Goal: Task Accomplishment & Management: Manage account settings

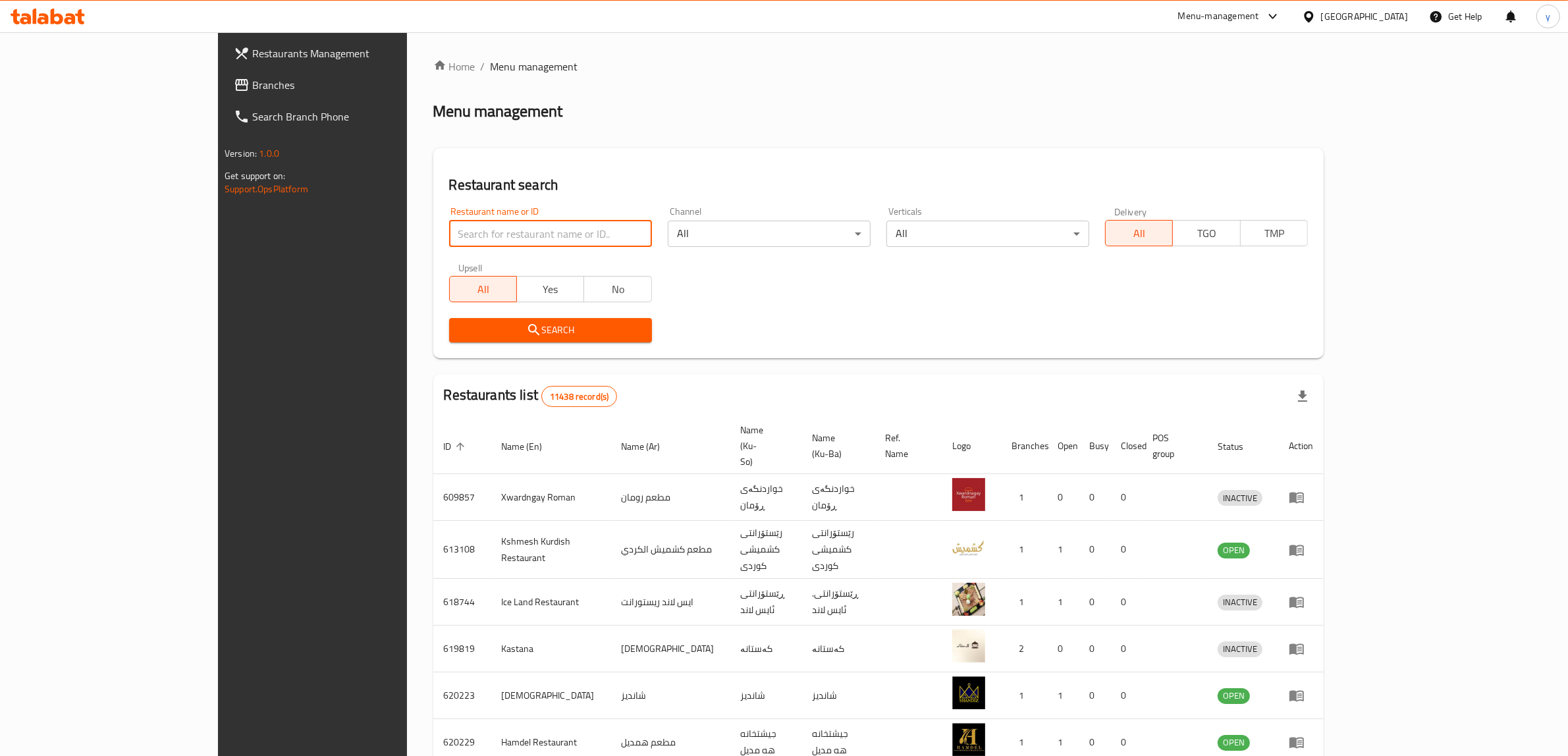
click at [455, 232] on input "search" at bounding box center [550, 234] width 203 height 26
paste input "722581"
type input "722581"
click at [460, 327] on span "Search" at bounding box center [551, 329] width 182 height 16
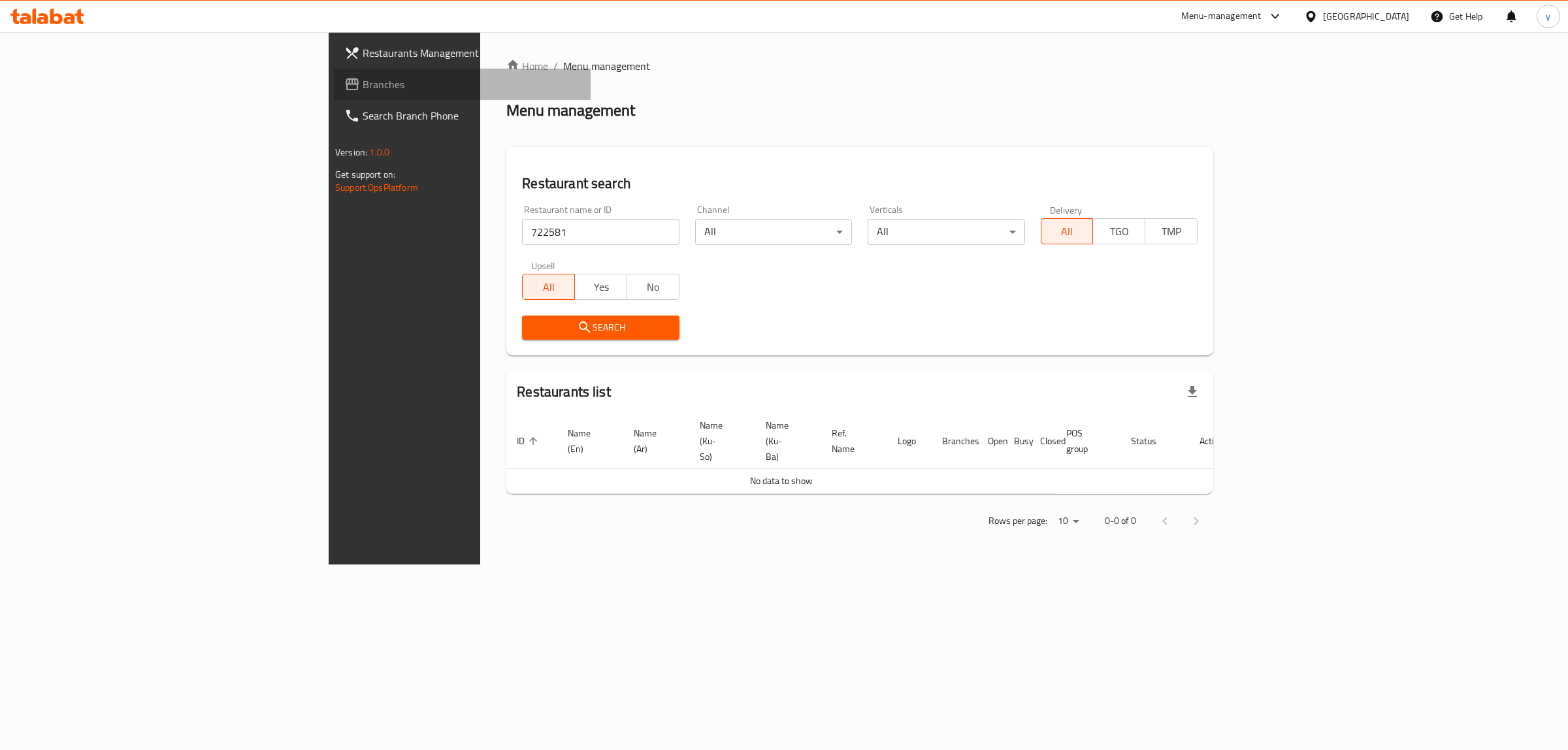
click at [363, 87] on span "Branches" at bounding box center [471, 84] width 217 height 15
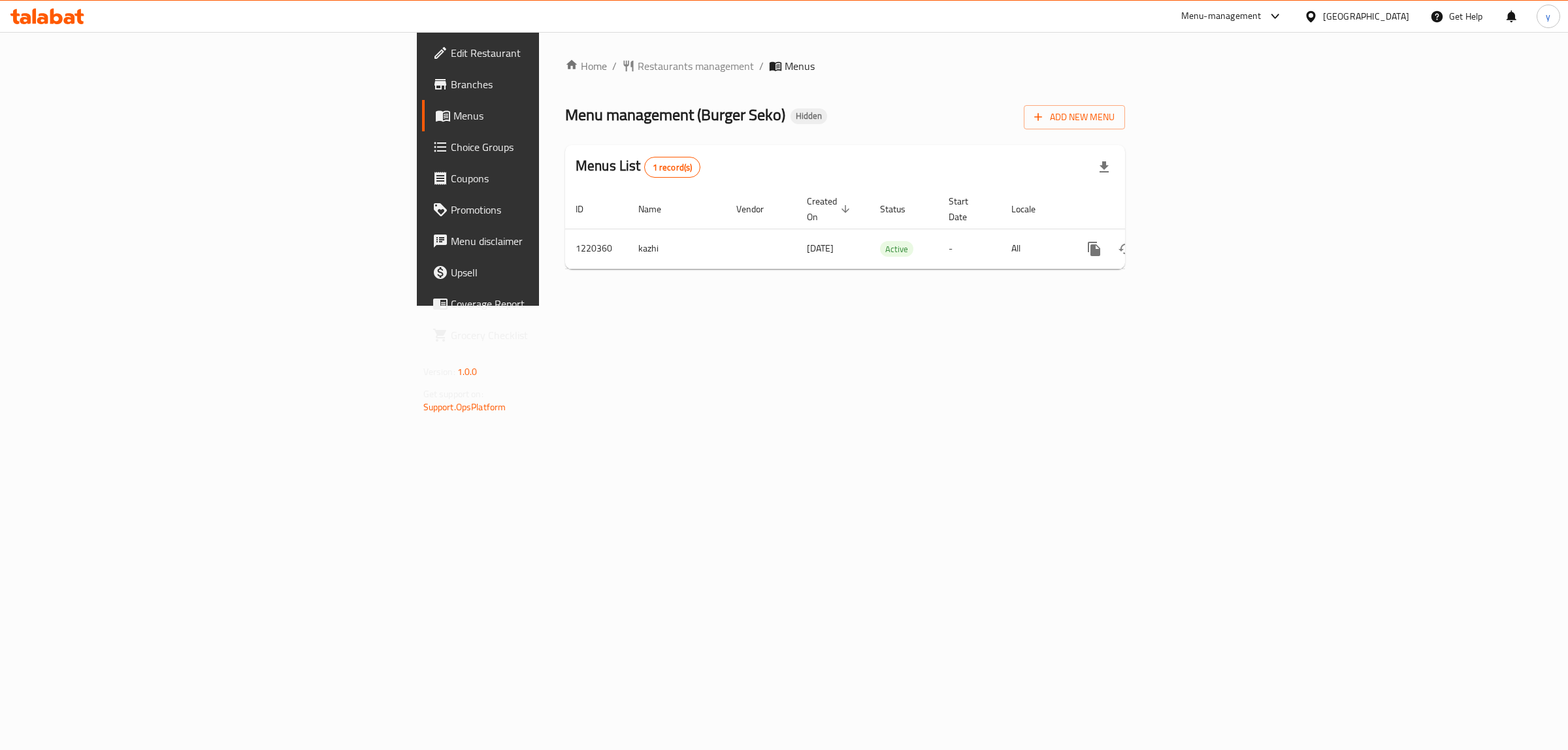
click at [1151, 306] on div "Home / Restaurants management / Menus Menu management ( Burger Seko ) Hidden Ad…" at bounding box center [845, 169] width 612 height 274
click at [1100, 242] on icon "more" at bounding box center [1094, 249] width 12 height 15
click at [1463, 265] on strong "Copy menu" at bounding box center [1446, 260] width 50 height 15
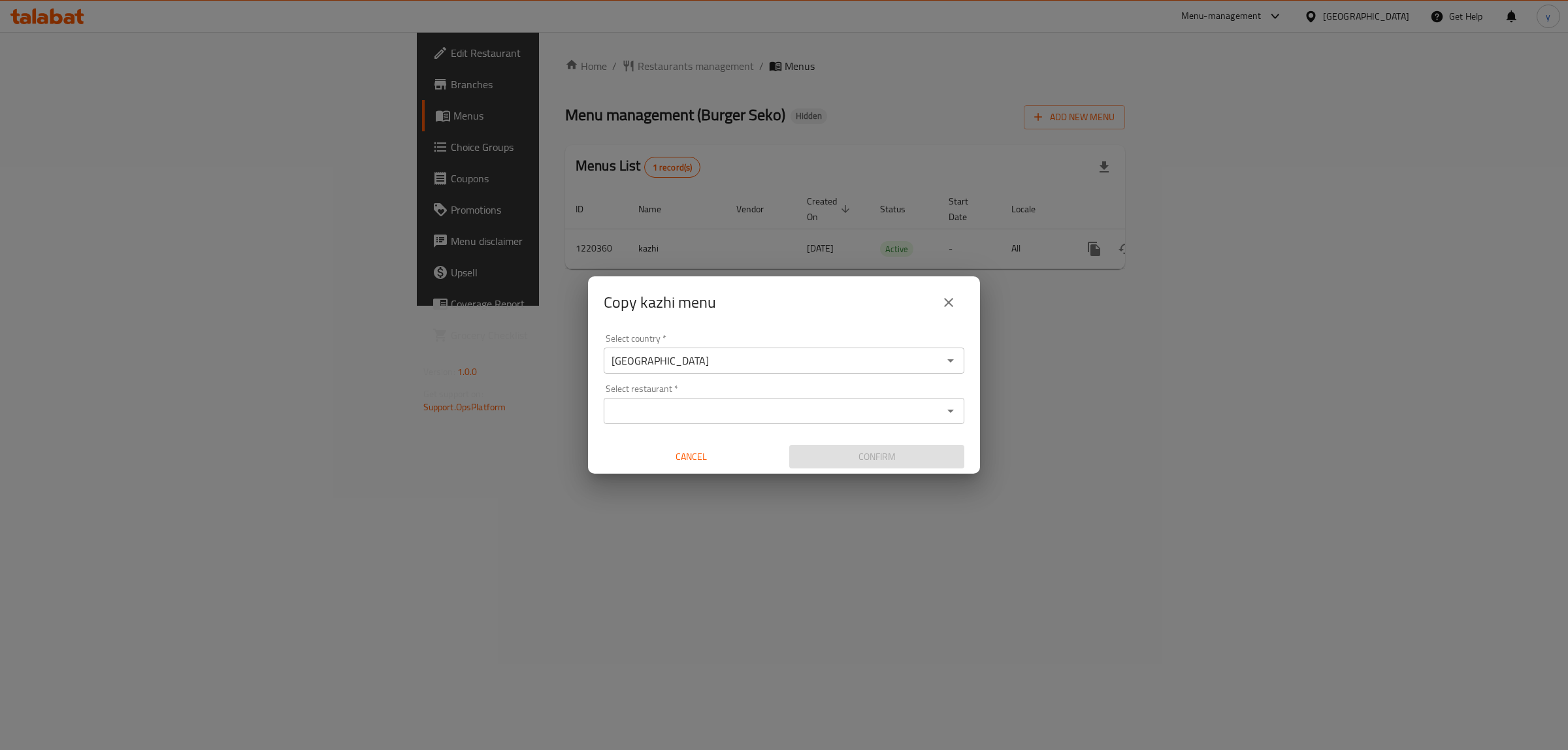
click at [818, 404] on input "Select restaurant   *" at bounding box center [773, 411] width 331 height 18
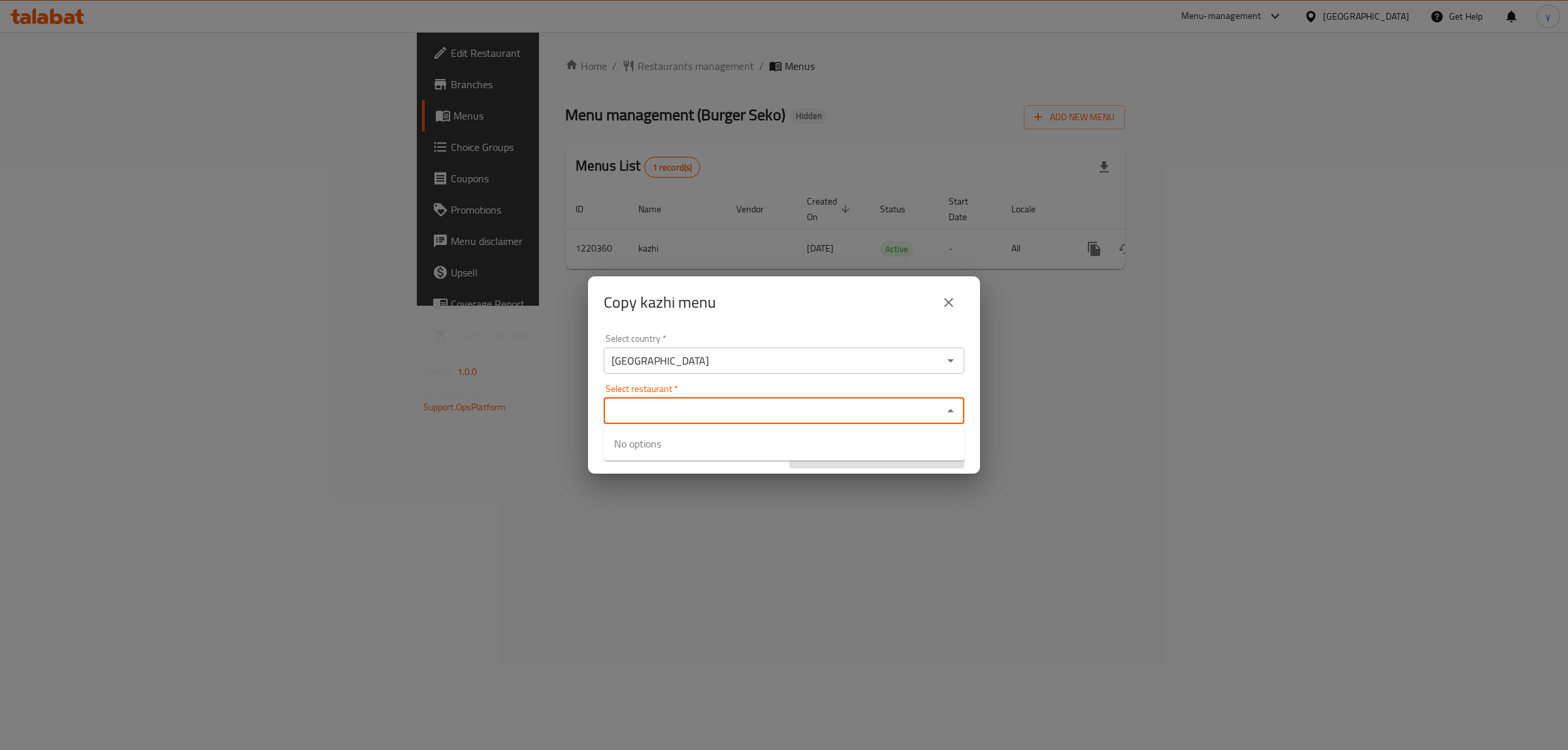
paste input "673237"
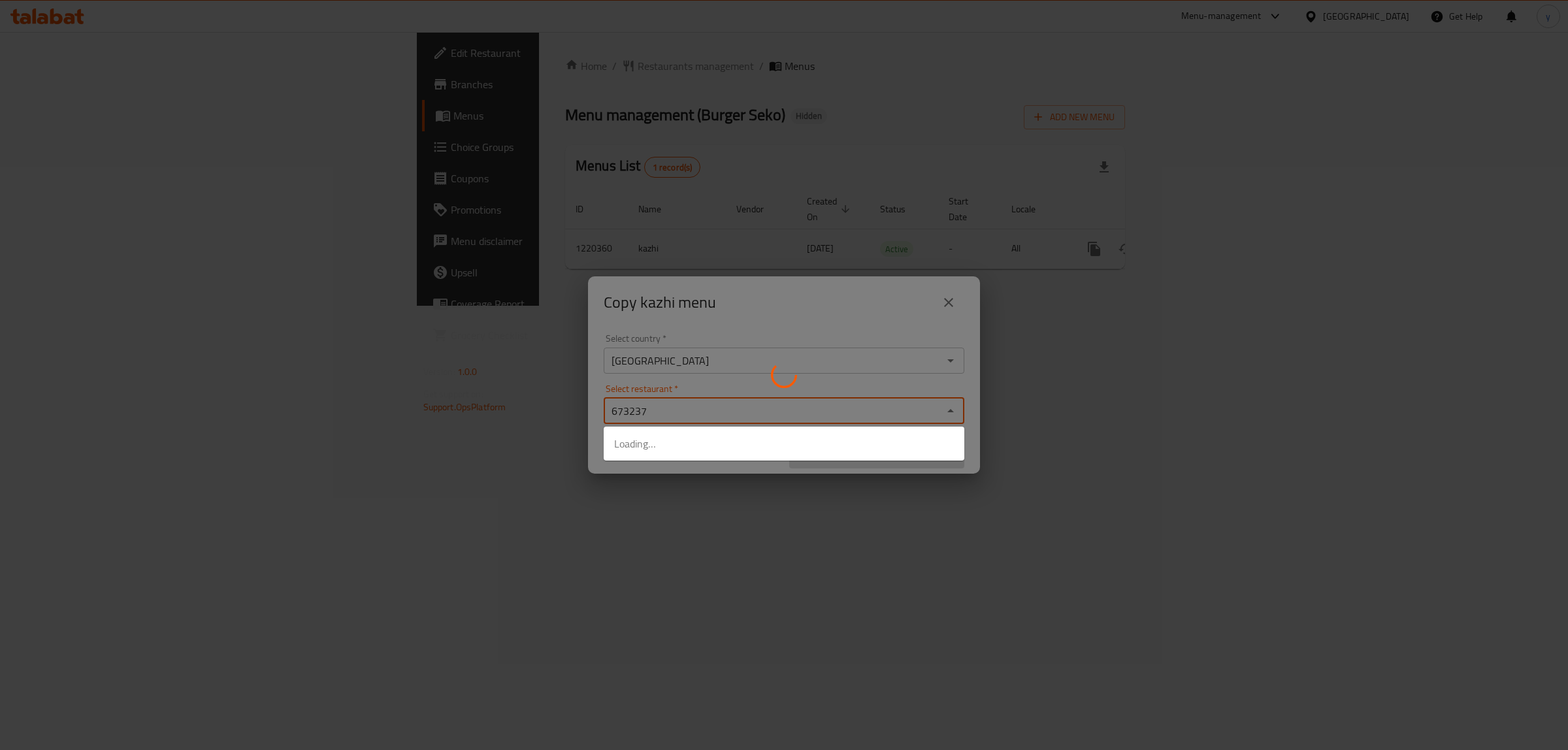
type input "673237"
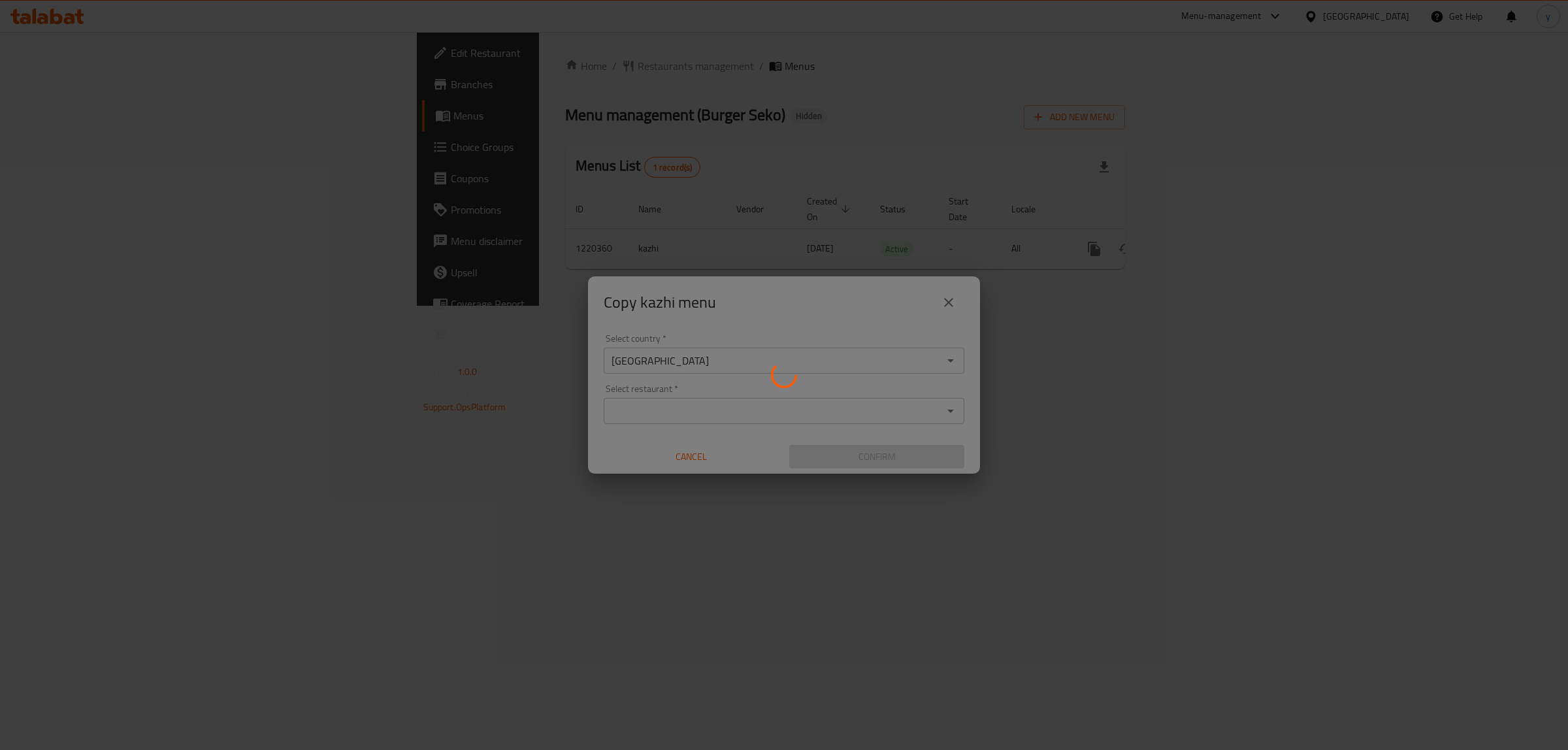
click at [779, 495] on div at bounding box center [784, 375] width 1568 height 750
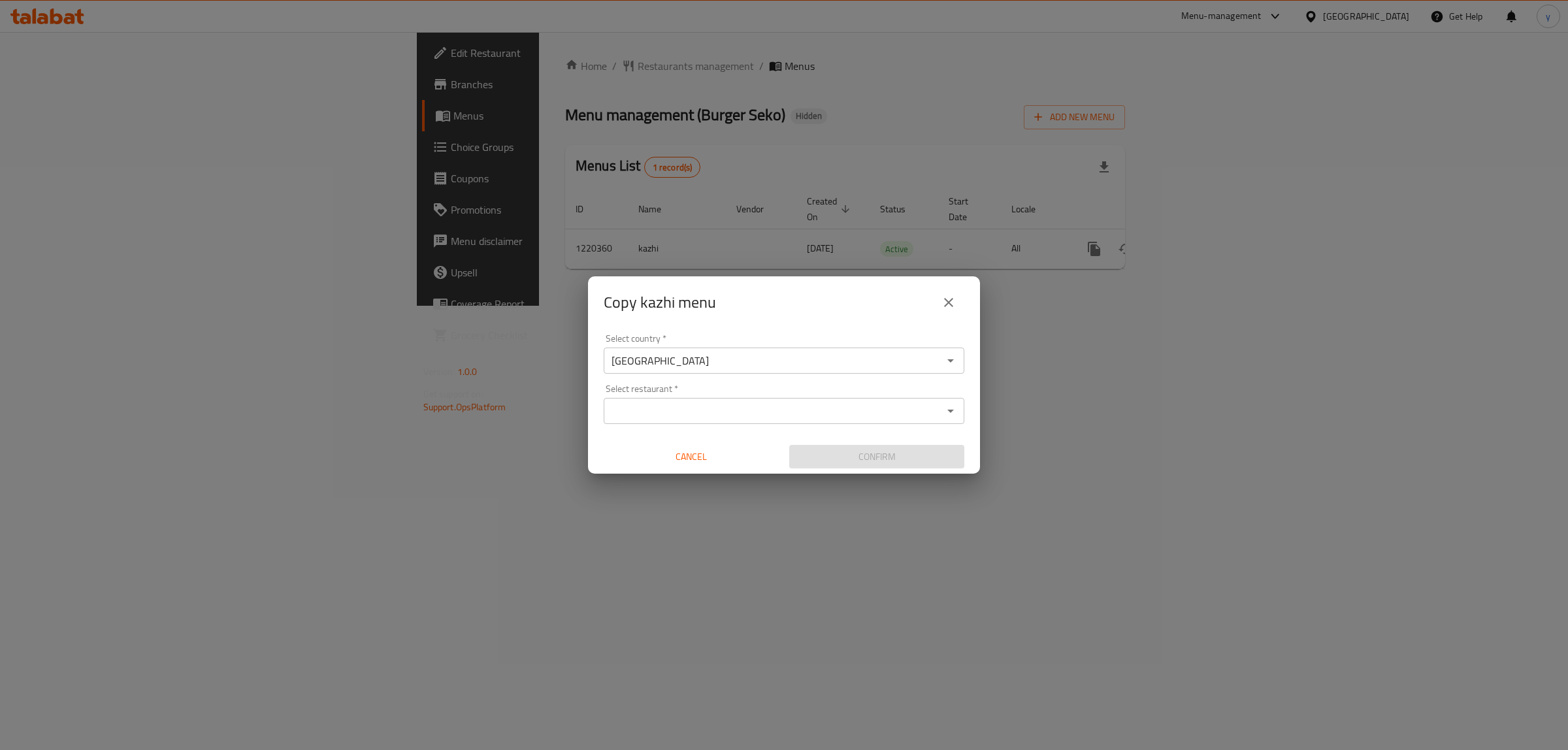
click at [809, 413] on input "Select restaurant   *" at bounding box center [773, 411] width 331 height 18
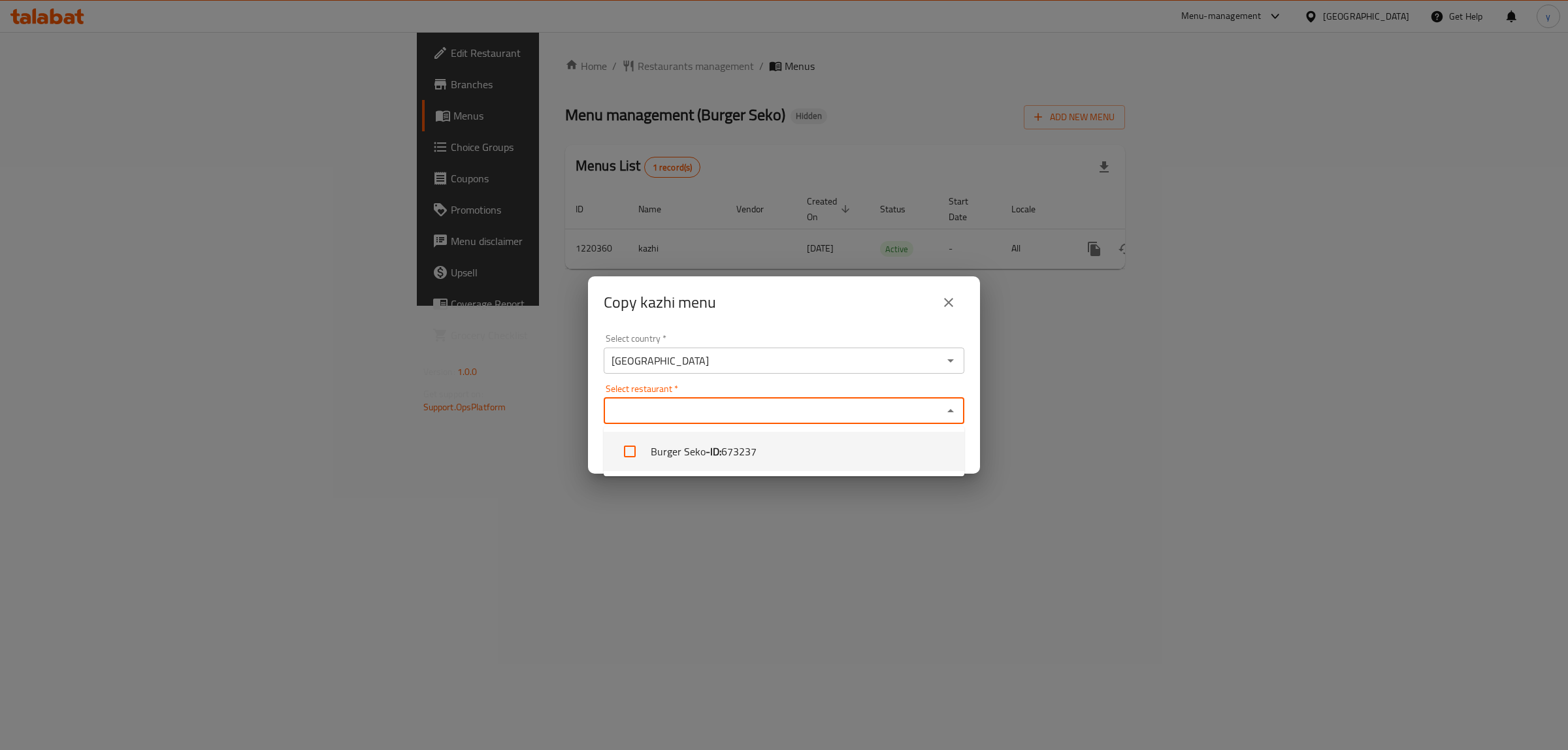
click at [784, 468] on li "Burger Seko - ID: 673237" at bounding box center [784, 451] width 360 height 39
checkbox input "true"
click at [743, 536] on div "Copy kazhi menu Select country   * Iraq Select country * Select restaurant   * …" at bounding box center [784, 375] width 1568 height 750
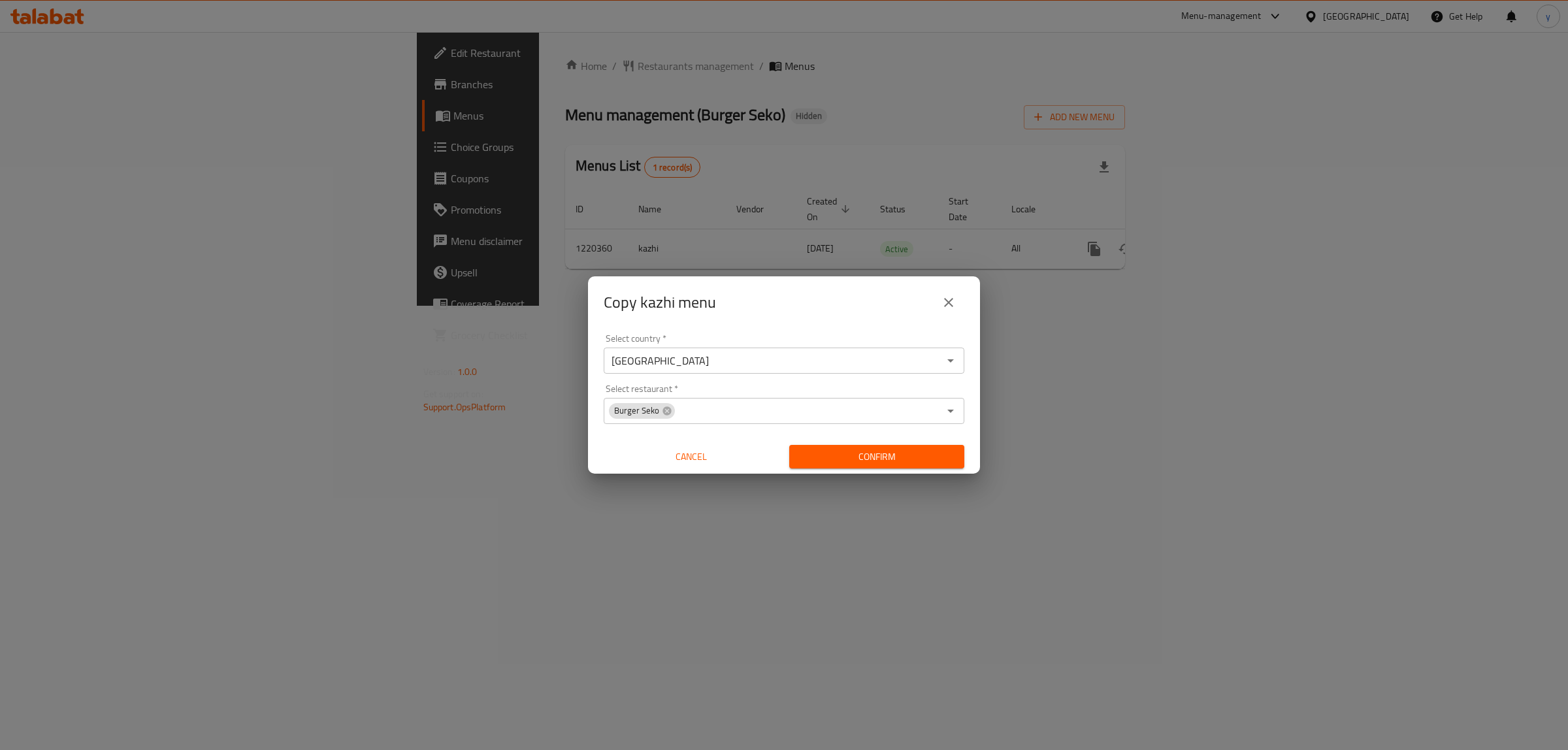
click at [810, 452] on span "Confirm" at bounding box center [876, 456] width 154 height 16
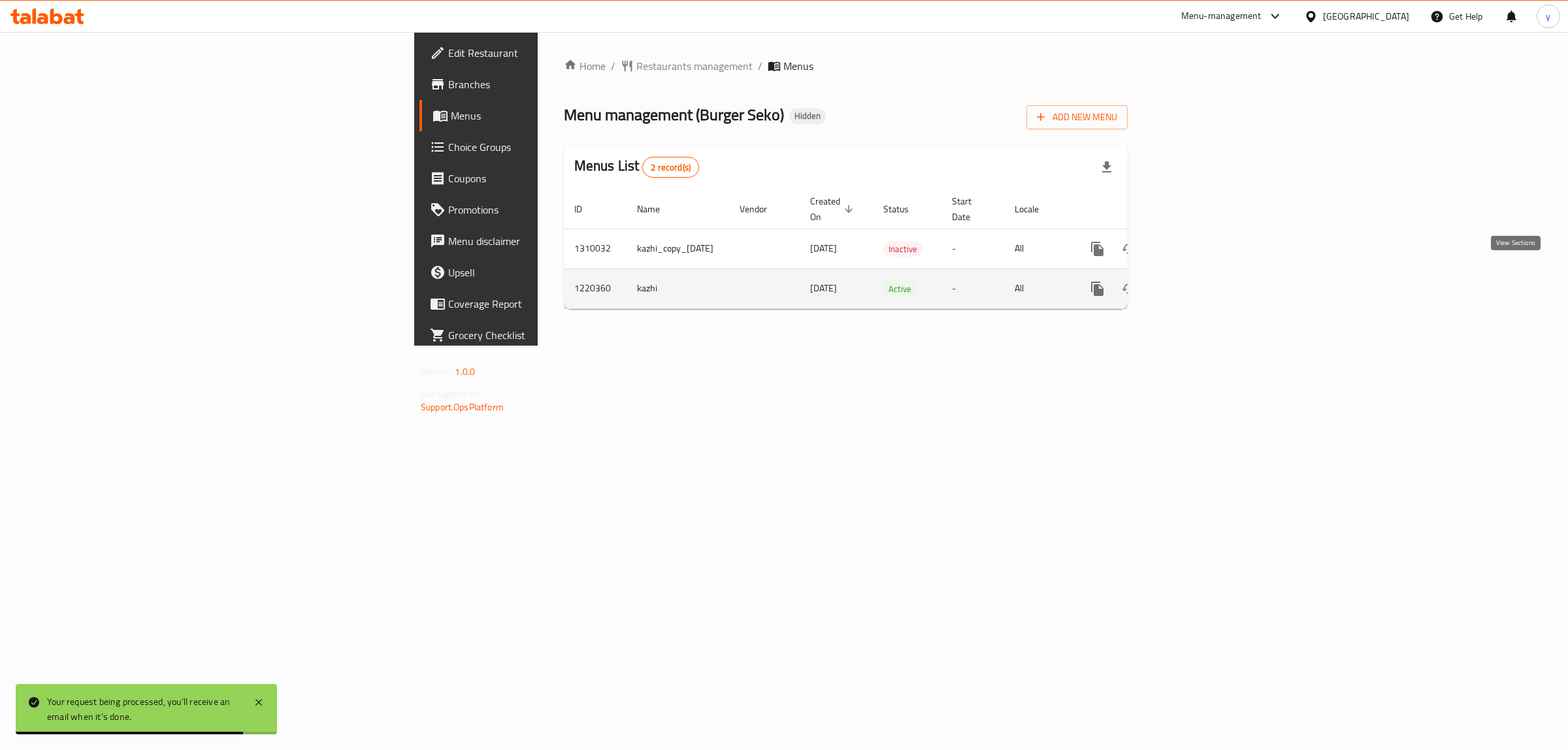
click at [1199, 281] on icon "enhanced table" at bounding box center [1191, 289] width 15 height 15
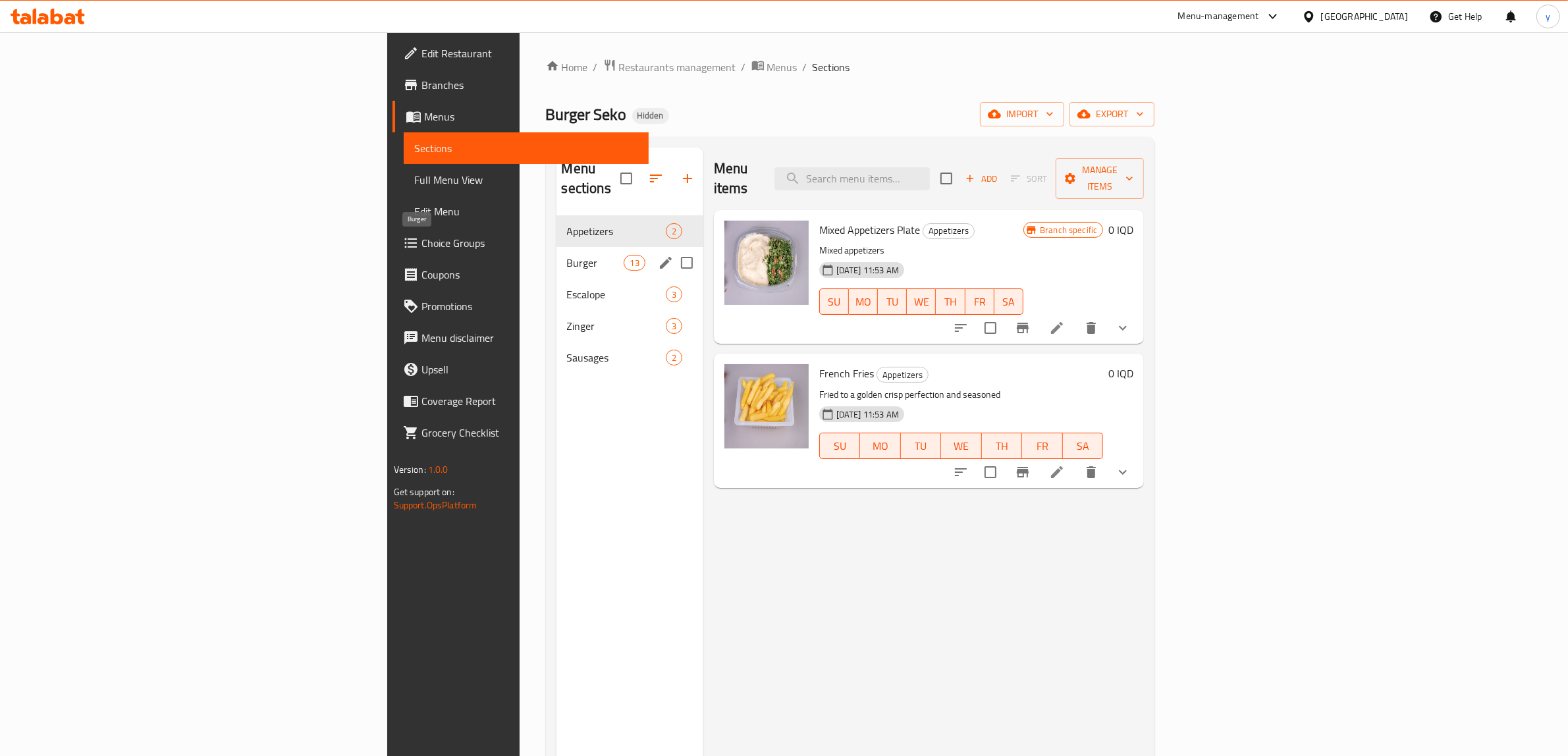
click at [567, 255] on span "Burger" at bounding box center [595, 262] width 57 height 15
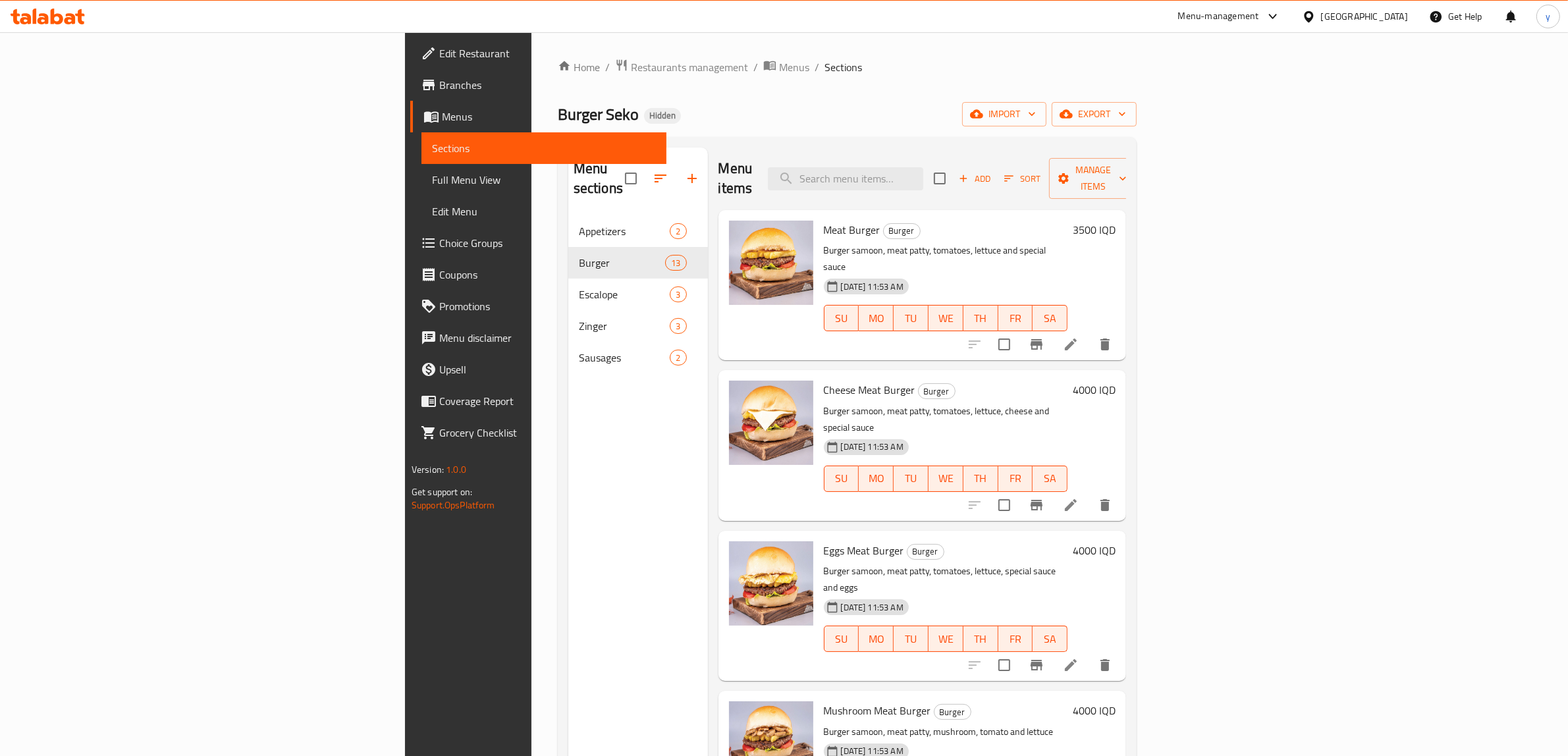
click at [1115, 221] on h6 "3500 IQD" at bounding box center [1094, 230] width 42 height 19
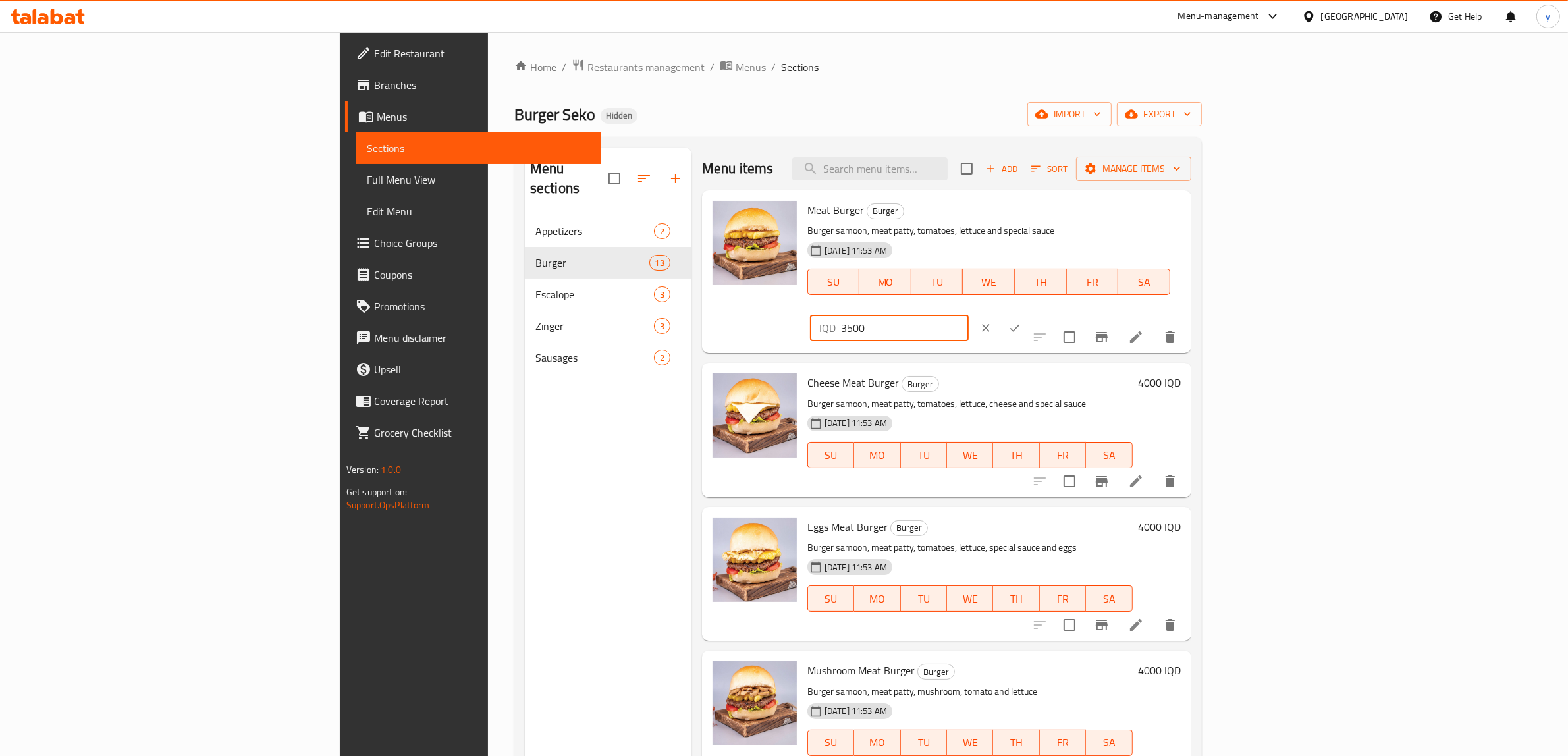
drag, startPoint x: 1357, startPoint y: 225, endPoint x: 1334, endPoint y: 228, distance: 23.2
click at [969, 315] on input "3500" at bounding box center [905, 328] width 128 height 26
paste input "4"
click at [969, 315] on input "34500" at bounding box center [905, 328] width 128 height 26
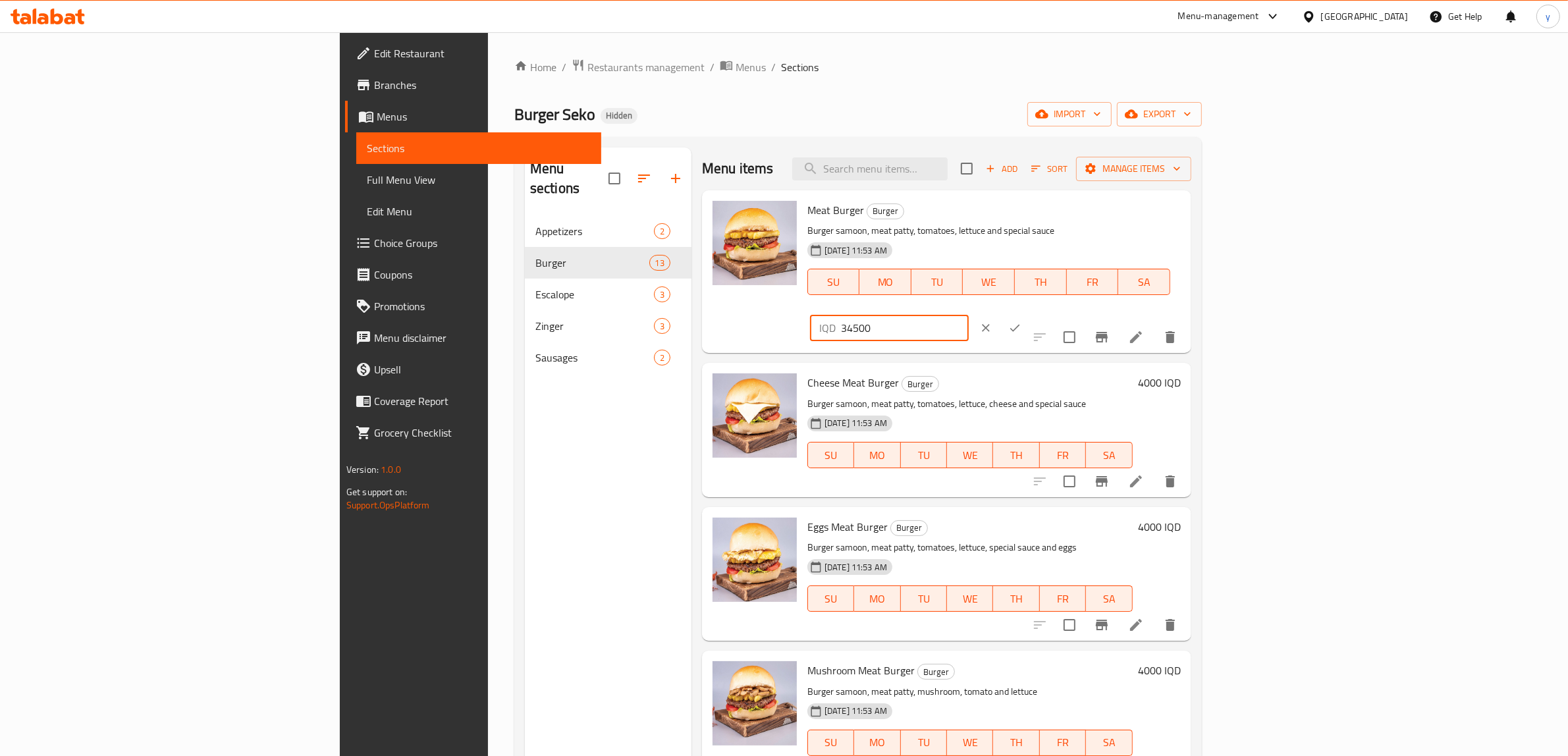
paste input "number"
type input "4500"
click at [1029, 313] on button "ok" at bounding box center [1015, 328] width 29 height 29
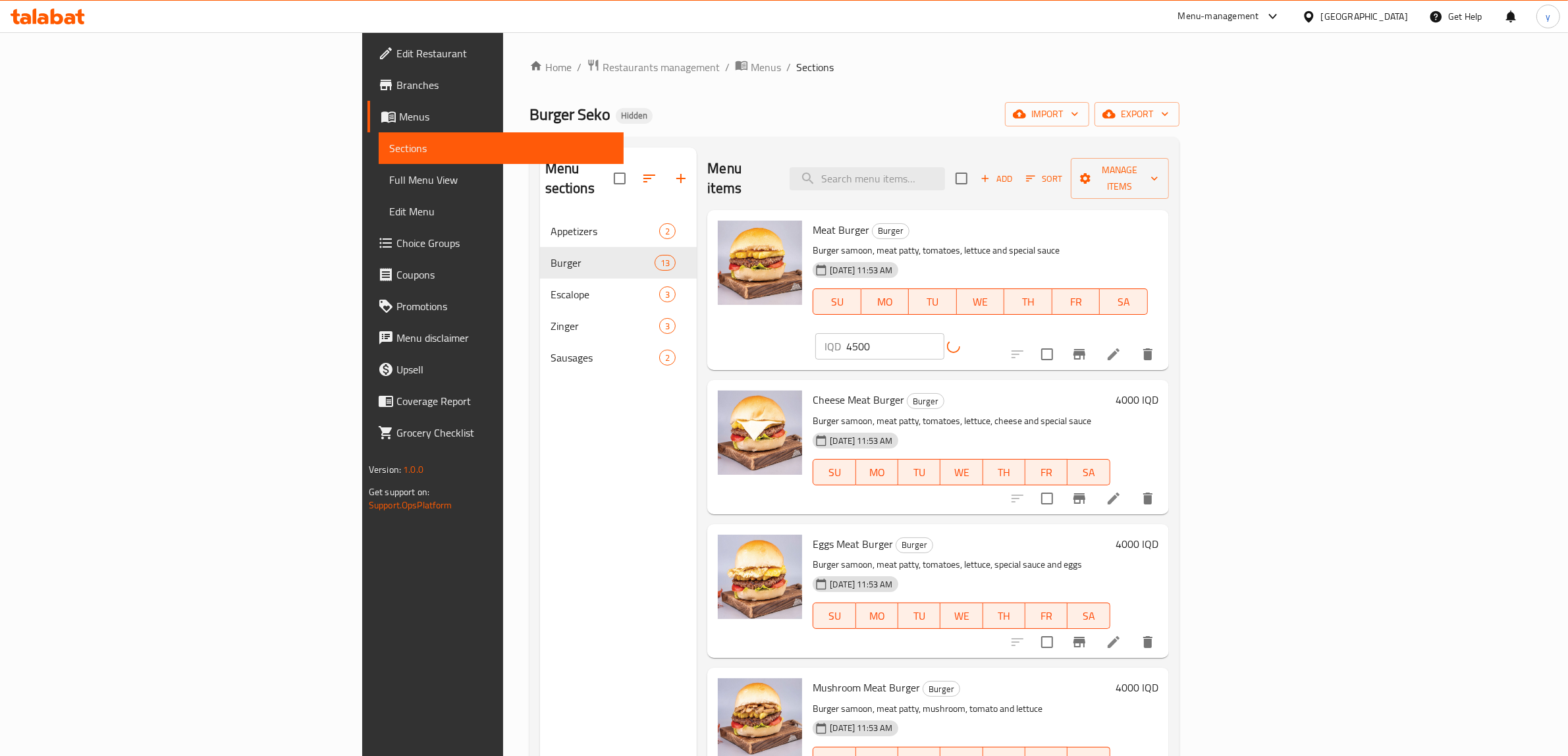
click at [1087, 346] on icon "Branch-specific-item" at bounding box center [1079, 354] width 15 height 15
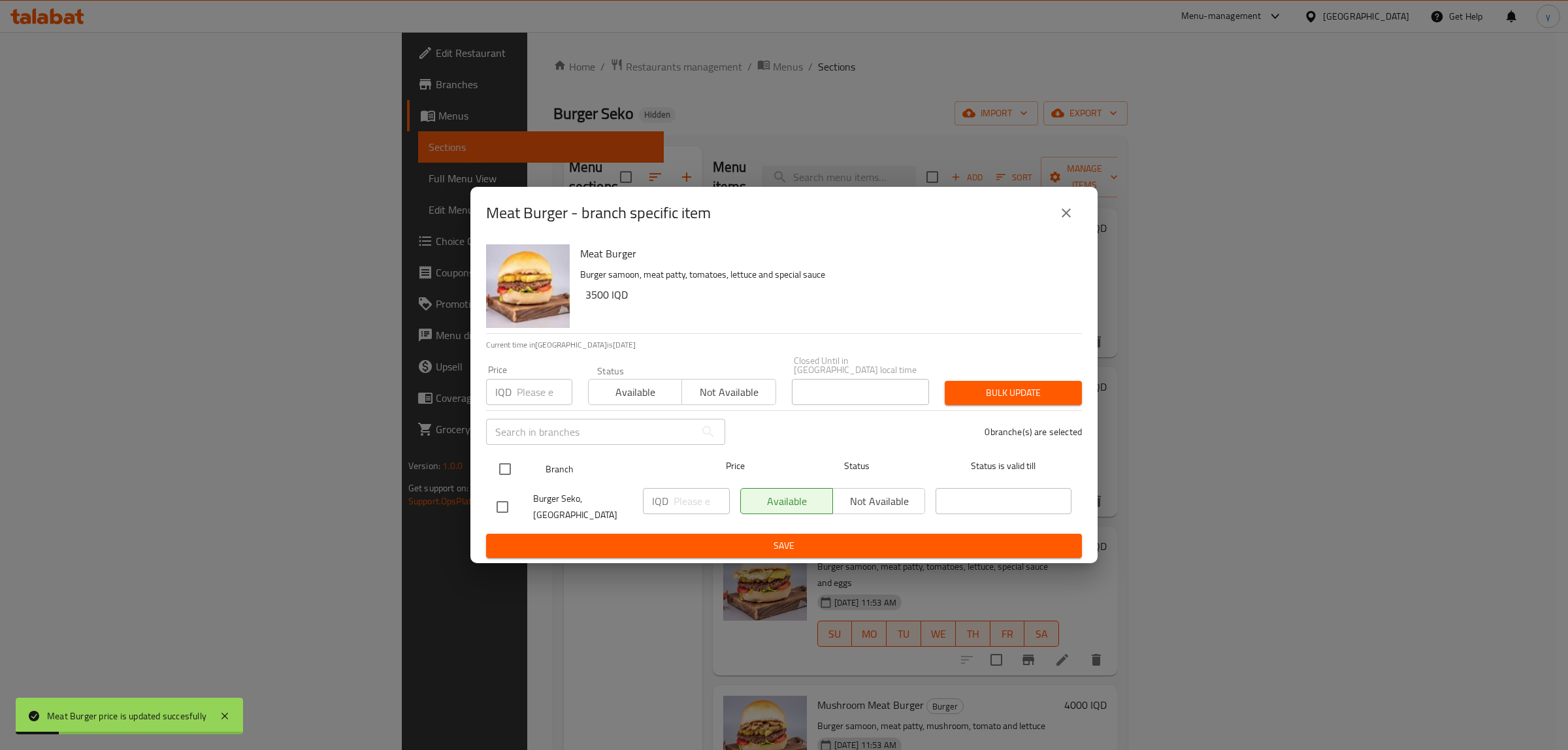
click at [495, 469] on input "checkbox" at bounding box center [505, 469] width 28 height 28
checkbox input "true"
click at [684, 497] on input "number" at bounding box center [701, 501] width 56 height 26
paste input "4500"
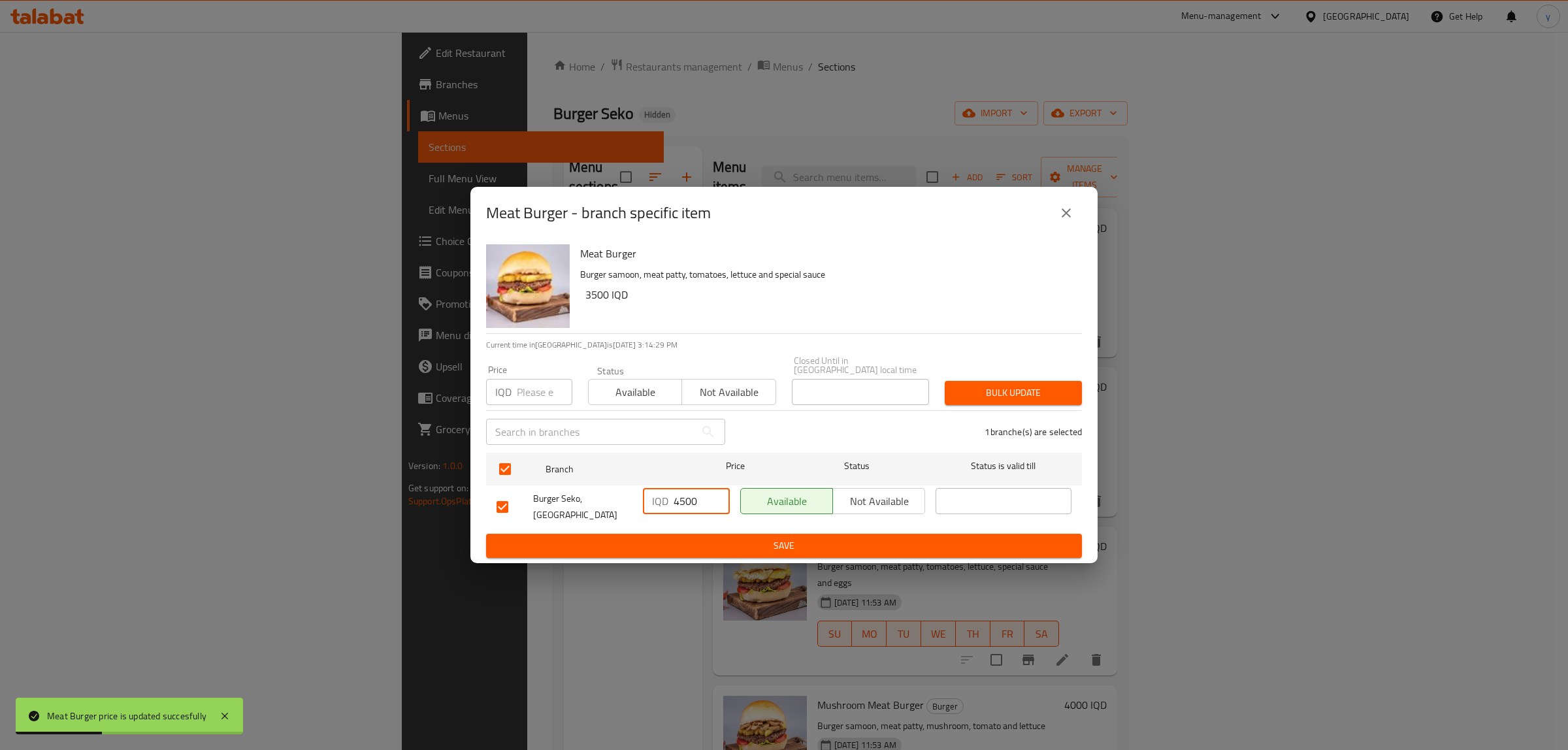
type input "4500"
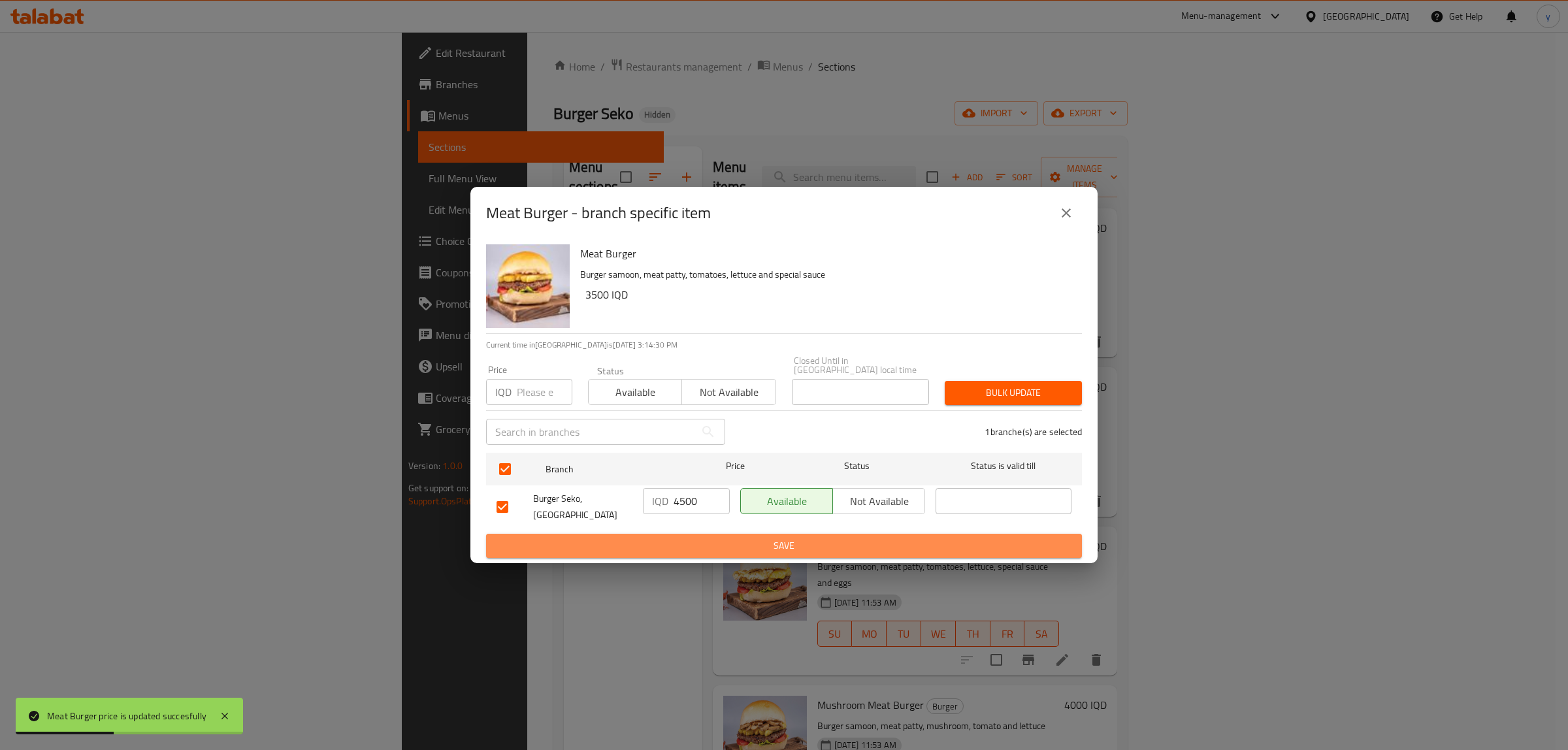
click at [668, 538] on span "Save" at bounding box center [784, 546] width 575 height 16
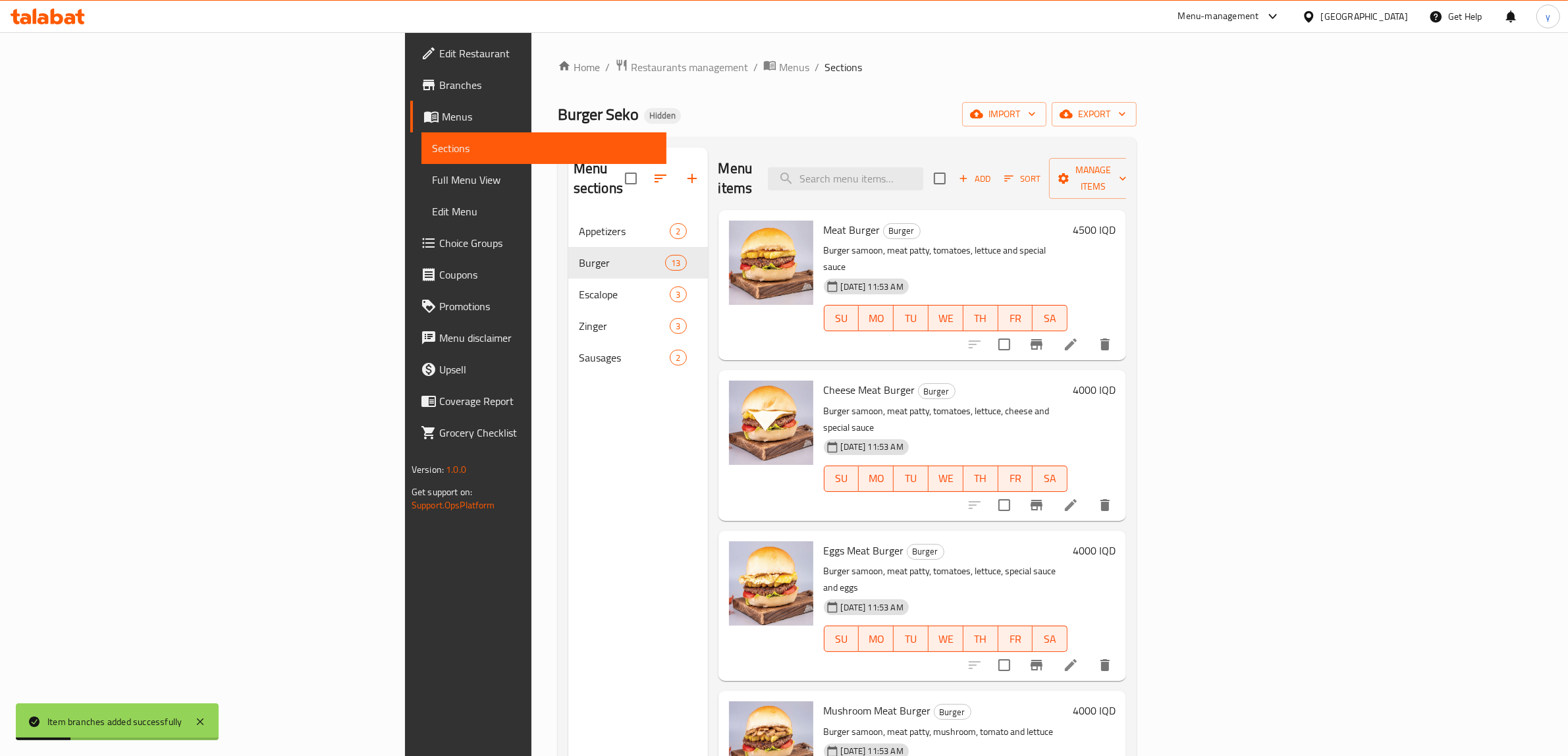
click at [1121, 376] on div "Cheese Meat Burger Burger Burger samoon, meat patty, tomatoes, lettuce, cheese …" at bounding box center [969, 445] width 303 height 140
click at [1115, 380] on div "4000 IQD" at bounding box center [1091, 390] width 48 height 19
click at [1115, 380] on h6 "4000 IQD" at bounding box center [1094, 390] width 42 height 19
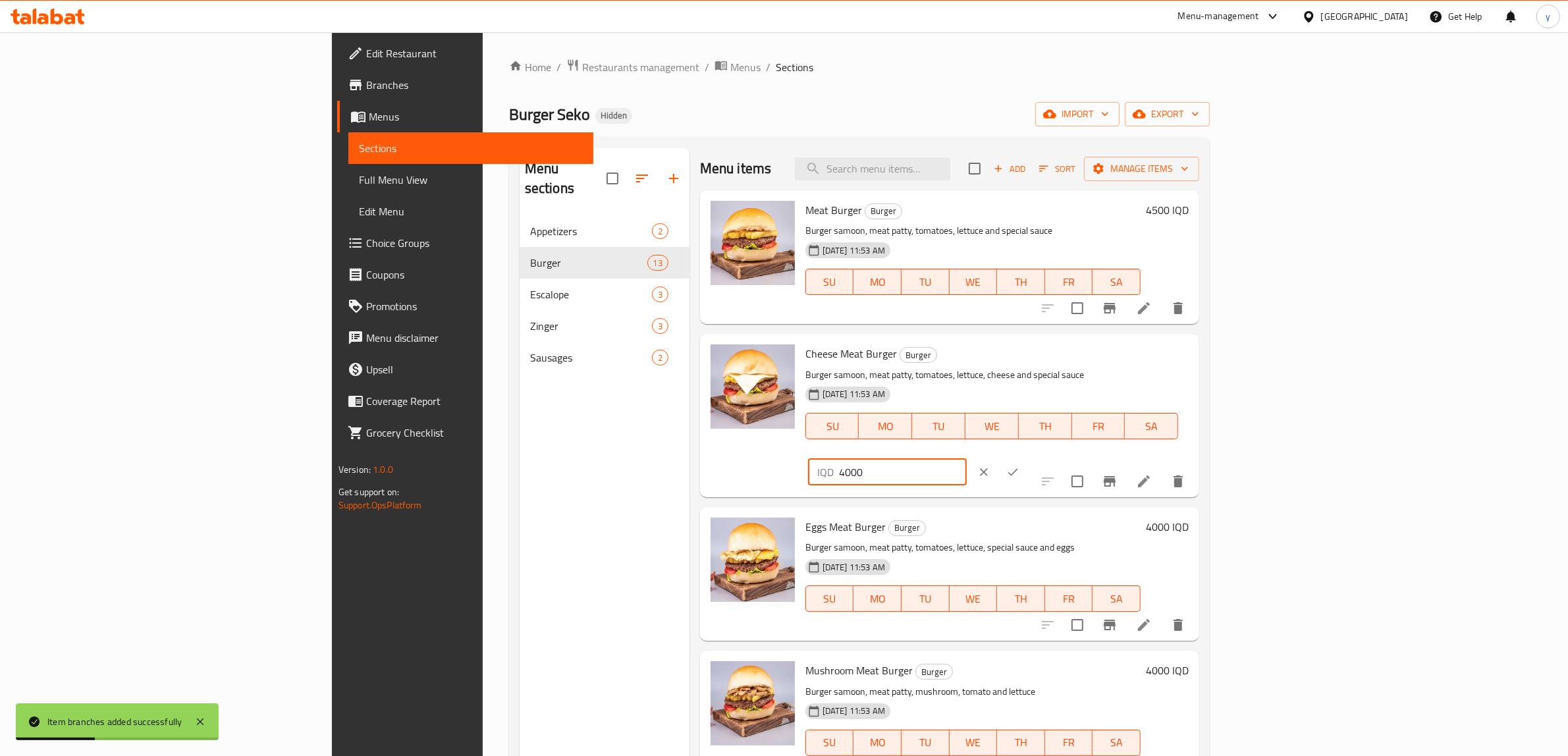
drag, startPoint x: 1331, startPoint y: 366, endPoint x: 1377, endPoint y: 366, distance: 46.0
click at [966, 459] on div "IQD 4000 ​" at bounding box center [887, 472] width 159 height 26
paste input "5"
type input "5000"
click at [1018, 468] on icon "ok" at bounding box center [1013, 471] width 10 height 7
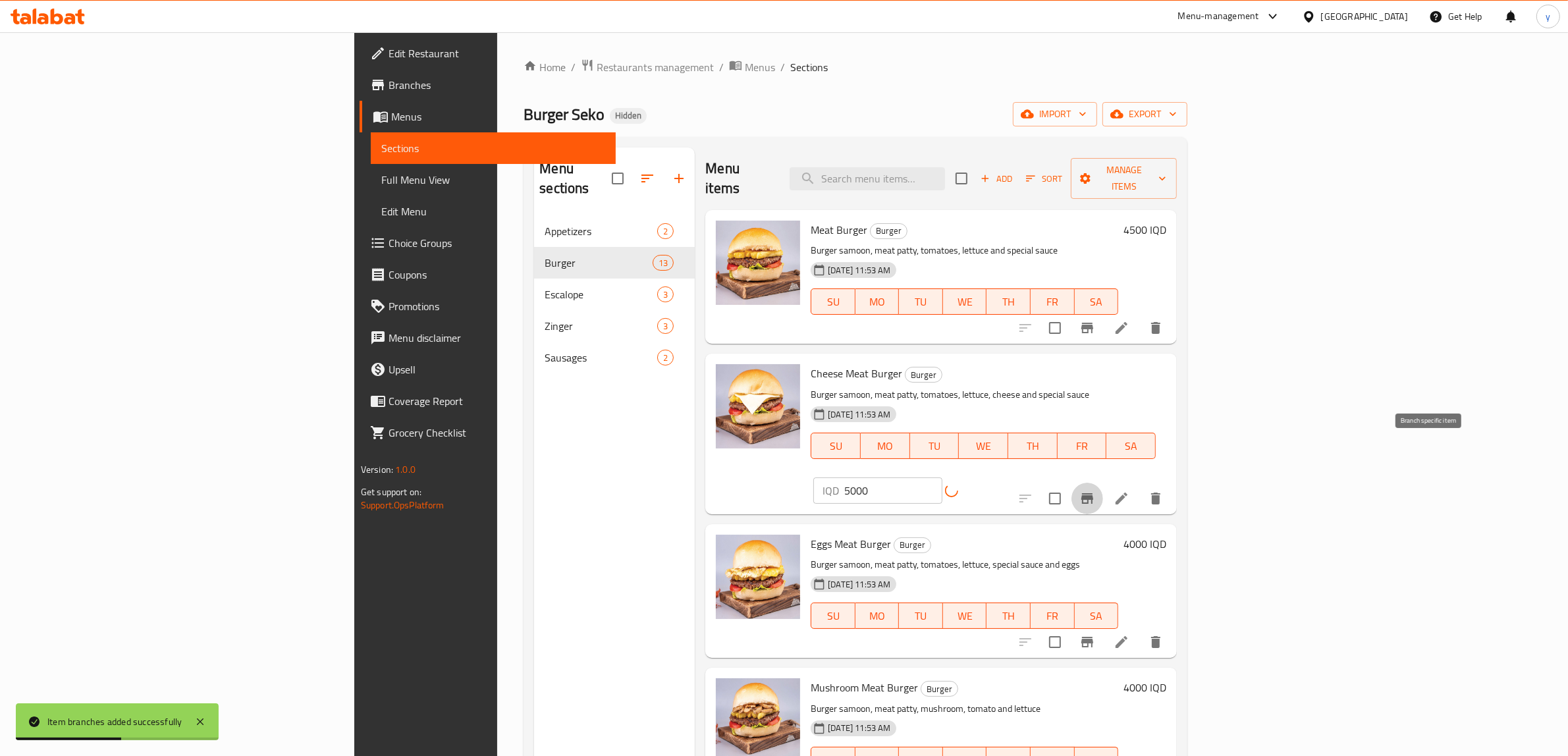
click at [1093, 493] on icon "Branch-specific-item" at bounding box center [1087, 498] width 12 height 11
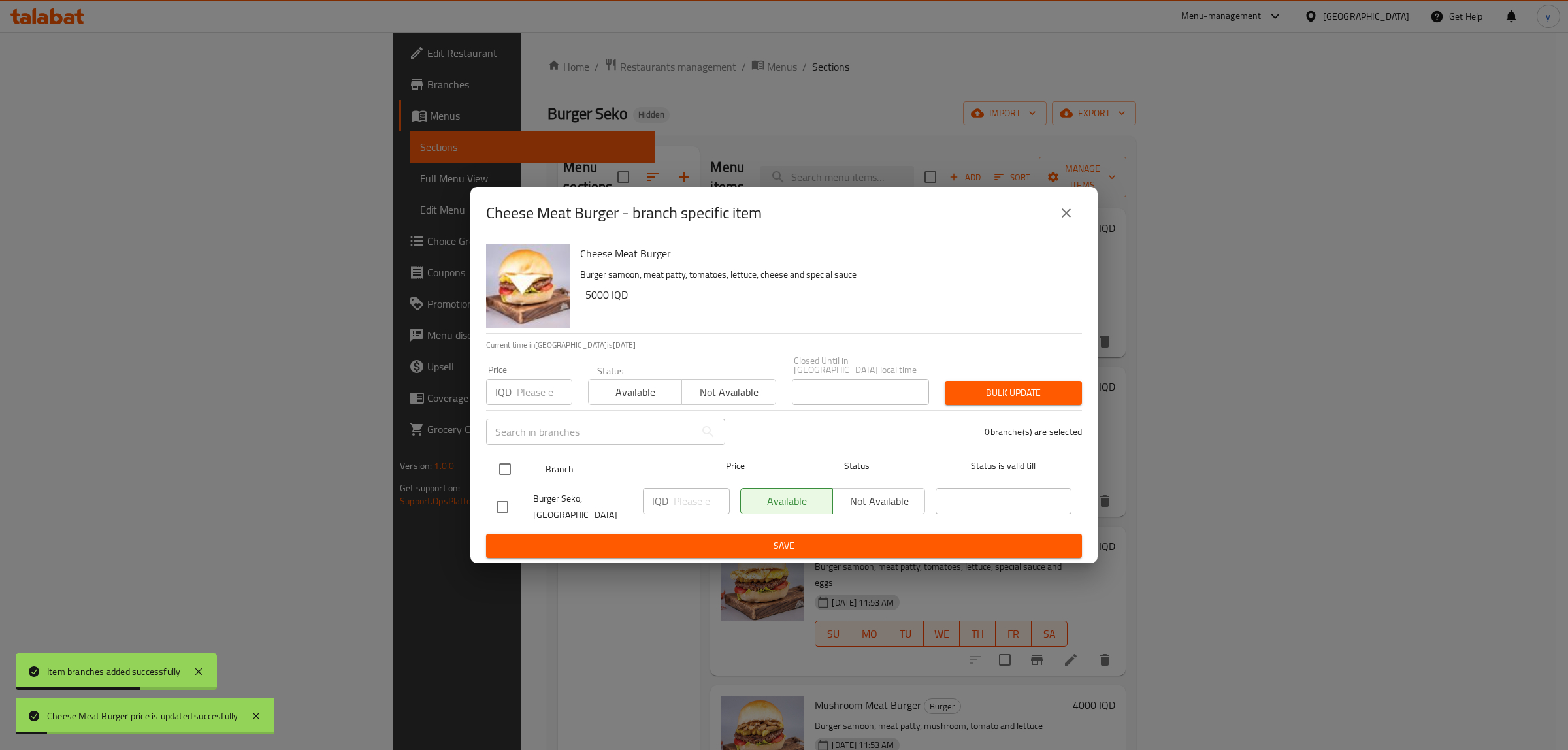
click at [495, 468] on input "checkbox" at bounding box center [505, 469] width 28 height 28
checkbox input "true"
click at [703, 498] on input "number" at bounding box center [701, 501] width 56 height 26
paste input "5000"
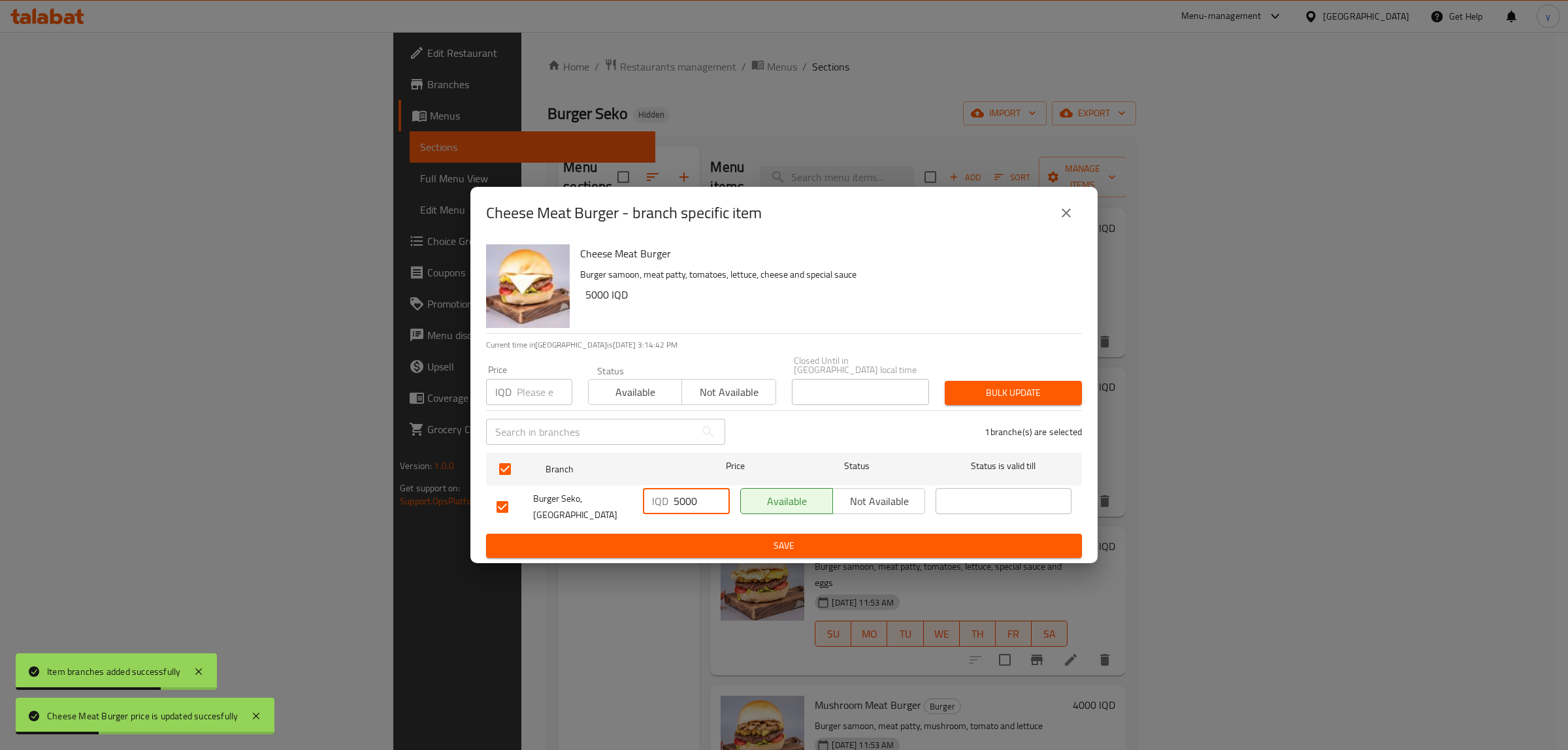
type input "5000"
click at [689, 549] on div "Cheese Meat Burger Burger samoon, meat patty, tomatoes, lettuce, cheese and spe…" at bounding box center [784, 400] width 628 height 324
click at [693, 544] on button "Save" at bounding box center [784, 546] width 596 height 24
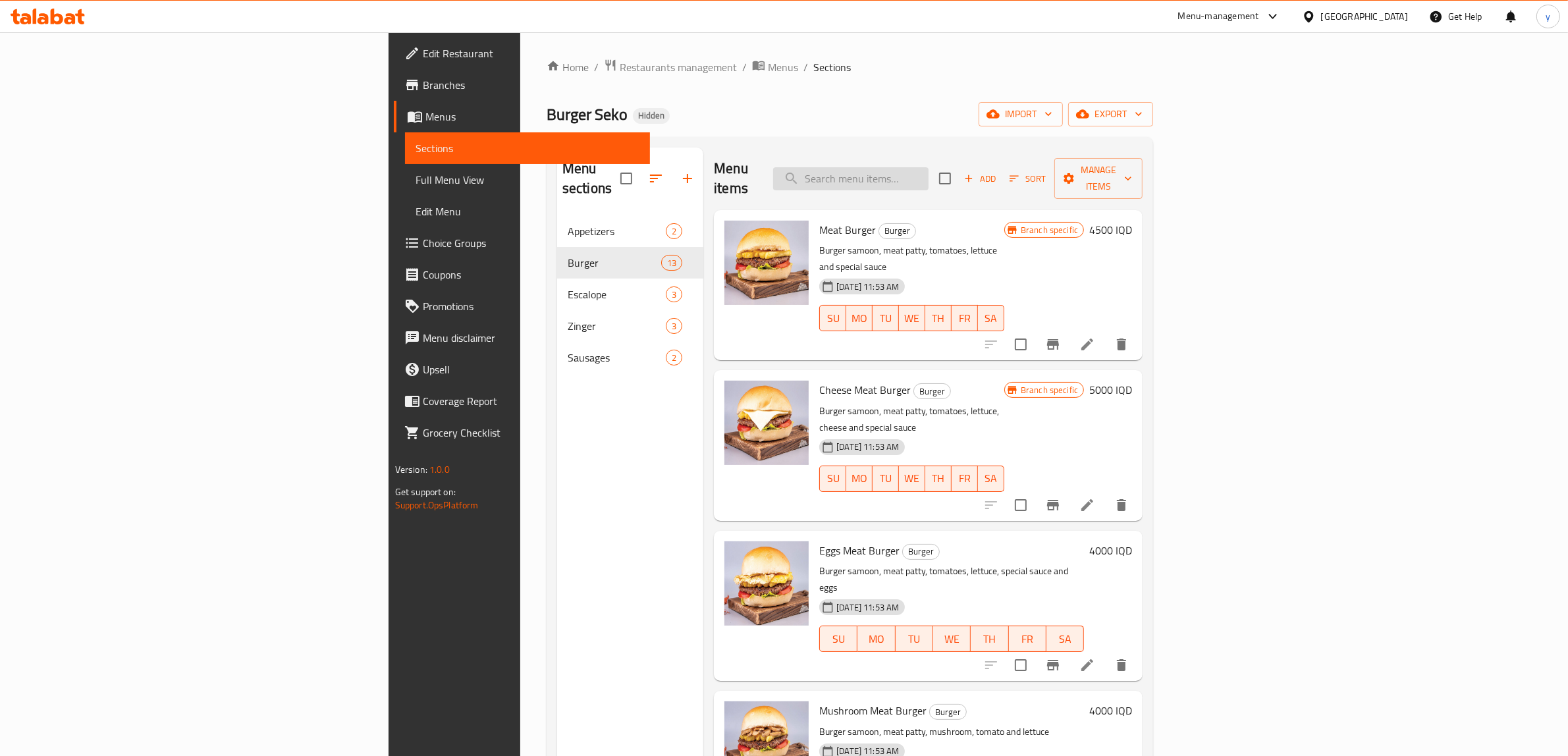
click at [929, 167] on input "search" at bounding box center [850, 179] width 155 height 23
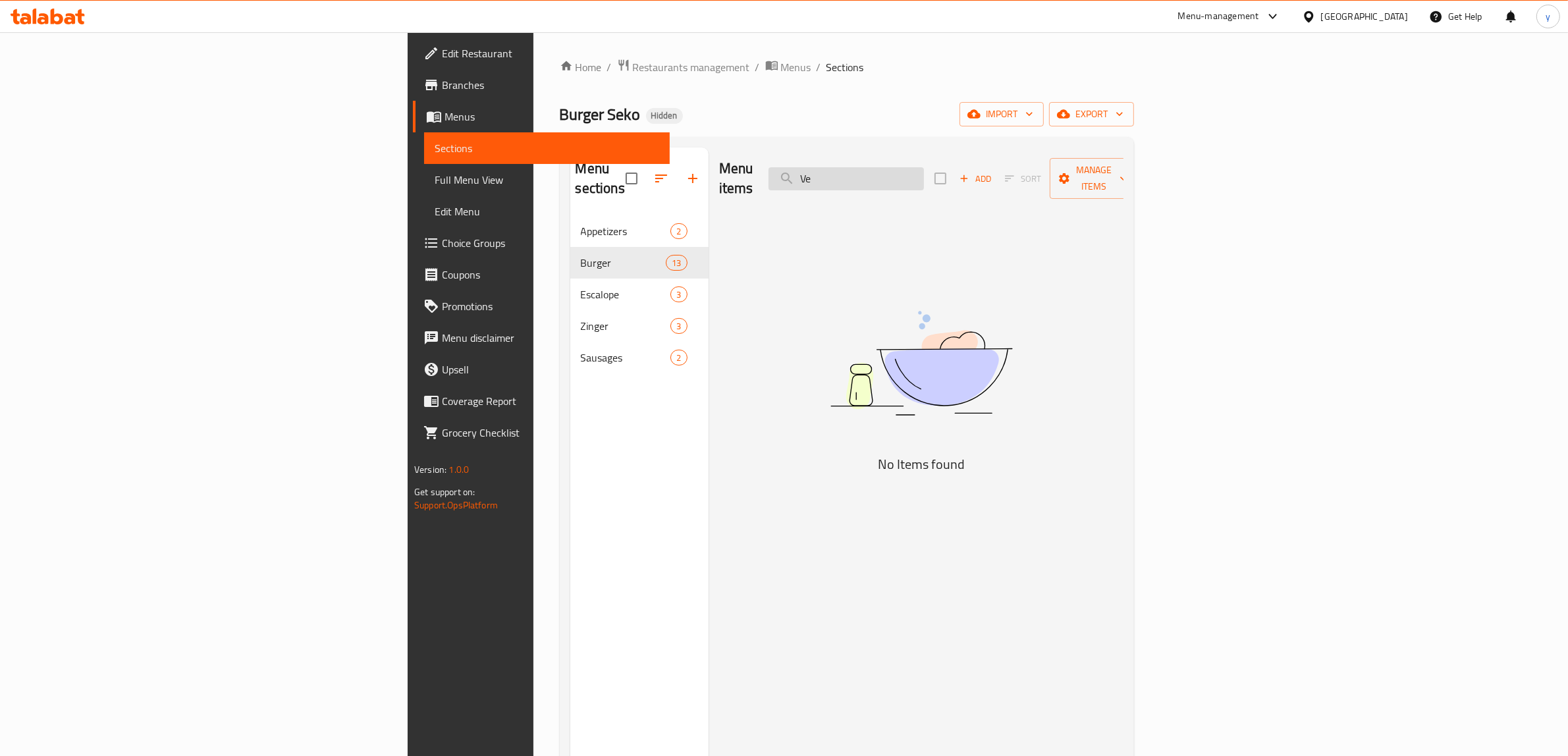
type input "V"
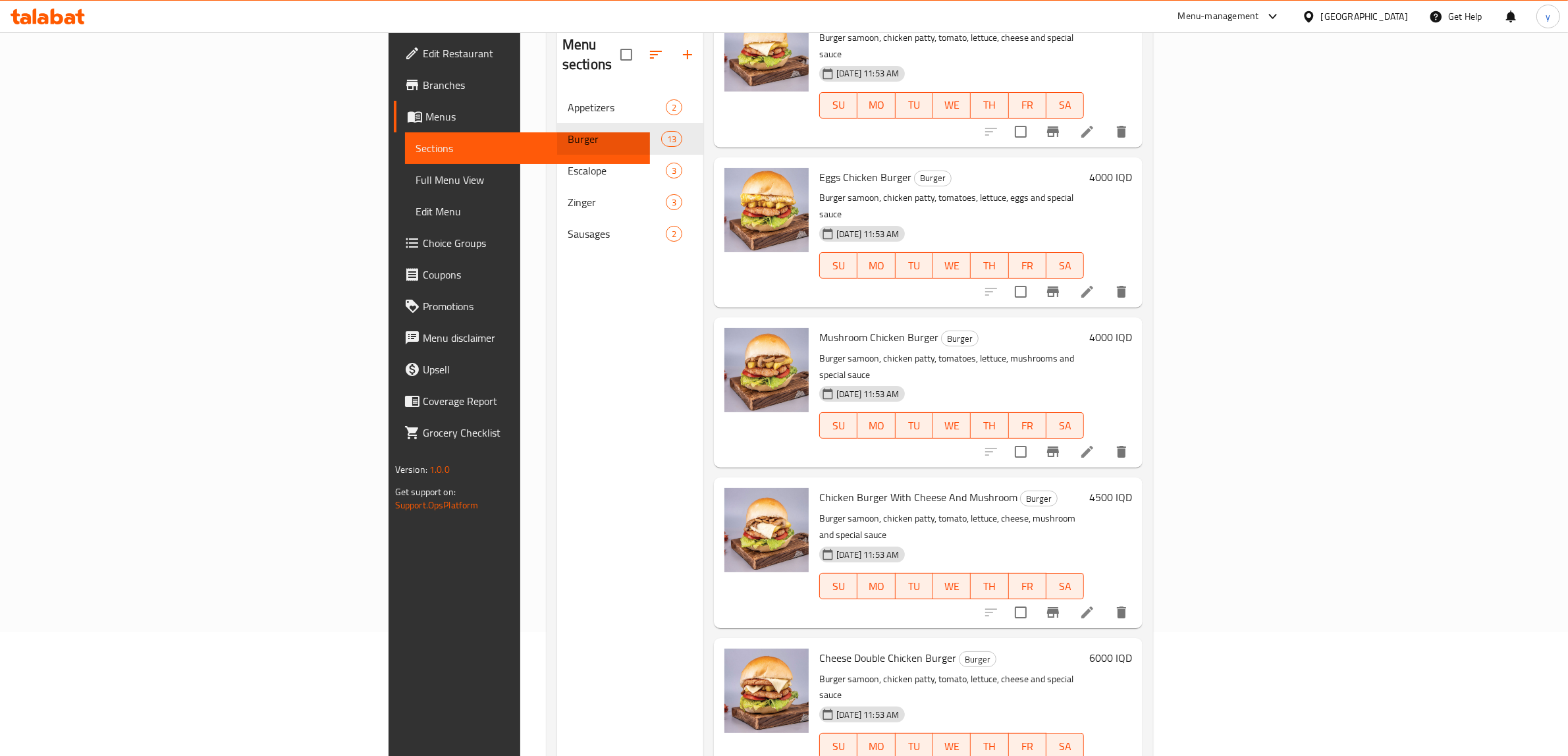
scroll to position [185, 0]
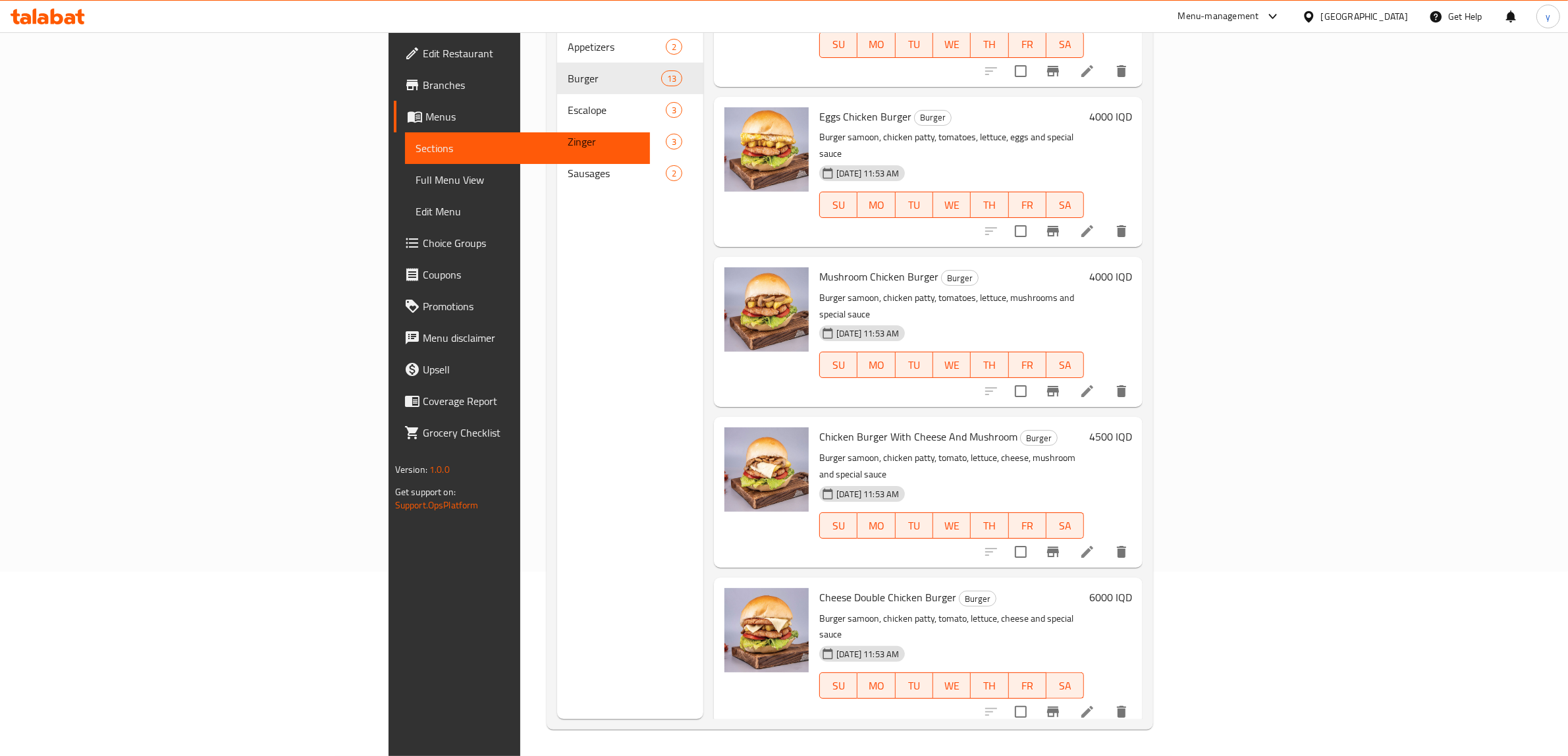
click at [1131, 748] on h6 "6000 IQD" at bounding box center [1110, 758] width 42 height 19
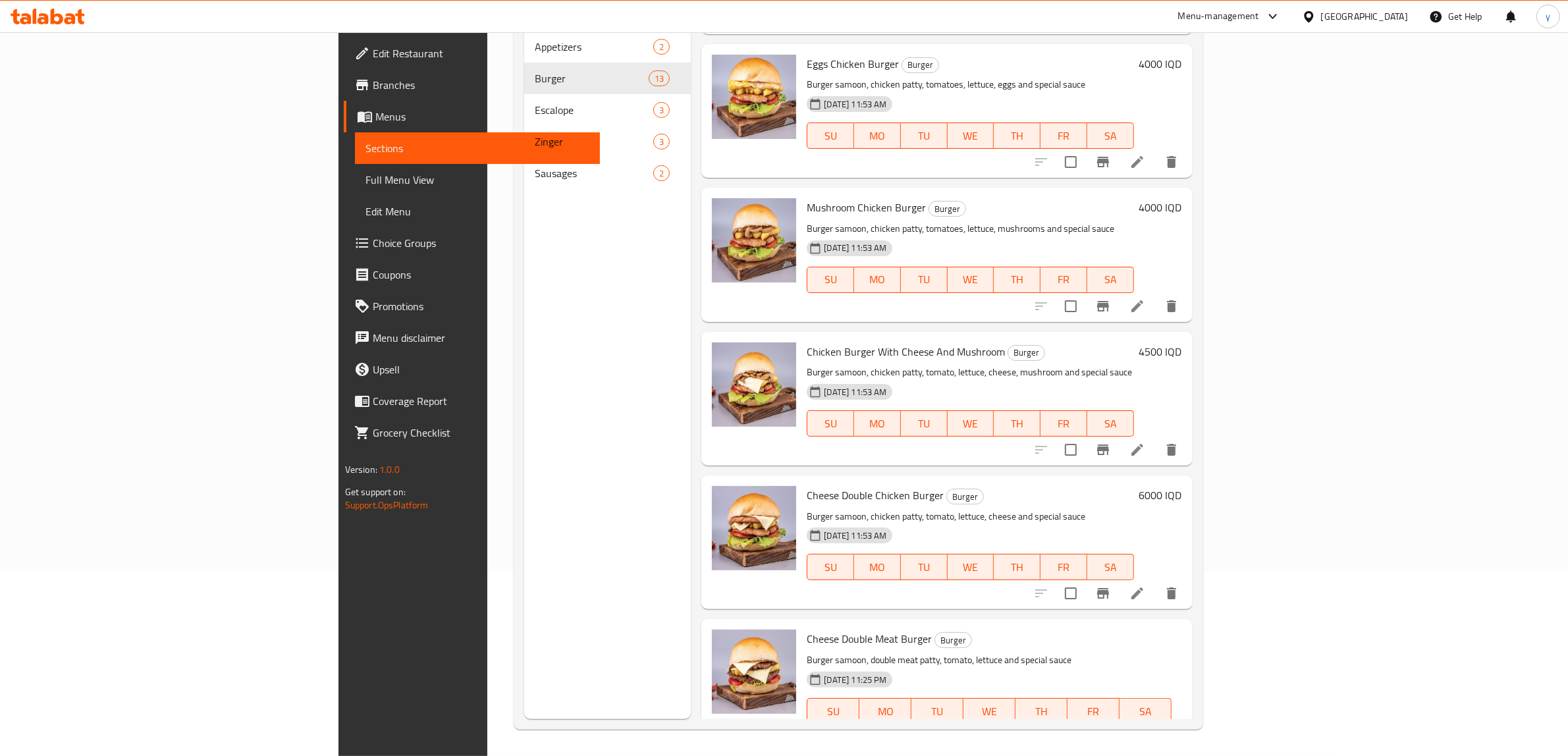
drag, startPoint x: 1351, startPoint y: 614, endPoint x: 1238, endPoint y: 621, distance: 113.2
click at [1186, 624] on div "Cheese Double Meat Burger Burger Burger samoon, double meat patty, tomato, lett…" at bounding box center [993, 700] width 385 height 152
paste input "7"
type input "7000"
click at [1021, 751] on icon "ok" at bounding box center [1014, 757] width 13 height 13
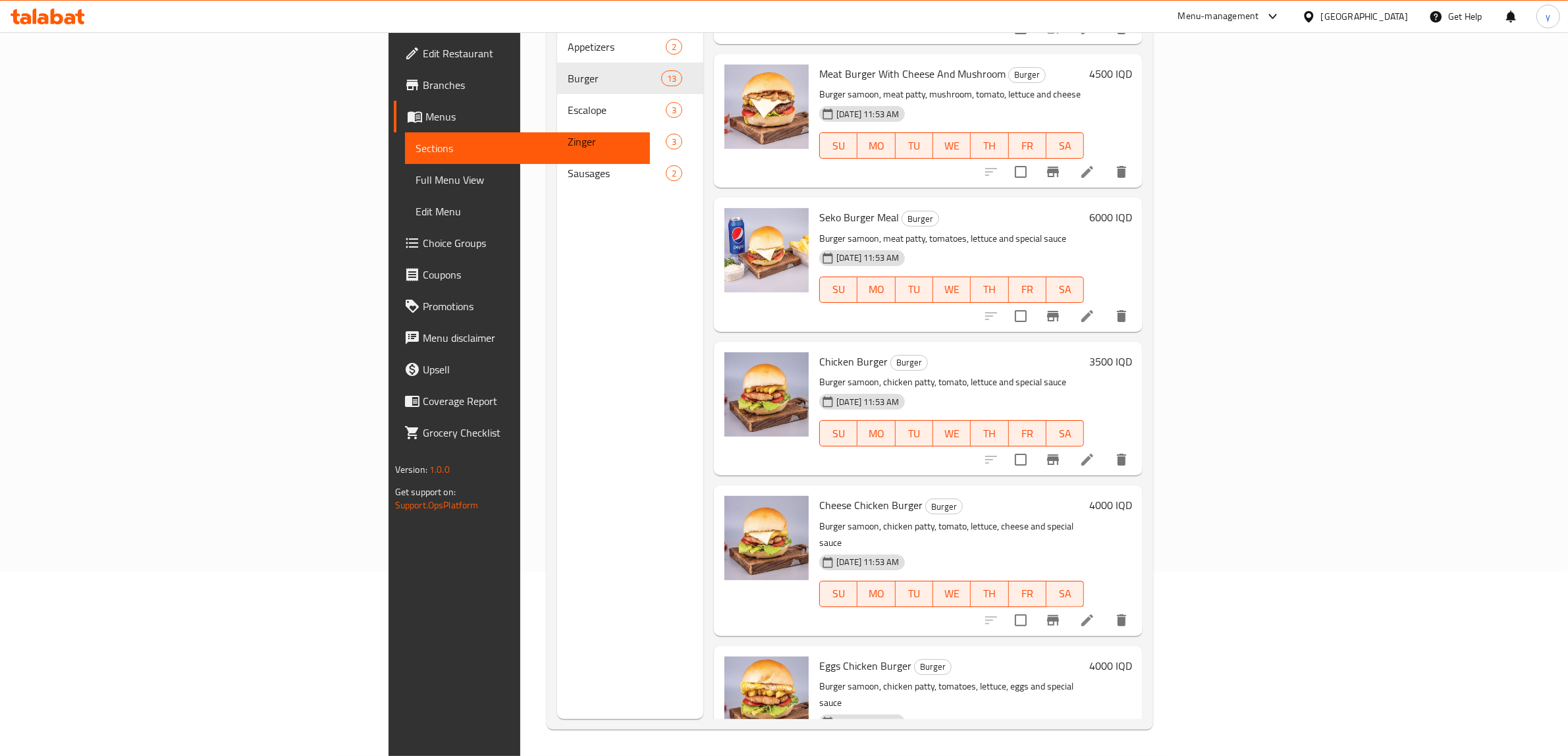
scroll to position [322, 0]
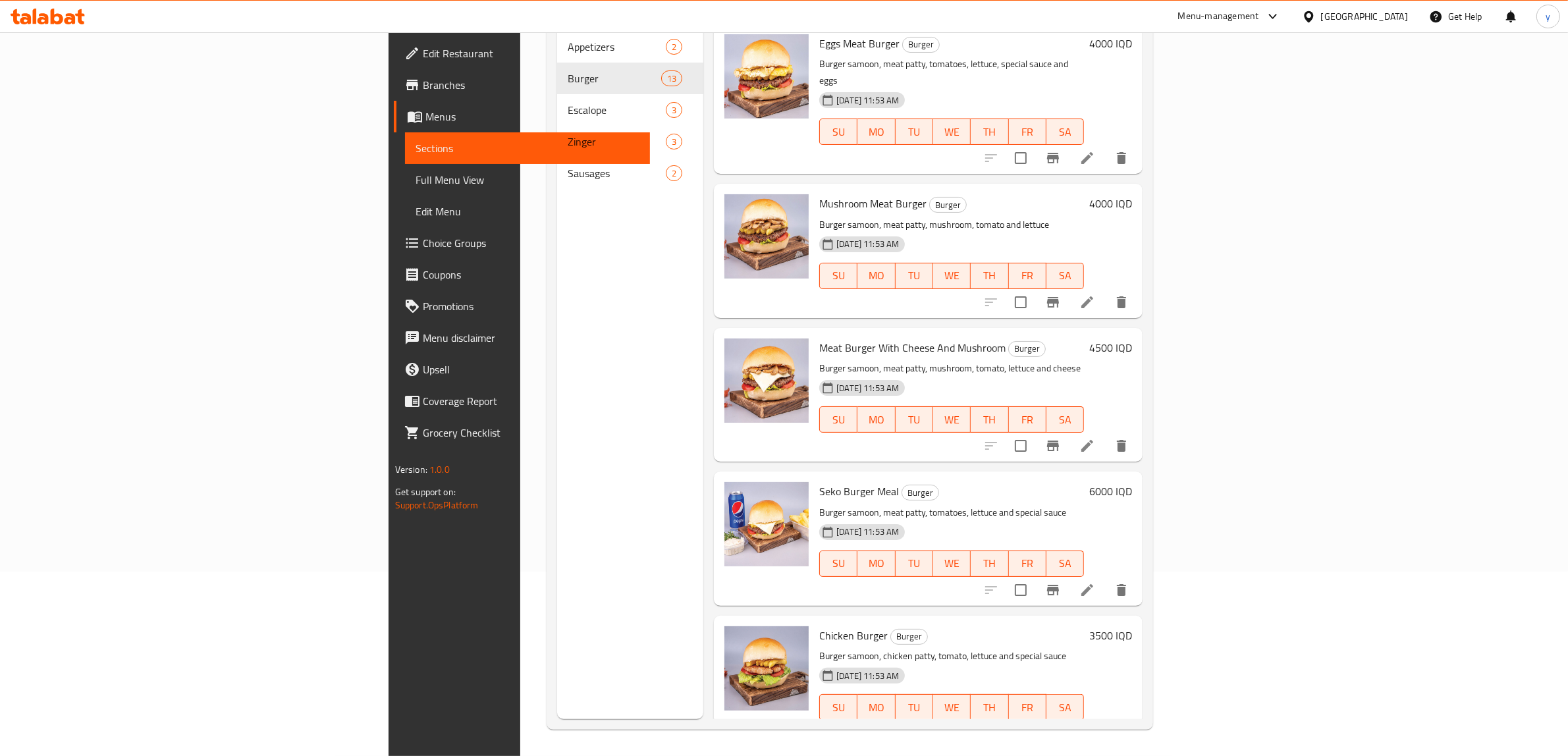
click at [1137, 477] on div "Seko Burger Meal Burger Burger samoon, meat patty, tomatoes, lettuce and specia…" at bounding box center [975, 538] width 323 height 123
click at [1131, 482] on h6 "6000 IQD" at bounding box center [1110, 491] width 42 height 19
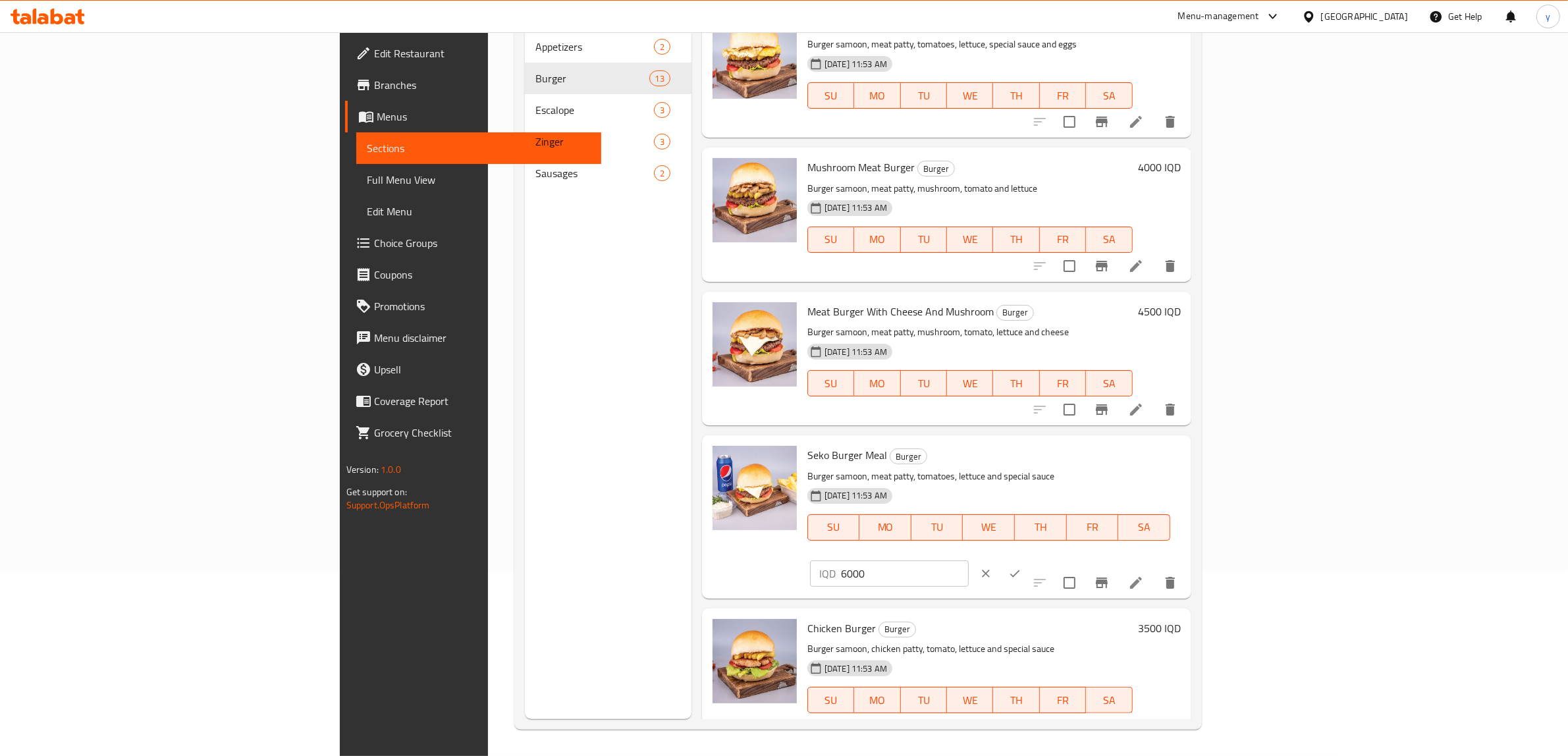
click at [1185, 440] on div "Seko Burger Meal Burger Burger samoon, meat patty, tomatoes, lettuce and specia…" at bounding box center [994, 516] width 384 height 152
paste input "7"
type input "7000"
click at [1021, 567] on icon "ok" at bounding box center [1014, 573] width 13 height 13
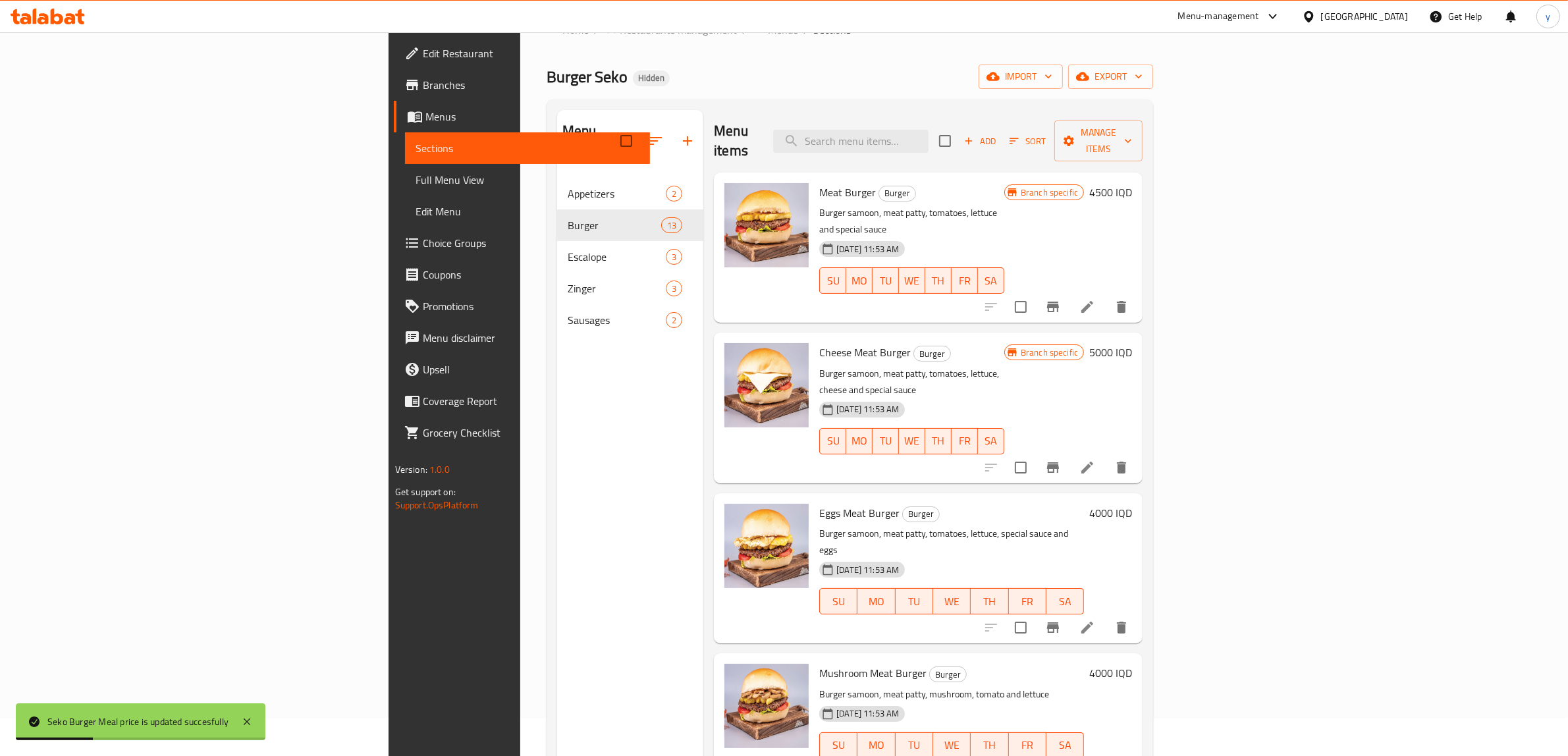
scroll to position [0, 0]
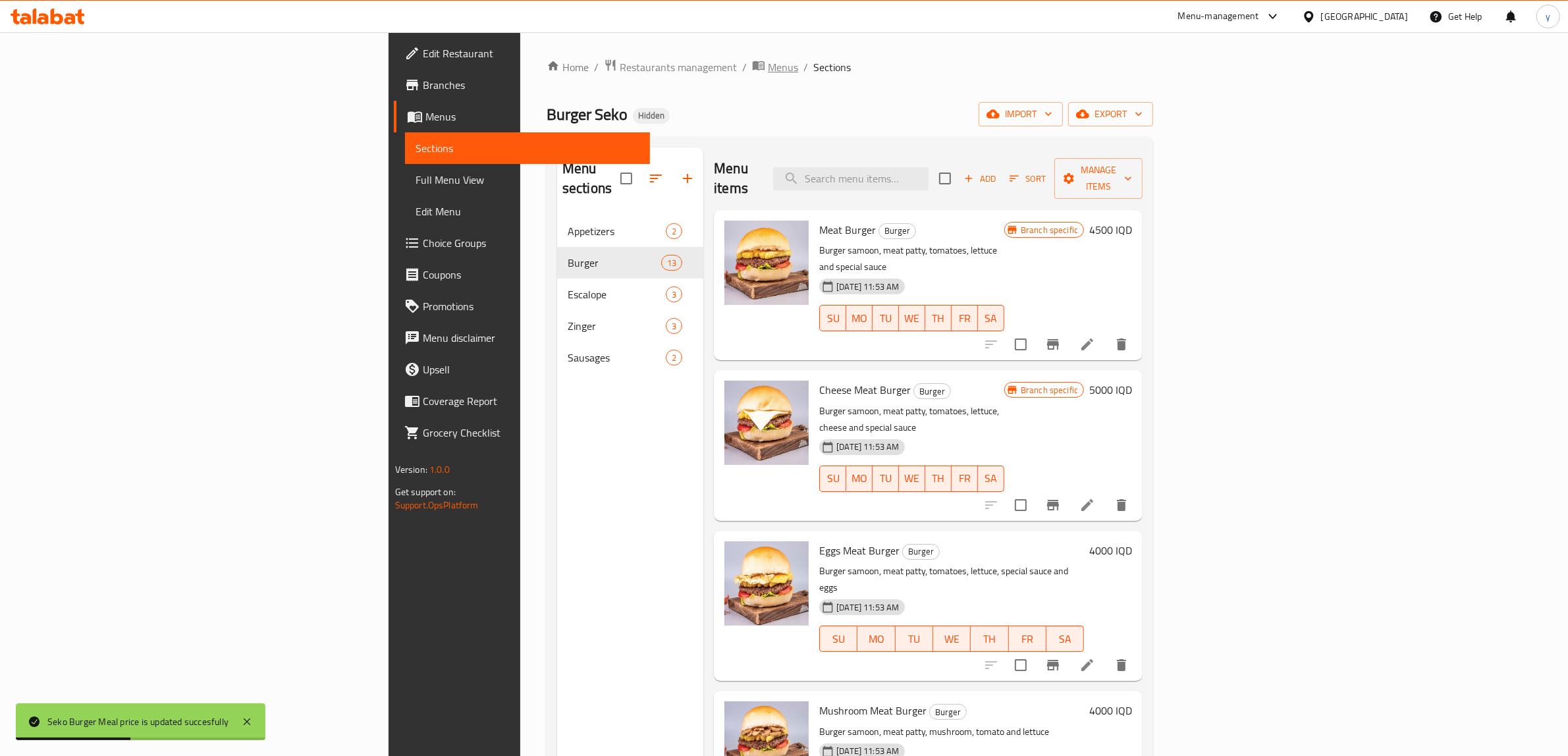
click at [767, 66] on span "Menus" at bounding box center [782, 67] width 30 height 15
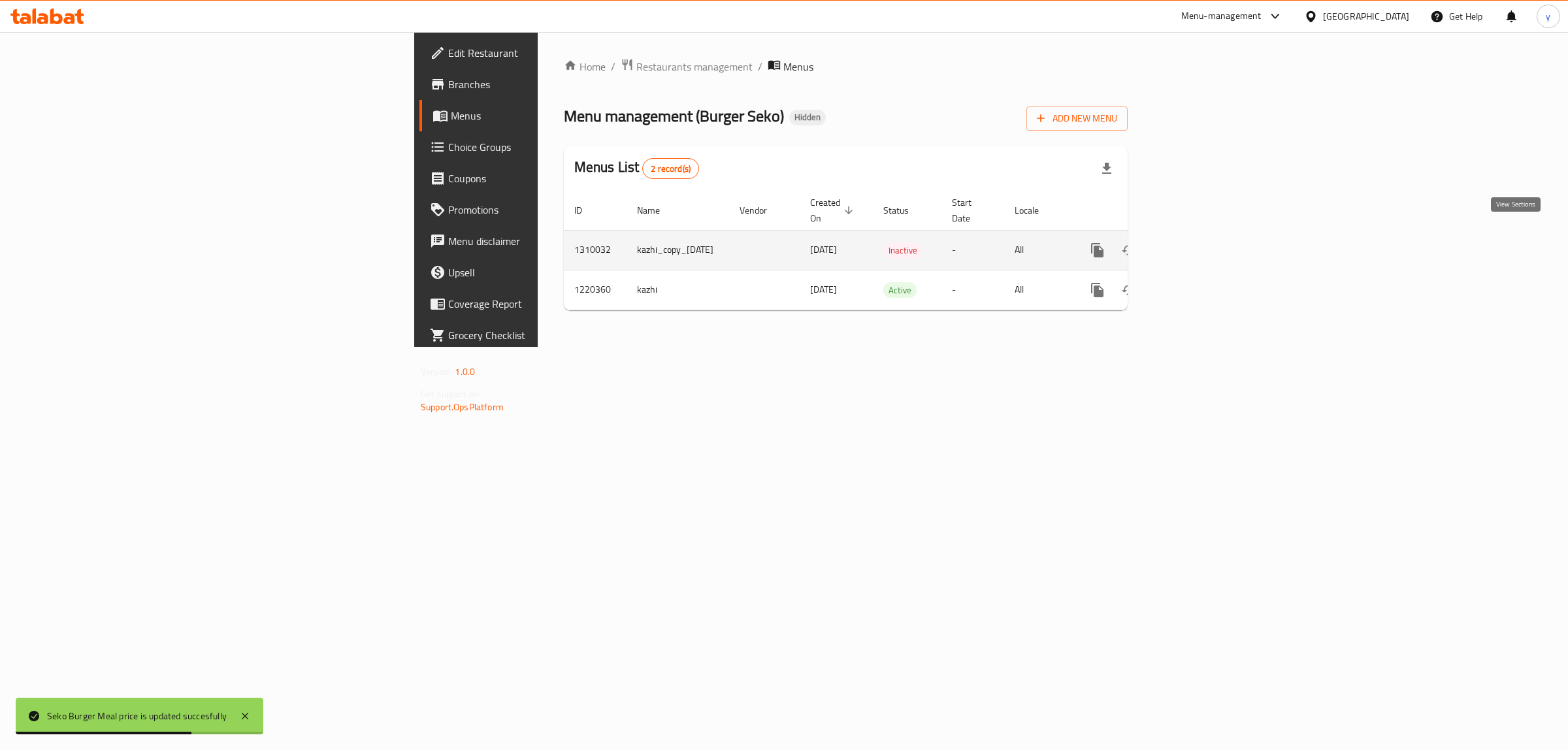
click at [1208, 234] on link "enhanced table" at bounding box center [1191, 249] width 31 height 31
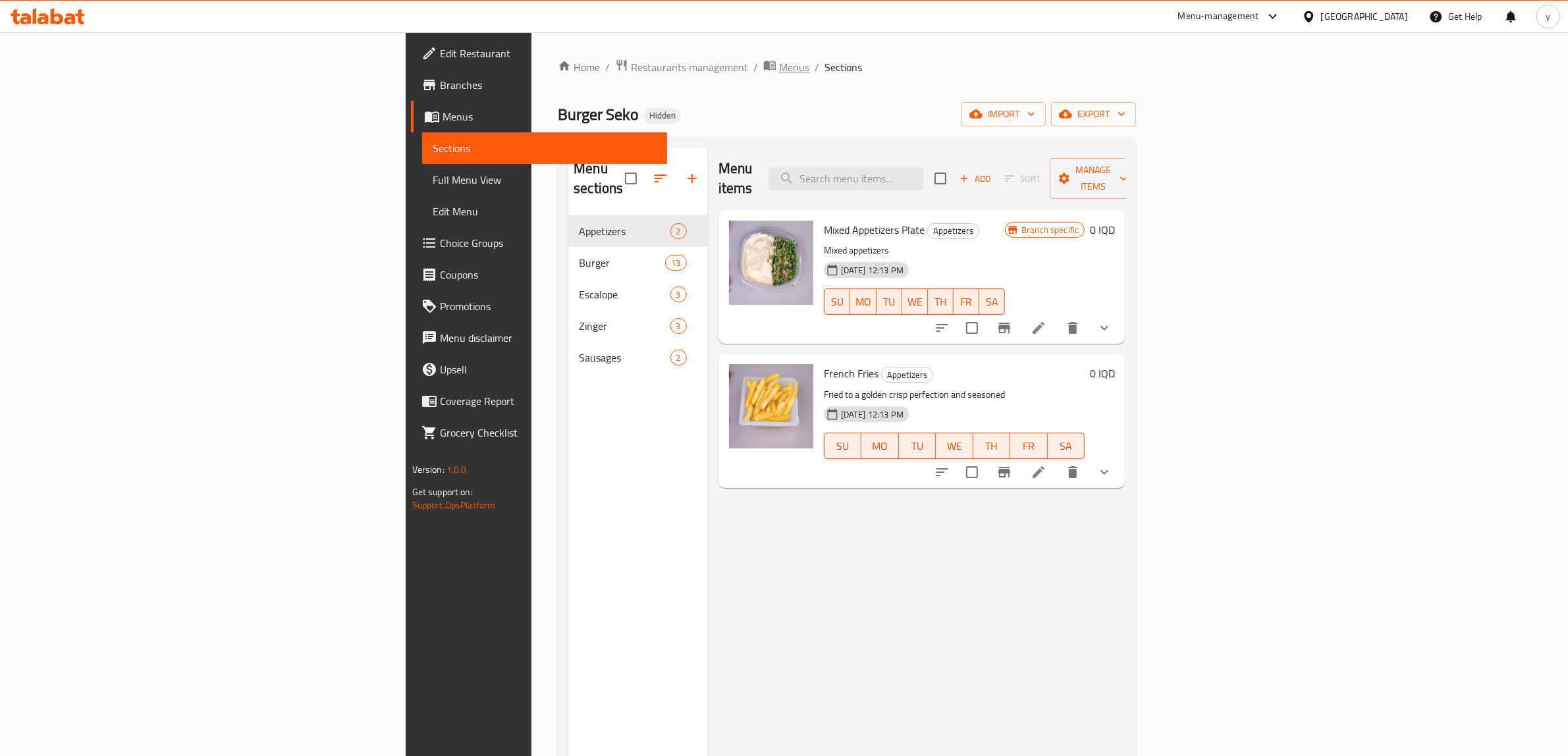
click at [779, 70] on span "Menus" at bounding box center [794, 67] width 30 height 15
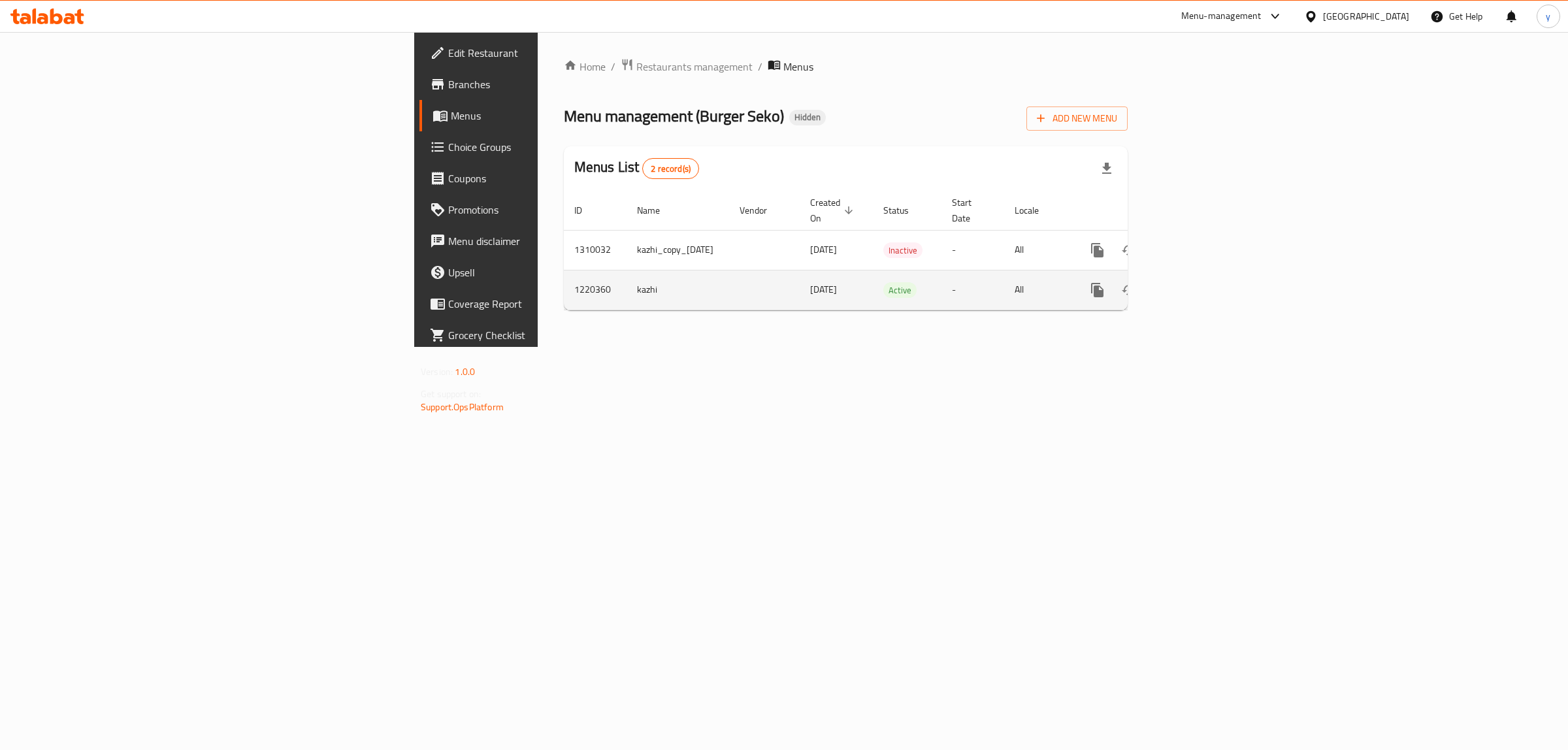
click at [1208, 284] on link "enhanced table" at bounding box center [1191, 290] width 31 height 31
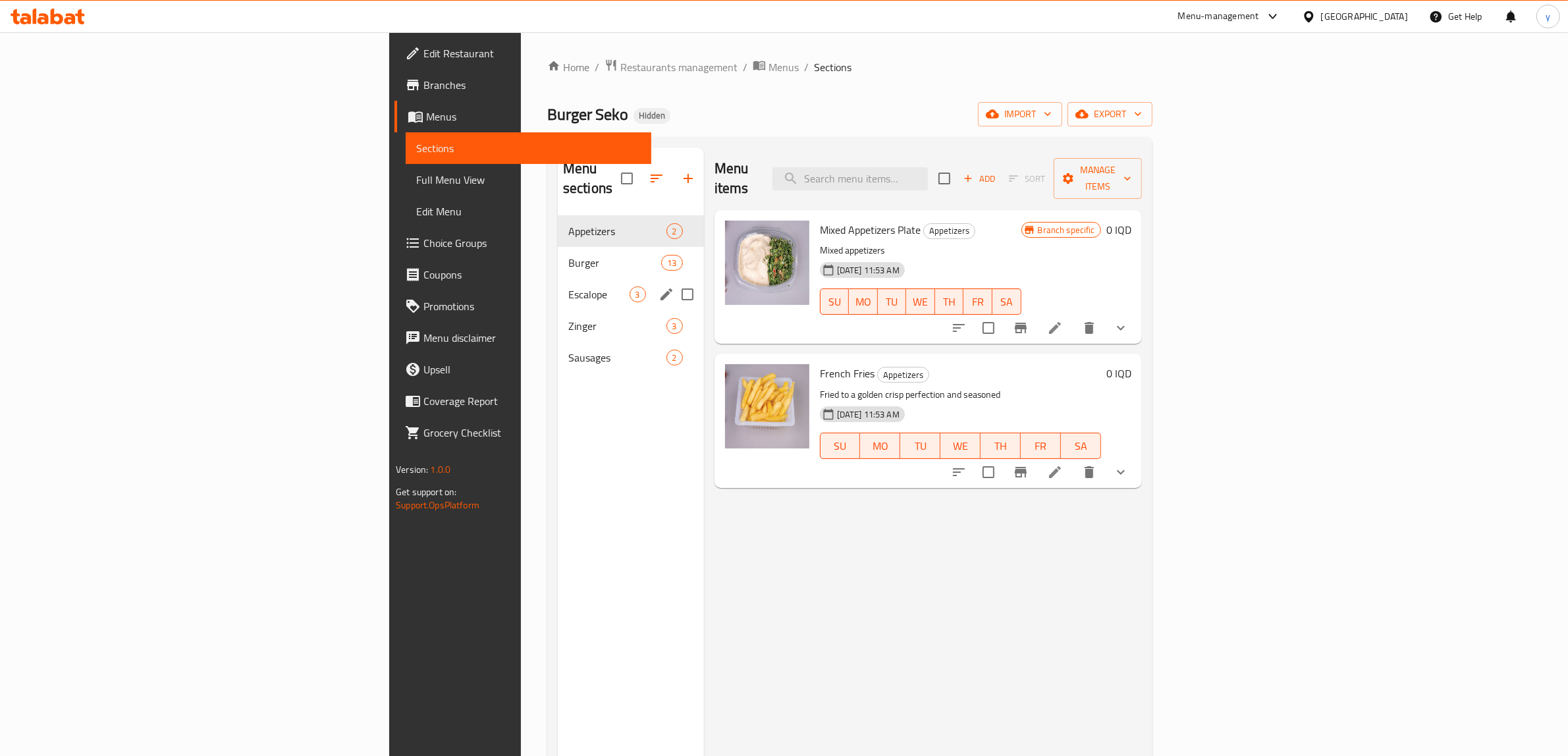
click at [568, 255] on span "Burger" at bounding box center [615, 262] width 93 height 15
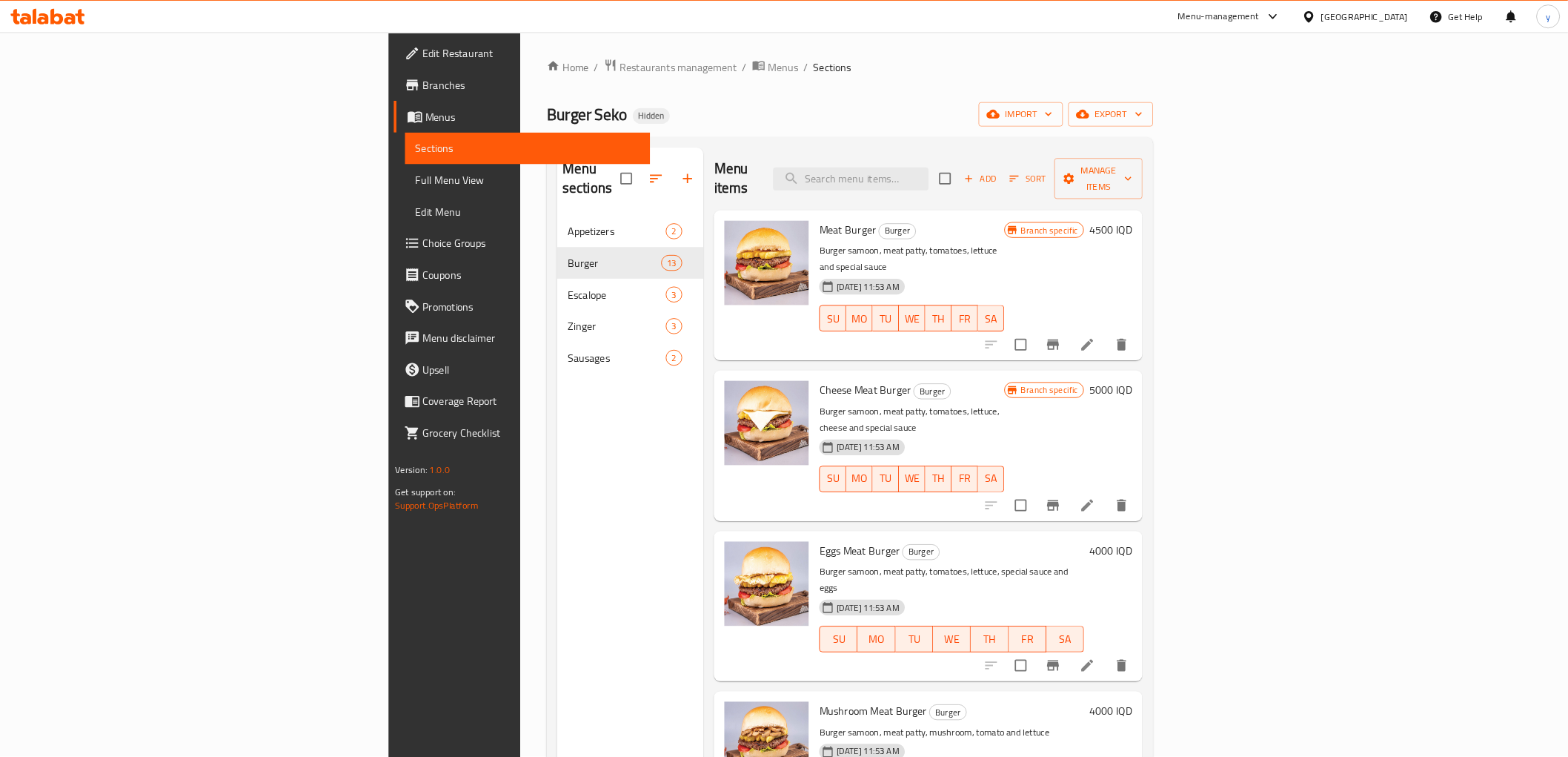
scroll to position [308, 0]
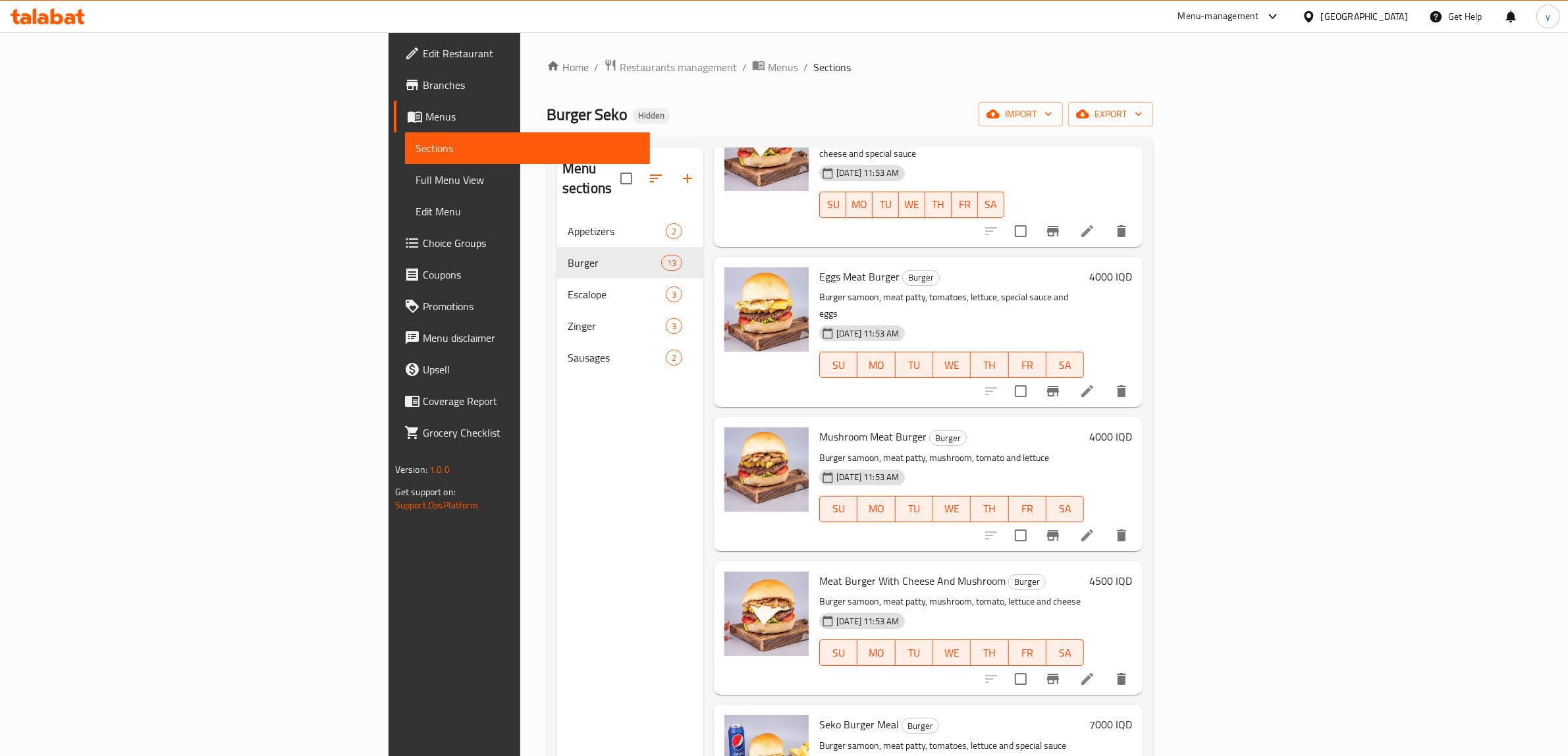
click at [819, 714] on span "Seko Burger Meal" at bounding box center [858, 724] width 79 height 20
copy span "Seko"
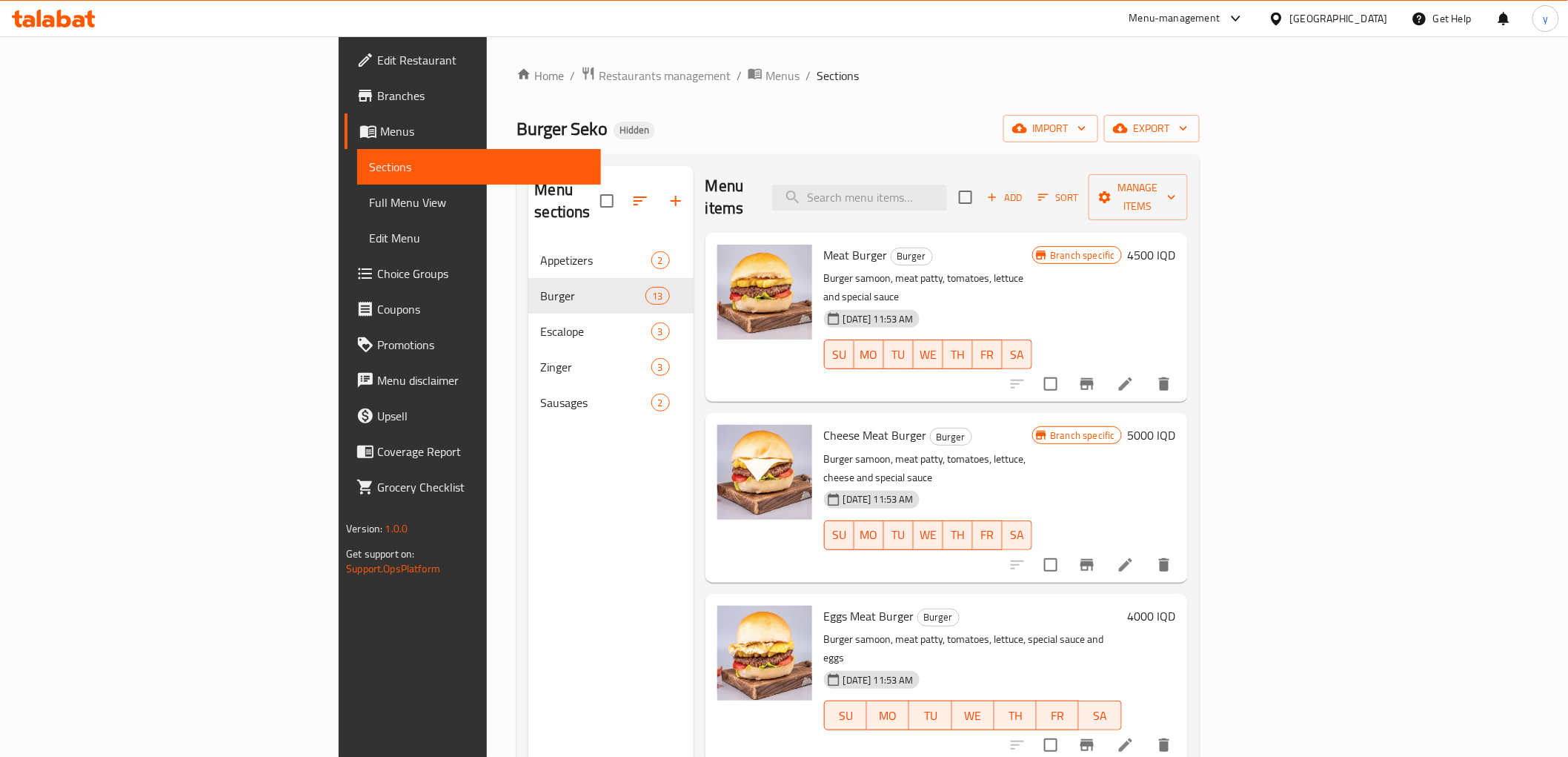
scroll to position [0, 0]
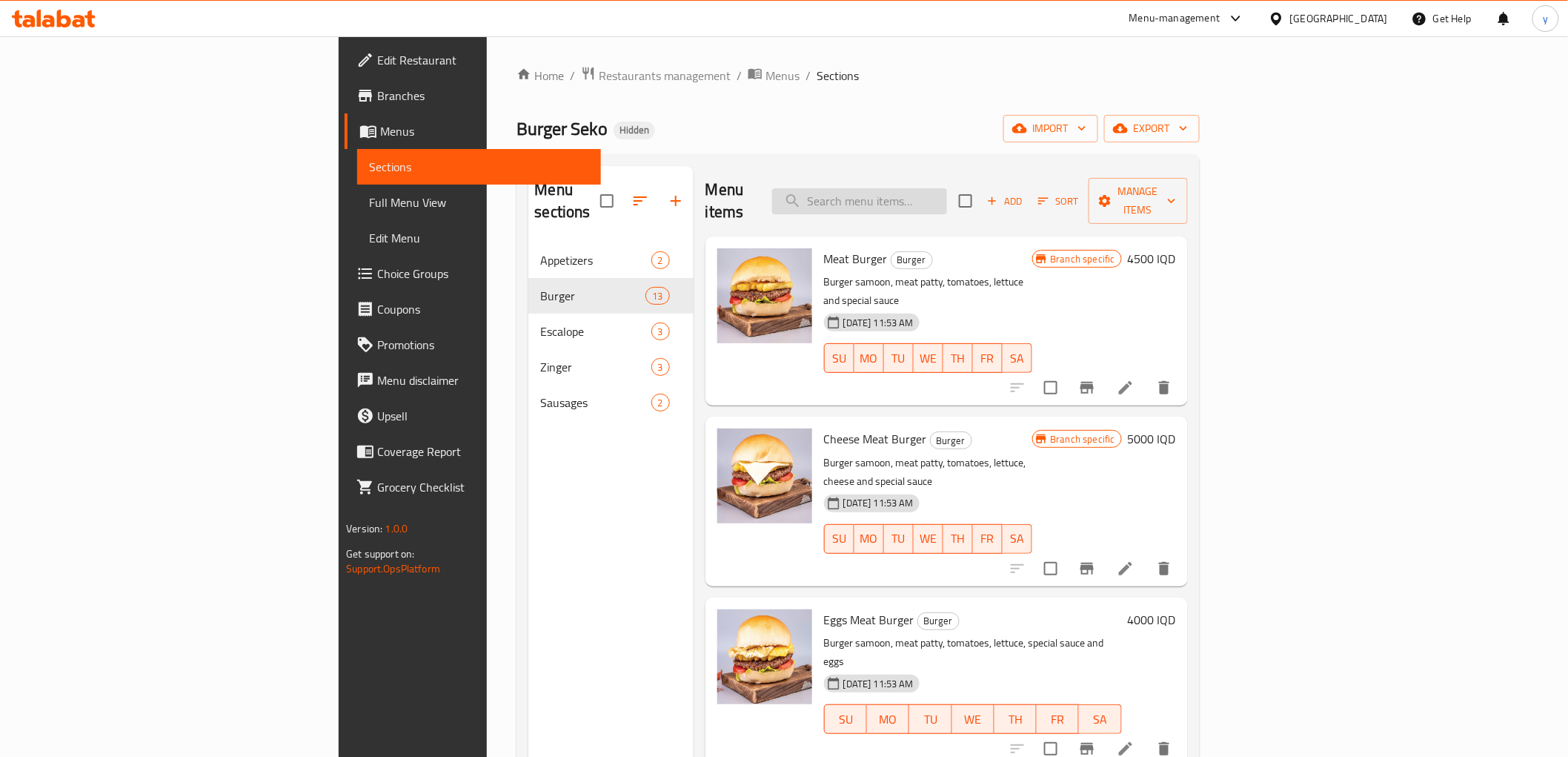
click at [947, 200] on input "search" at bounding box center [860, 201] width 175 height 26
paste input "Seko"
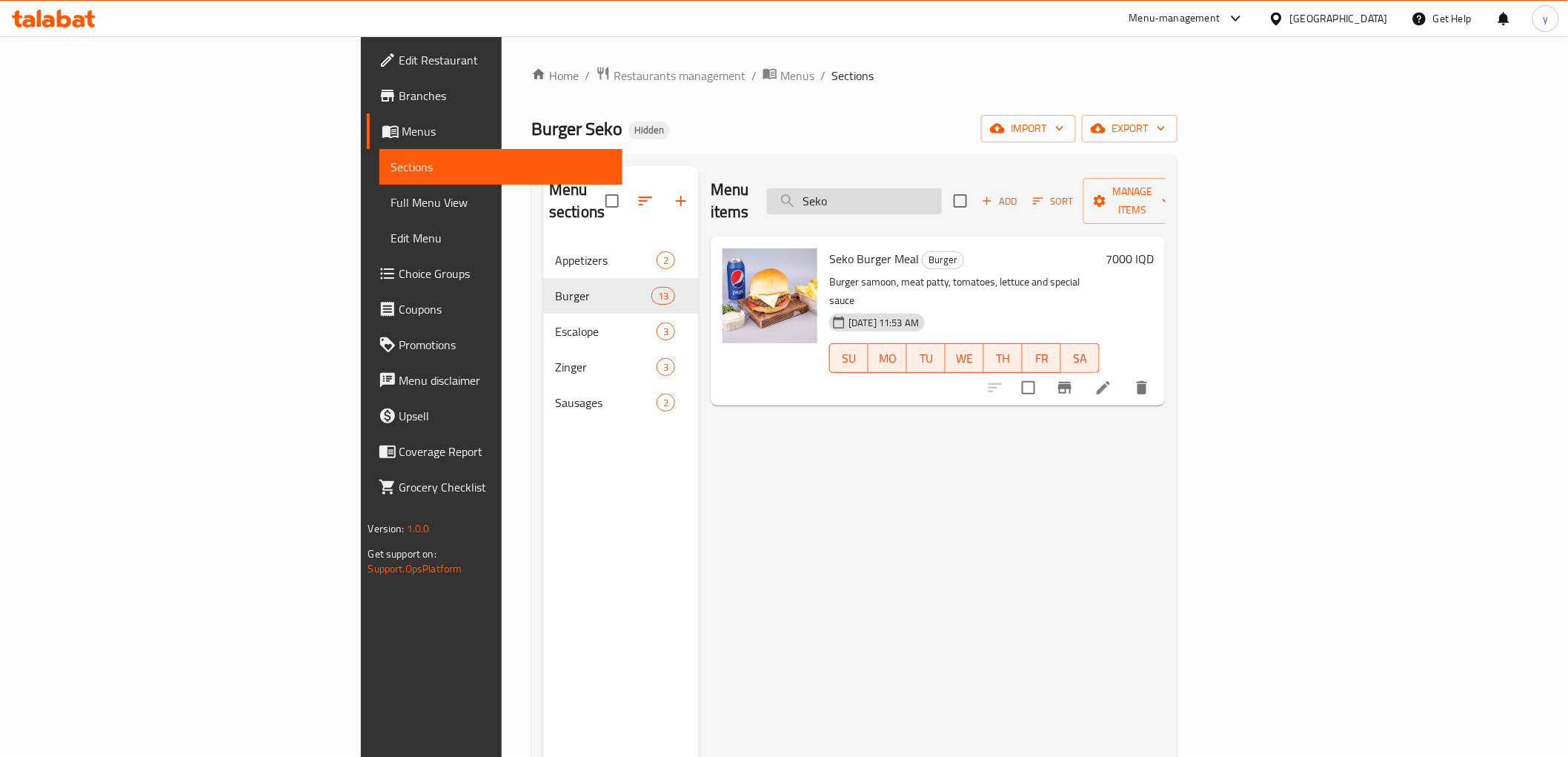
click at [942, 189] on input "Seko" at bounding box center [854, 201] width 175 height 26
type input "Seko"
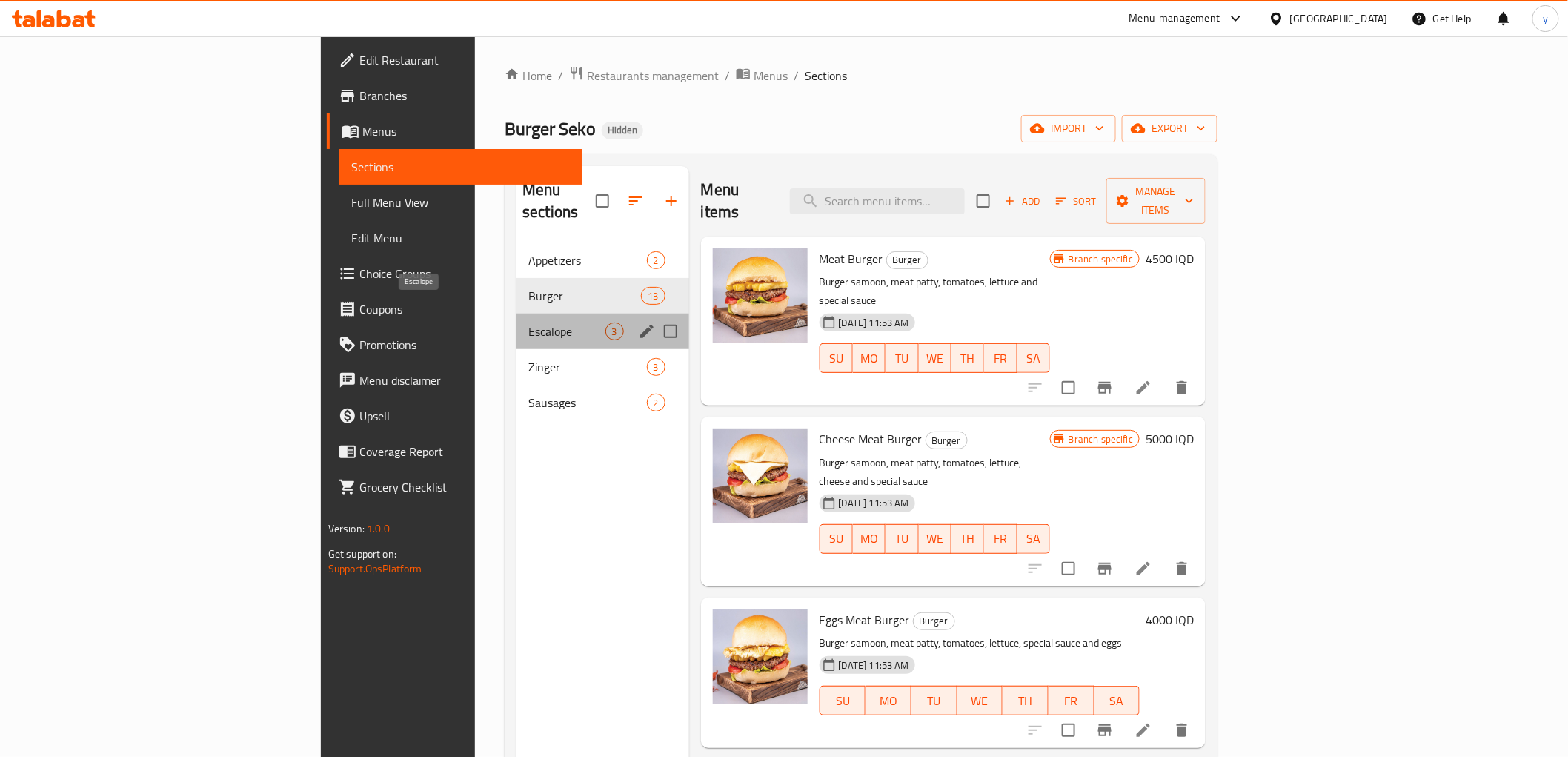
click at [529, 322] on span "Escalope" at bounding box center [567, 331] width 76 height 17
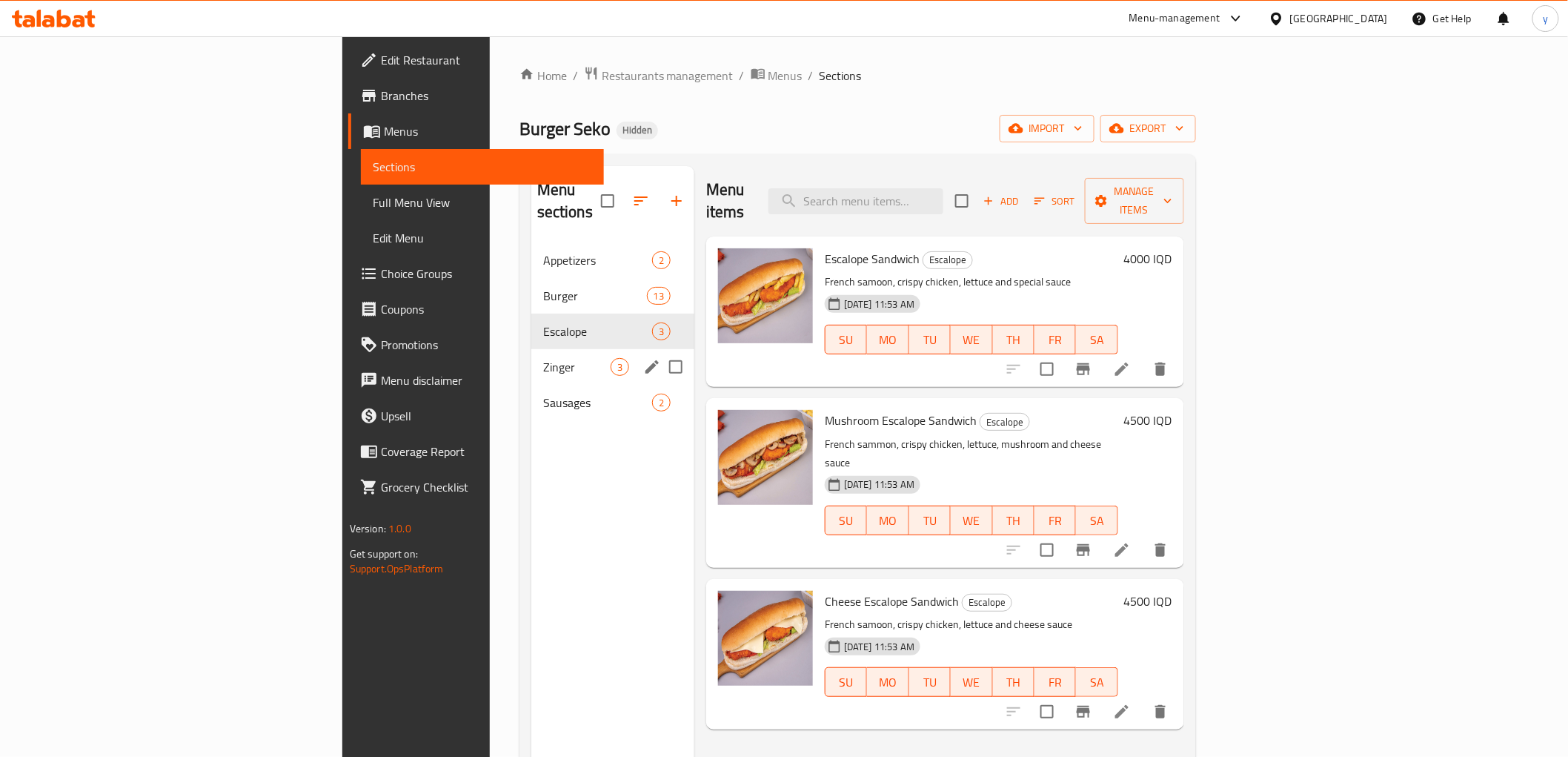
click at [531, 349] on div "Zinger 3" at bounding box center [613, 366] width 163 height 36
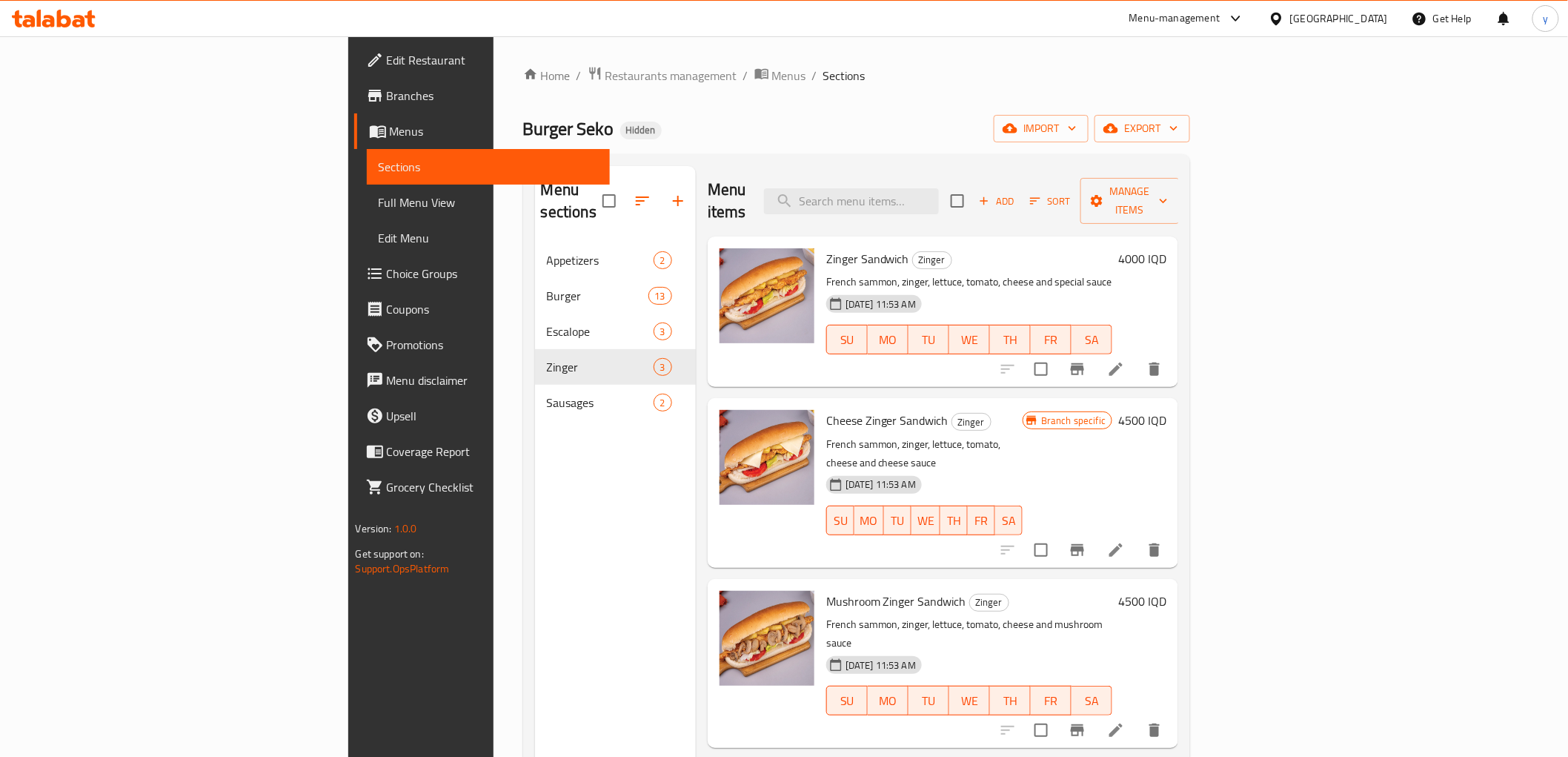
click at [1167, 248] on h6 "4000 IQD" at bounding box center [1142, 259] width 48 height 21
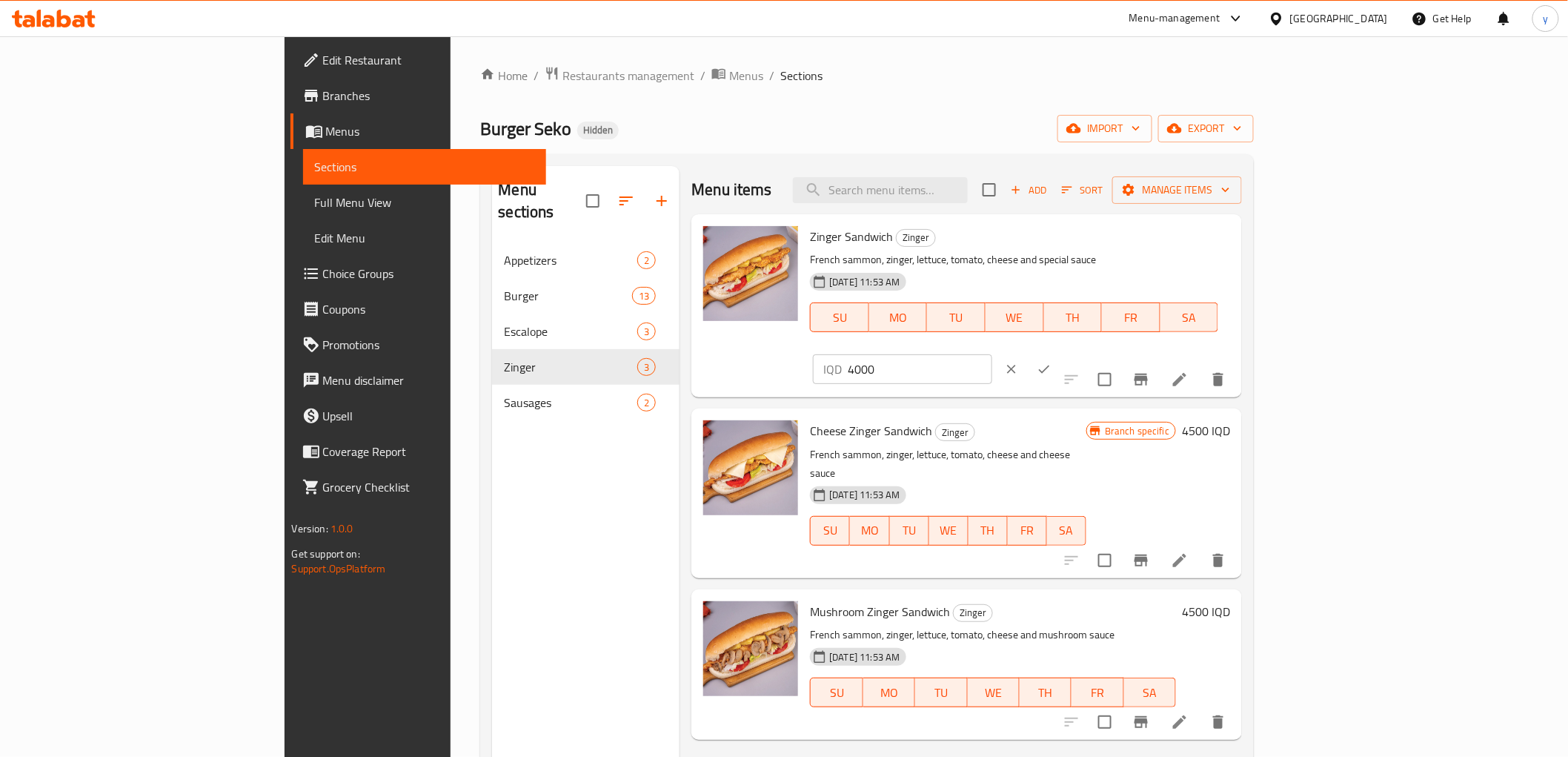
drag, startPoint x: 1288, startPoint y: 251, endPoint x: 1250, endPoint y: 264, distance: 40.2
click at [1236, 263] on div "Zinger Sandwich Zinger French sammon, zinger, lettuce, tomato, cheese and speci…" at bounding box center [1020, 306] width 432 height 171
paste input "5"
drag, startPoint x: 1292, startPoint y: 237, endPoint x: 1321, endPoint y: 237, distance: 29.0
click at [842, 360] on p "IQD" at bounding box center [832, 369] width 18 height 17
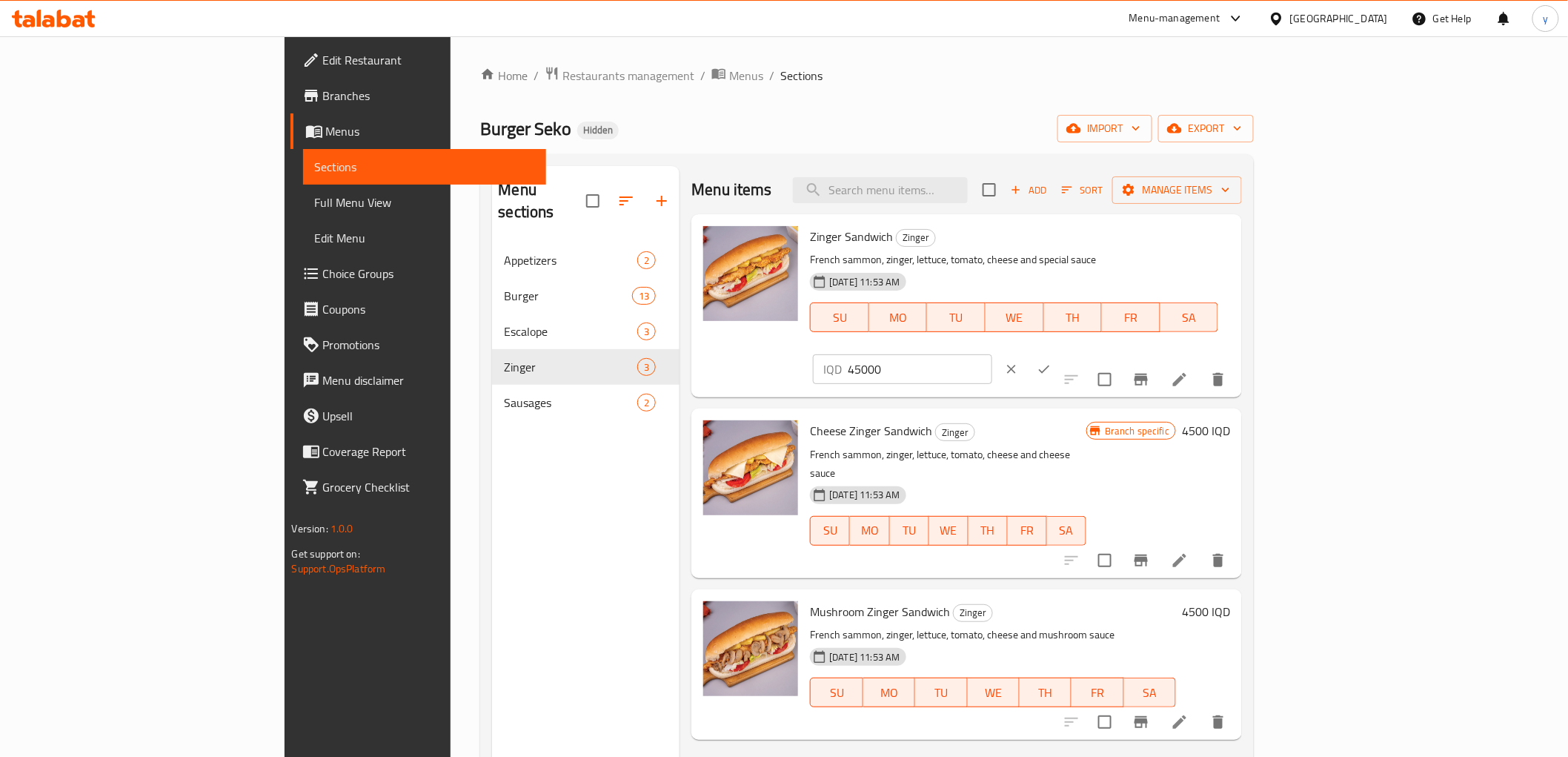
click at [992, 354] on input "45000" at bounding box center [920, 369] width 144 height 30
paste input "number"
type input "4500"
click at [1061, 352] on button "ok" at bounding box center [1044, 369] width 33 height 33
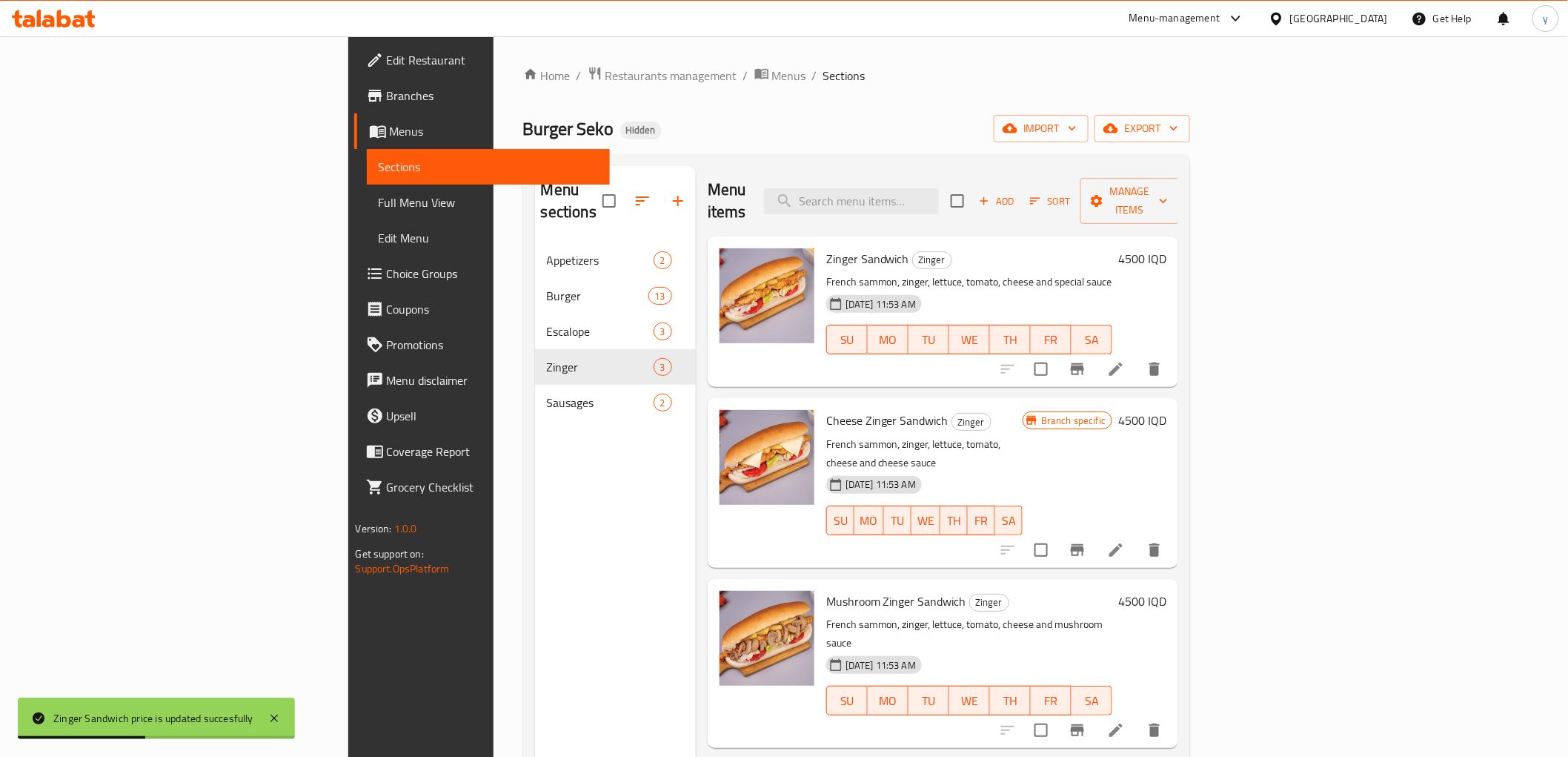
click at [1173, 405] on div "Cheese Zinger Sandwich Zinger French sammon, zinger, lettuce, tomato, cheese an…" at bounding box center [997, 482] width 352 height 157
click at [1167, 410] on h6 "4500 IQD" at bounding box center [1142, 420] width 48 height 21
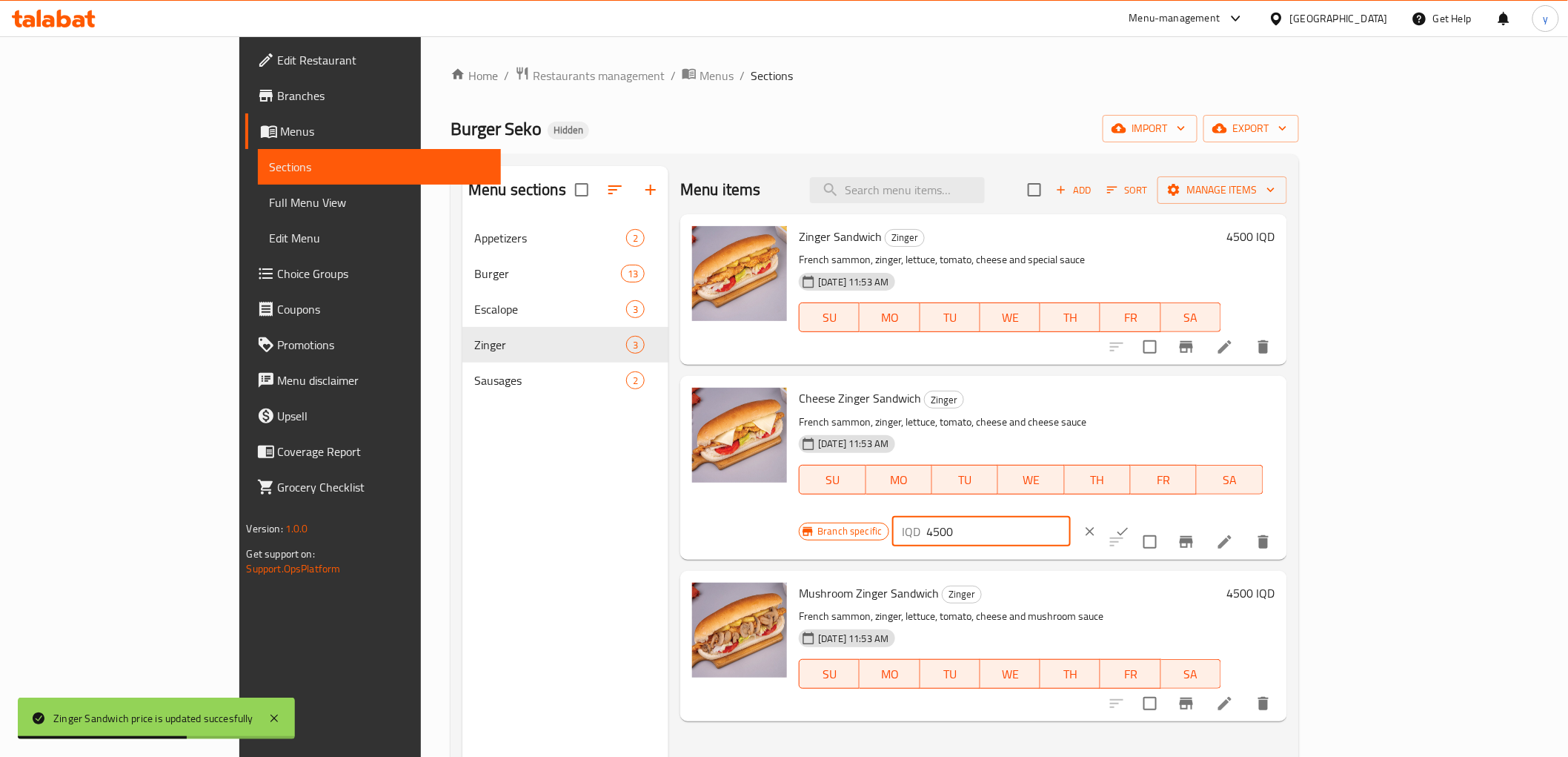
drag, startPoint x: 1420, startPoint y: 408, endPoint x: 1337, endPoint y: 412, distance: 83.1
click at [1071, 517] on div "IQD 4500 ​" at bounding box center [982, 531] width 179 height 30
paste input "50"
type input "5000"
click at [1130, 524] on icon "ok" at bounding box center [1123, 531] width 15 height 15
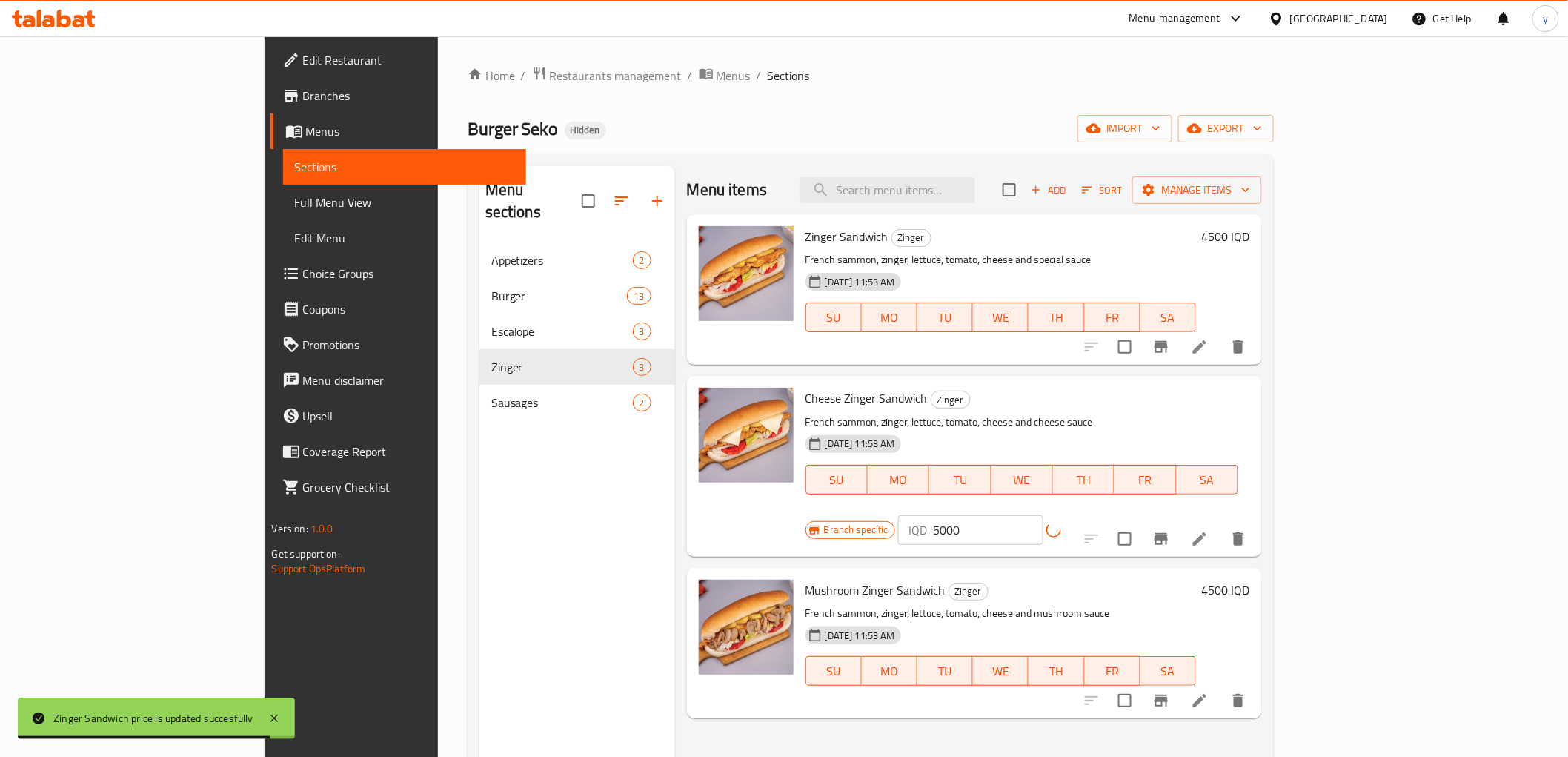
click at [1179, 521] on button "Branch-specific-item" at bounding box center [1161, 538] width 36 height 36
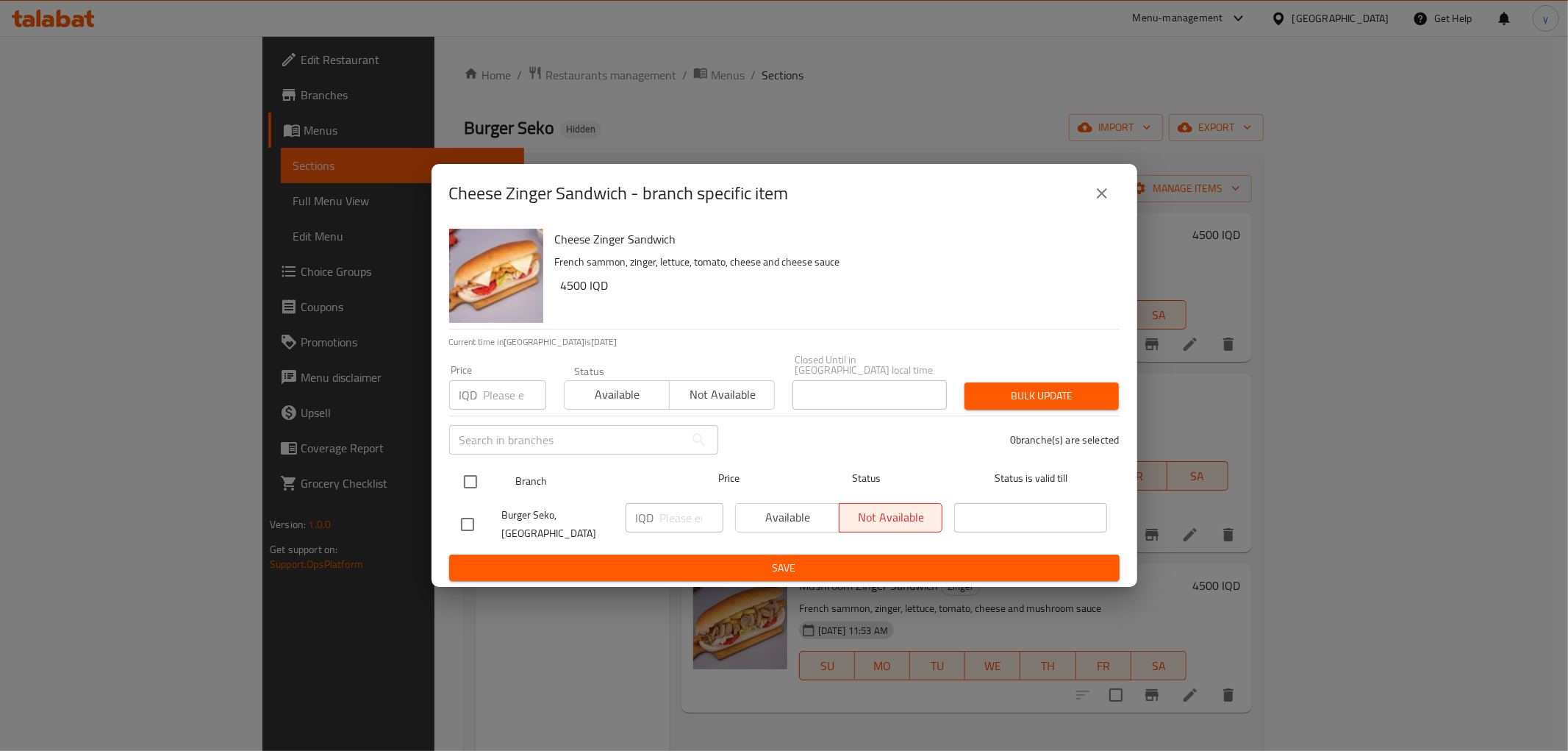
click at [474, 479] on input "checkbox" at bounding box center [470, 481] width 31 height 31
checkbox input "true"
click at [1101, 202] on icon "close" at bounding box center [1101, 193] width 17 height 17
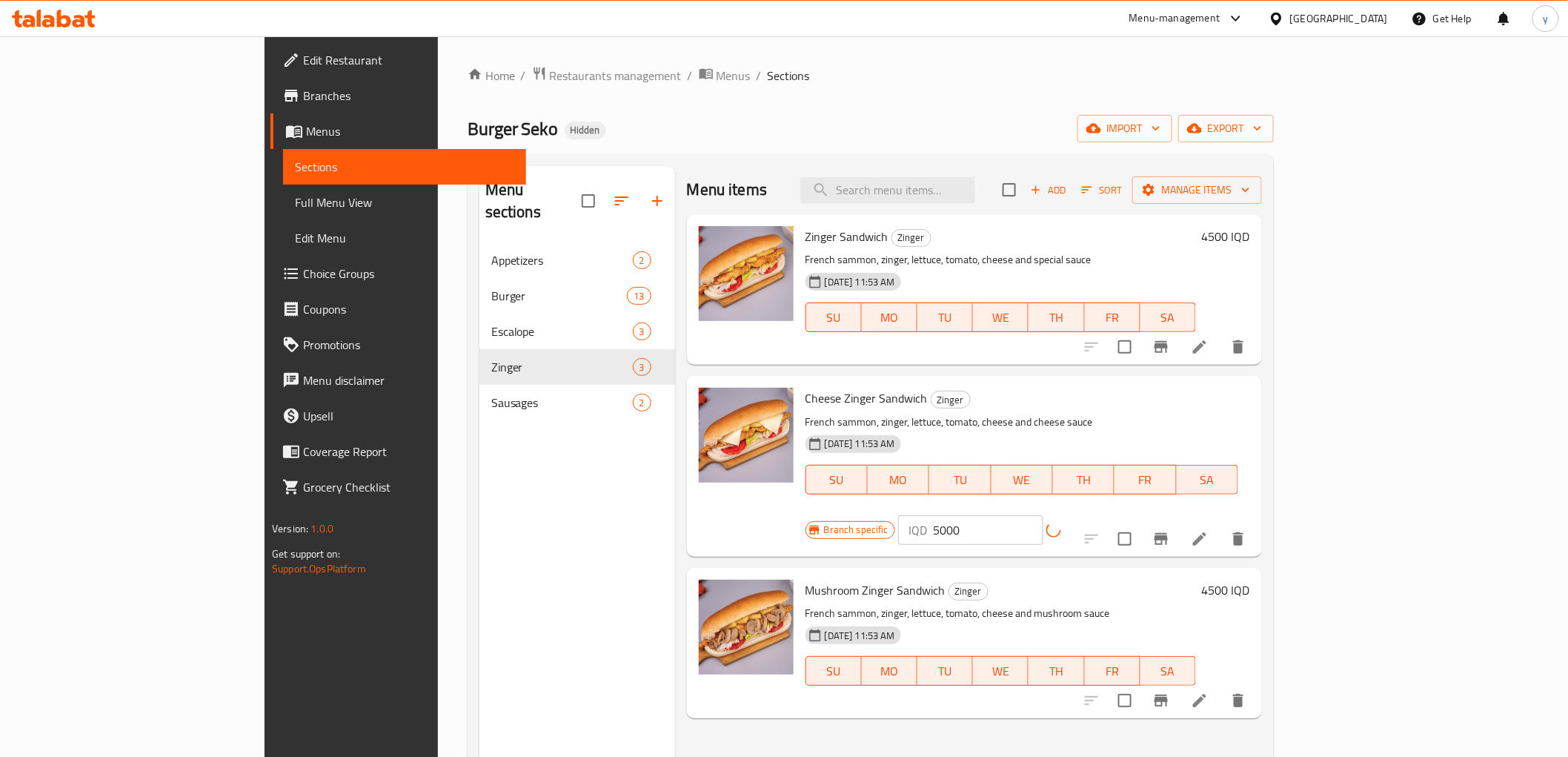
click at [1250, 580] on h6 "4500 IQD" at bounding box center [1226, 590] width 48 height 21
drag, startPoint x: 1329, startPoint y: 581, endPoint x: 1340, endPoint y: 590, distance: 14.2
click at [1077, 707] on div "IQD 4500 ​" at bounding box center [941, 723] width 271 height 33
paste input "50"
type input "5000"
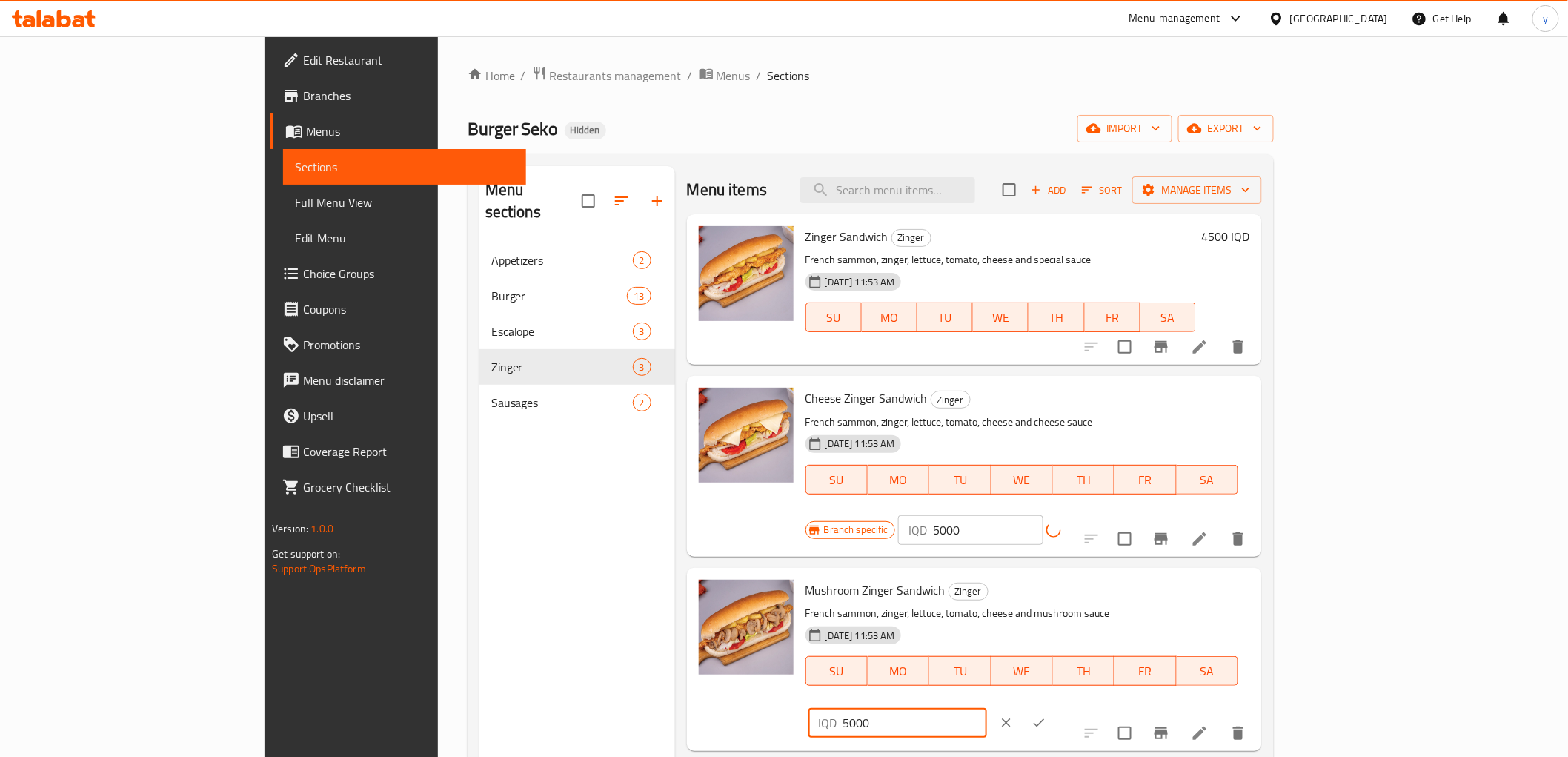
click at [1056, 707] on button "ok" at bounding box center [1039, 723] width 33 height 33
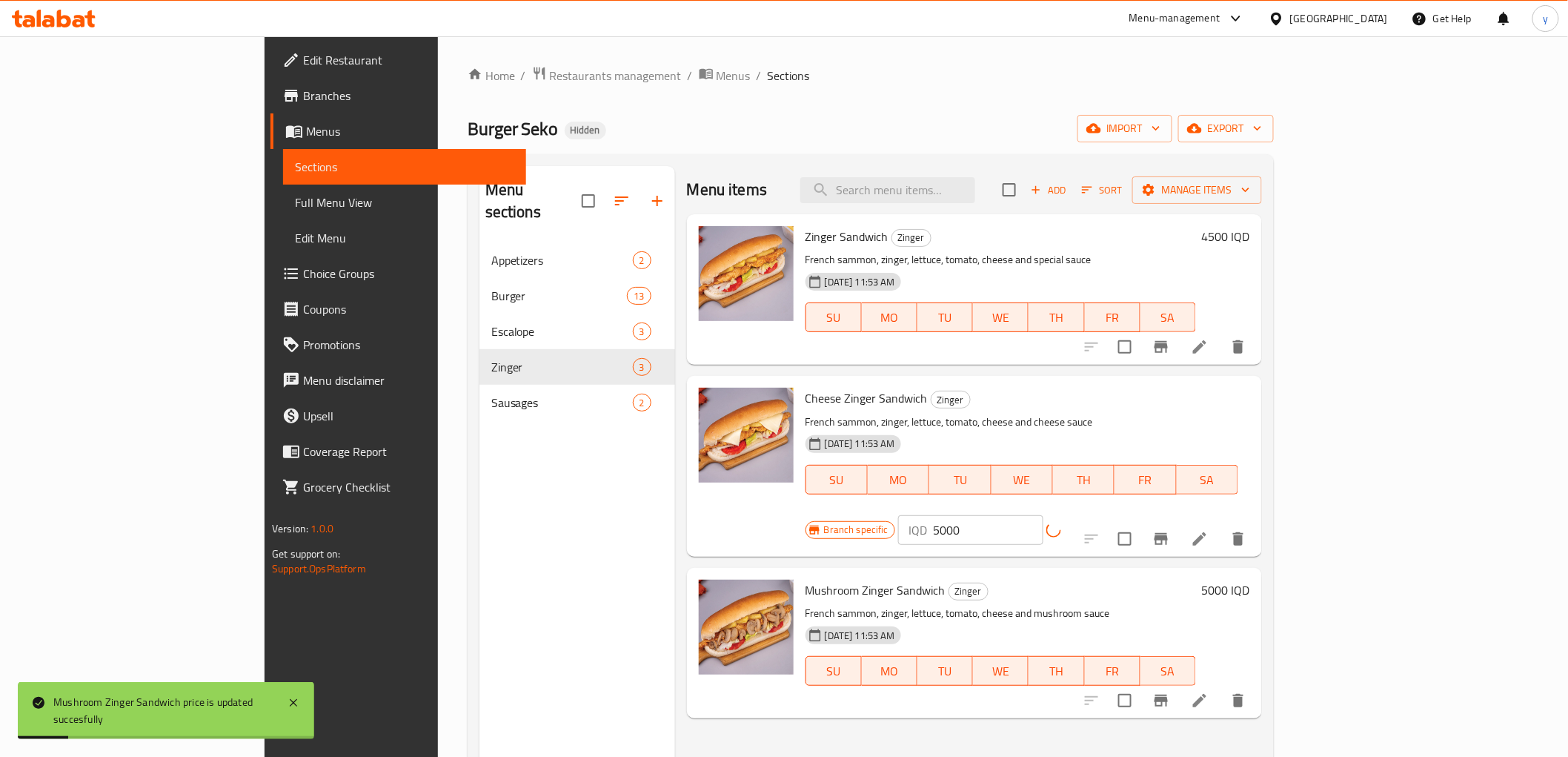
click at [1064, 519] on icon at bounding box center [1054, 530] width 21 height 21
click at [1044, 515] on input "5000" at bounding box center [988, 530] width 110 height 30
paste input "5000"
click at [1044, 515] on input "50005000" at bounding box center [988, 530] width 110 height 30
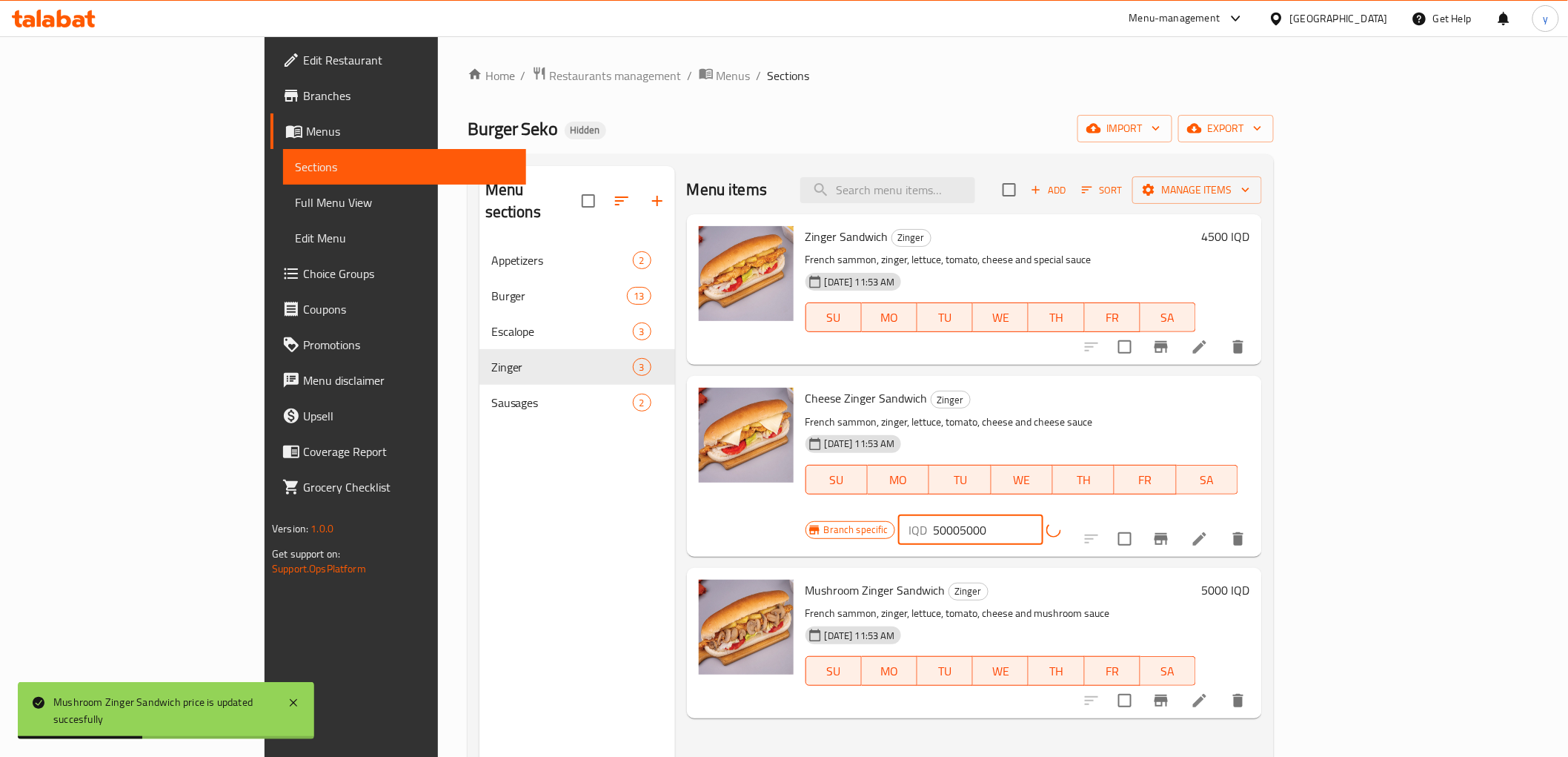
click at [1044, 515] on input "50005000" at bounding box center [988, 530] width 110 height 30
paste input "number"
type input "5000"
click at [1117, 515] on div "Branch specific IQD 5000 ​" at bounding box center [961, 530] width 311 height 30
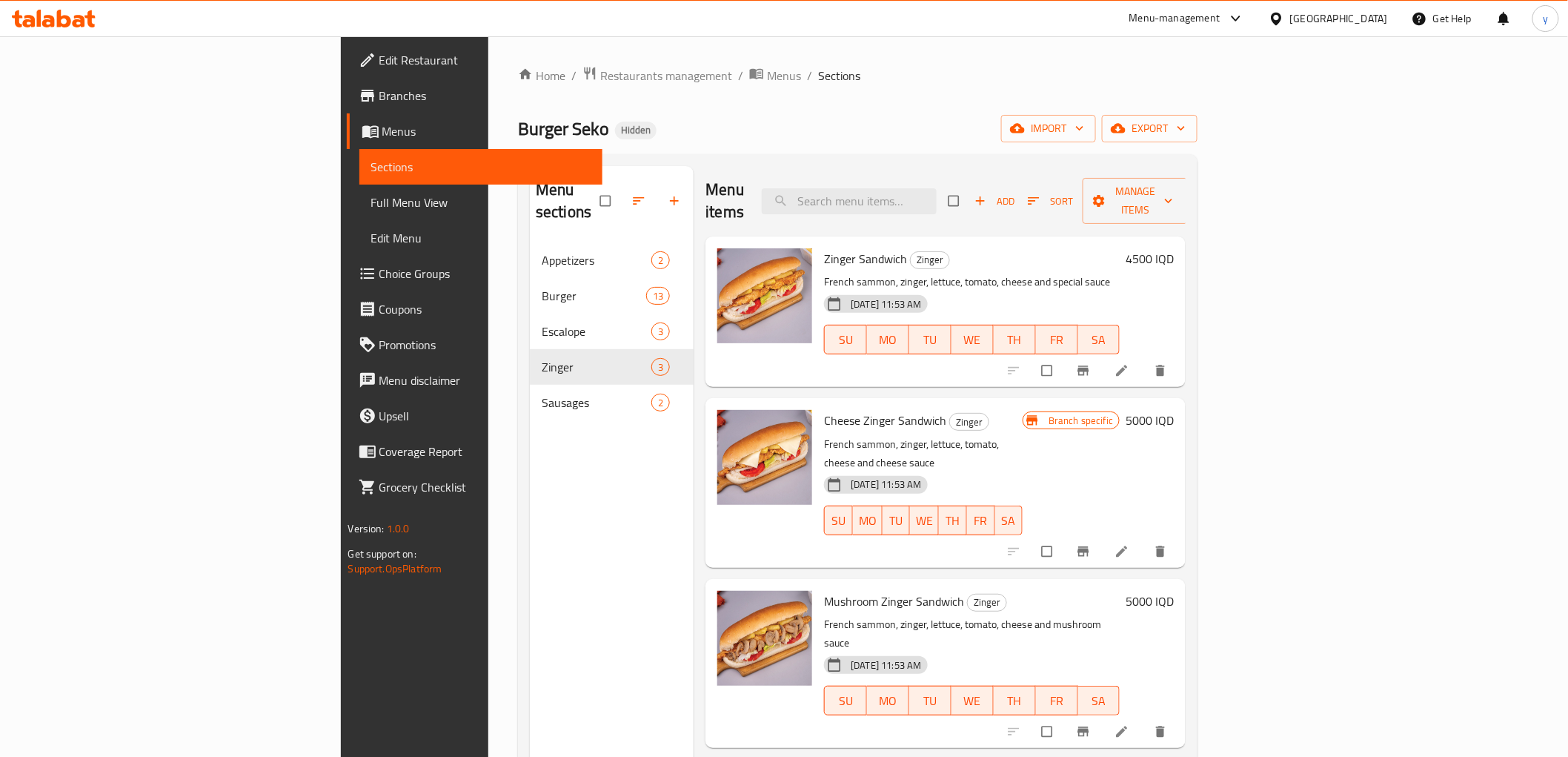
click at [1174, 410] on h6 "5000 IQD" at bounding box center [1150, 420] width 48 height 21
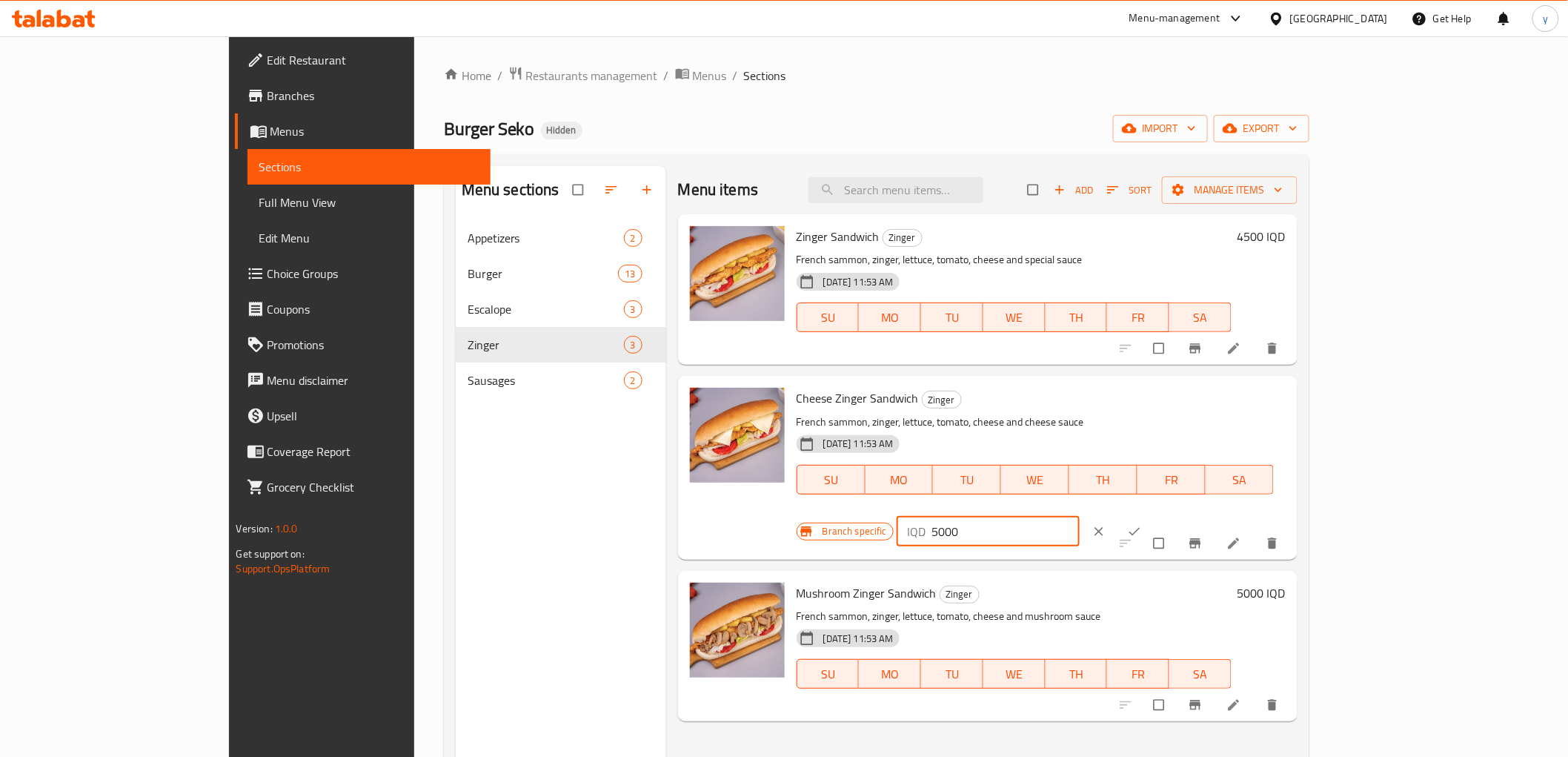
drag, startPoint x: 1398, startPoint y: 402, endPoint x: 1262, endPoint y: 426, distance: 138.1
click at [1080, 517] on input "5000" at bounding box center [1005, 531] width 148 height 30
paste input "5000"
click at [1080, 517] on input "50005000" at bounding box center [1005, 531] width 148 height 30
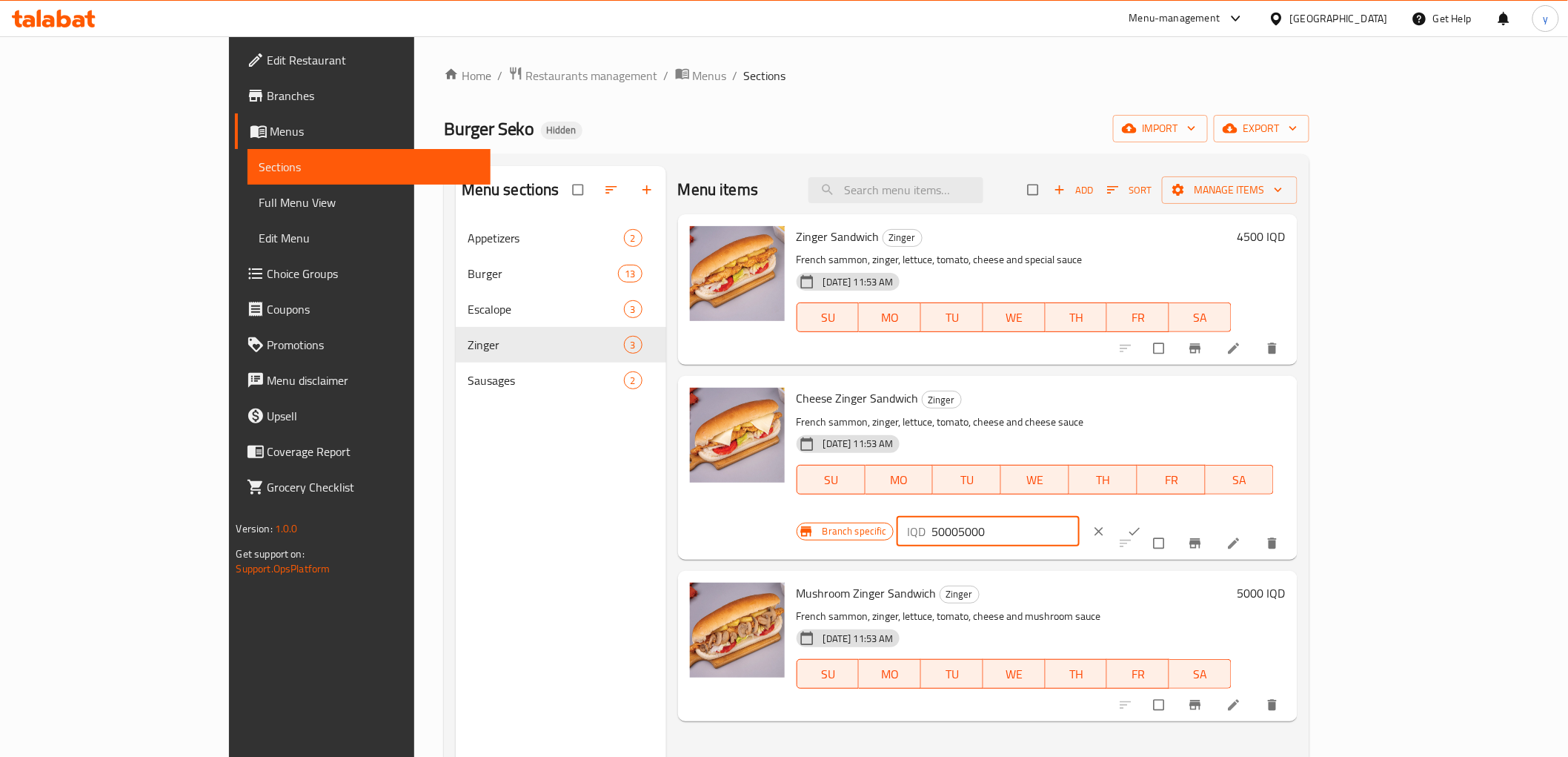
paste input "number"
type input "5000"
click at [1145, 524] on span "ok" at bounding box center [1136, 531] width 17 height 15
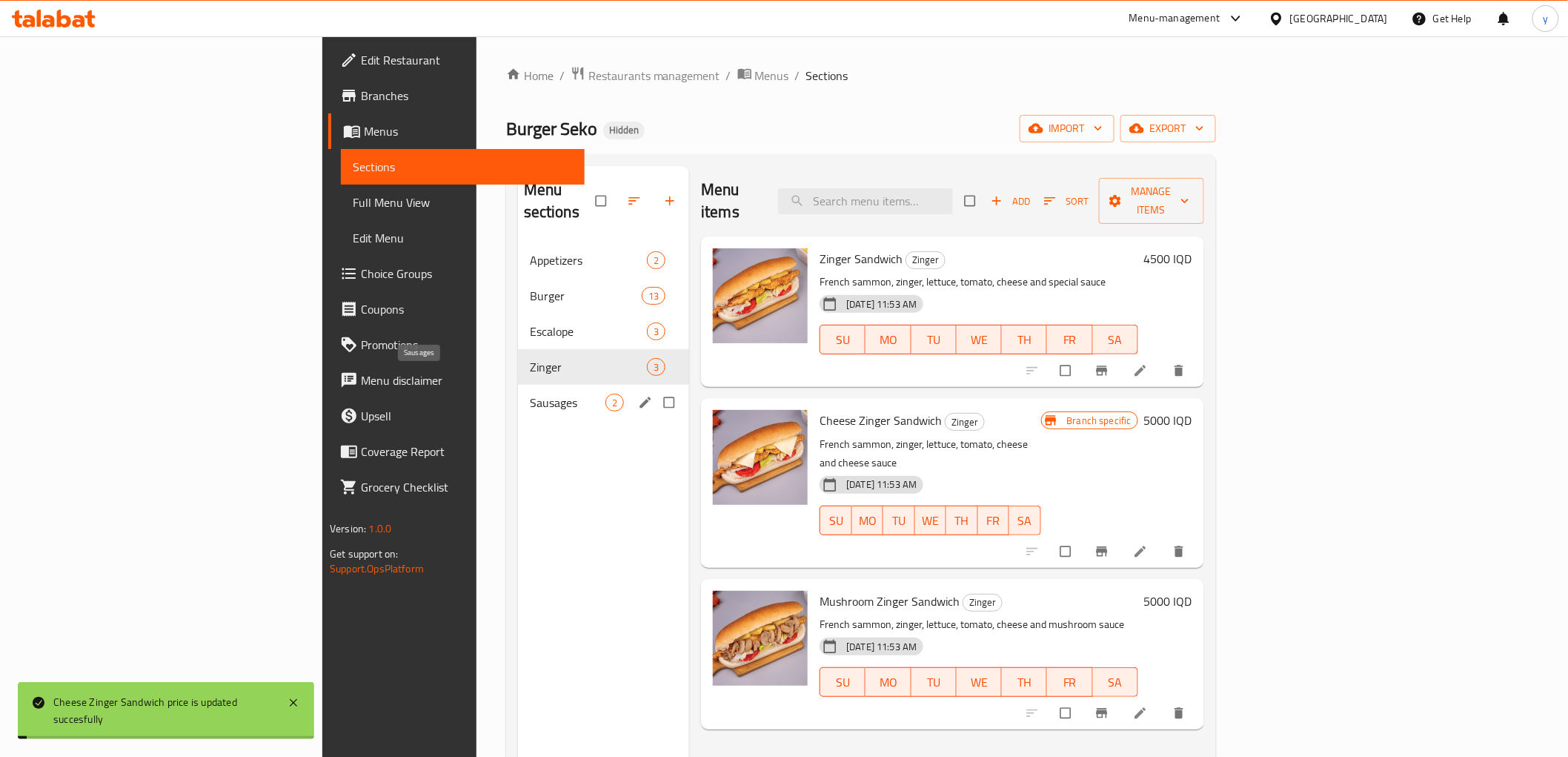
click at [530, 393] on span "Sausages" at bounding box center [567, 402] width 76 height 17
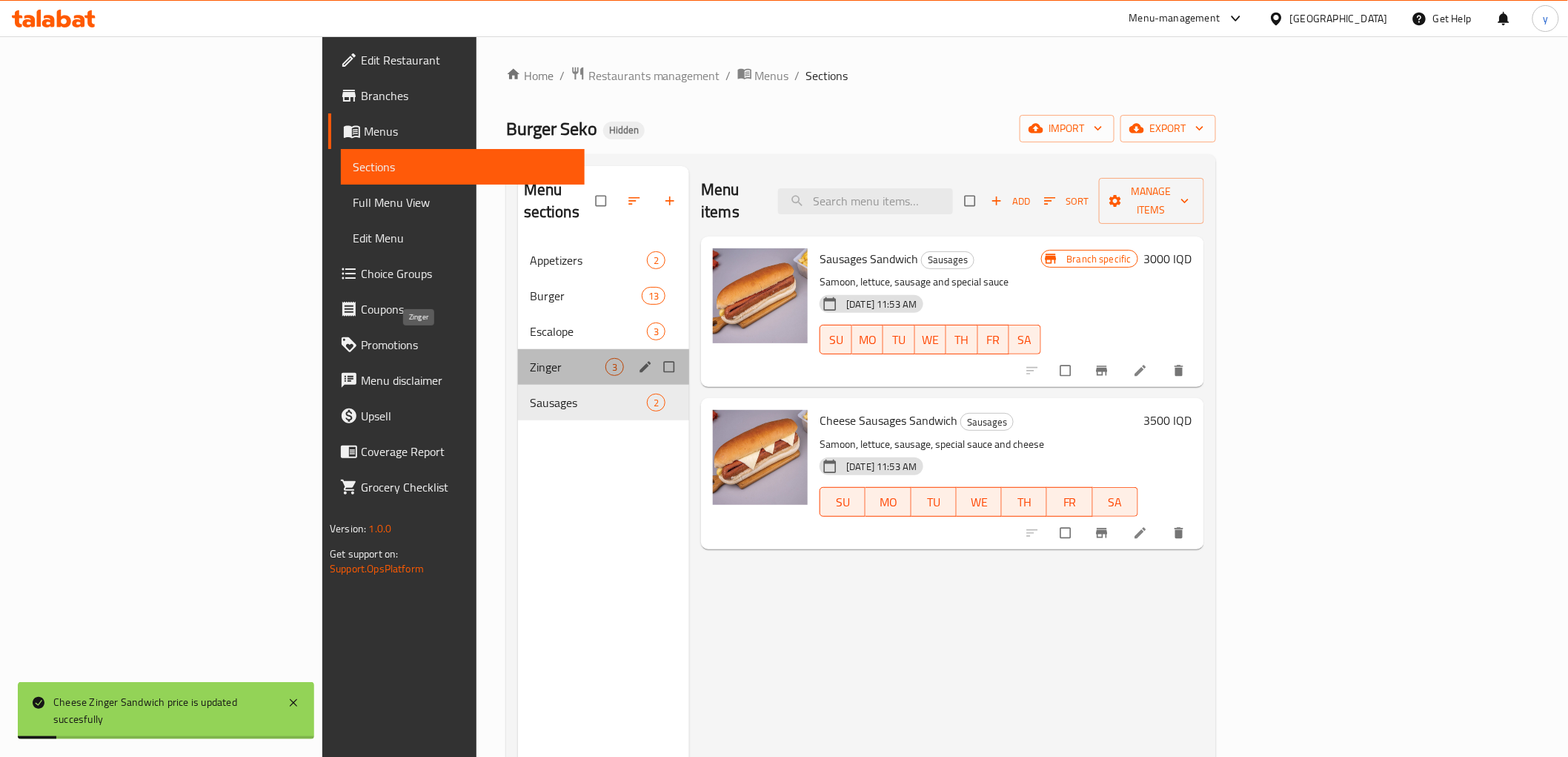
click at [530, 358] on span "Zinger" at bounding box center [567, 366] width 76 height 17
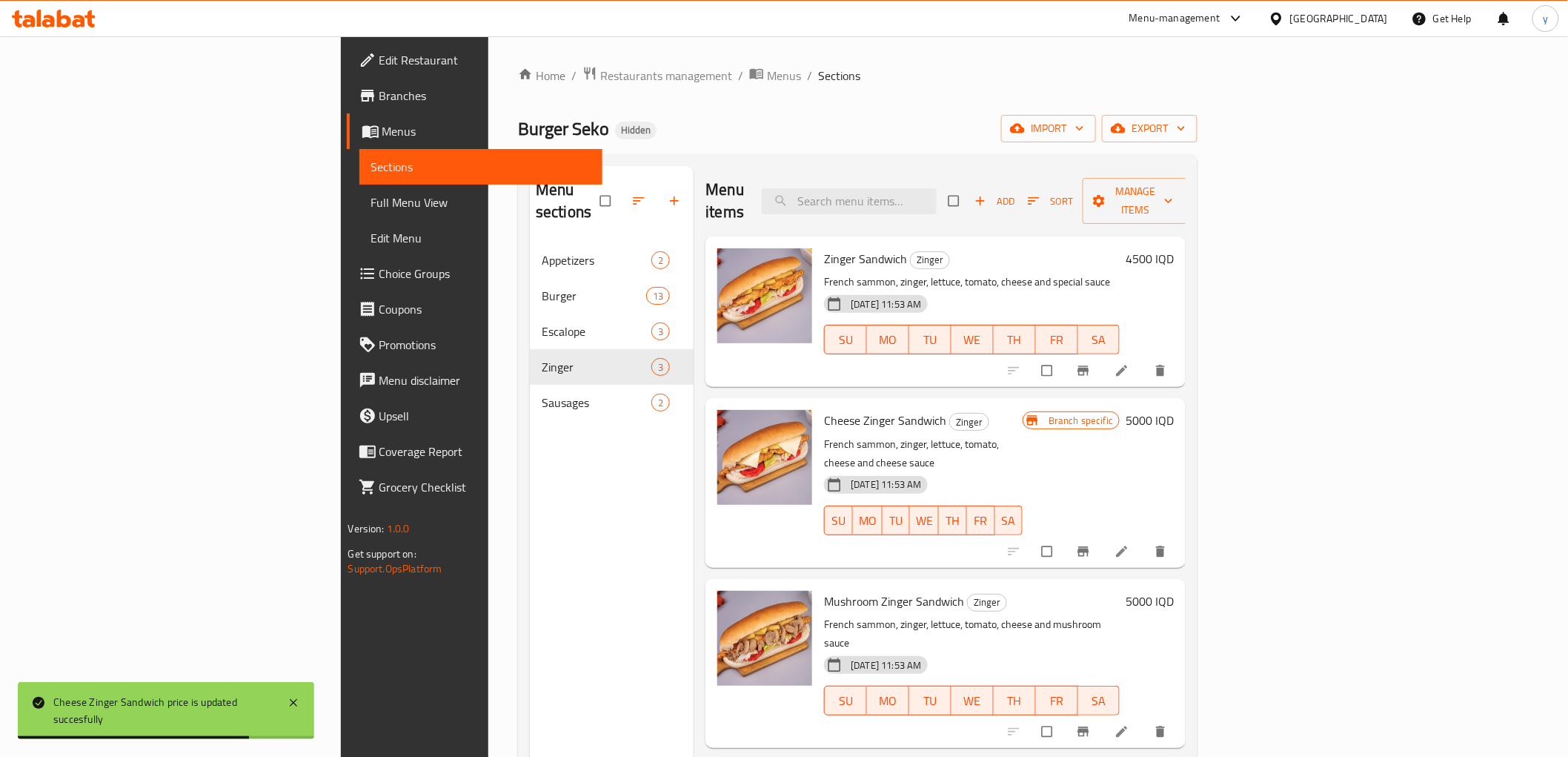
click at [954, 175] on div "Menu items Add Sort Manage items" at bounding box center [945, 201] width 480 height 70
click at [937, 194] on input "search" at bounding box center [849, 201] width 175 height 26
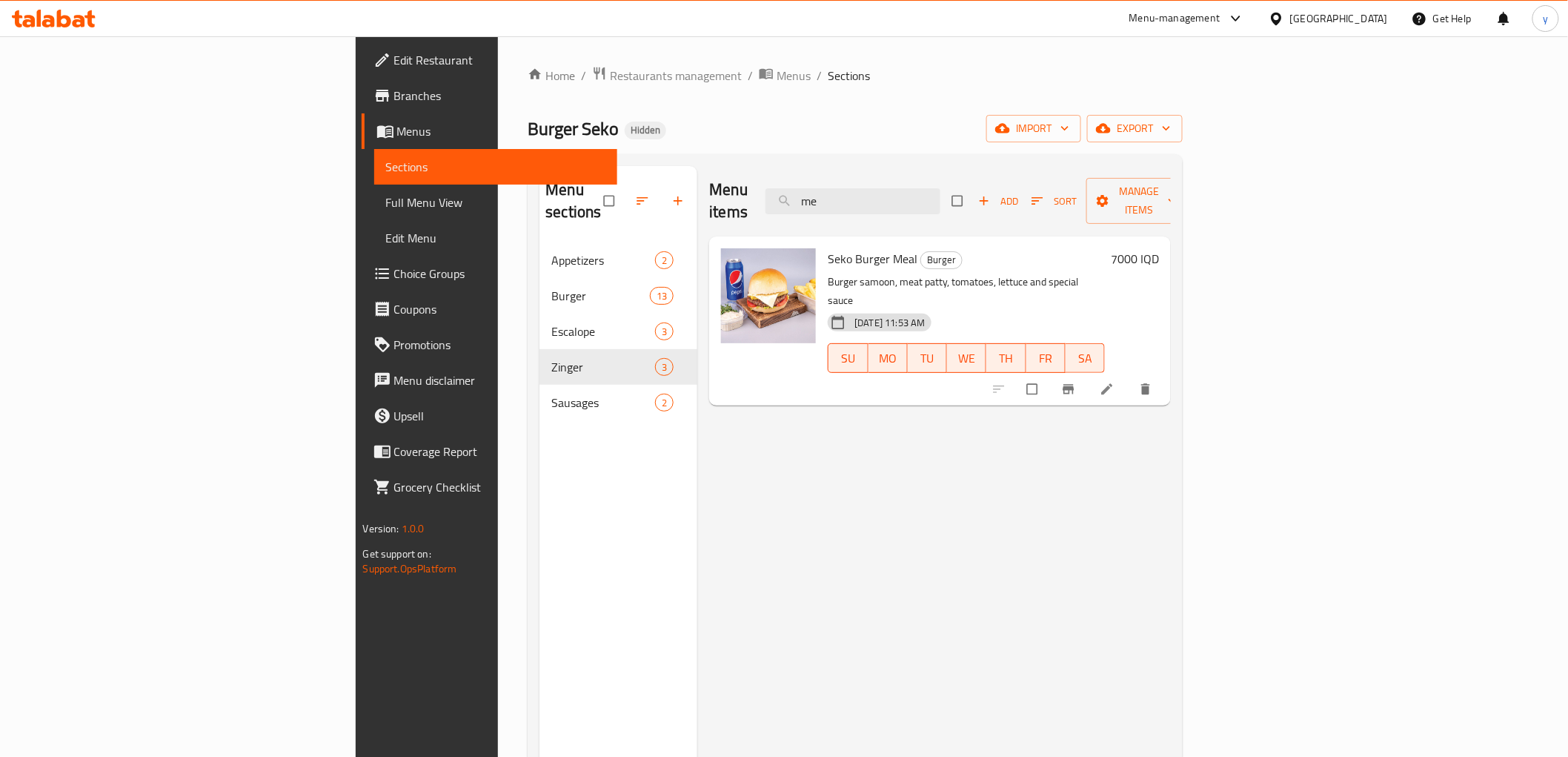
type input "m"
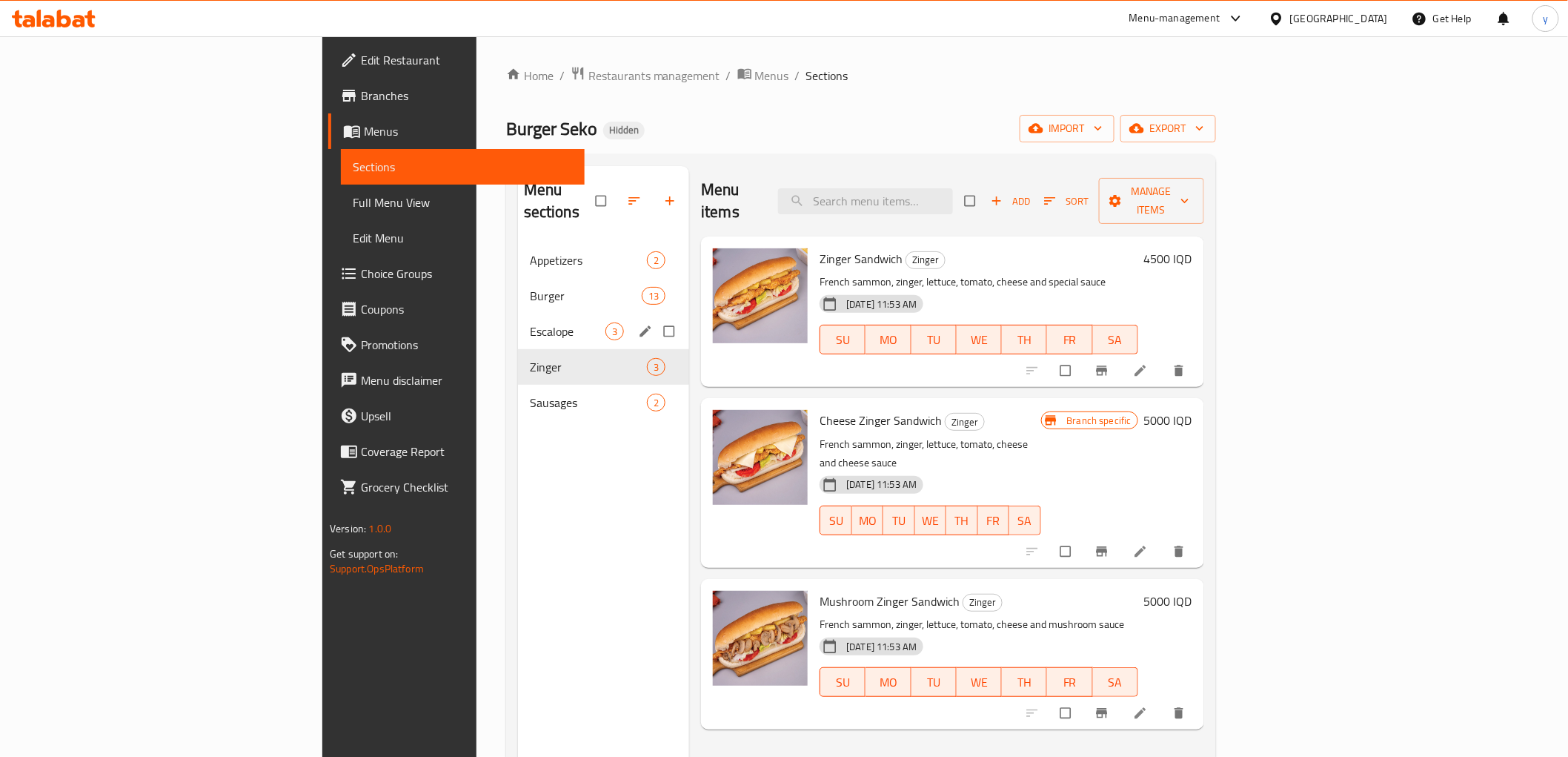
click at [518, 313] on div "Escalope 3" at bounding box center [604, 331] width 172 height 36
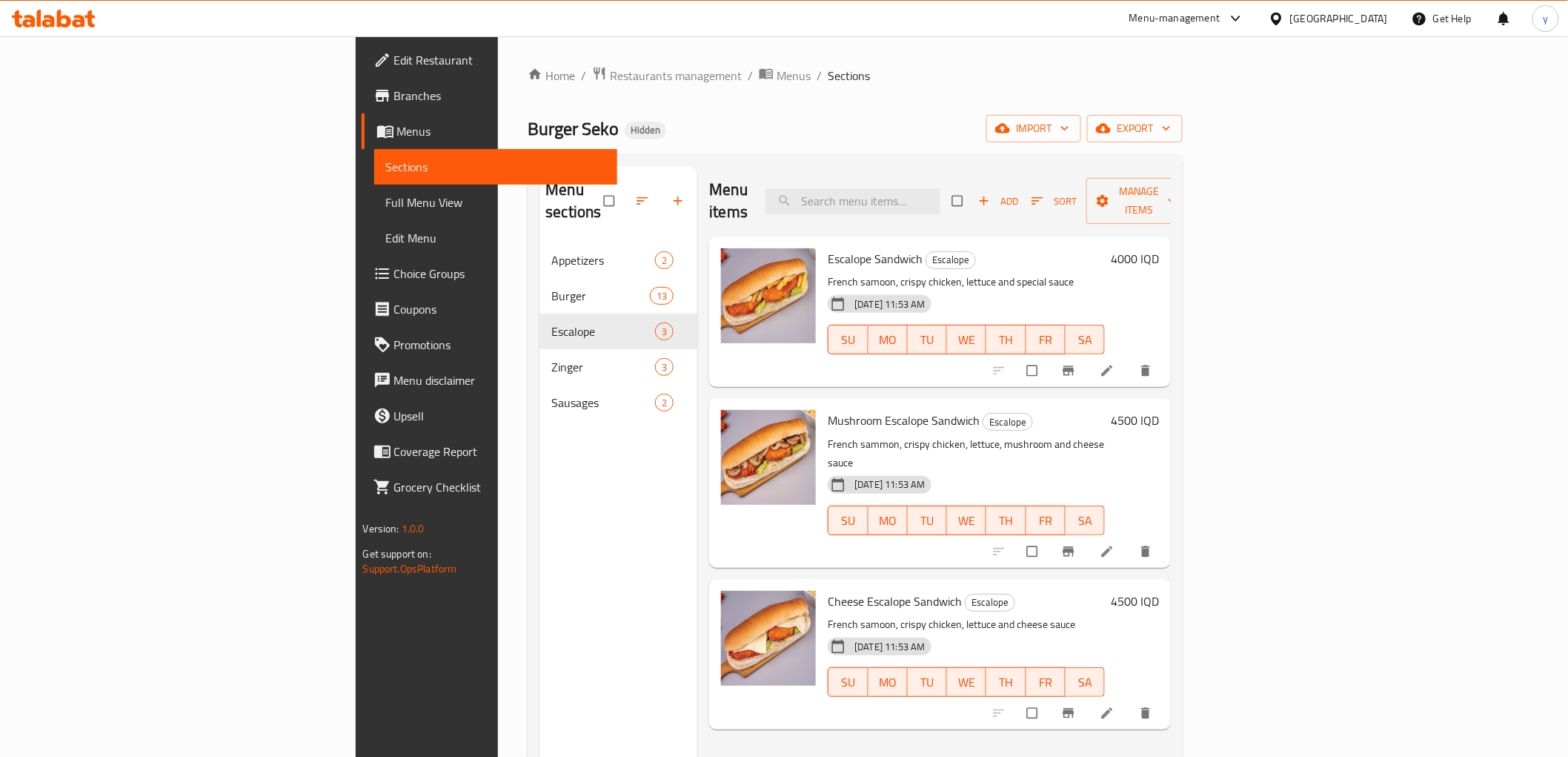
click at [1159, 249] on div "4000 IQD" at bounding box center [1132, 312] width 54 height 127
click at [1159, 248] on h6 "4000 IQD" at bounding box center [1135, 259] width 48 height 21
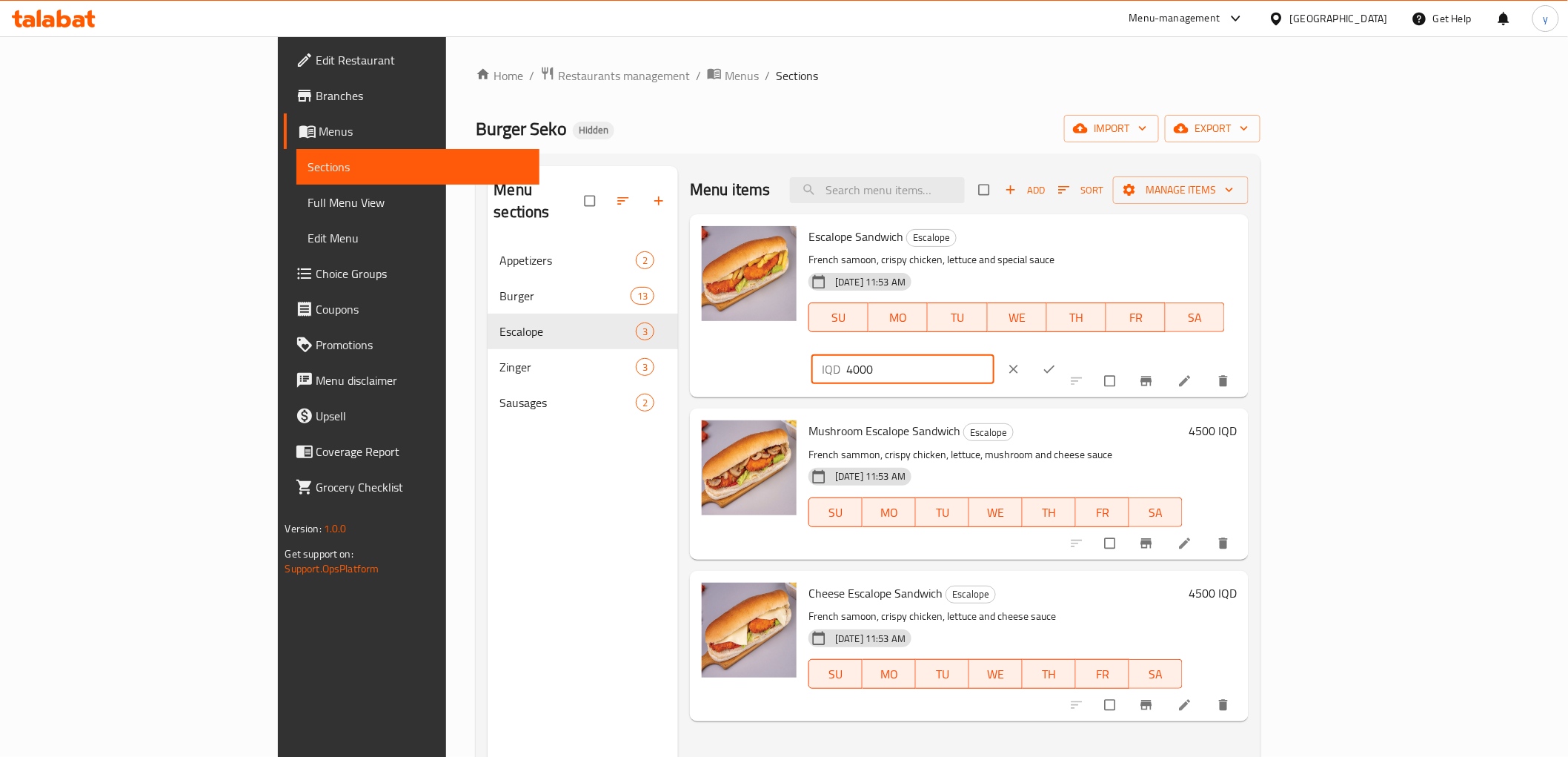
drag, startPoint x: 1494, startPoint y: 237, endPoint x: 1302, endPoint y: 256, distance: 192.9
click at [995, 354] on input "4000" at bounding box center [920, 369] width 148 height 30
paste input "4500"
click at [995, 354] on input "40004500" at bounding box center [920, 369] width 148 height 30
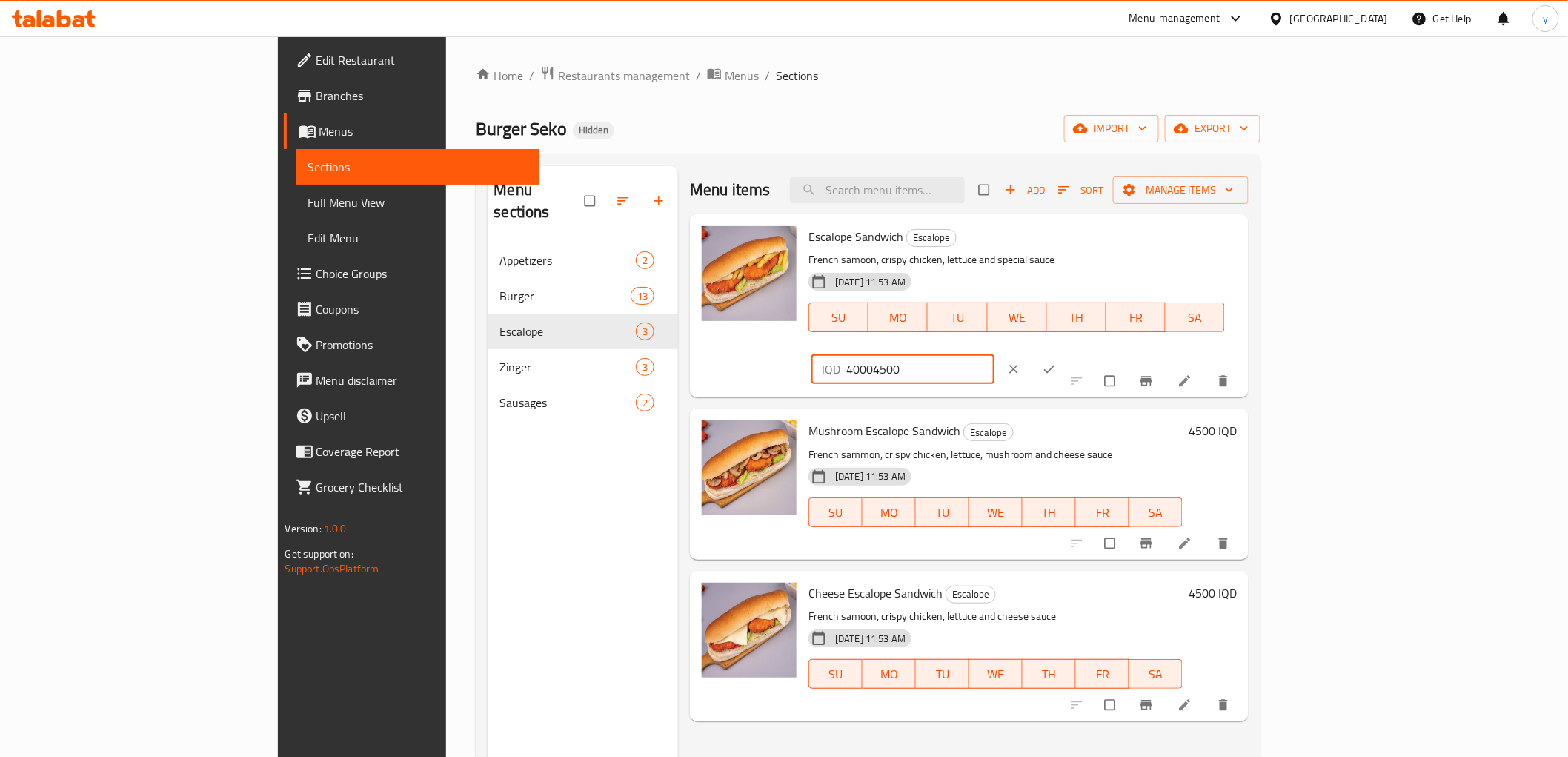
paste input "number"
type input "4500"
click at [1033, 352] on button "clear" at bounding box center [1015, 369] width 36 height 33
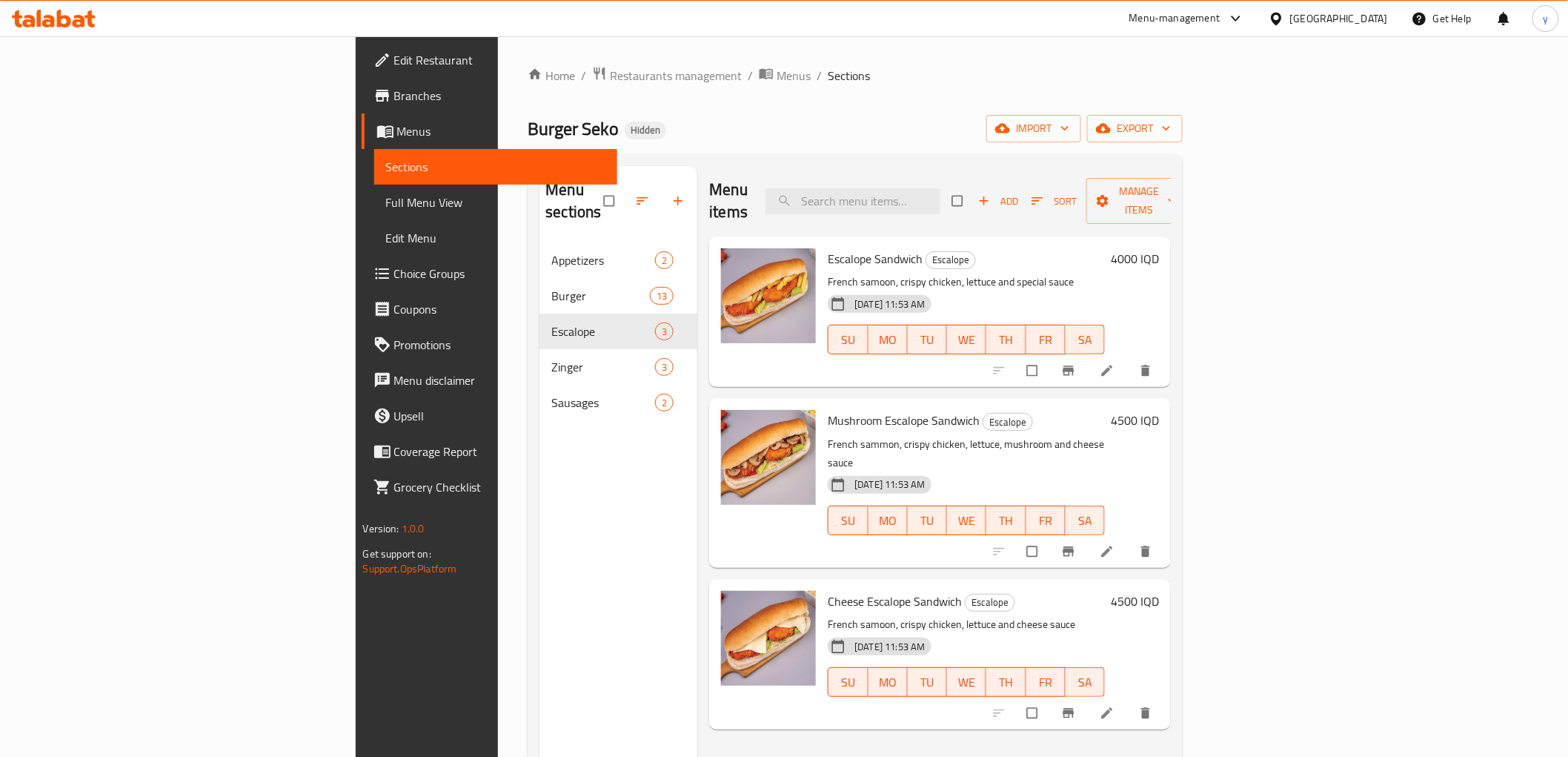
click at [1159, 248] on h6 "4000 IQD" at bounding box center [1135, 259] width 48 height 21
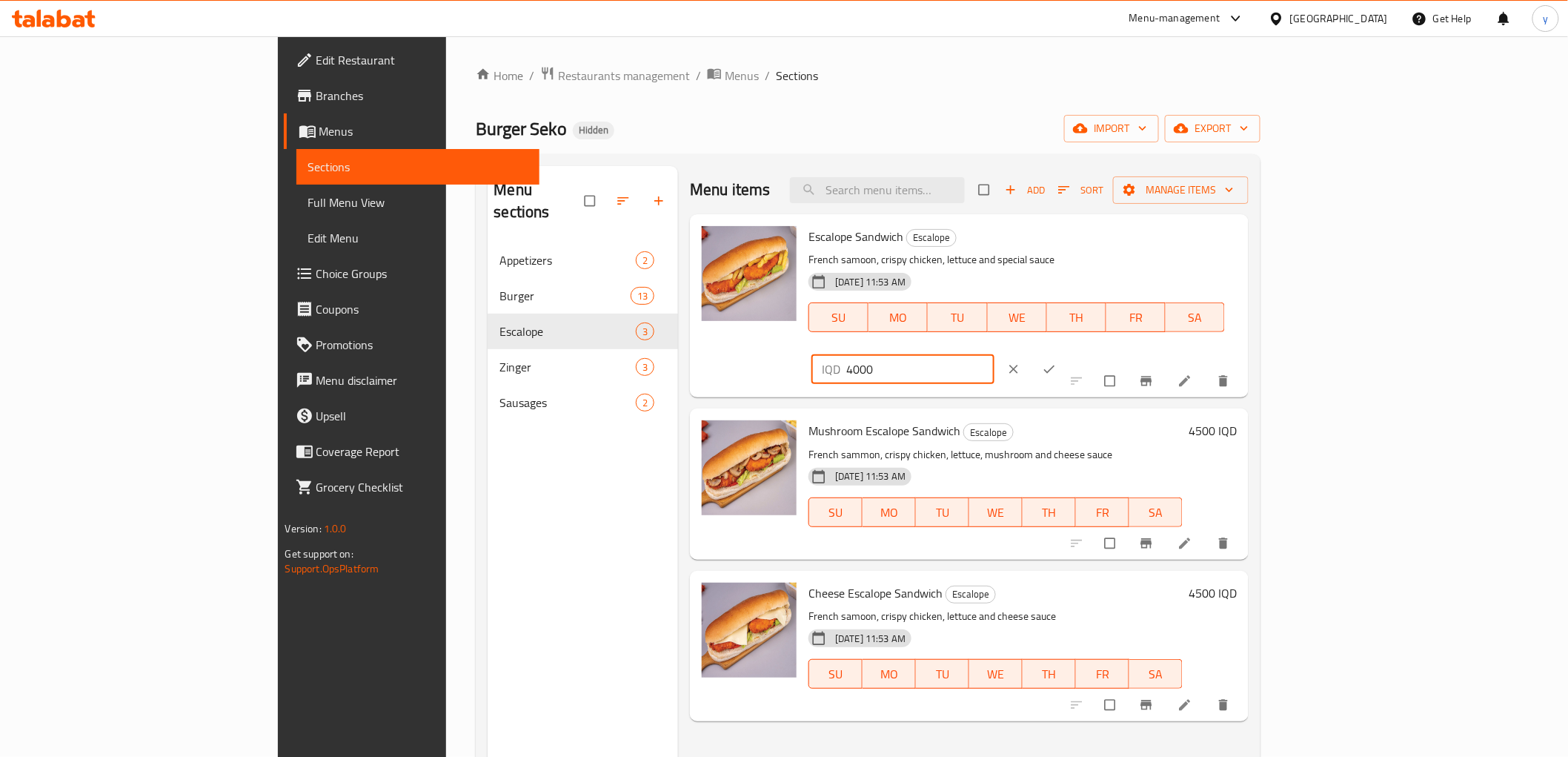
drag, startPoint x: 1320, startPoint y: 246, endPoint x: 1234, endPoint y: 257, distance: 86.7
click at [1210, 254] on div "Escalope Sandwich Escalope French samoon, crispy chicken, lettuce and special s…" at bounding box center [1023, 306] width 440 height 171
paste input "5"
type input "4500"
click at [1056, 365] on icon "ok" at bounding box center [1050, 369] width 11 height 8
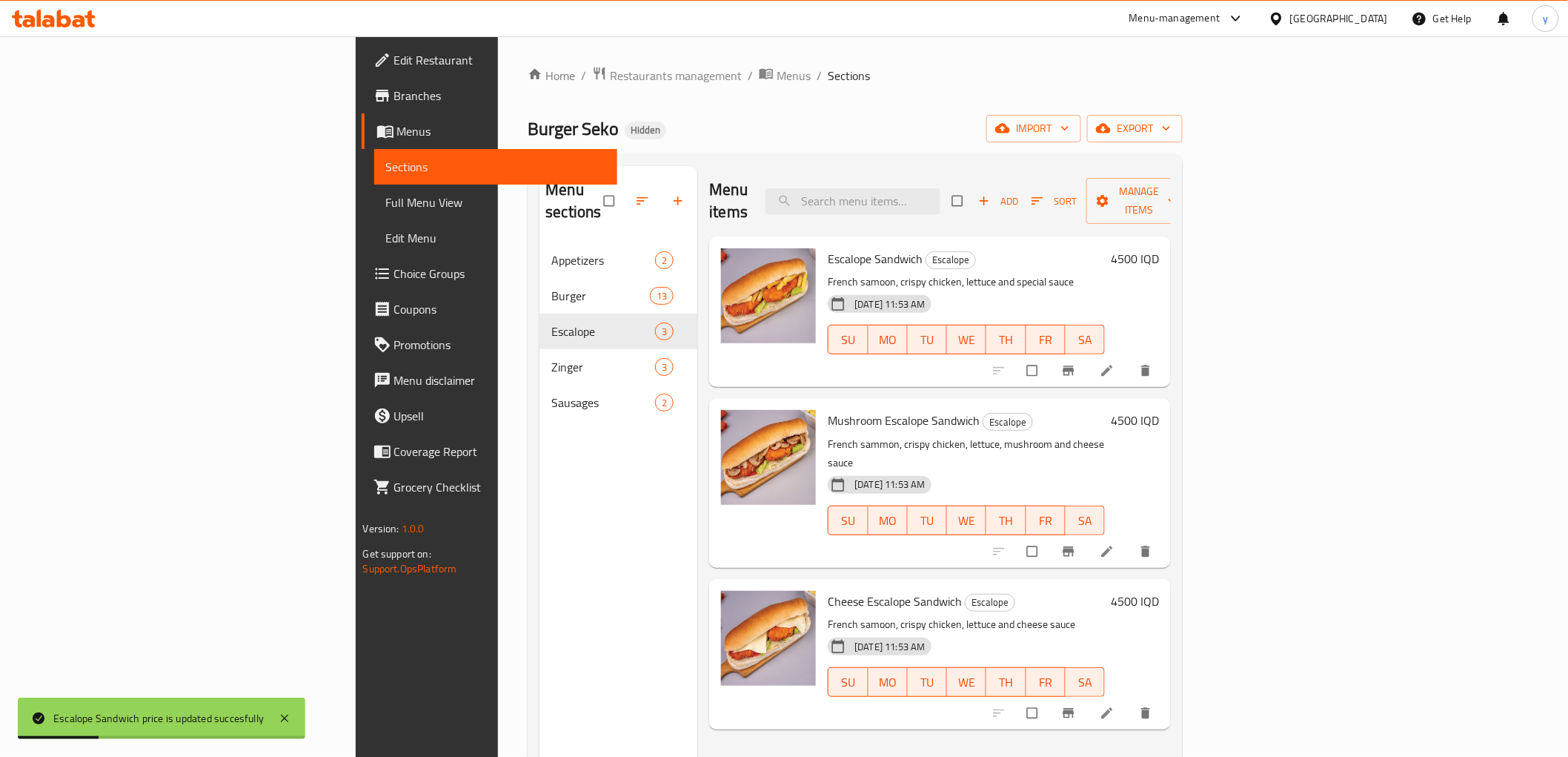
click at [1165, 404] on div "Mushroom Escalope Sandwich Escalope French sammon, crispy chicken, lettuce, mus…" at bounding box center [993, 482] width 343 height 157
click at [1159, 410] on h6 "4500 IQD" at bounding box center [1135, 420] width 48 height 21
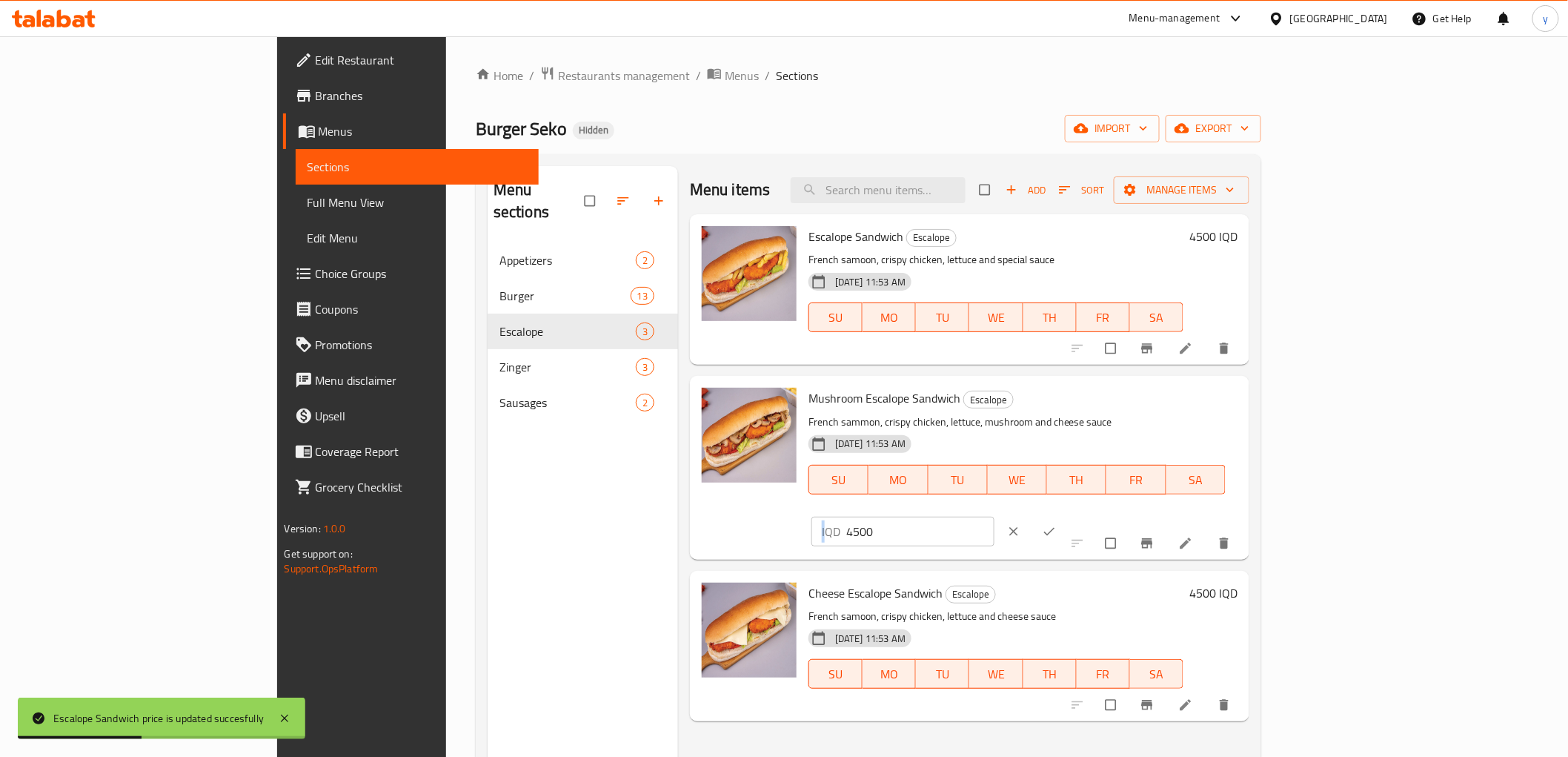
drag, startPoint x: 1304, startPoint y: 387, endPoint x: 1279, endPoint y: 394, distance: 26.0
click at [1243, 394] on div "Mushroom Escalope Sandwich Escalope French sammon, crispy chicken, lettuce, mus…" at bounding box center [1024, 467] width 441 height 171
click at [995, 517] on input "4500" at bounding box center [920, 531] width 148 height 30
paste input "5000"
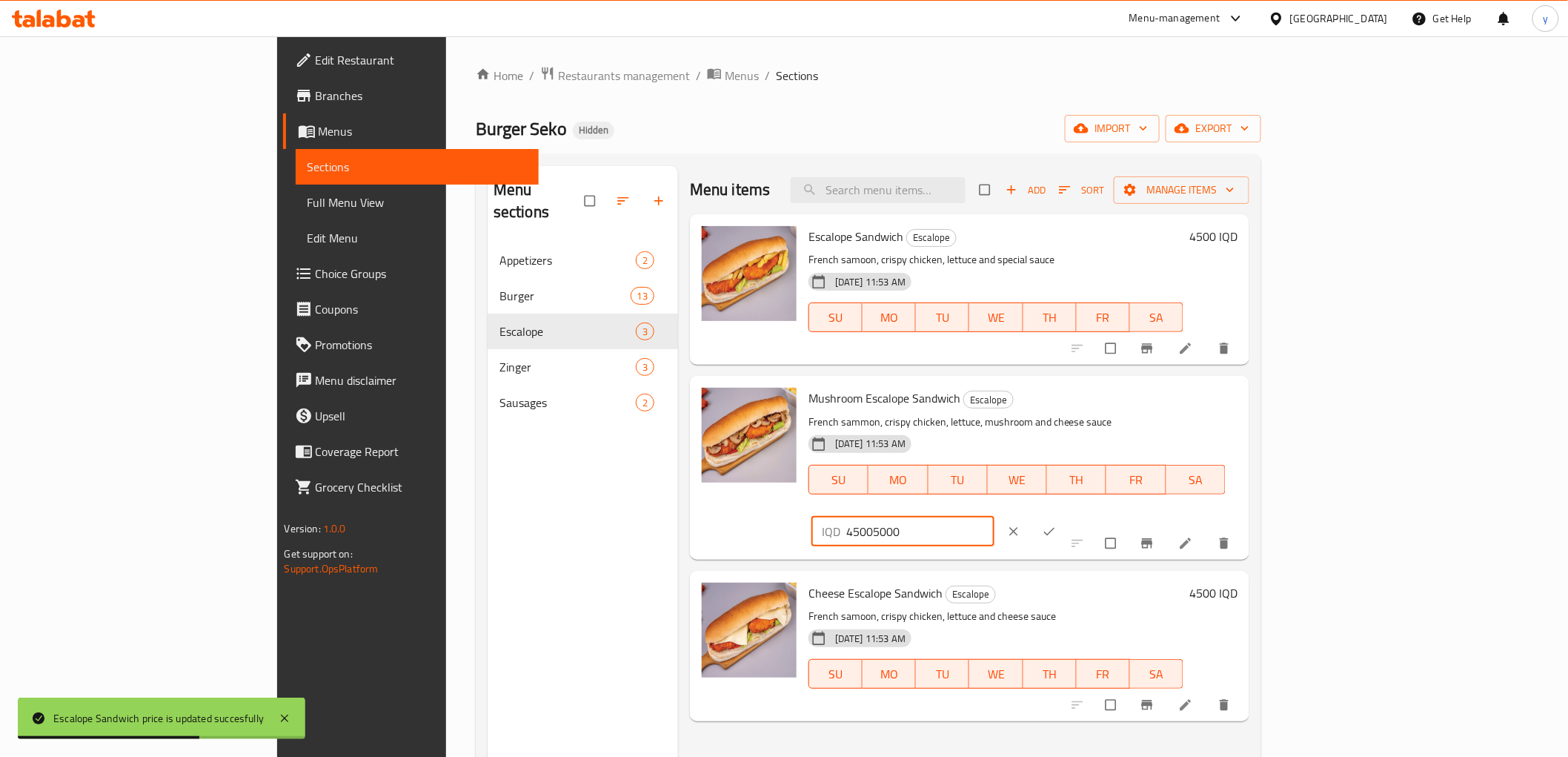
click at [995, 517] on input "45005000" at bounding box center [920, 531] width 148 height 30
paste input "number"
type input "5000"
click at [1069, 515] on button "ok" at bounding box center [1051, 531] width 36 height 33
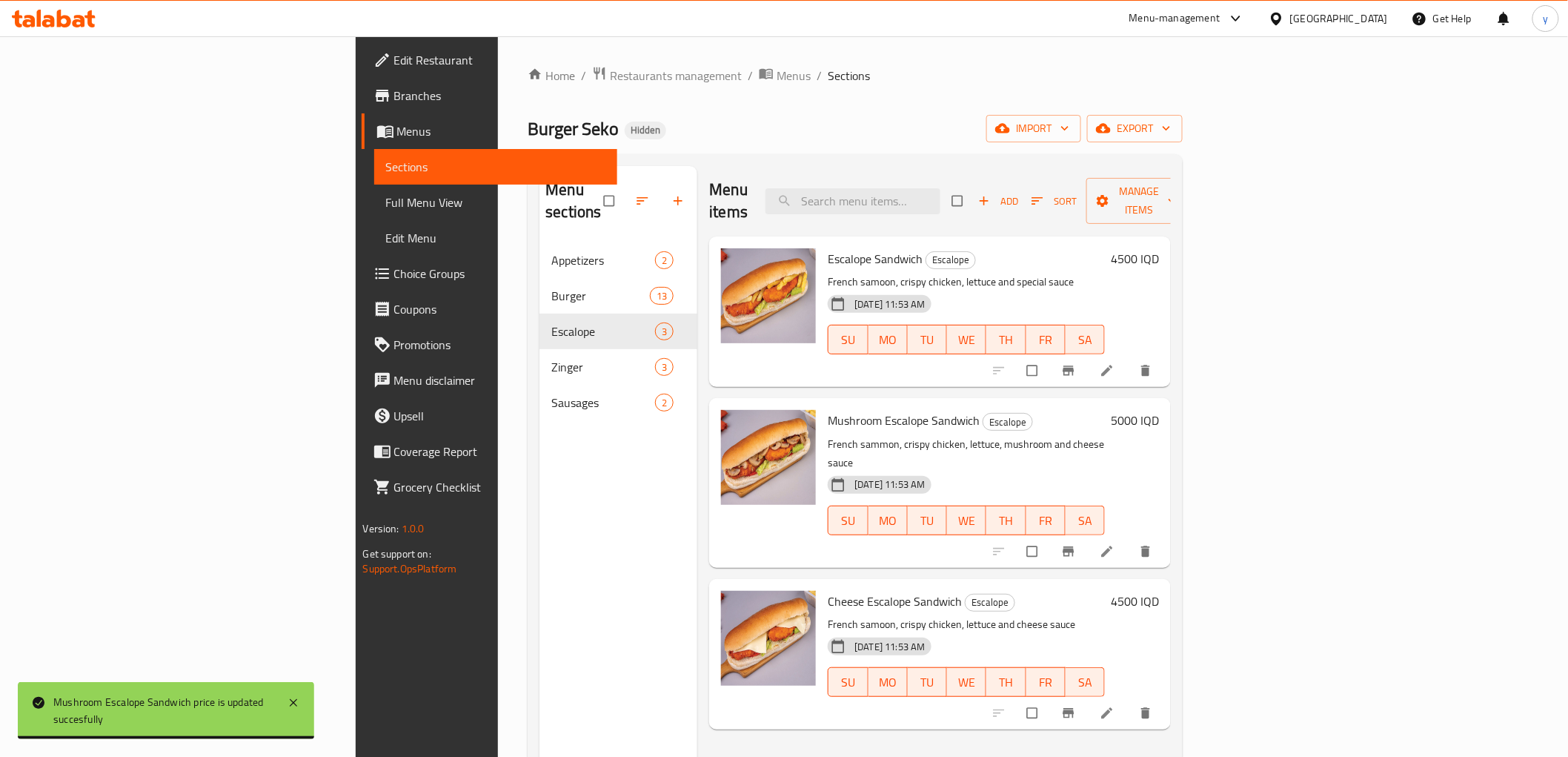
click at [1159, 590] on h6 "4500 IQD" at bounding box center [1135, 601] width 48 height 21
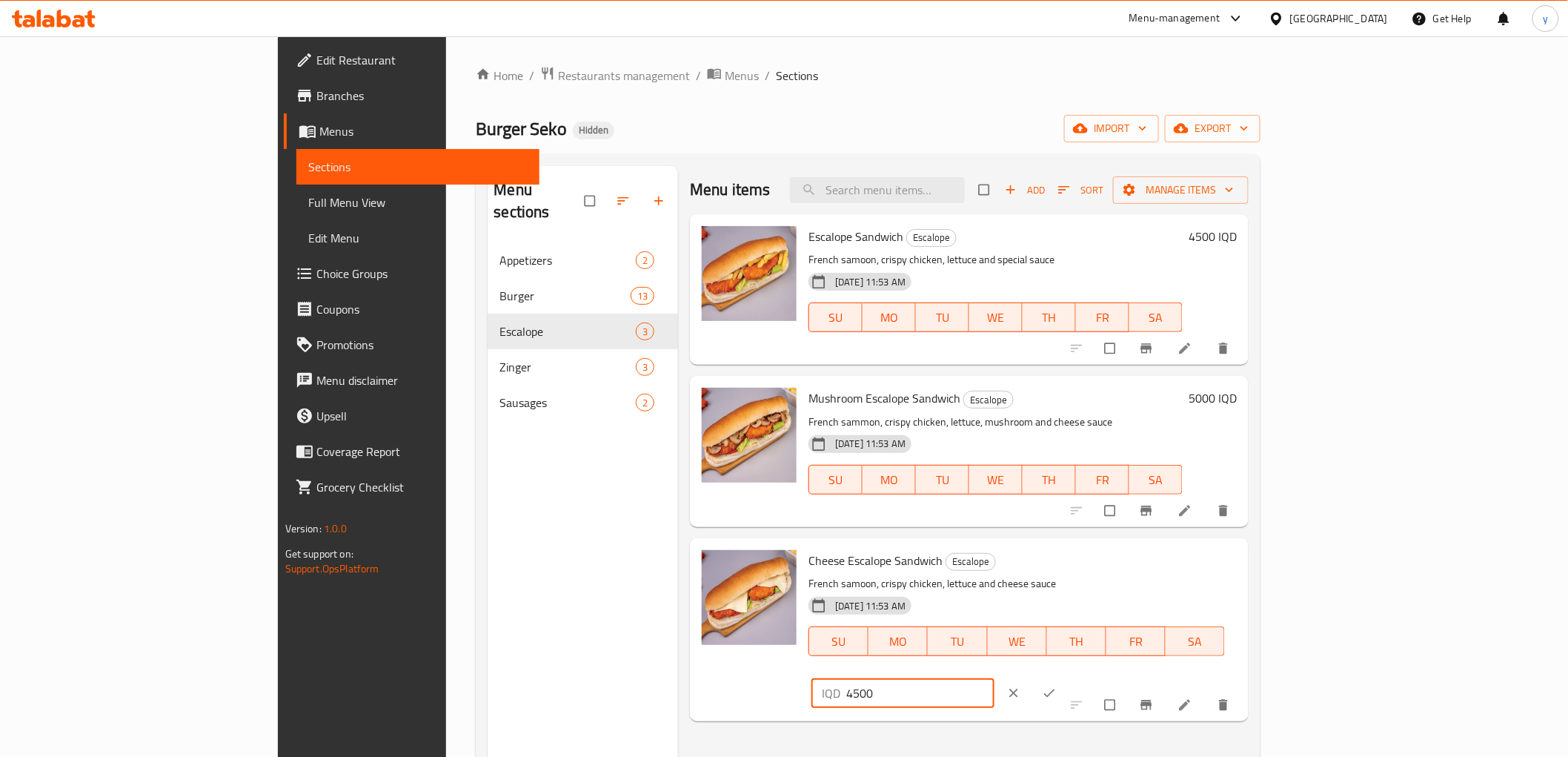
drag, startPoint x: 1263, startPoint y: 547, endPoint x: 1236, endPoint y: 552, distance: 27.5
click at [1236, 552] on div "Cheese Escalope Sandwich Escalope French samoon, crispy chicken, lettuce and ch…" at bounding box center [1023, 629] width 440 height 171
paste input "50"
type input "5000"
click at [1057, 686] on icon "ok" at bounding box center [1049, 693] width 15 height 15
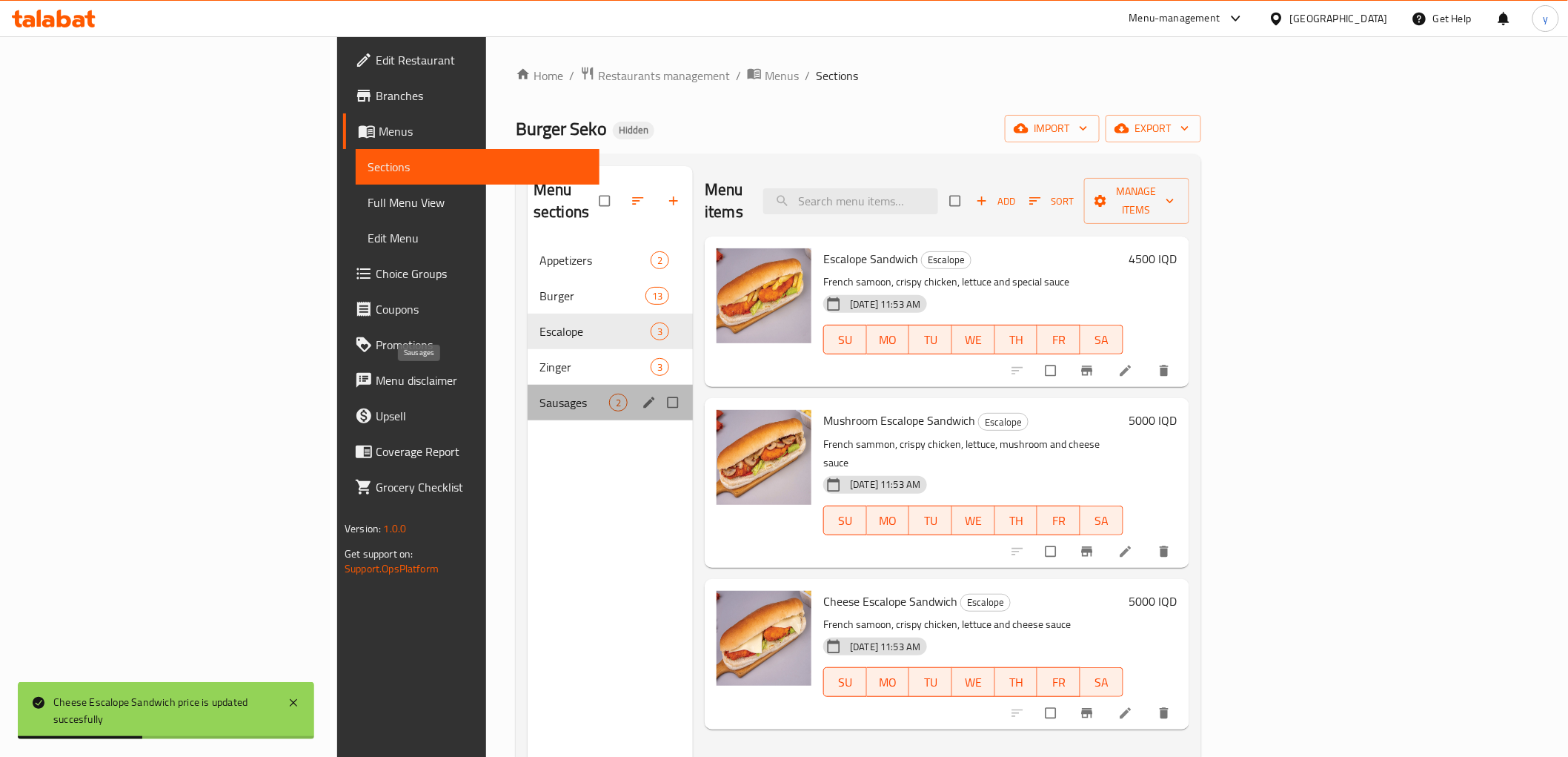
click at [539, 393] on span "Sausages" at bounding box center [574, 402] width 69 height 17
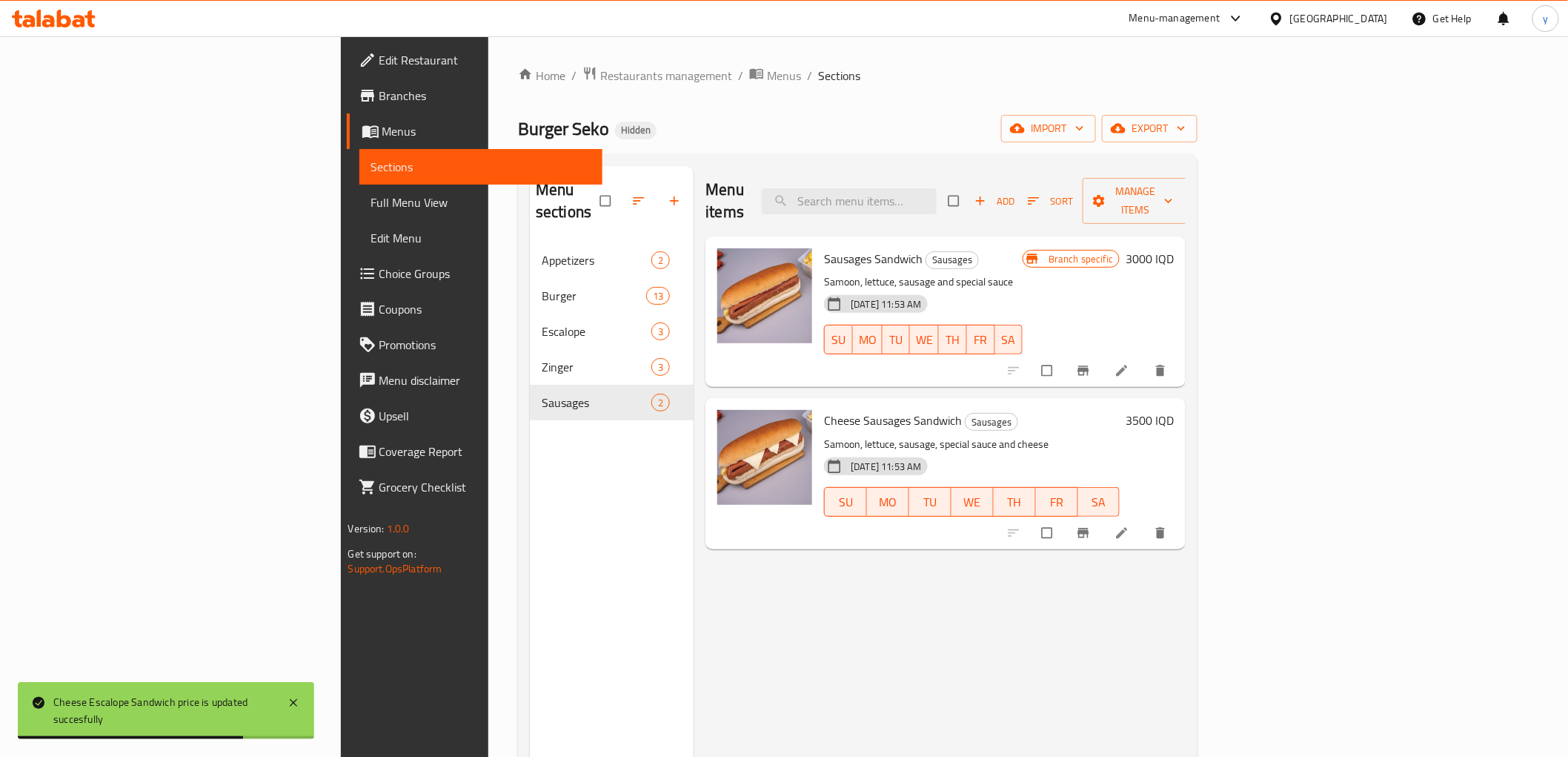
click at [1174, 248] on h6 "3000 IQD" at bounding box center [1150, 259] width 48 height 21
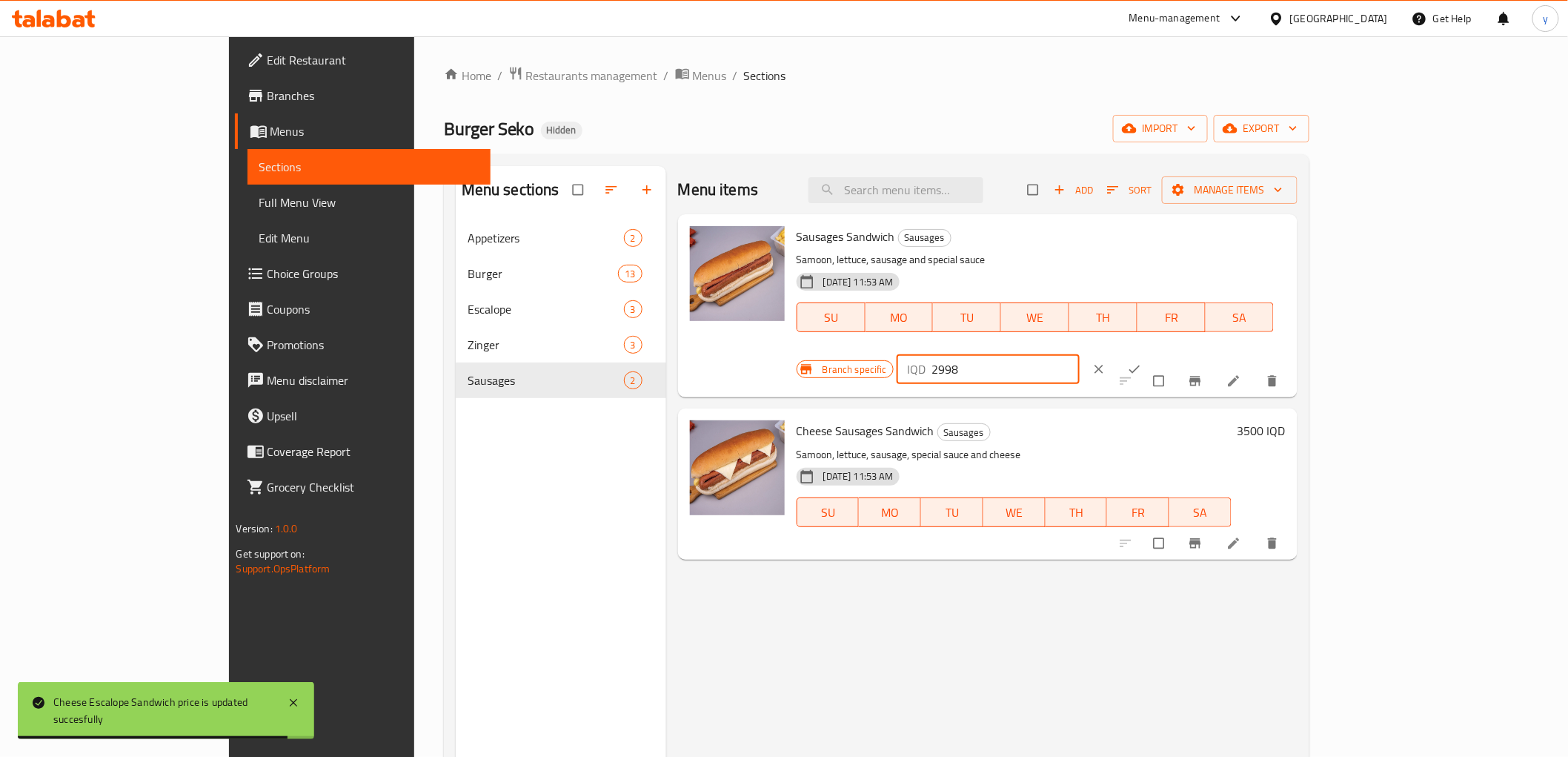
drag, startPoint x: 1411, startPoint y: 242, endPoint x: 1307, endPoint y: 248, distance: 104.2
click at [1080, 354] on input "2998" at bounding box center [1005, 369] width 148 height 30
paste input "3500"
click at [1080, 354] on input "29983500" at bounding box center [1005, 369] width 148 height 30
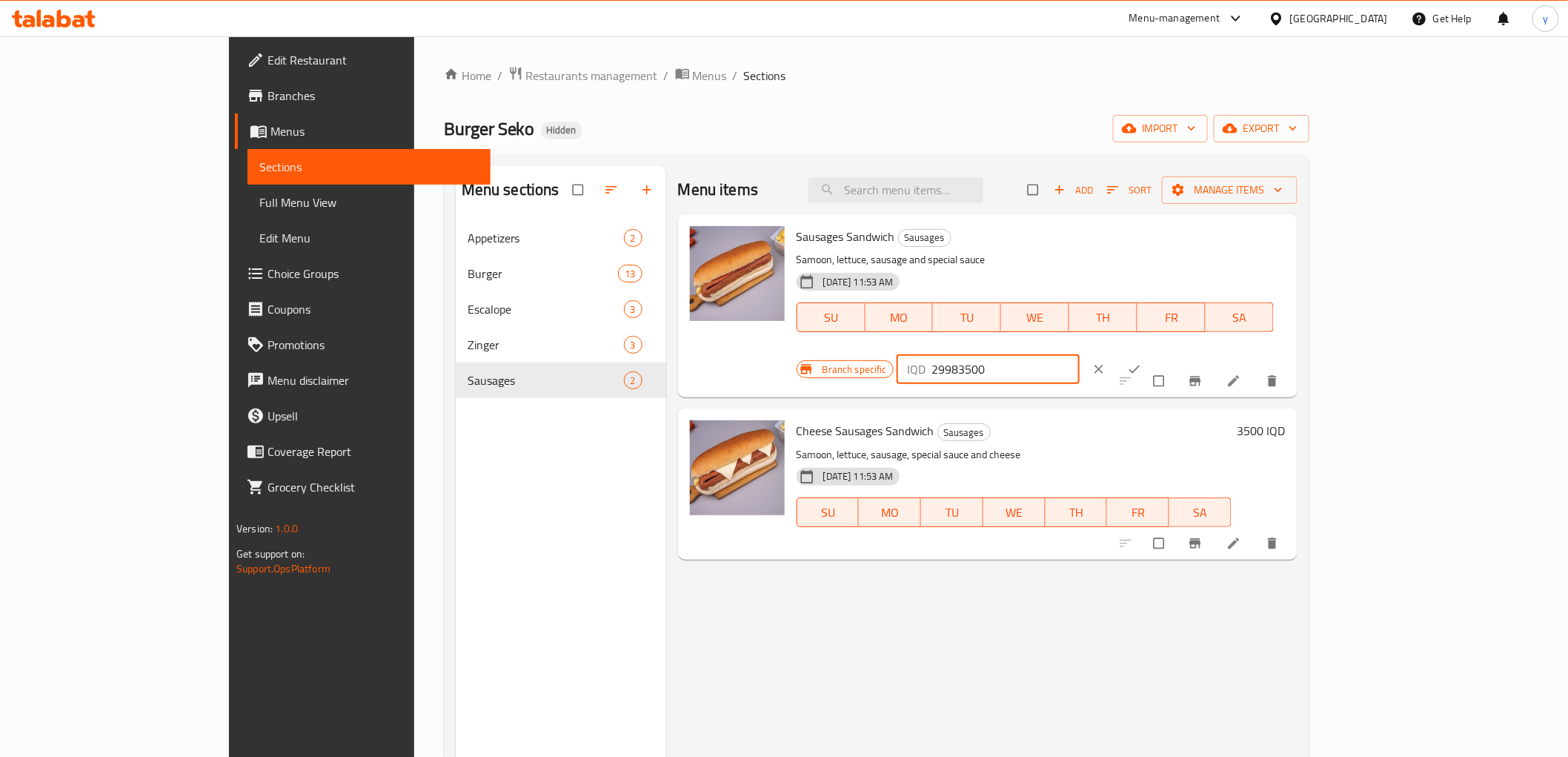
paste input "number"
type input "3500"
click at [1154, 352] on button "ok" at bounding box center [1136, 369] width 36 height 33
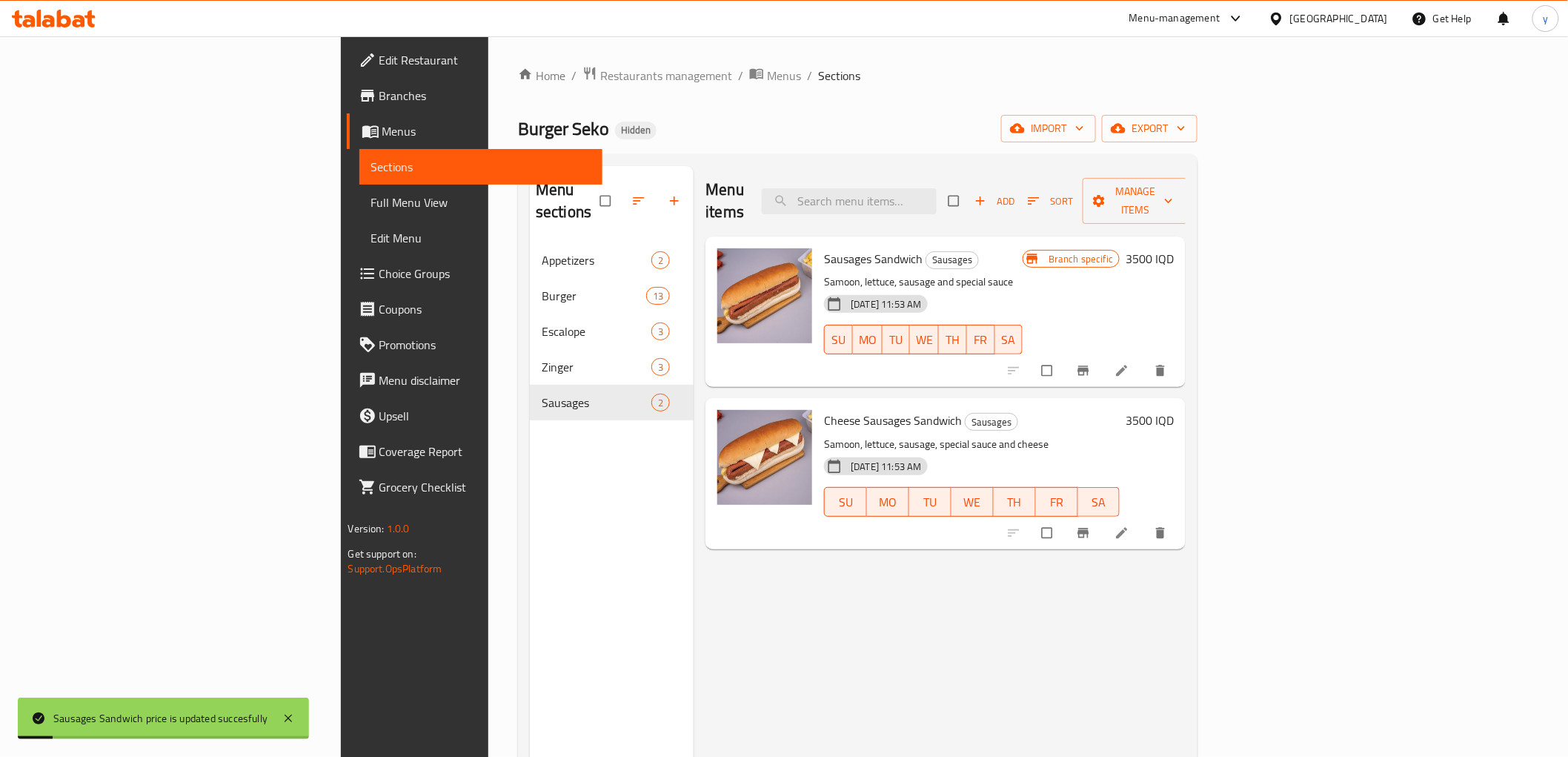
click at [1174, 410] on h6 "3500 IQD" at bounding box center [1150, 420] width 48 height 21
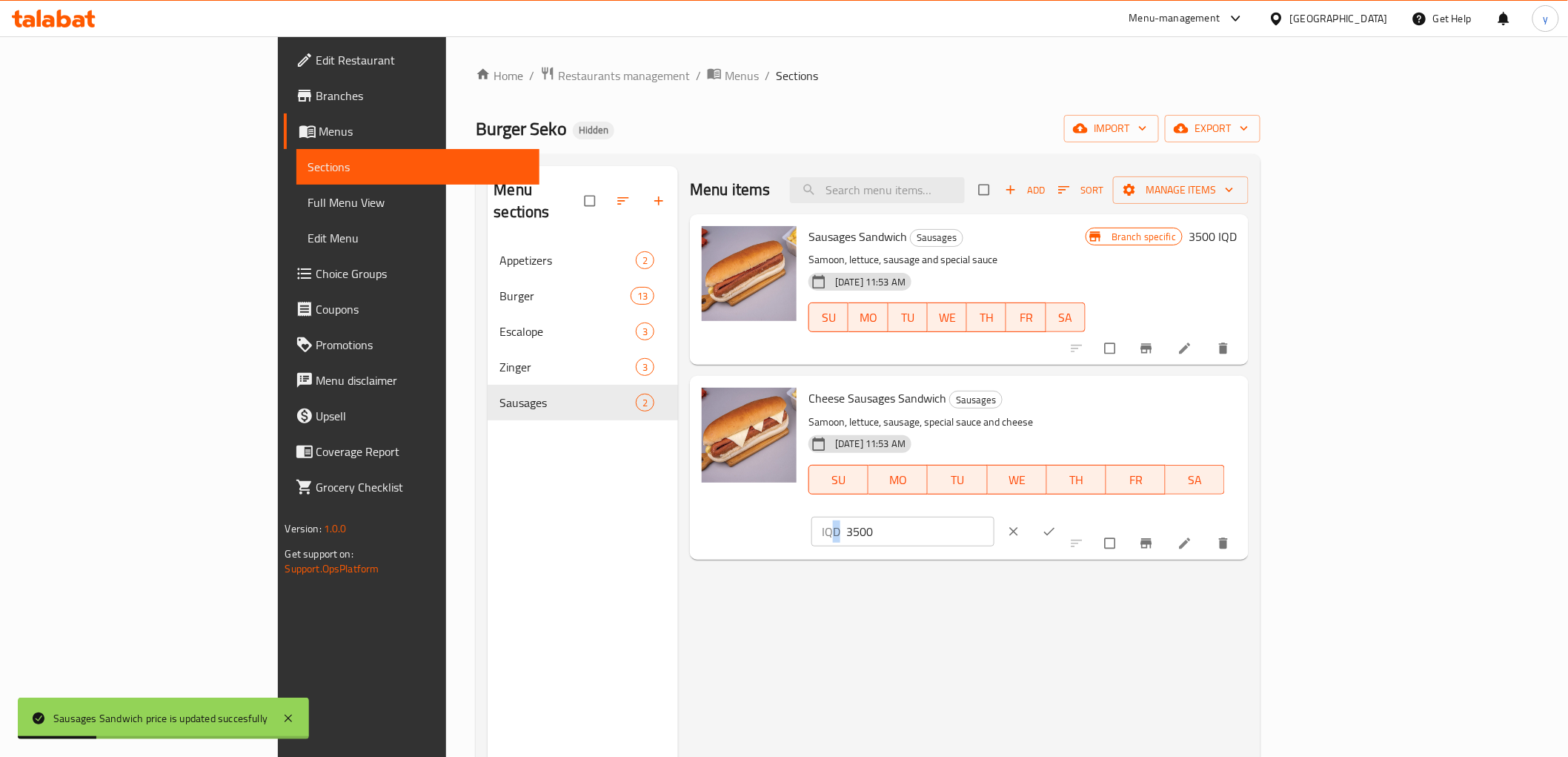
click at [995, 517] on div "IQD 3500 ​" at bounding box center [903, 531] width 183 height 30
click at [995, 517] on input "3500" at bounding box center [920, 531] width 148 height 30
paste input "40"
type input "4000"
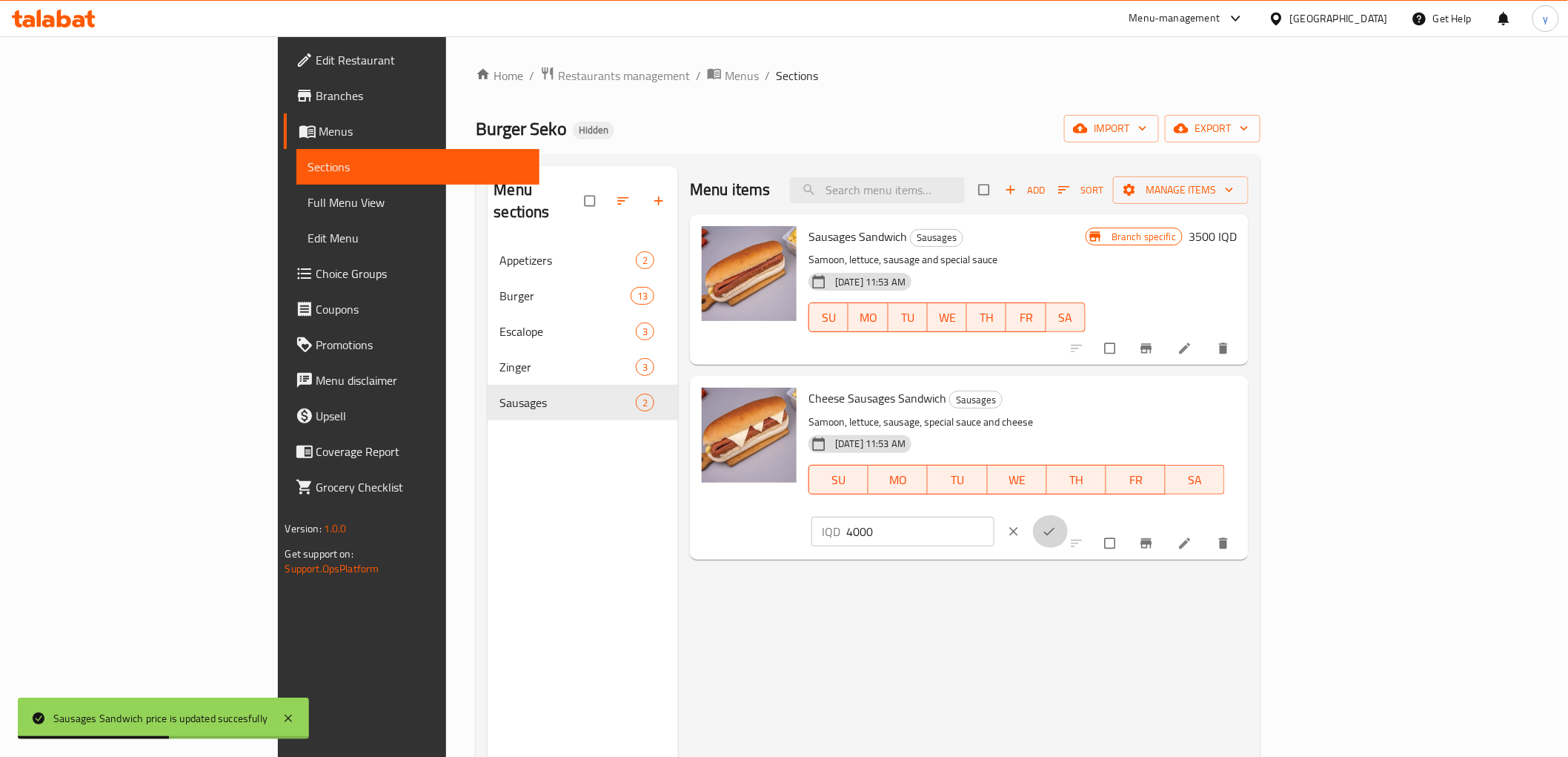
click at [1057, 524] on icon "ok" at bounding box center [1049, 531] width 15 height 15
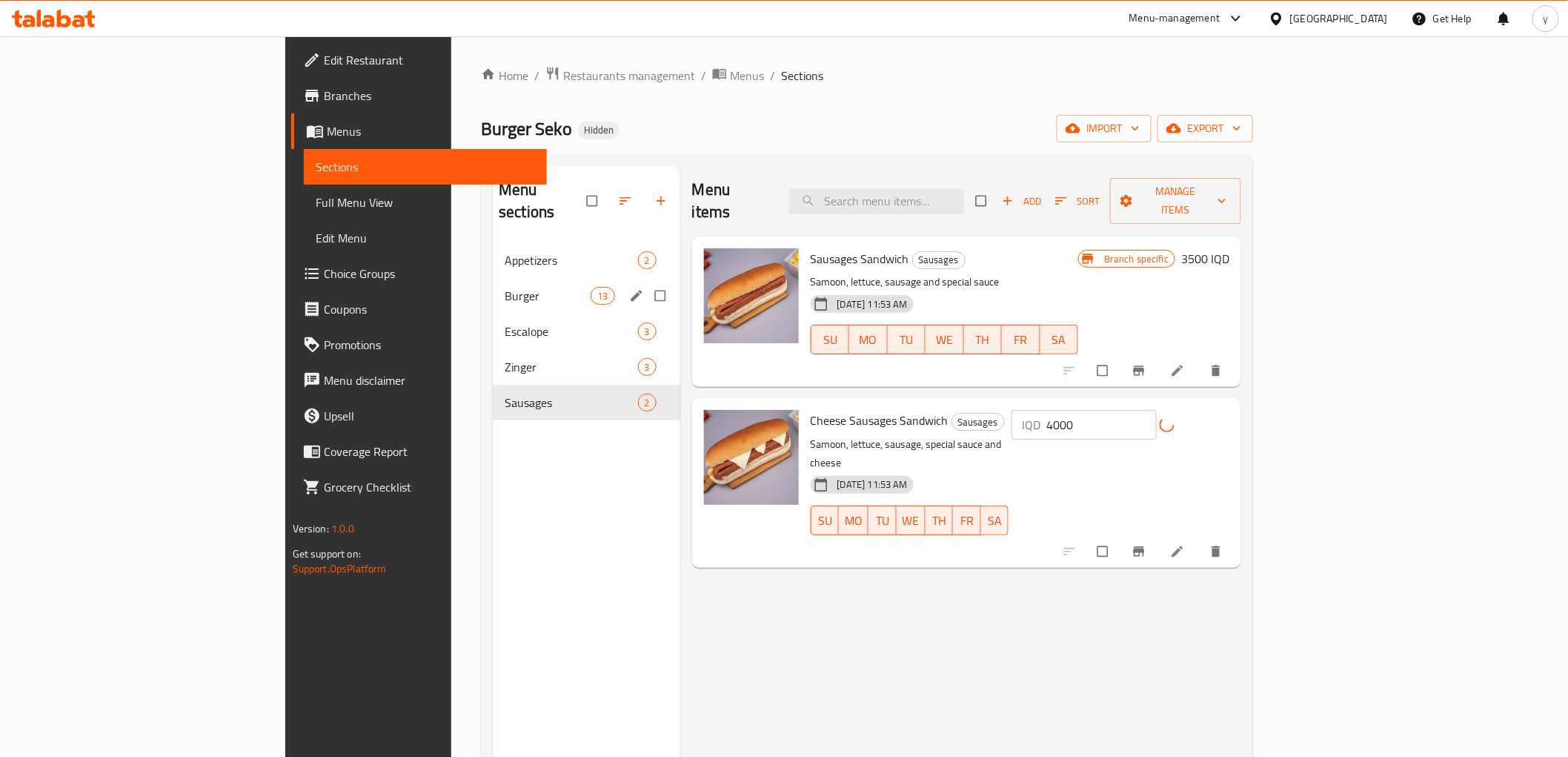
click at [493, 278] on div "Burger 13" at bounding box center [587, 295] width 188 height 36
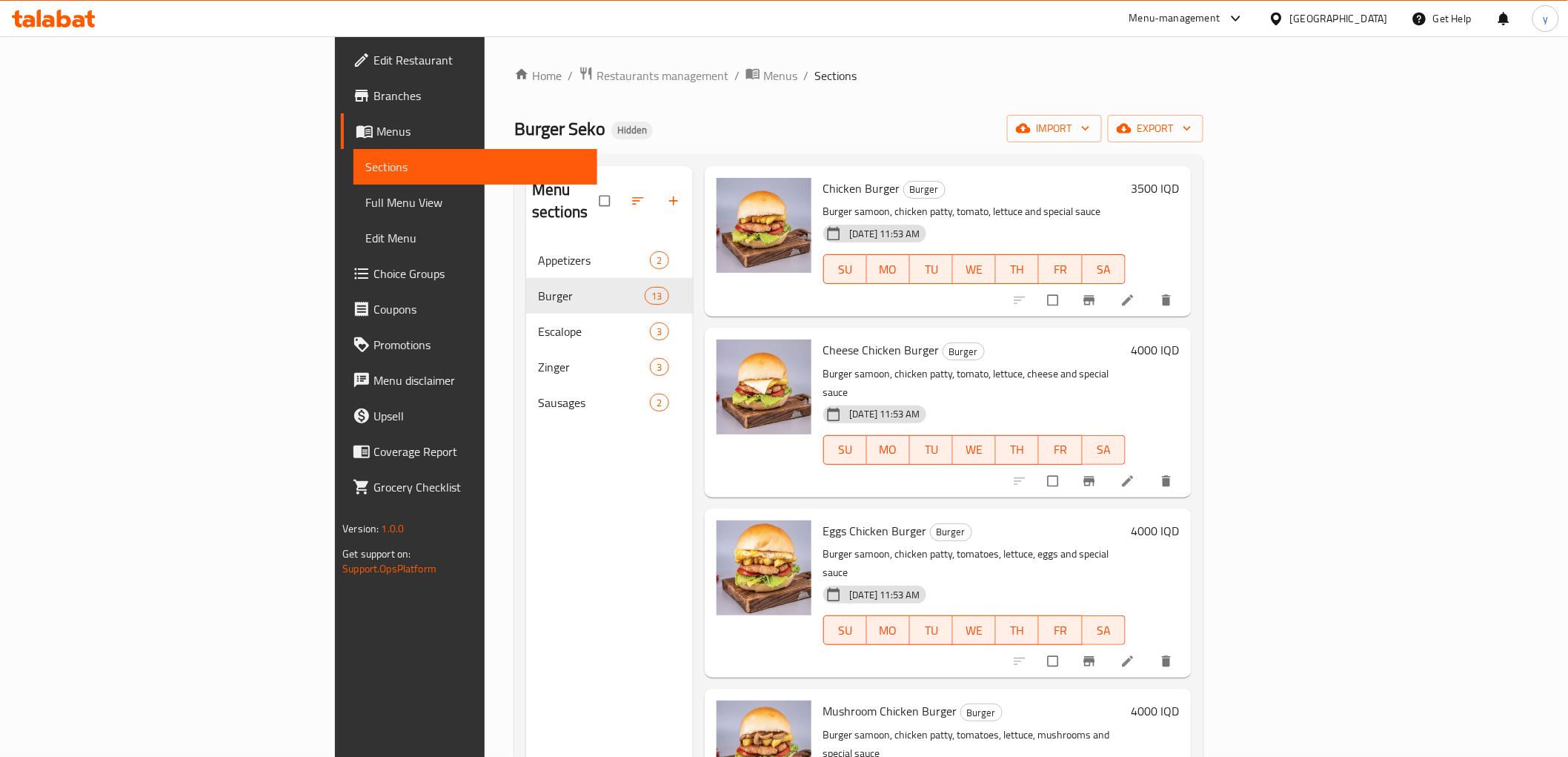
scroll to position [823, 0]
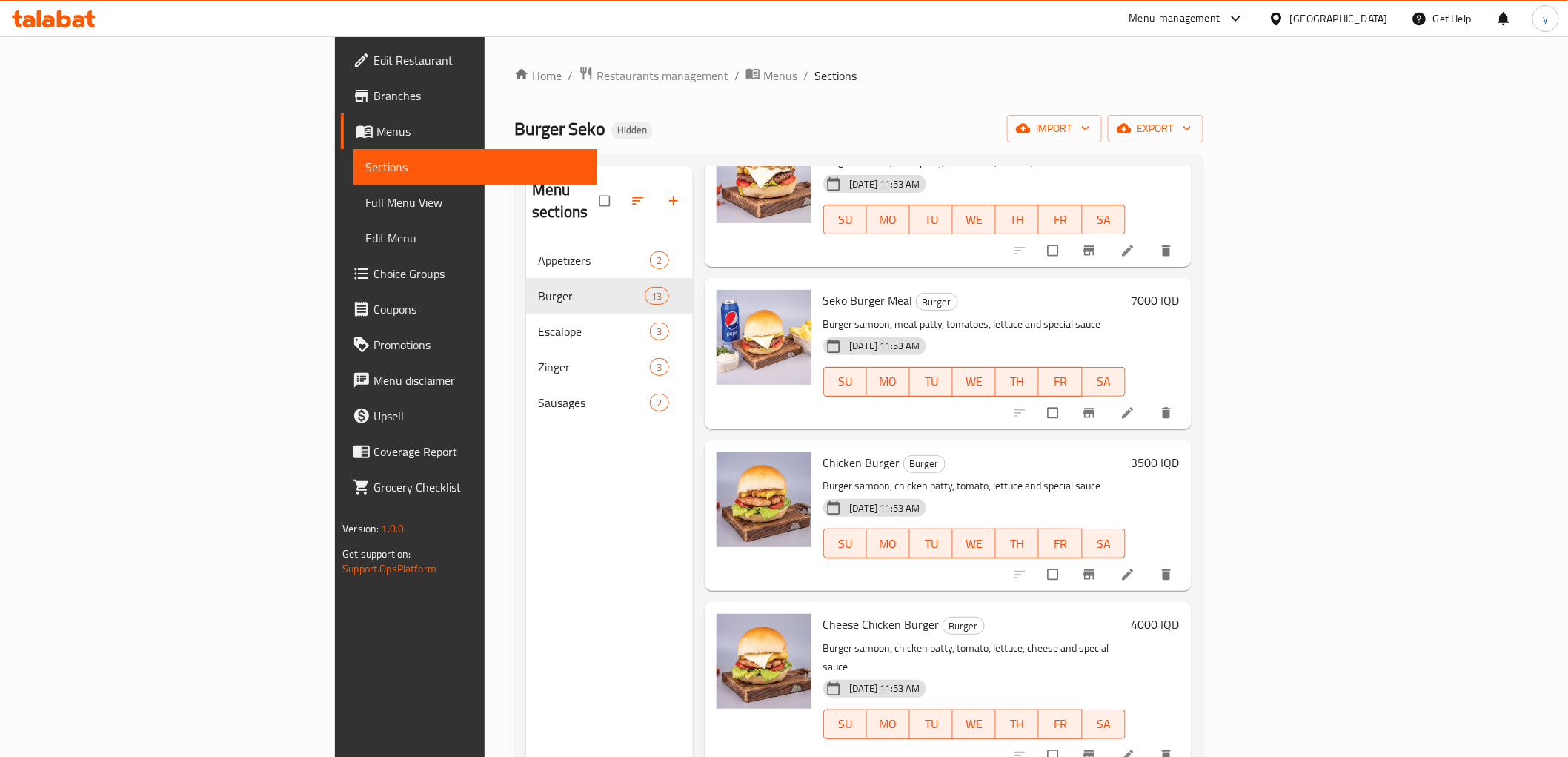
click at [1180, 614] on h6 "4000 IQD" at bounding box center [1156, 624] width 48 height 21
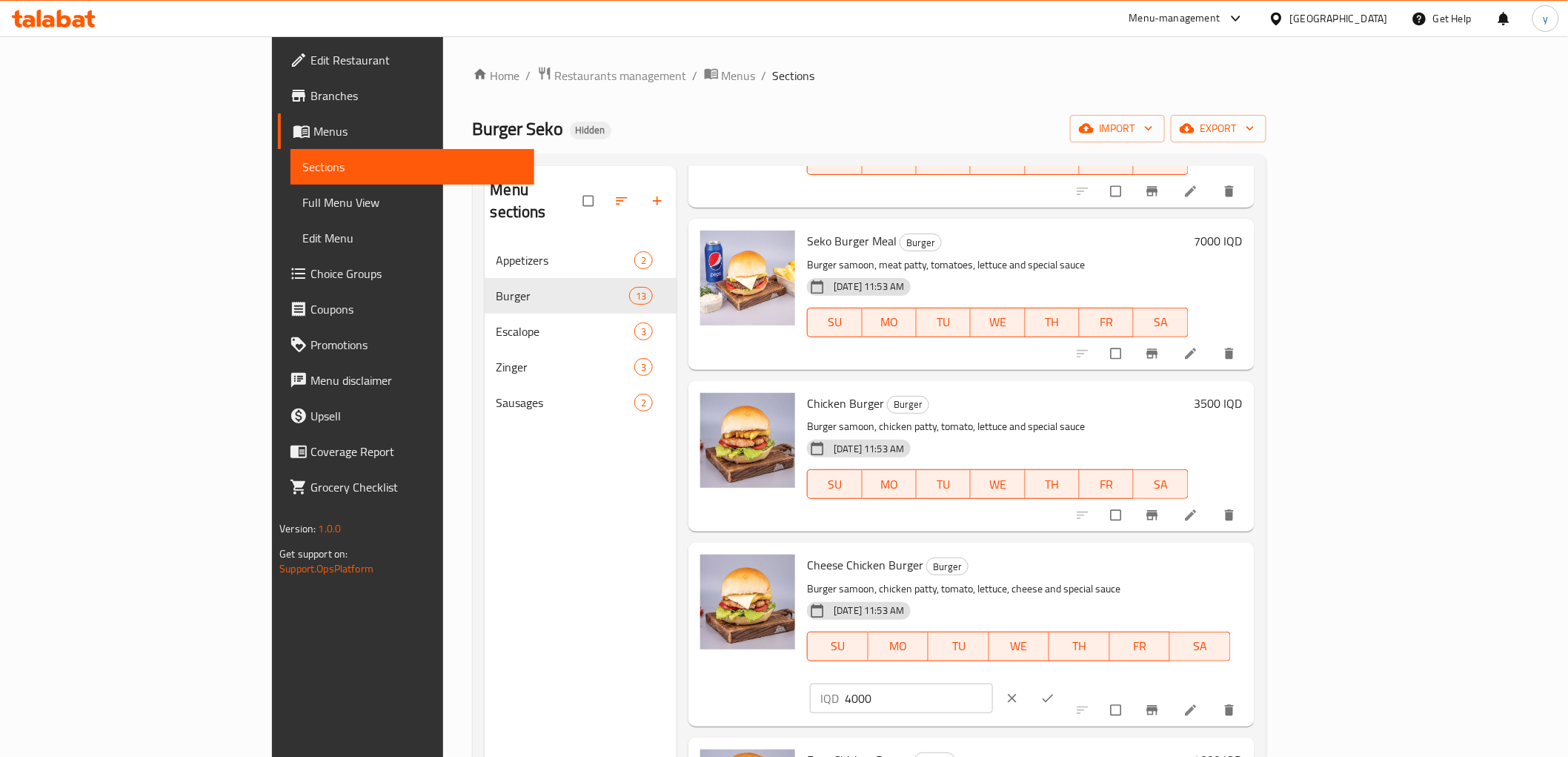
drag, startPoint x: 1223, startPoint y: 562, endPoint x: 1246, endPoint y: 558, distance: 23.3
click at [1223, 562] on div "Cheese Chicken Burger Burger Burger samoon, chicken patty, tomato, lettuce, che…" at bounding box center [1024, 634] width 447 height 171
paste input "5"
type input "5000"
click at [1056, 691] on icon "ok" at bounding box center [1048, 698] width 15 height 15
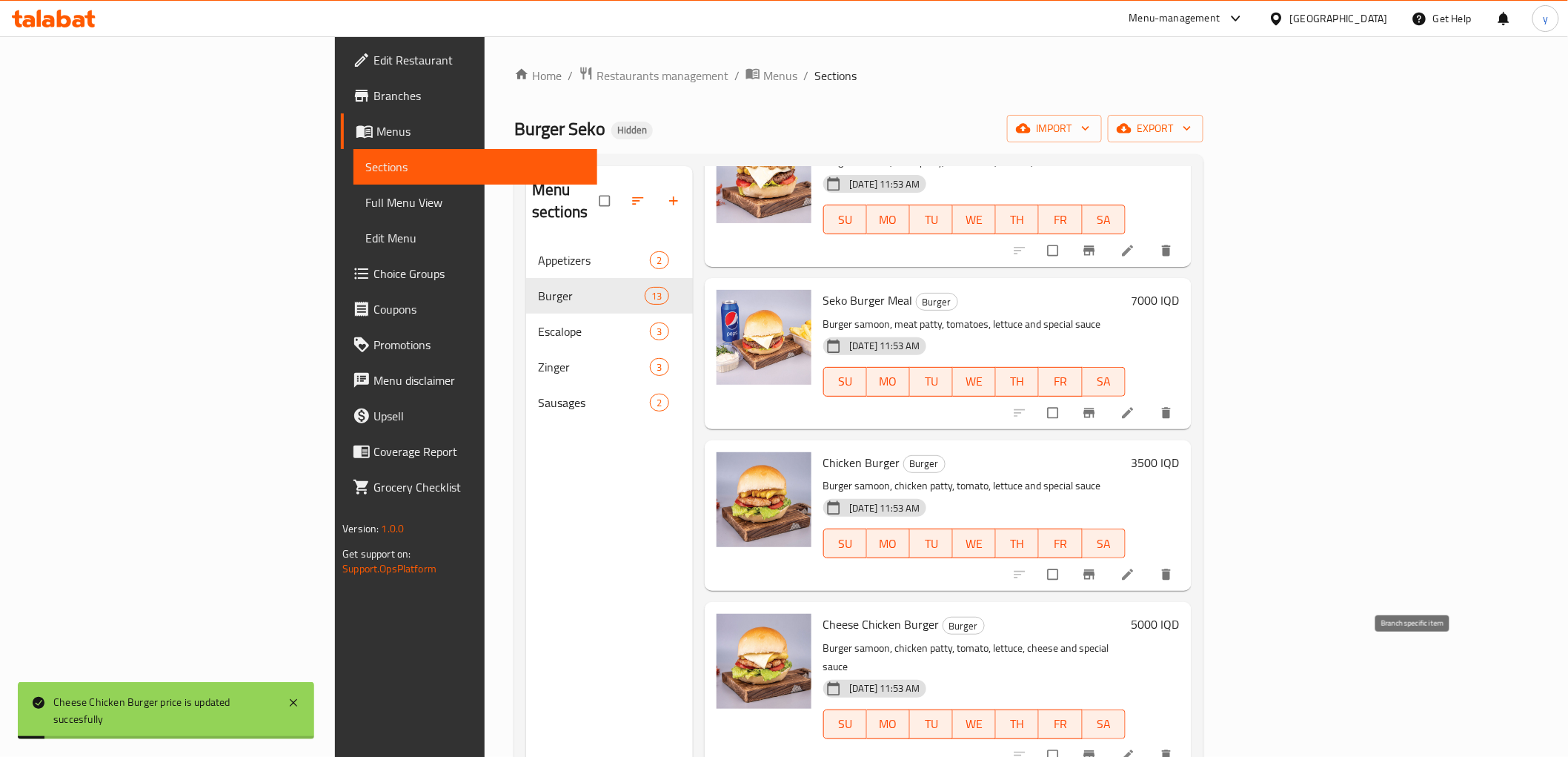
click at [1109, 739] on button "Branch-specific-item" at bounding box center [1090, 755] width 36 height 33
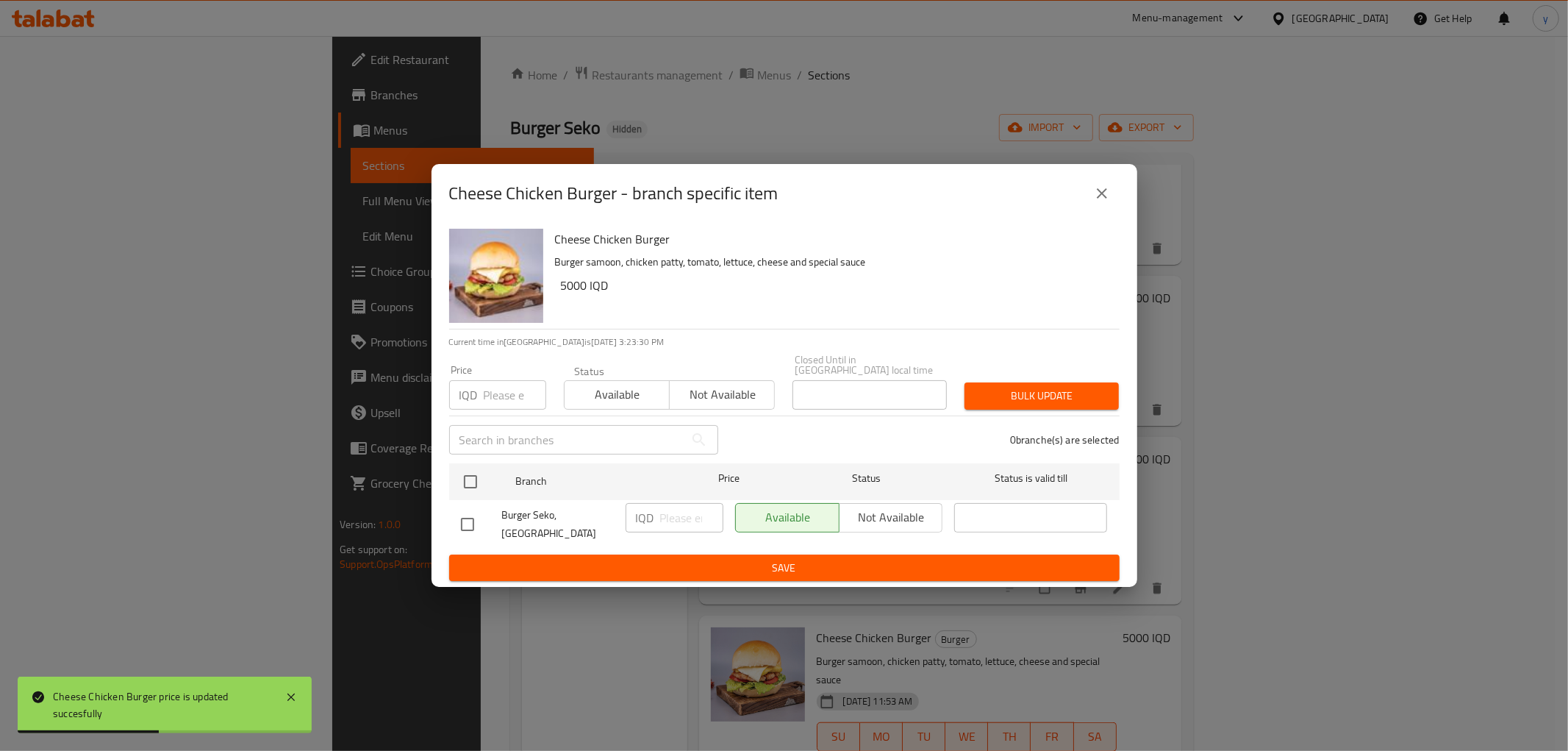
click at [1108, 202] on icon "close" at bounding box center [1101, 193] width 17 height 17
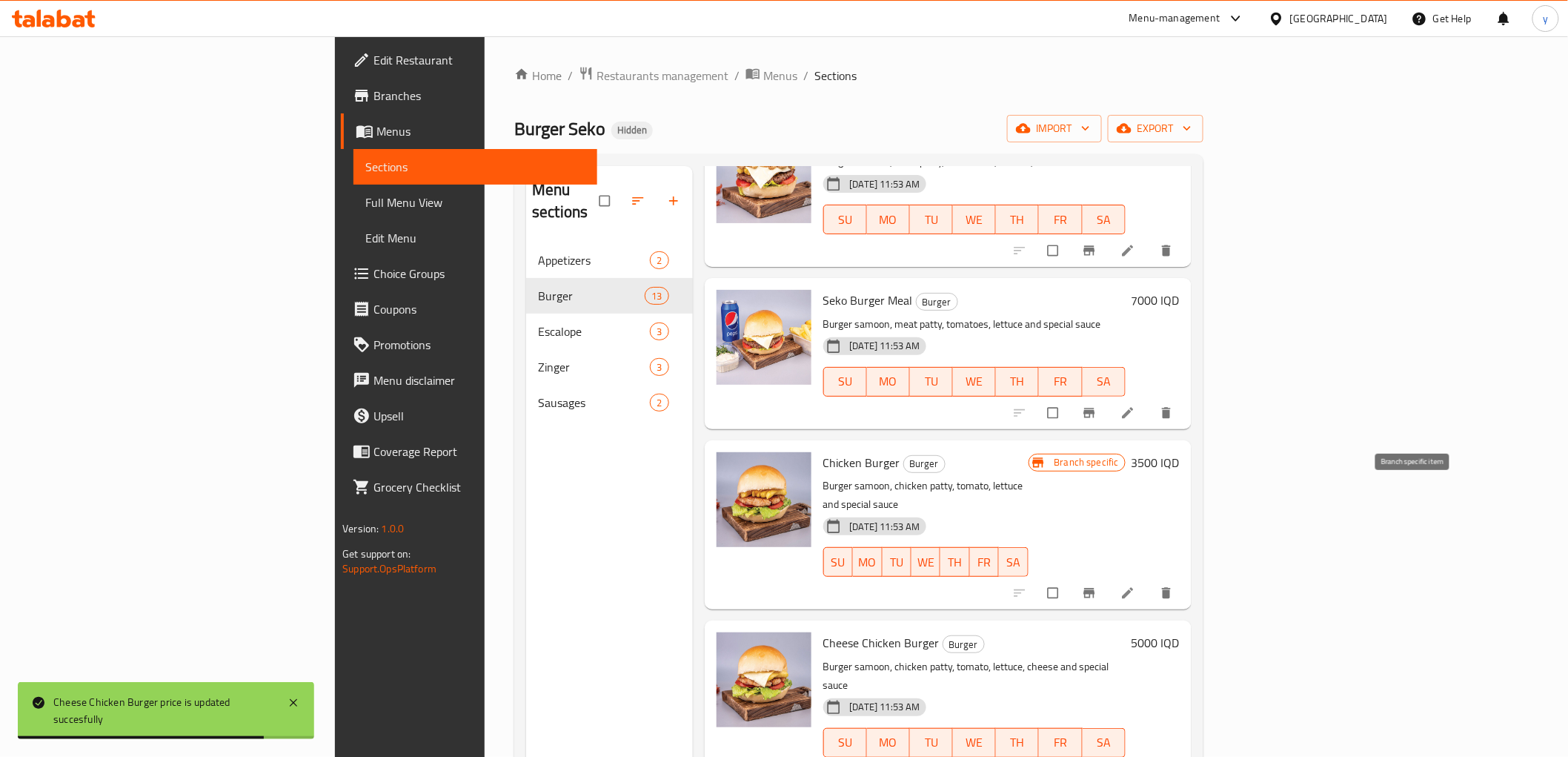
click at [1095, 588] on icon "Branch-specific-item" at bounding box center [1089, 592] width 11 height 10
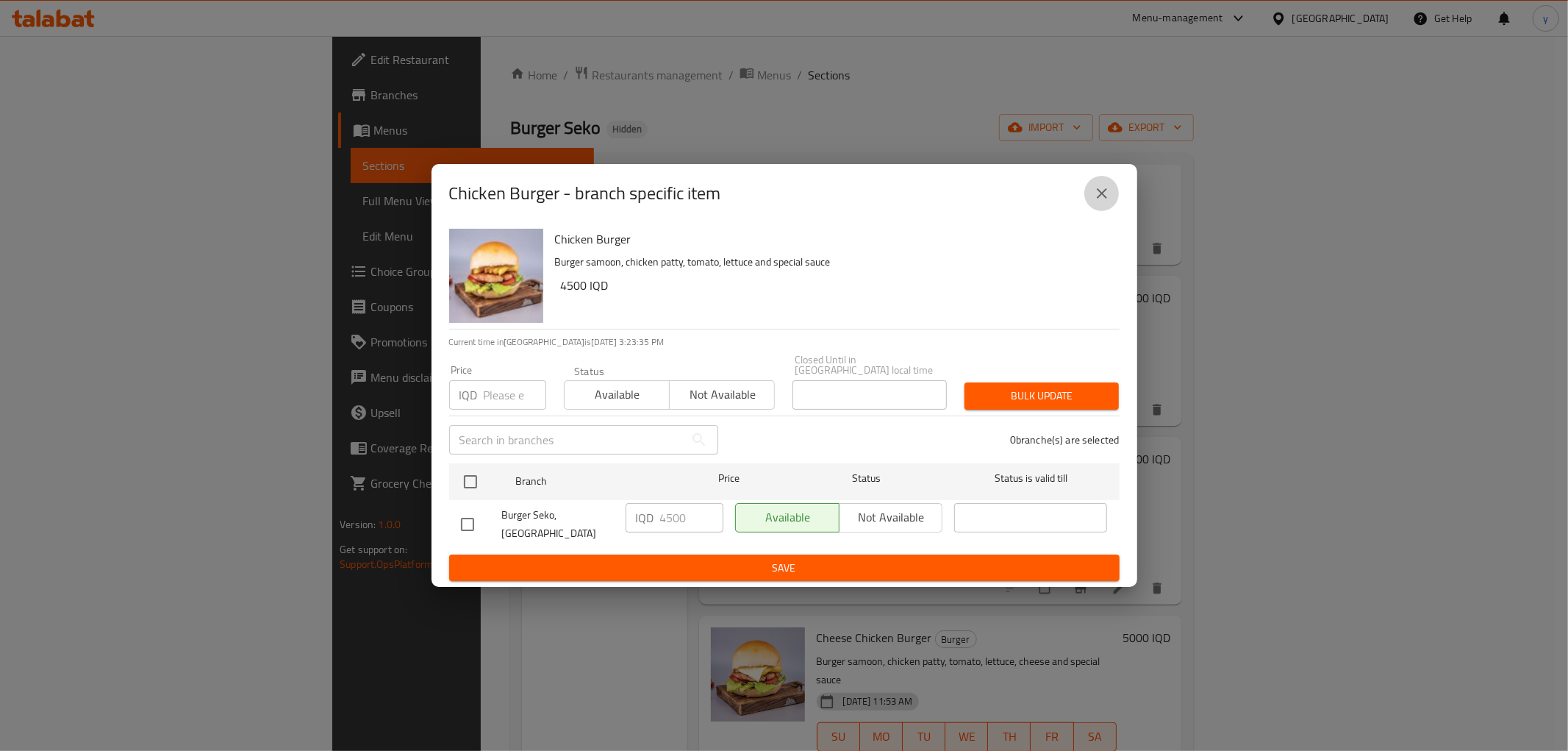
click at [1107, 202] on icon "close" at bounding box center [1101, 193] width 17 height 17
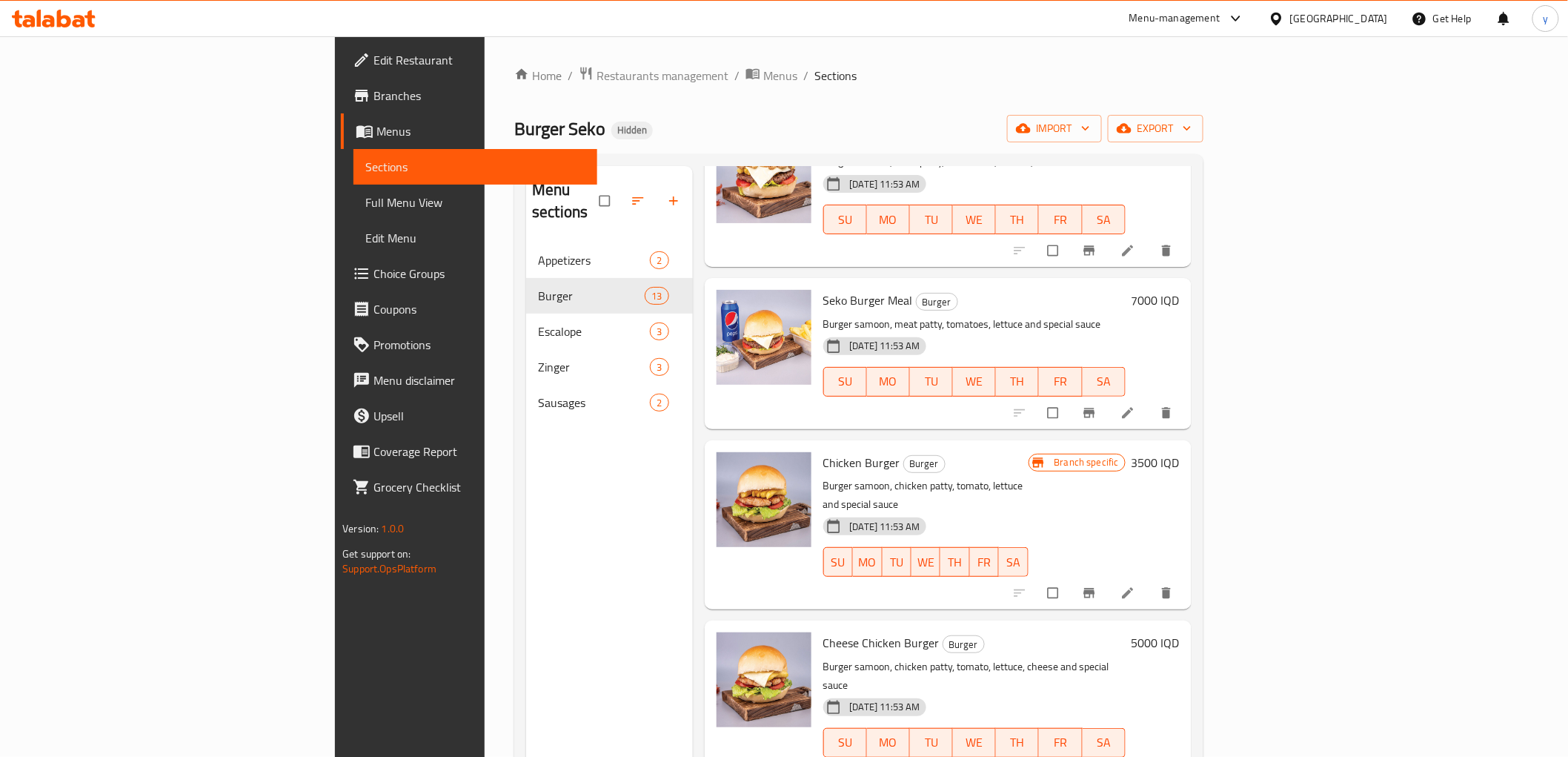
click at [1180, 452] on h6 "3500 IQD" at bounding box center [1156, 463] width 48 height 21
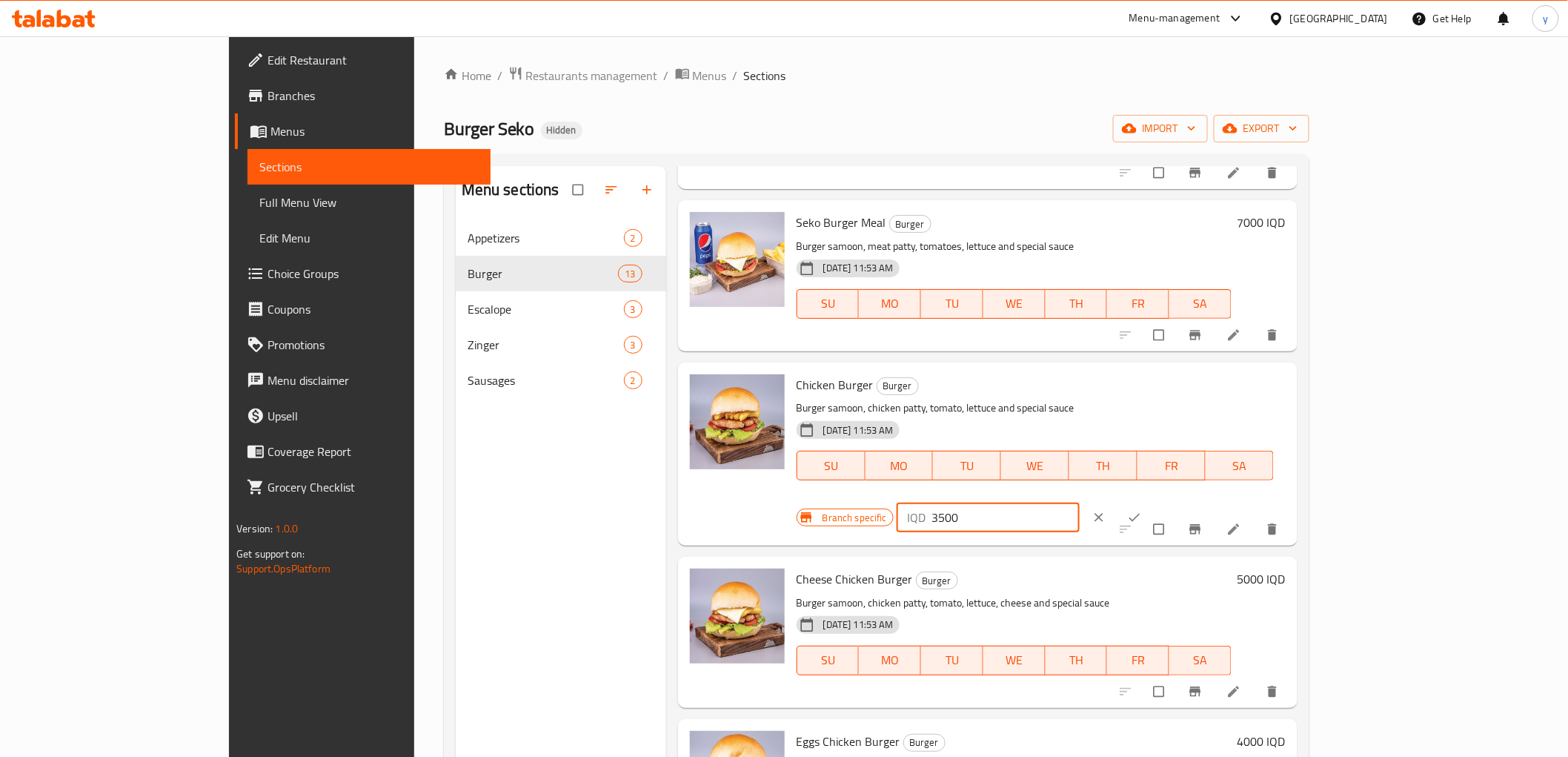
drag, startPoint x: 1291, startPoint y: 393, endPoint x: 1283, endPoint y: 401, distance: 11.3
click at [1080, 503] on div "IQD 3500 ​" at bounding box center [988, 517] width 183 height 30
type input "4500"
click at [1154, 501] on button "ok" at bounding box center [1136, 517] width 36 height 33
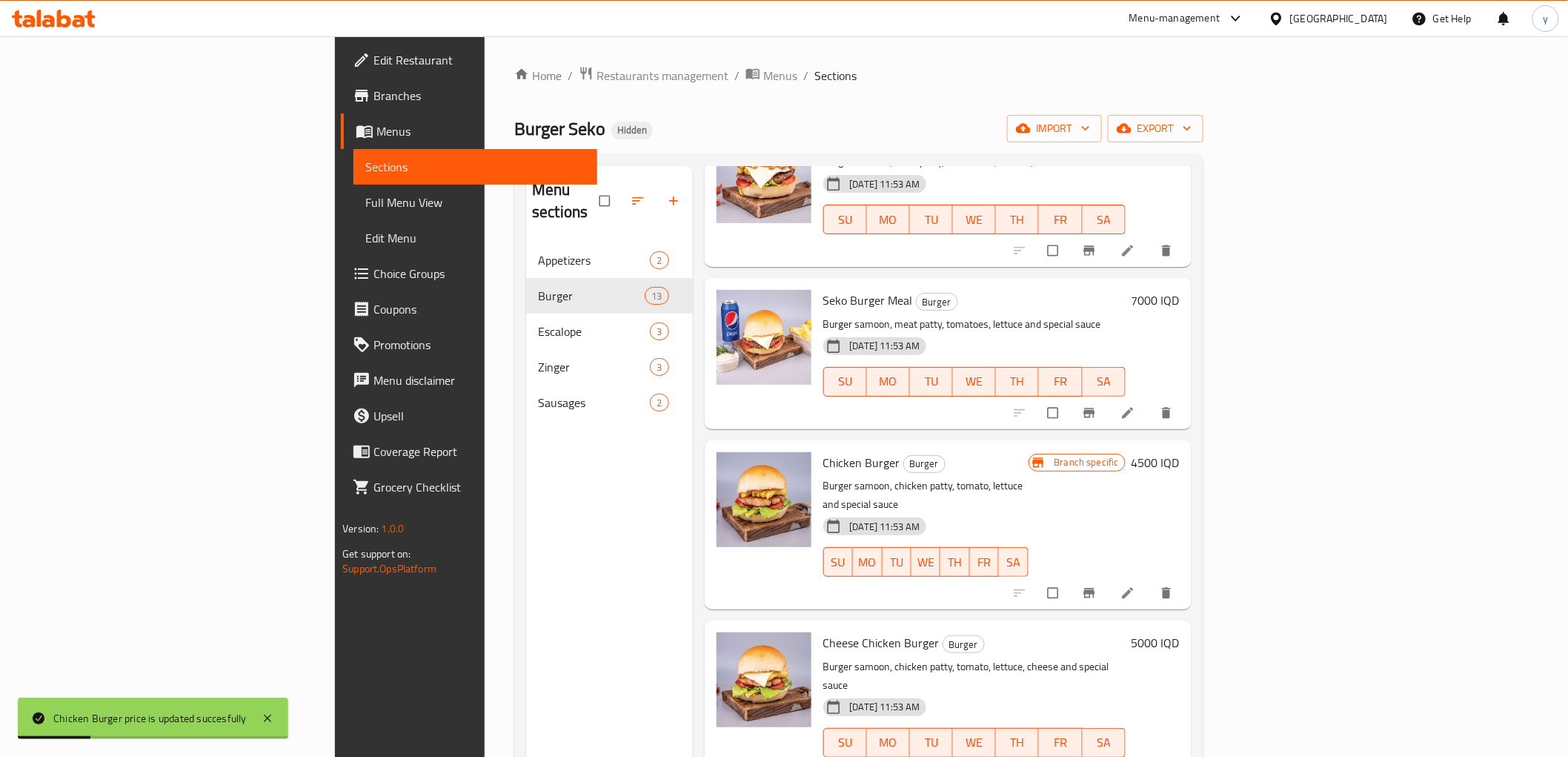
click at [1029, 477] on p "Burger samoon, chicken patty, tomato, lettuce and special sauce" at bounding box center [926, 495] width 205 height 37
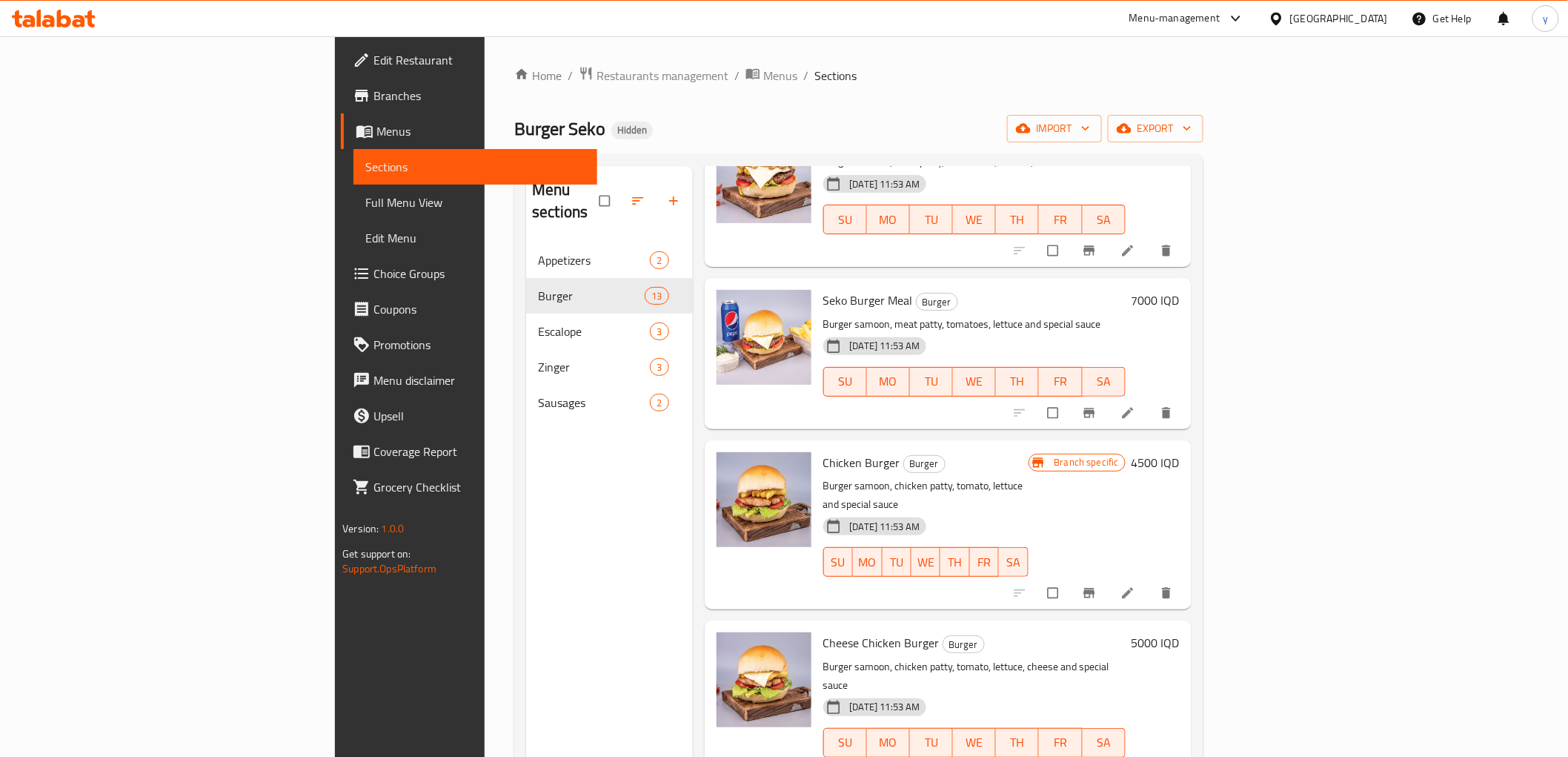
click at [366, 207] on span "Full Menu View" at bounding box center [475, 202] width 220 height 17
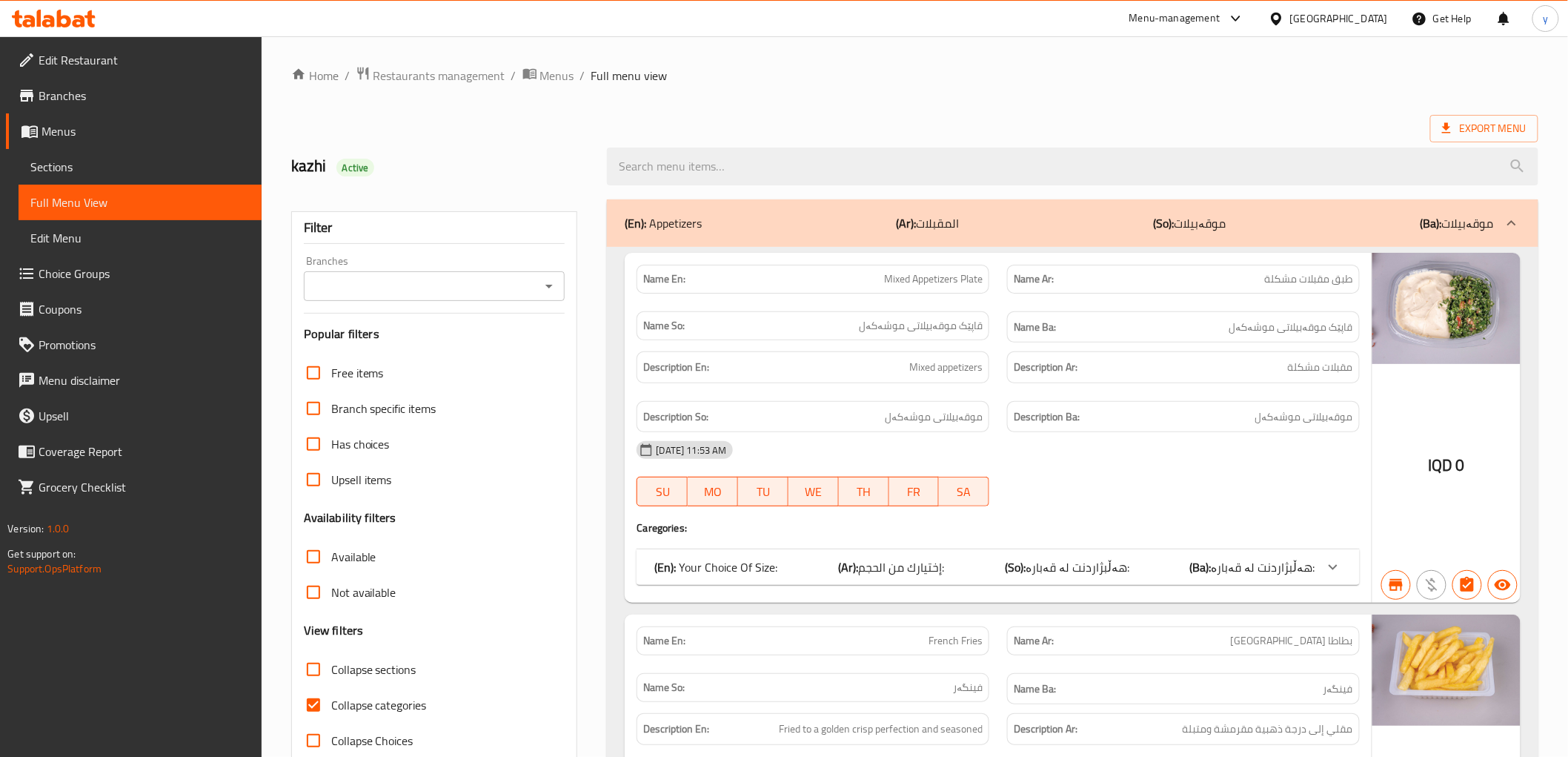
click at [550, 281] on icon "Open" at bounding box center [549, 286] width 17 height 17
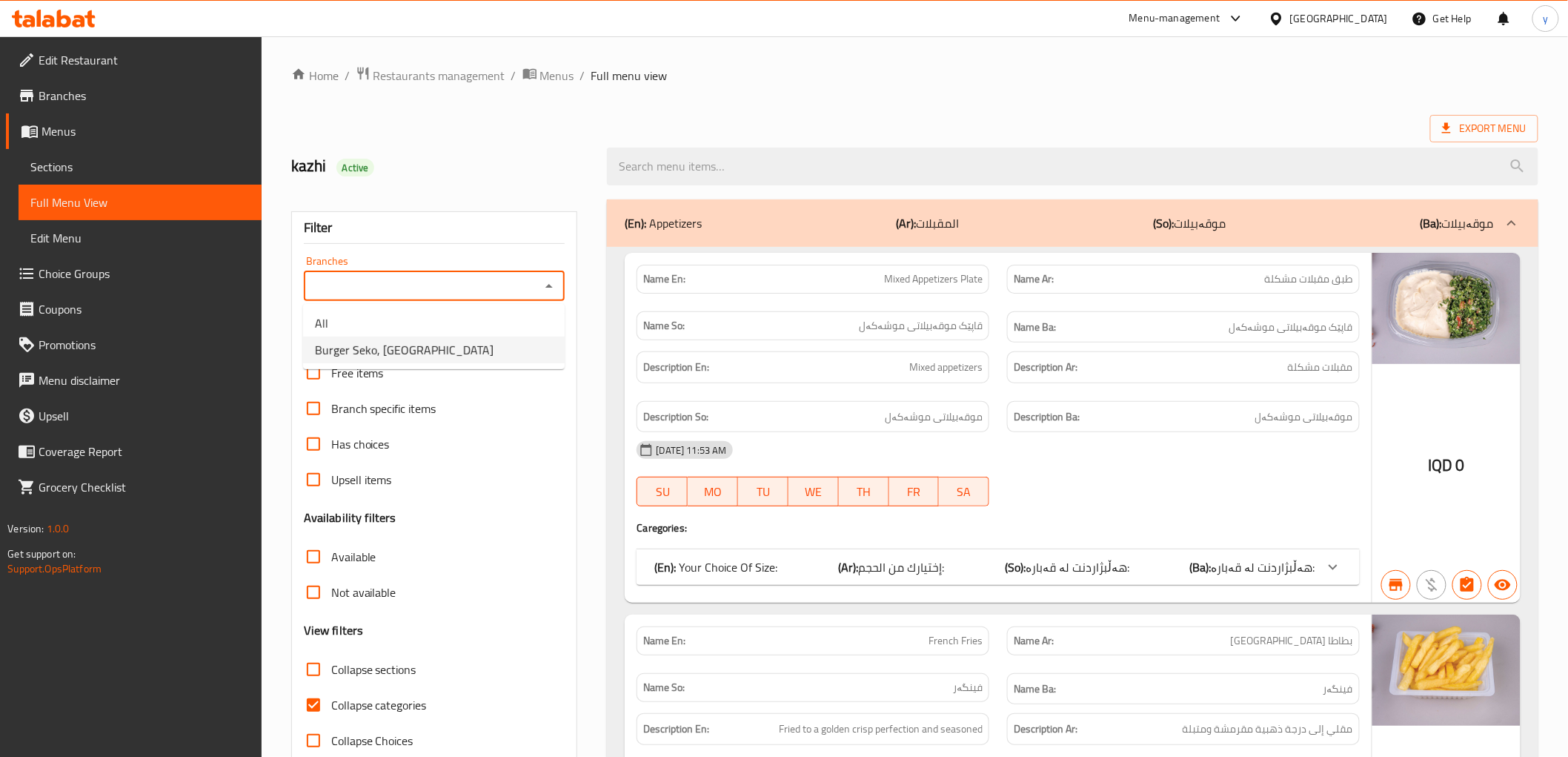
drag, startPoint x: 482, startPoint y: 325, endPoint x: 478, endPoint y: 350, distance: 25.3
click at [478, 350] on ul "All Burger Seko, Palestine St" at bounding box center [433, 336] width 261 height 65
click at [478, 350] on li "Burger Seko, Palestine St" at bounding box center [433, 350] width 261 height 27
type input "Burger Seko, Palestine St"
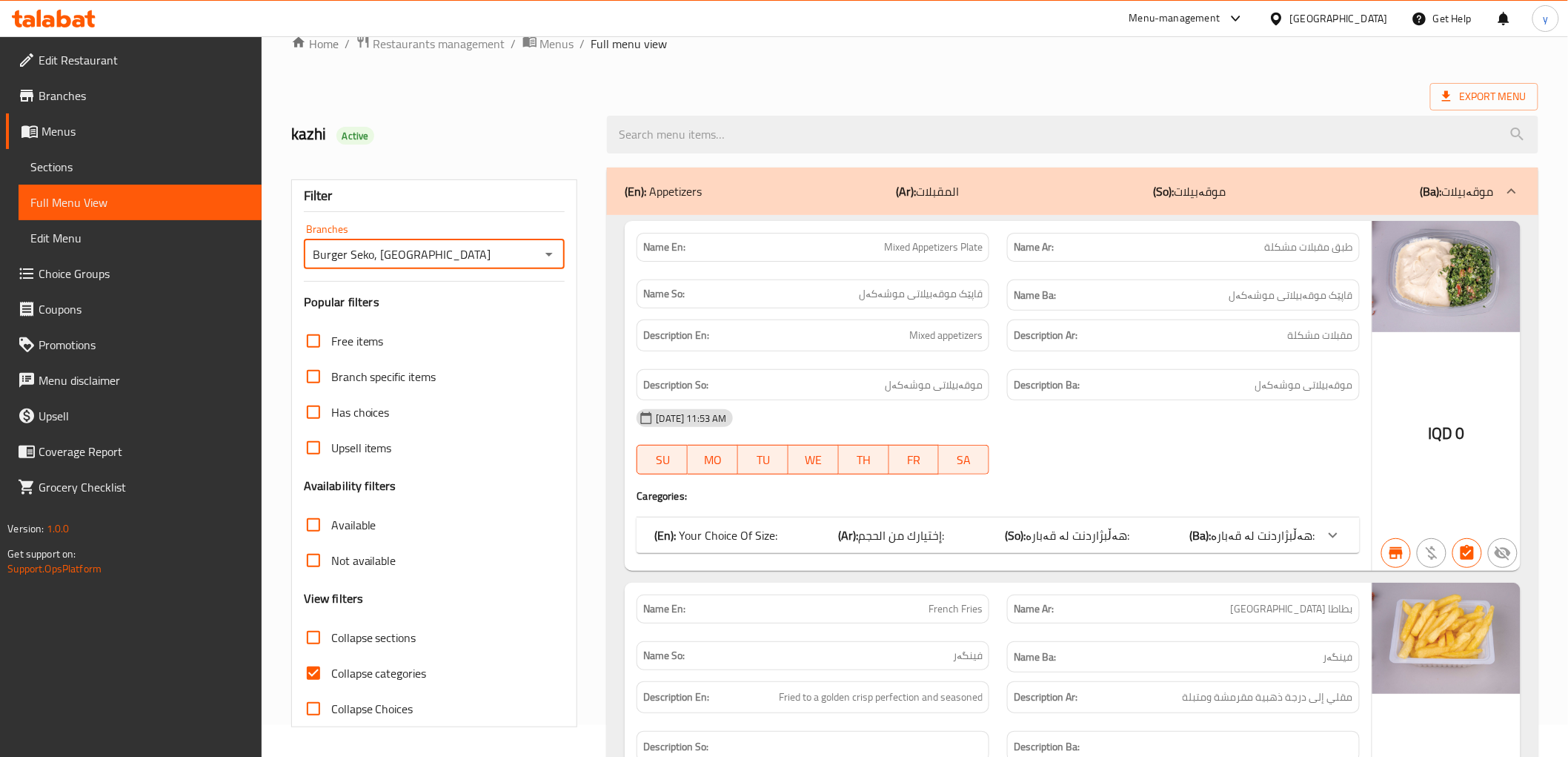
click at [319, 666] on input "Collapse categories" at bounding box center [313, 673] width 36 height 36
checkbox input "false"
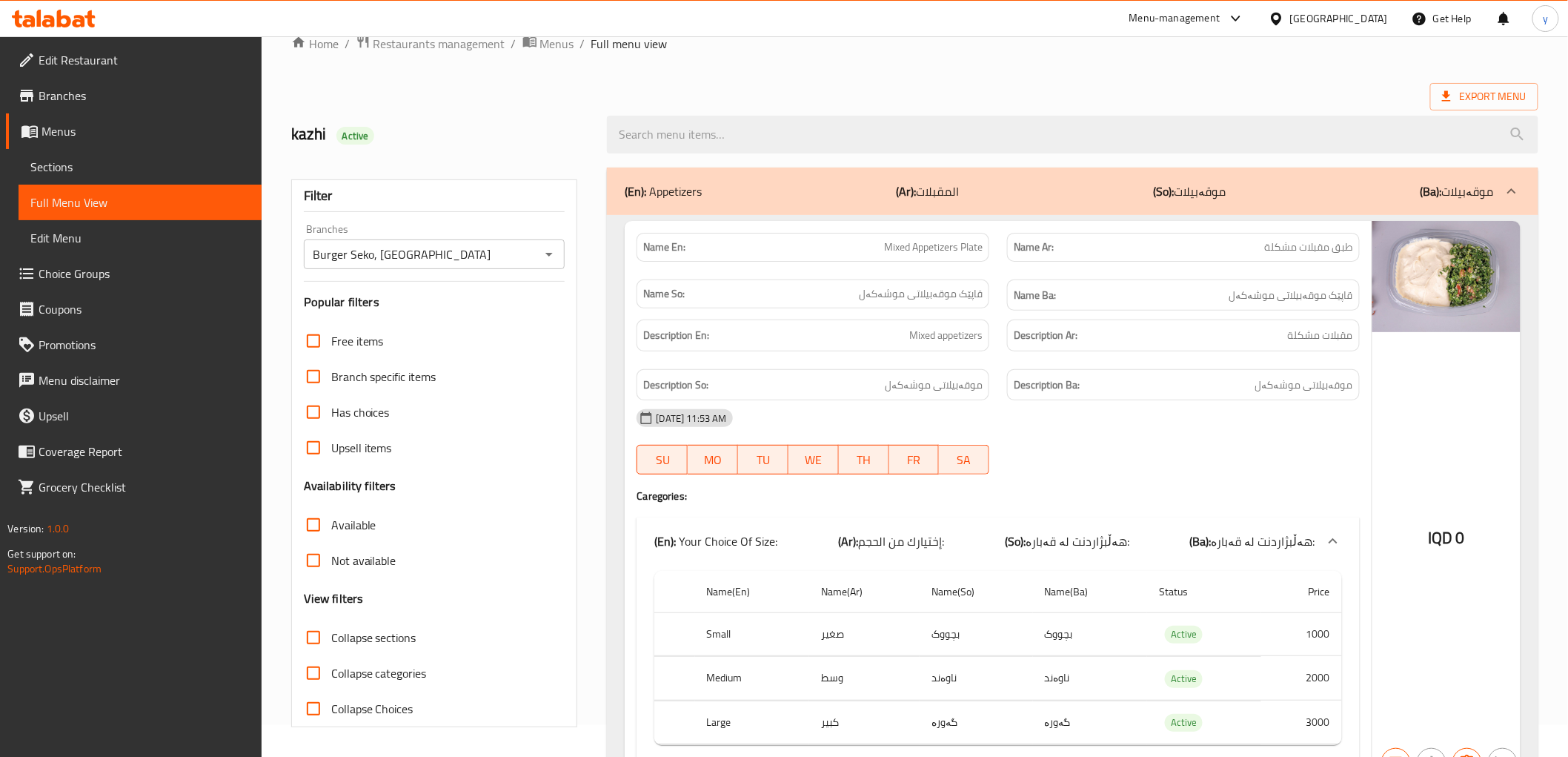
click at [319, 634] on input "Collapse sections" at bounding box center [313, 637] width 36 height 36
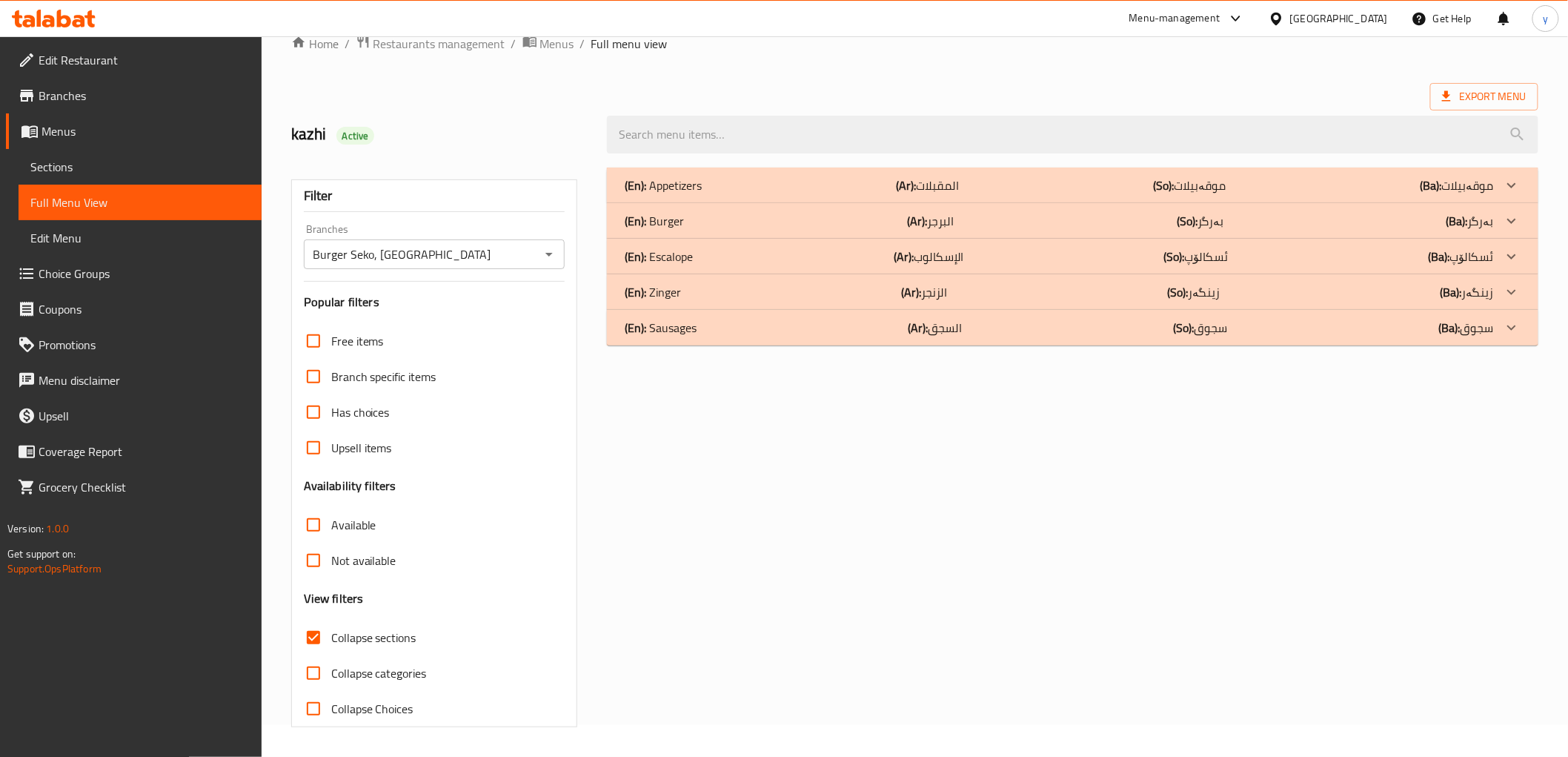
click at [721, 317] on div "(En): Sausages (Ar): السجق (So): سجوق (Ba): سجوق" at bounding box center [1072, 327] width 931 height 36
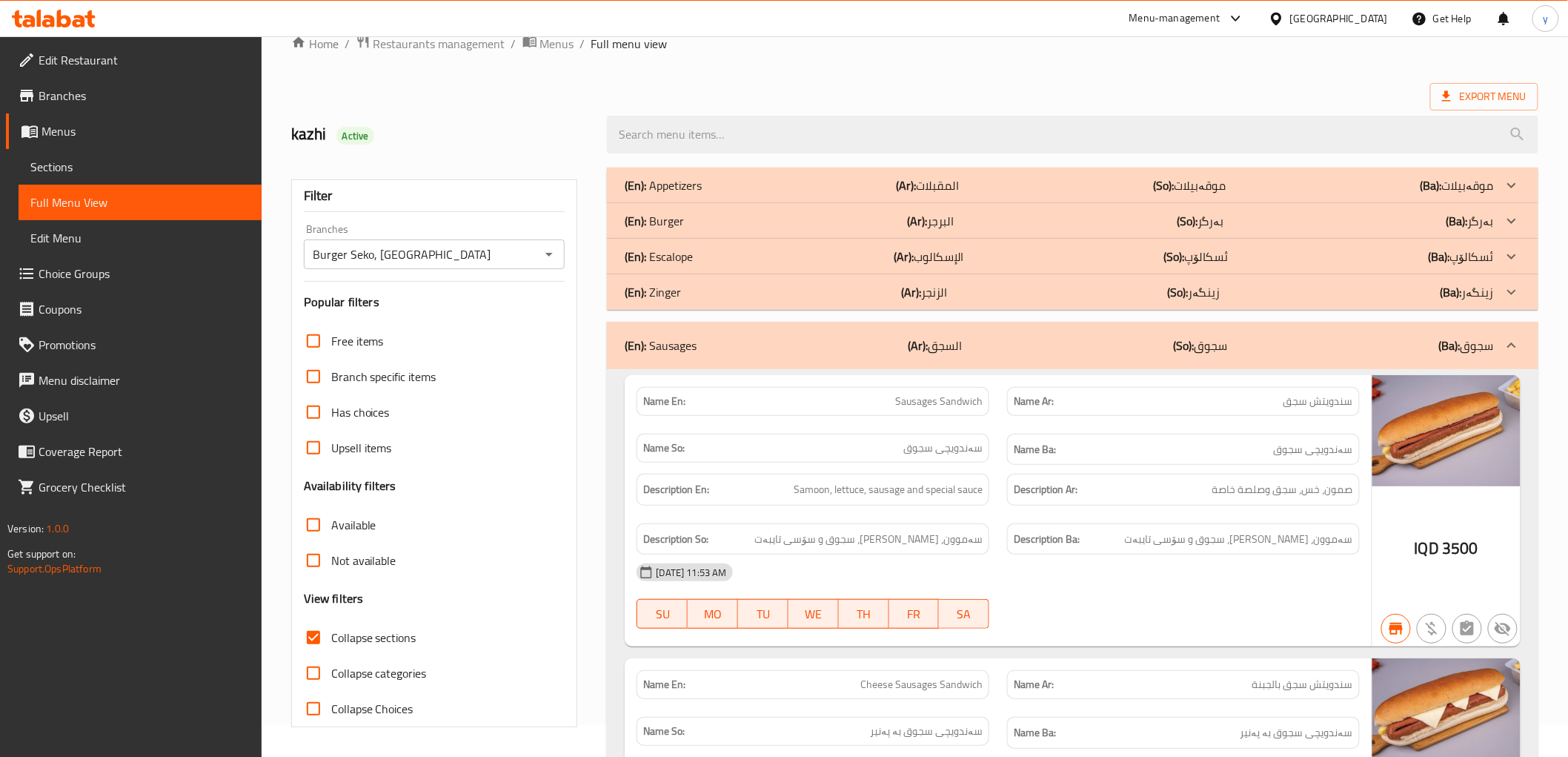
click at [687, 323] on div "(En): Sausages (Ar): السجق (So): سجوق (Ba): سجوق" at bounding box center [1072, 345] width 931 height 48
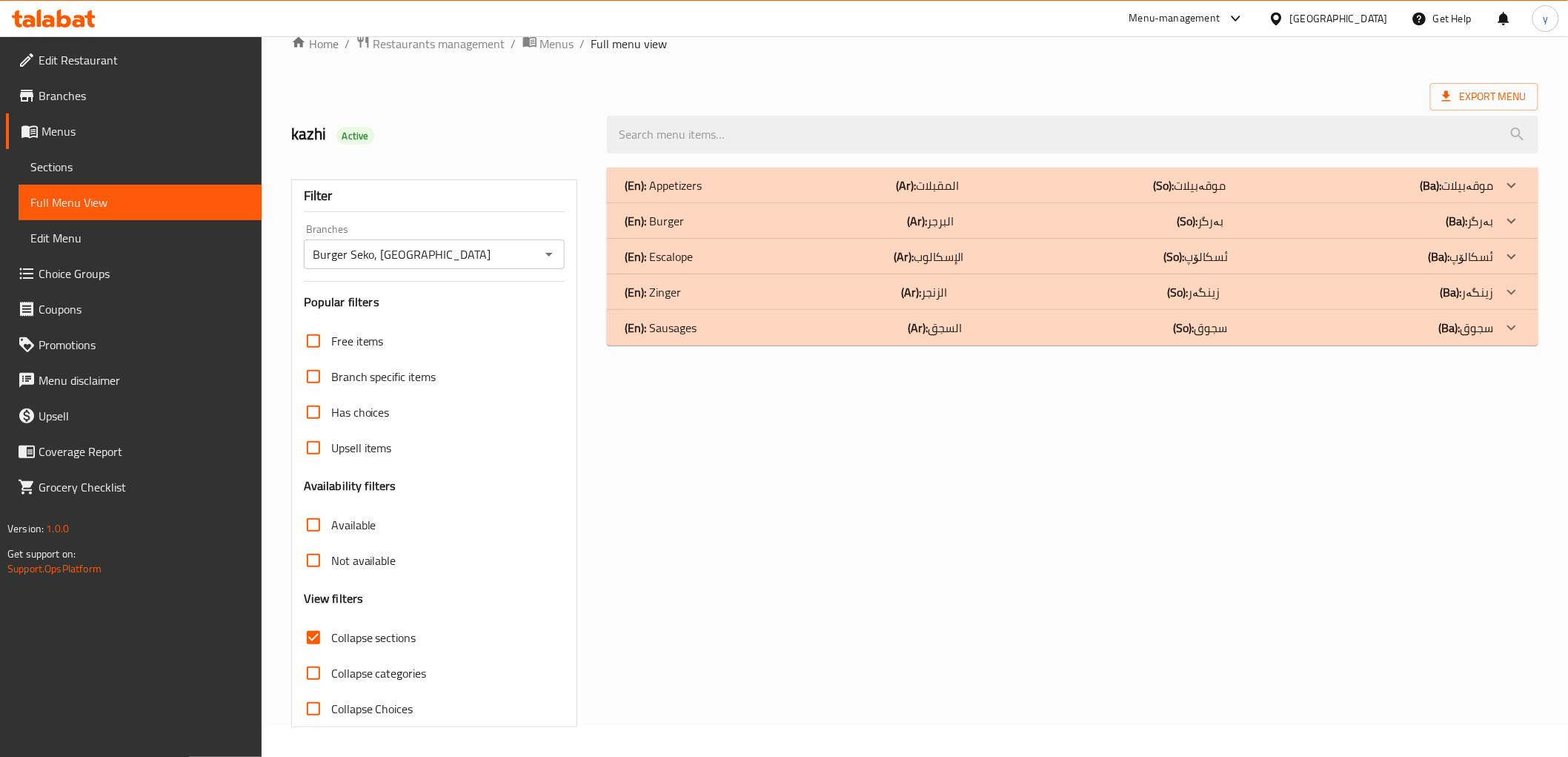
click at [314, 639] on input "Collapse sections" at bounding box center [313, 637] width 36 height 36
checkbox input "false"
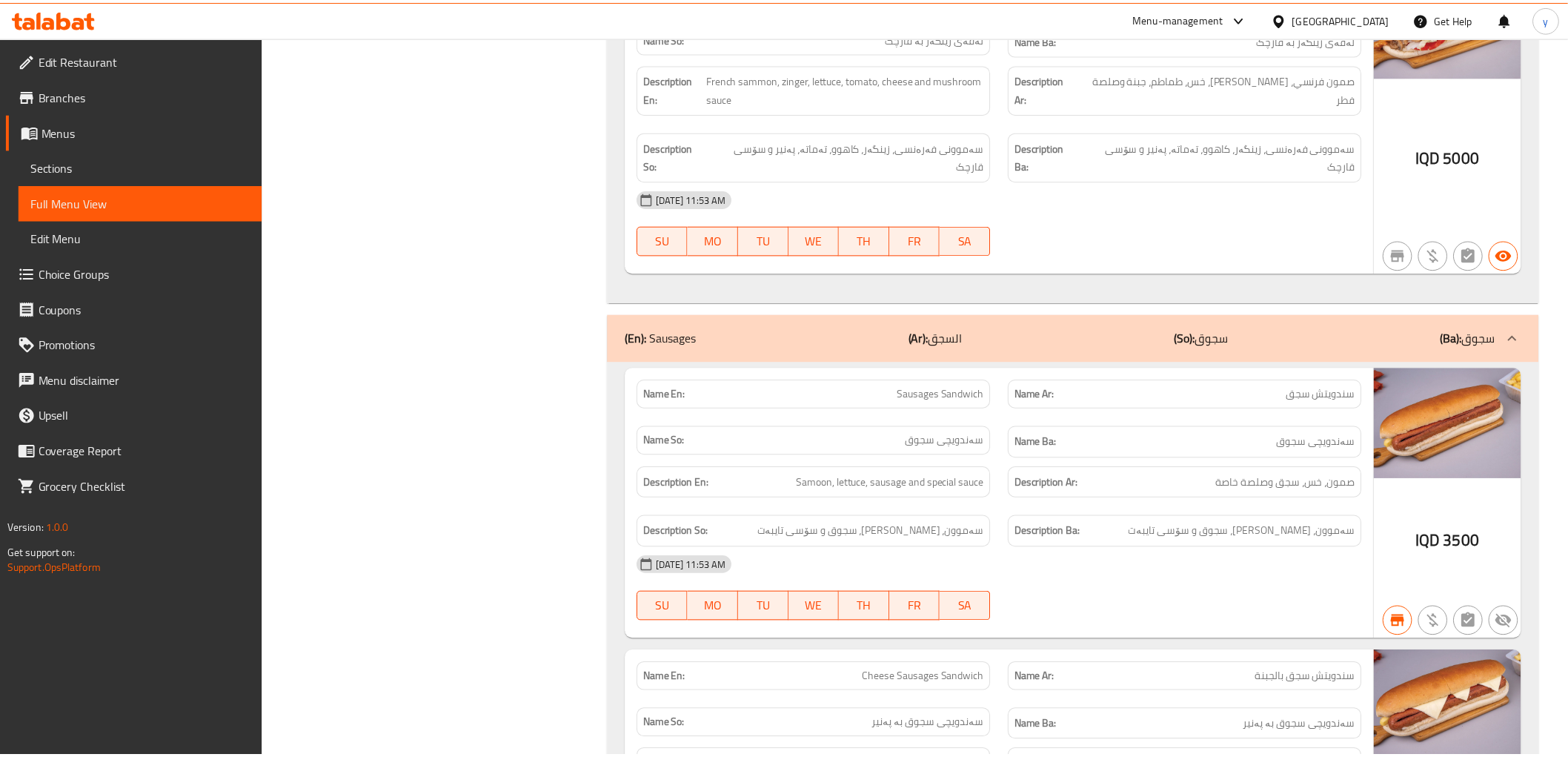
scroll to position [7372, 0]
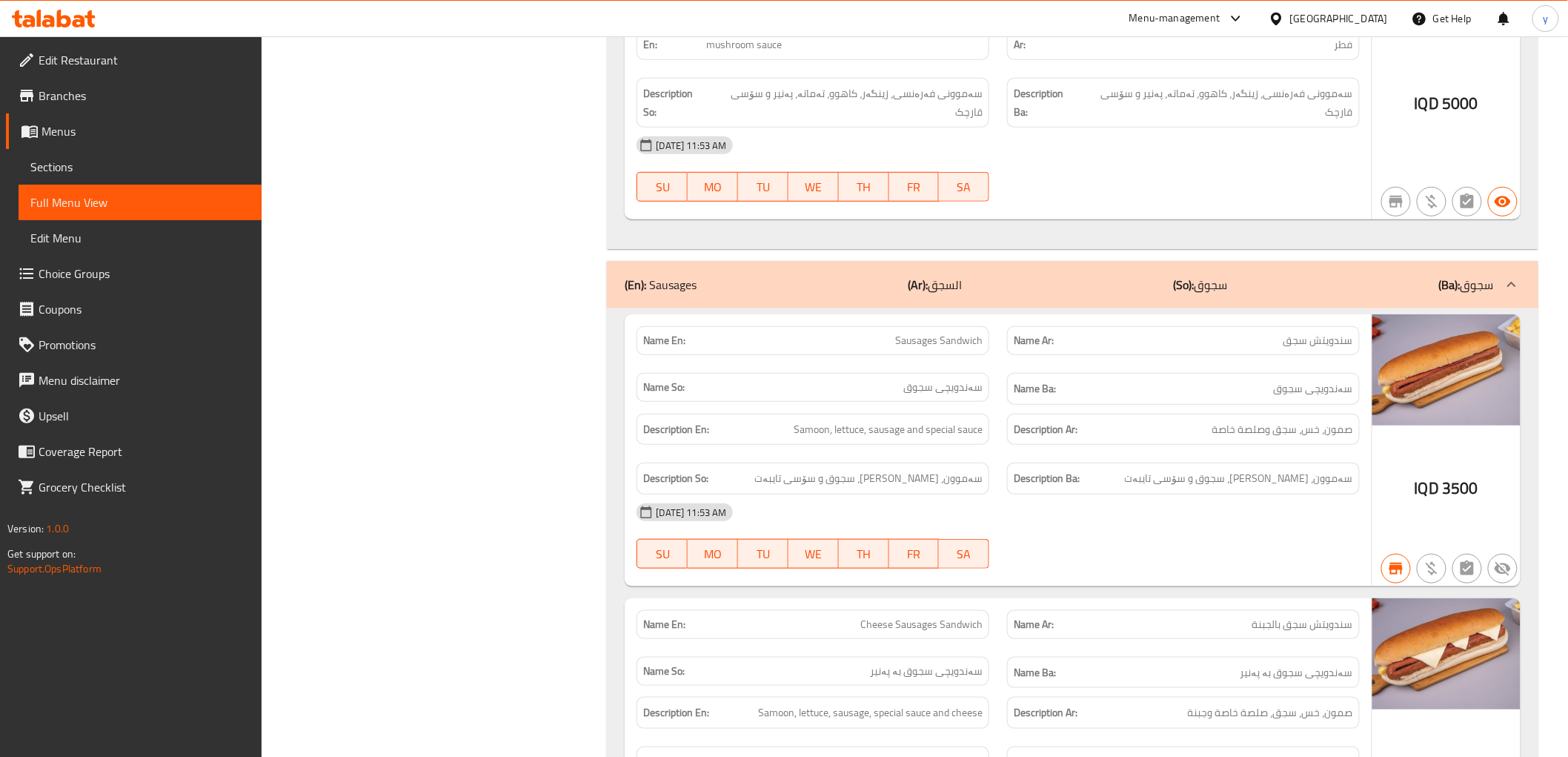
click at [109, 90] on span "Branches" at bounding box center [143, 95] width 211 height 17
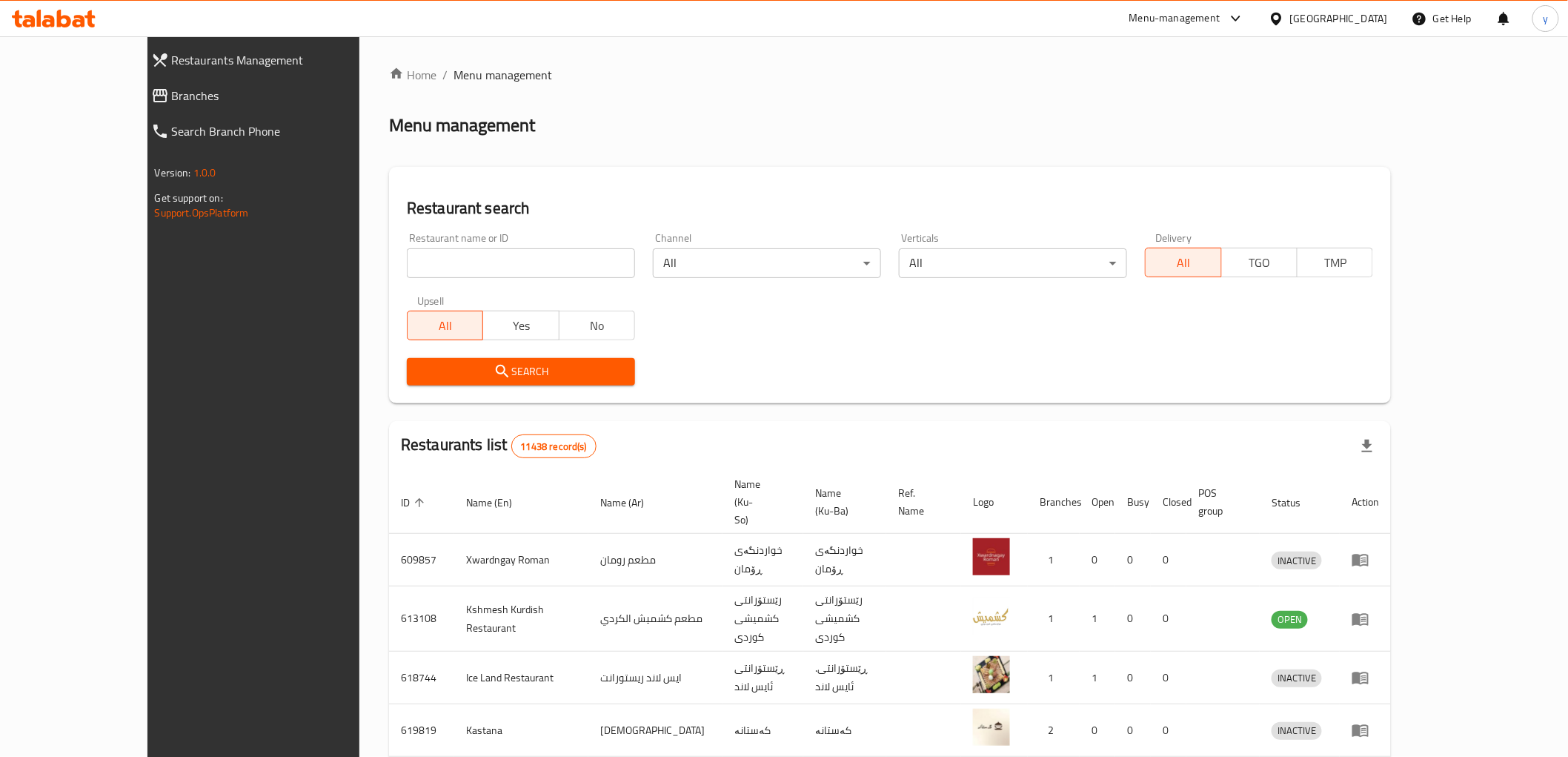
click at [408, 256] on div "Home / Menu management Menu management Restaurant search Restaurant name or ID …" at bounding box center [890, 594] width 1002 height 1057
drag, startPoint x: 0, startPoint y: 0, endPoint x: 408, endPoint y: 256, distance: 481.7
click at [408, 256] on input "search" at bounding box center [521, 263] width 228 height 30
paste input "341525232"
click at [418, 377] on span "Search" at bounding box center [521, 371] width 205 height 18
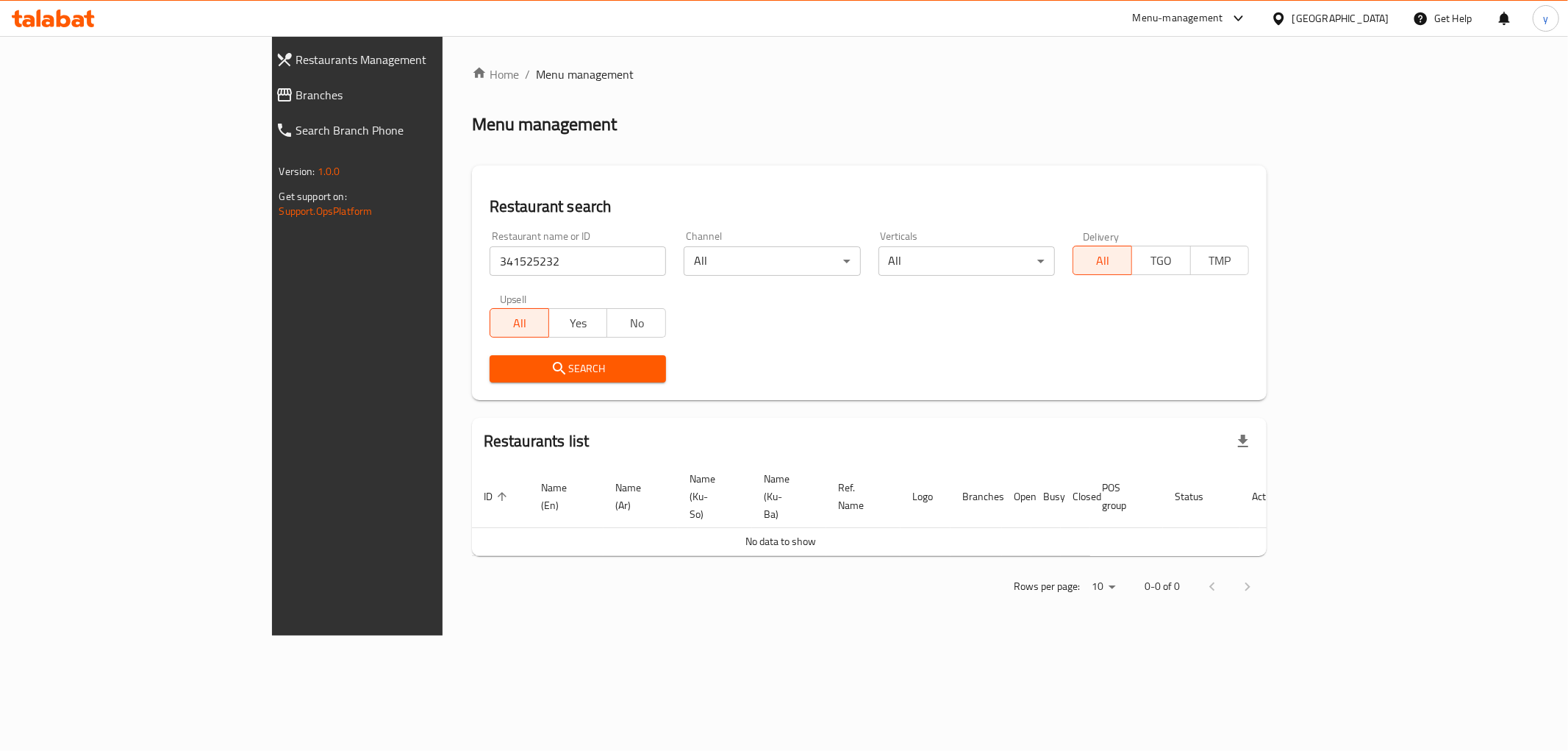
click at [490, 268] on input "341525232" at bounding box center [578, 261] width 177 height 29
paste input "775327"
type input "775327"
click at [296, 99] on span "Branches" at bounding box center [409, 95] width 226 height 17
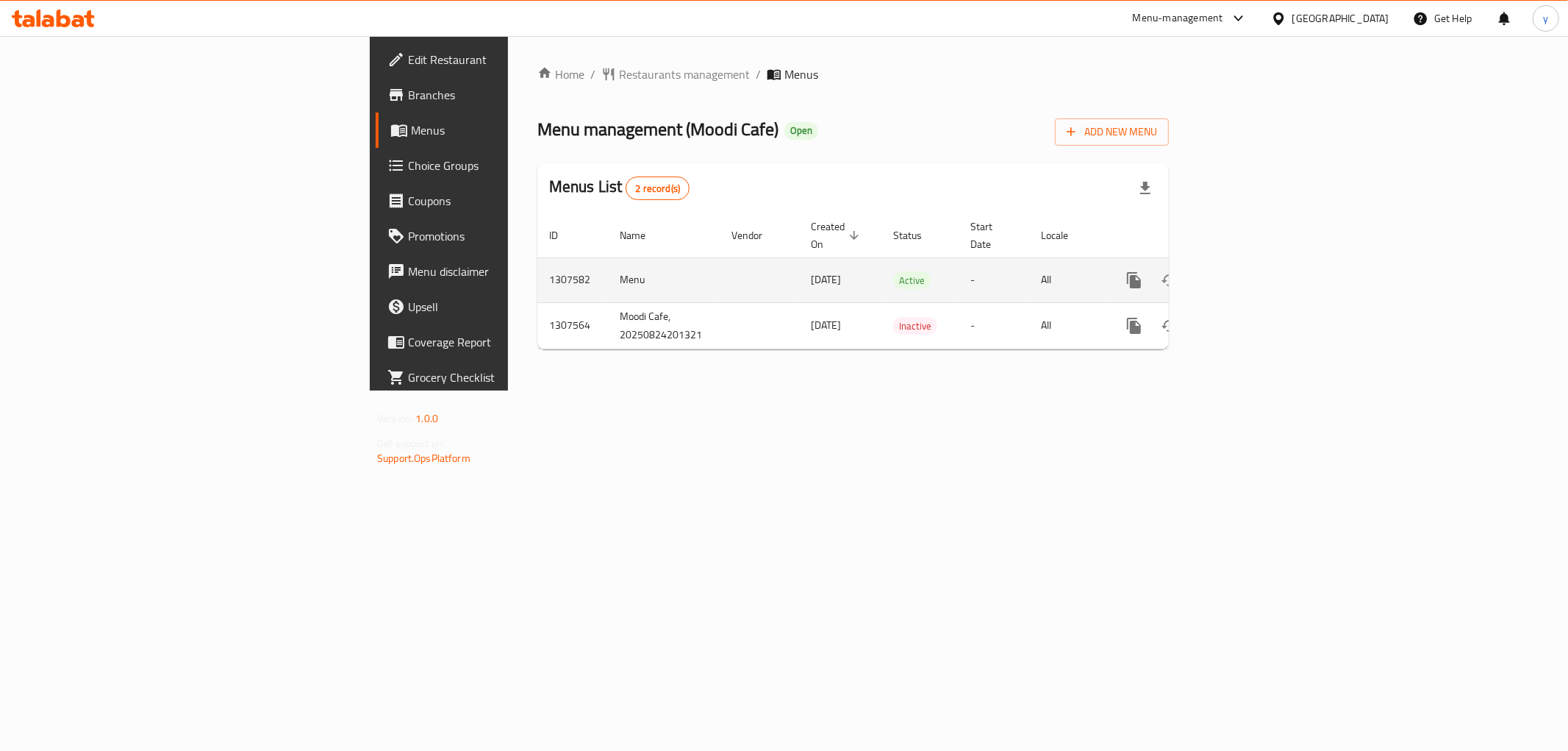
click at [1269, 260] on td "enhanced table" at bounding box center [1187, 280] width 164 height 45
click at [1258, 263] on link "enhanced table" at bounding box center [1240, 280] width 35 height 35
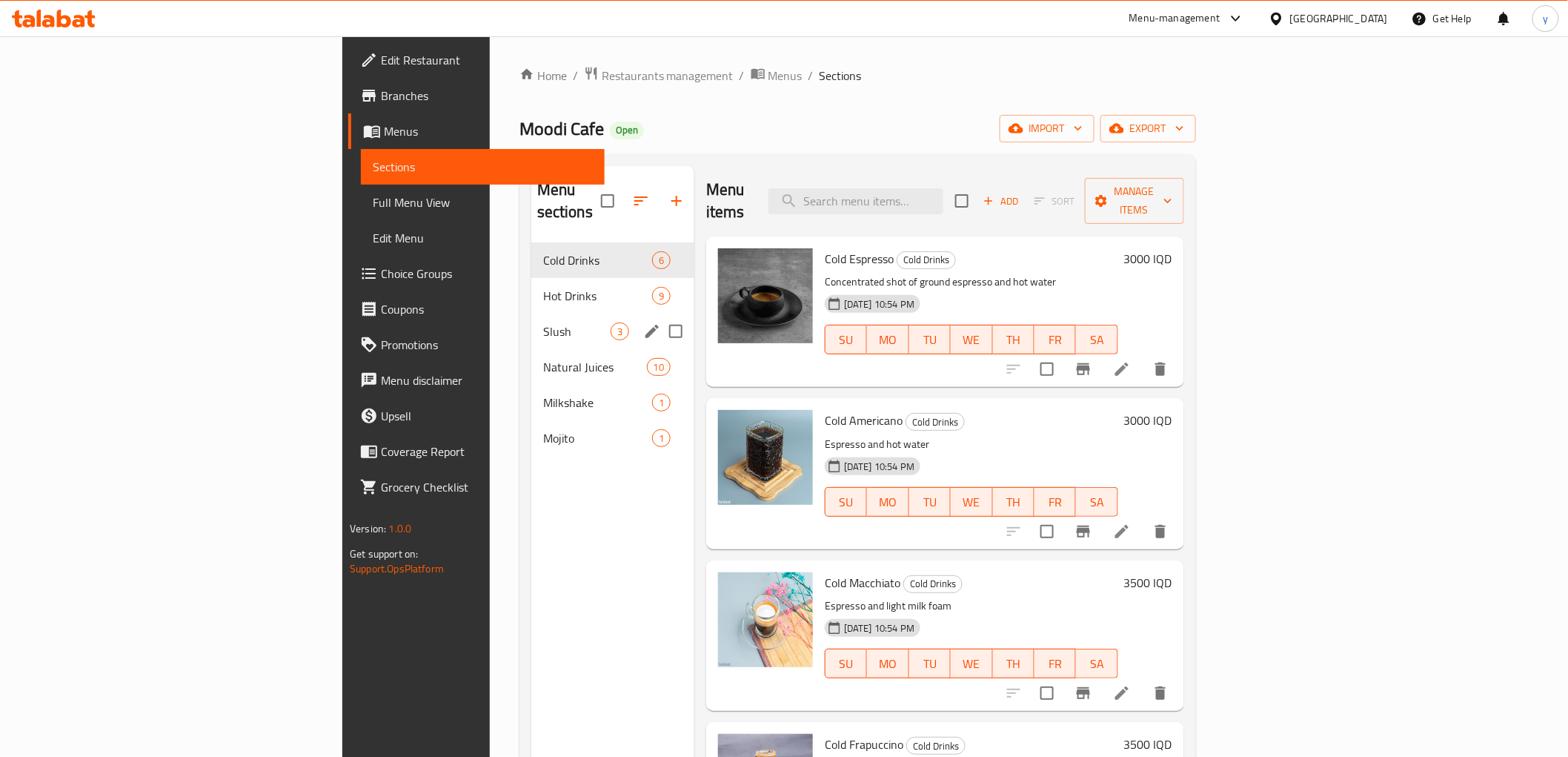
click at [531, 313] on div "Slush 3" at bounding box center [613, 331] width 163 height 36
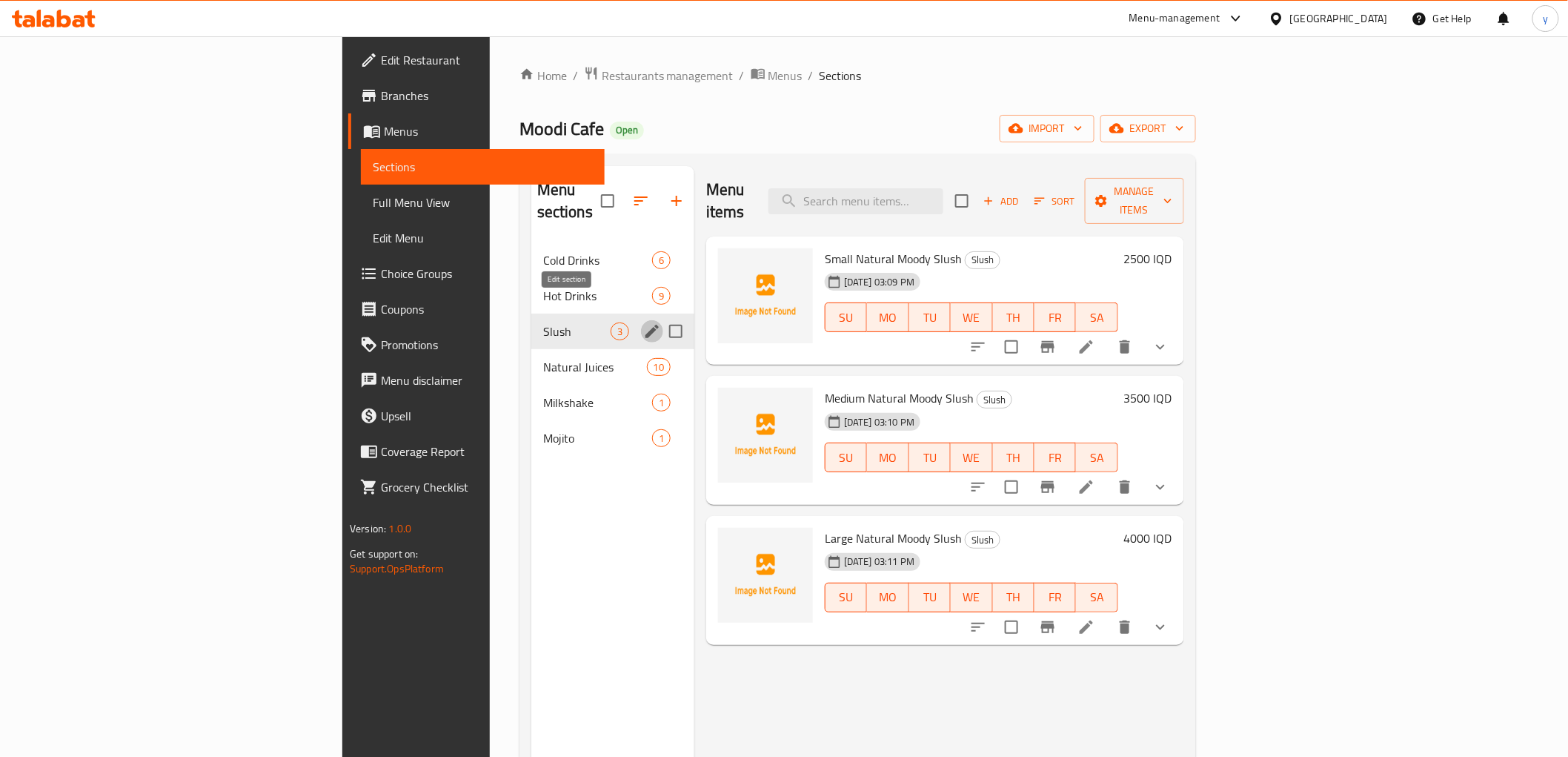
click at [643, 322] on icon "edit" at bounding box center [652, 331] width 17 height 17
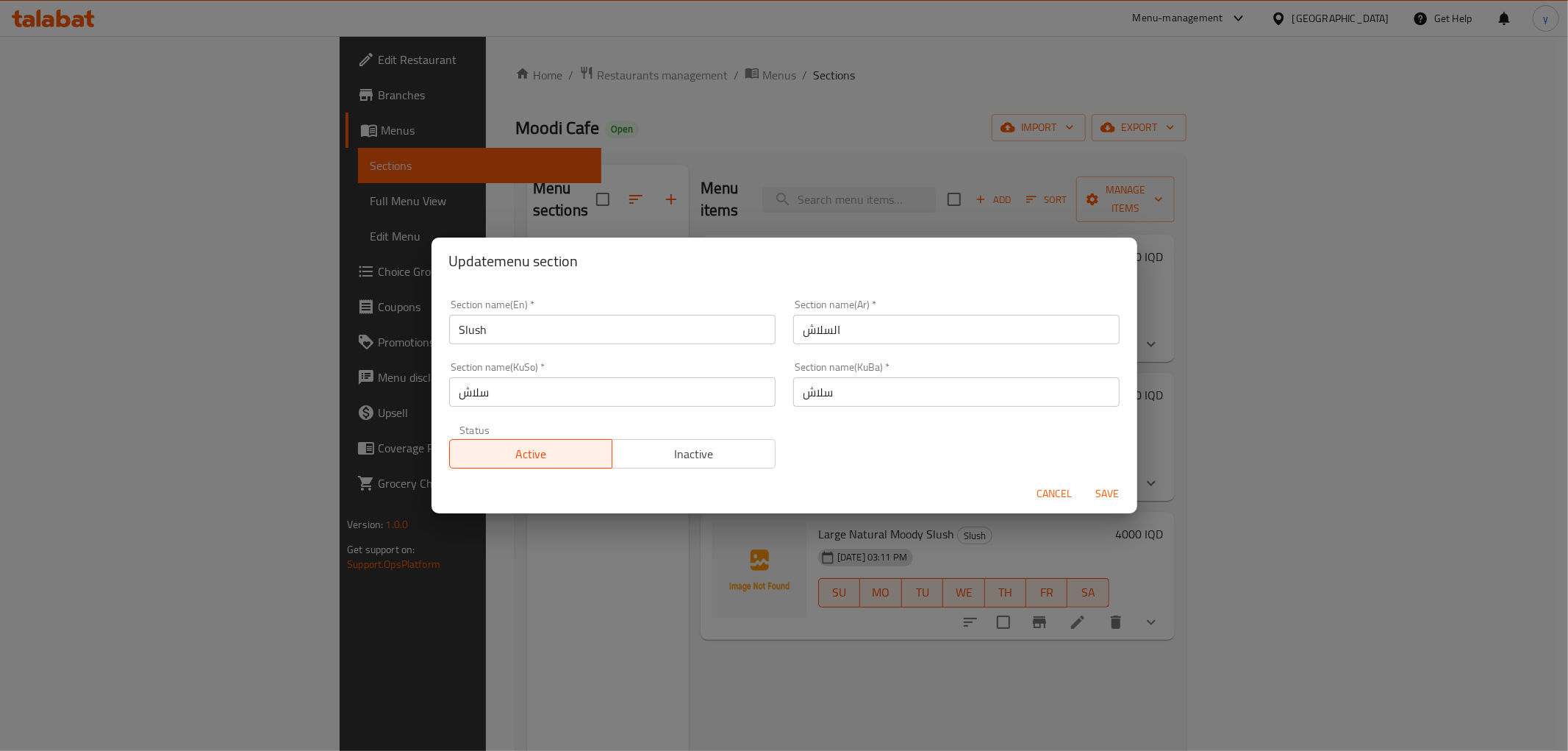
click at [1041, 481] on button "Cancel" at bounding box center [1055, 493] width 47 height 28
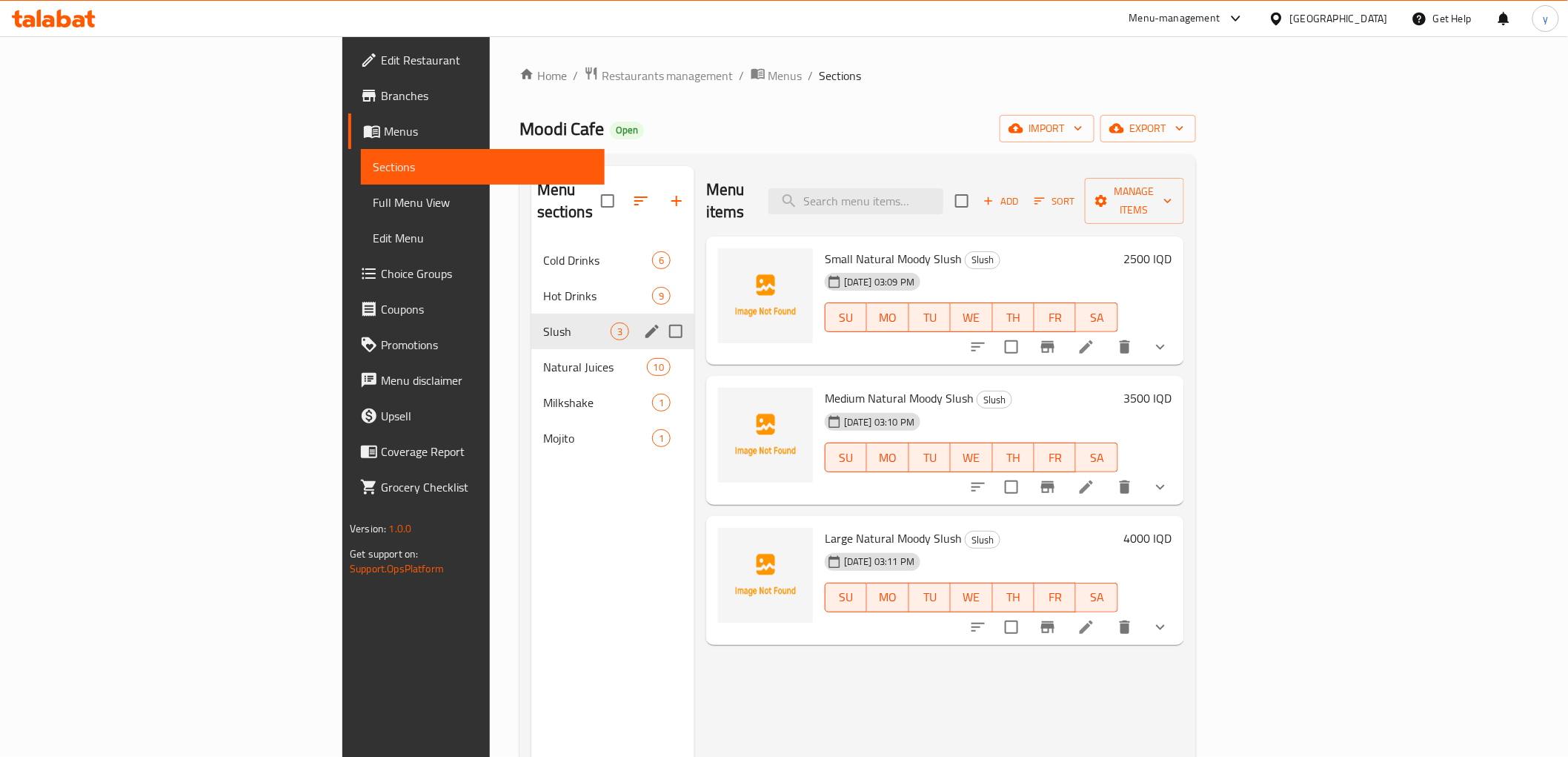
click at [1107, 333] on li at bounding box center [1087, 346] width 42 height 27
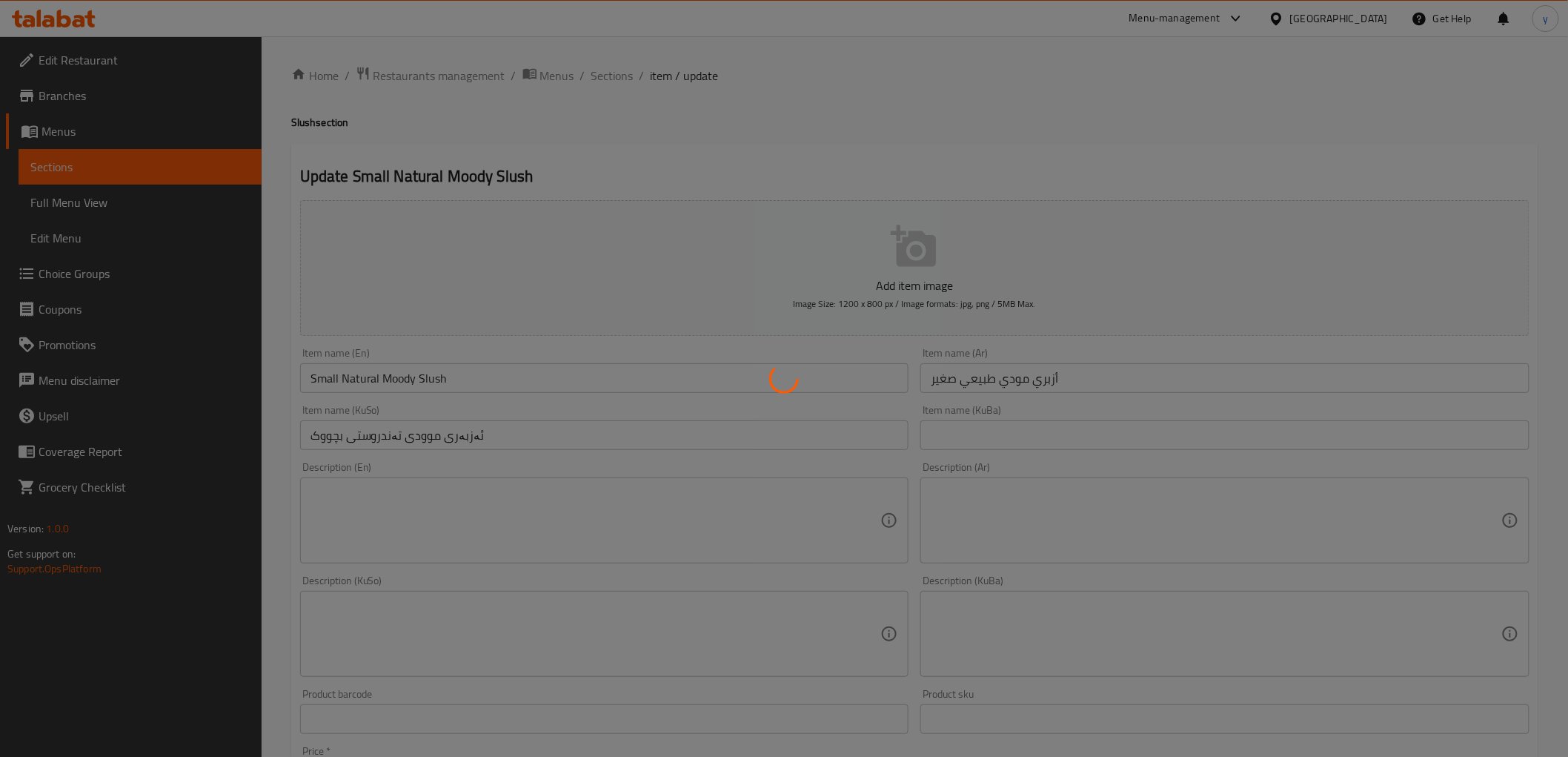
type input "إختيارك من النكهة:"
type input "هەڵبژاردنت لە تام:"
type input "1"
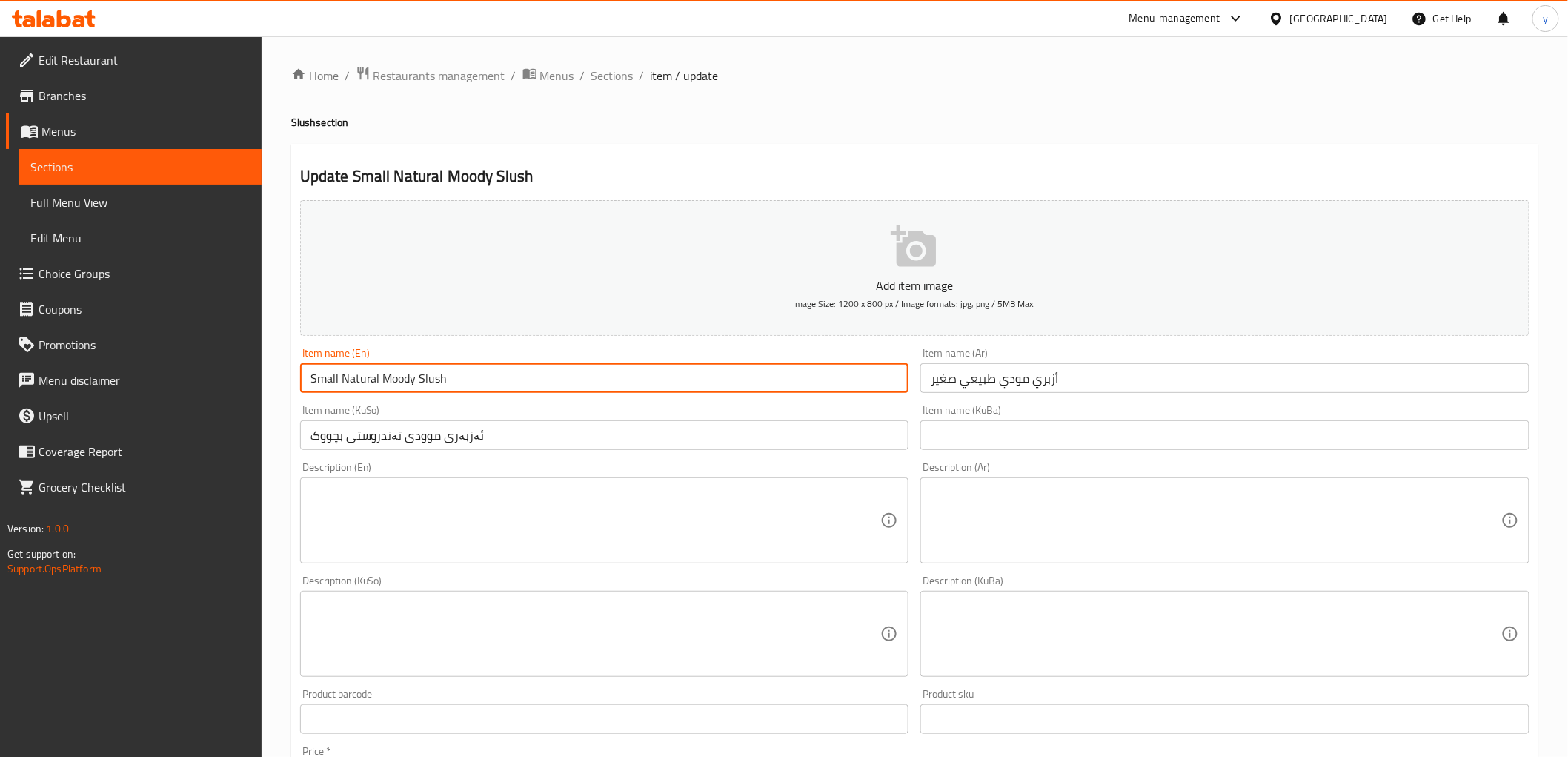
click at [443, 382] on input "Small Natural Moody Slush" at bounding box center [605, 378] width 609 height 30
click at [438, 379] on input "Small Natural Moody Slush" at bounding box center [605, 378] width 609 height 30
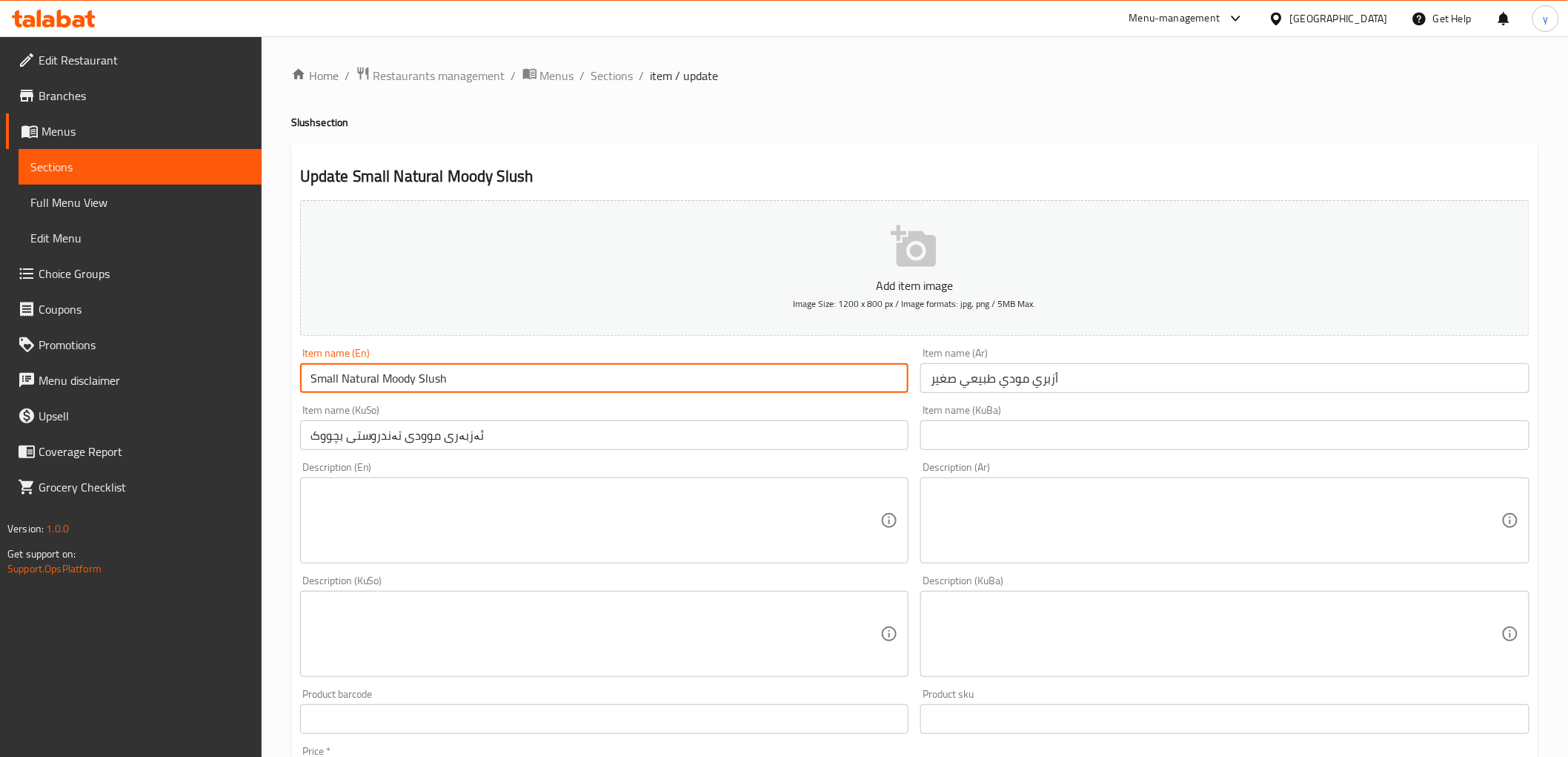
click at [420, 377] on input "Small Natural Moody Slush" at bounding box center [605, 378] width 609 height 30
click at [417, 379] on input "Small Natural Moody Slush" at bounding box center [605, 378] width 609 height 30
drag, startPoint x: 418, startPoint y: 379, endPoint x: 458, endPoint y: 377, distance: 40.0
click at [458, 377] on input "Small Natural Moody Slush" at bounding box center [605, 378] width 609 height 30
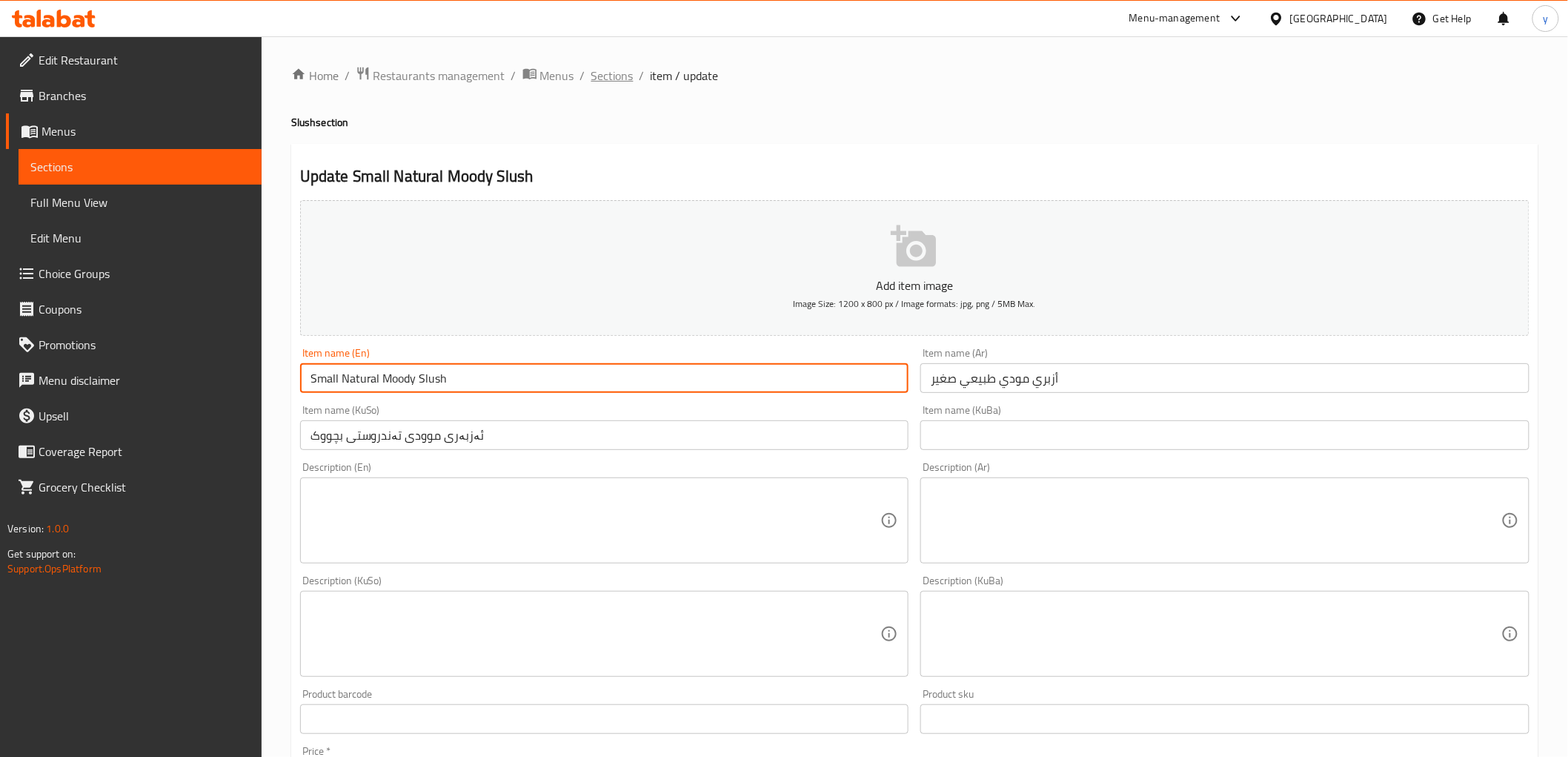
click at [628, 77] on span "Sections" at bounding box center [612, 76] width 43 height 17
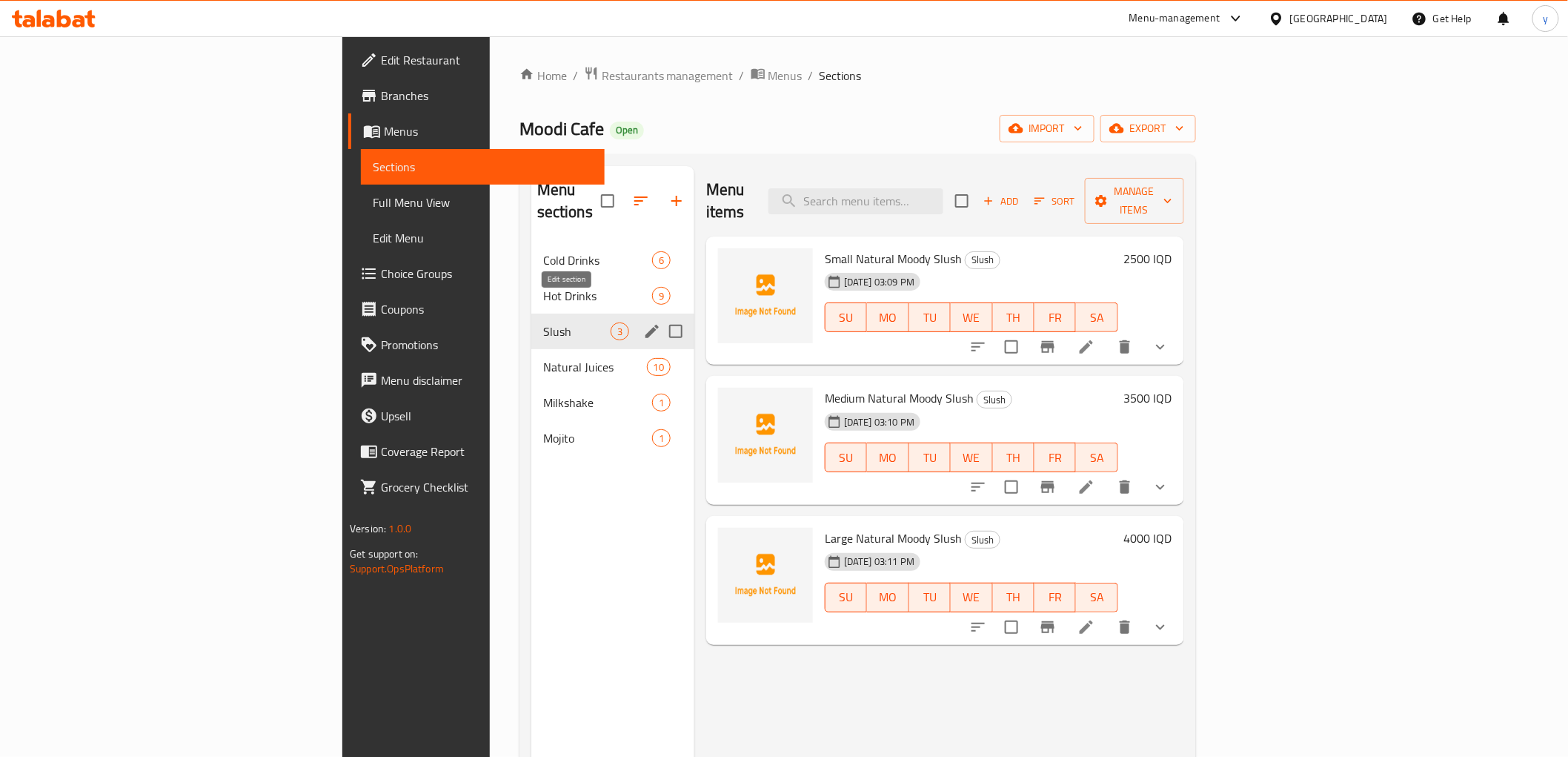
click at [643, 322] on icon "edit" at bounding box center [652, 331] width 17 height 17
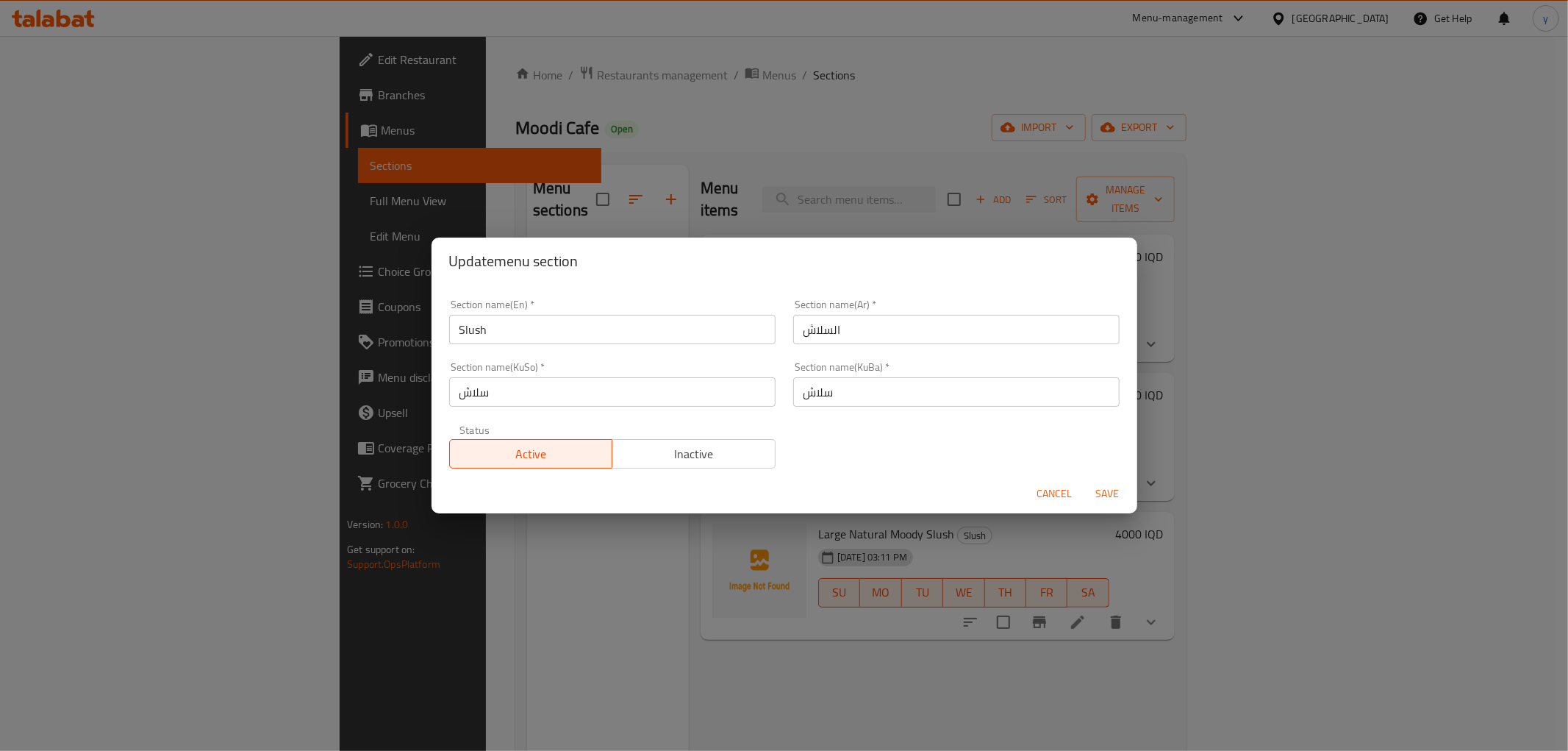
drag, startPoint x: 1046, startPoint y: 495, endPoint x: 986, endPoint y: 475, distance: 63.2
click at [986, 475] on div "Cancel Save" at bounding box center [784, 493] width 706 height 39
click at [881, 332] on input "السلاش" at bounding box center [956, 329] width 326 height 29
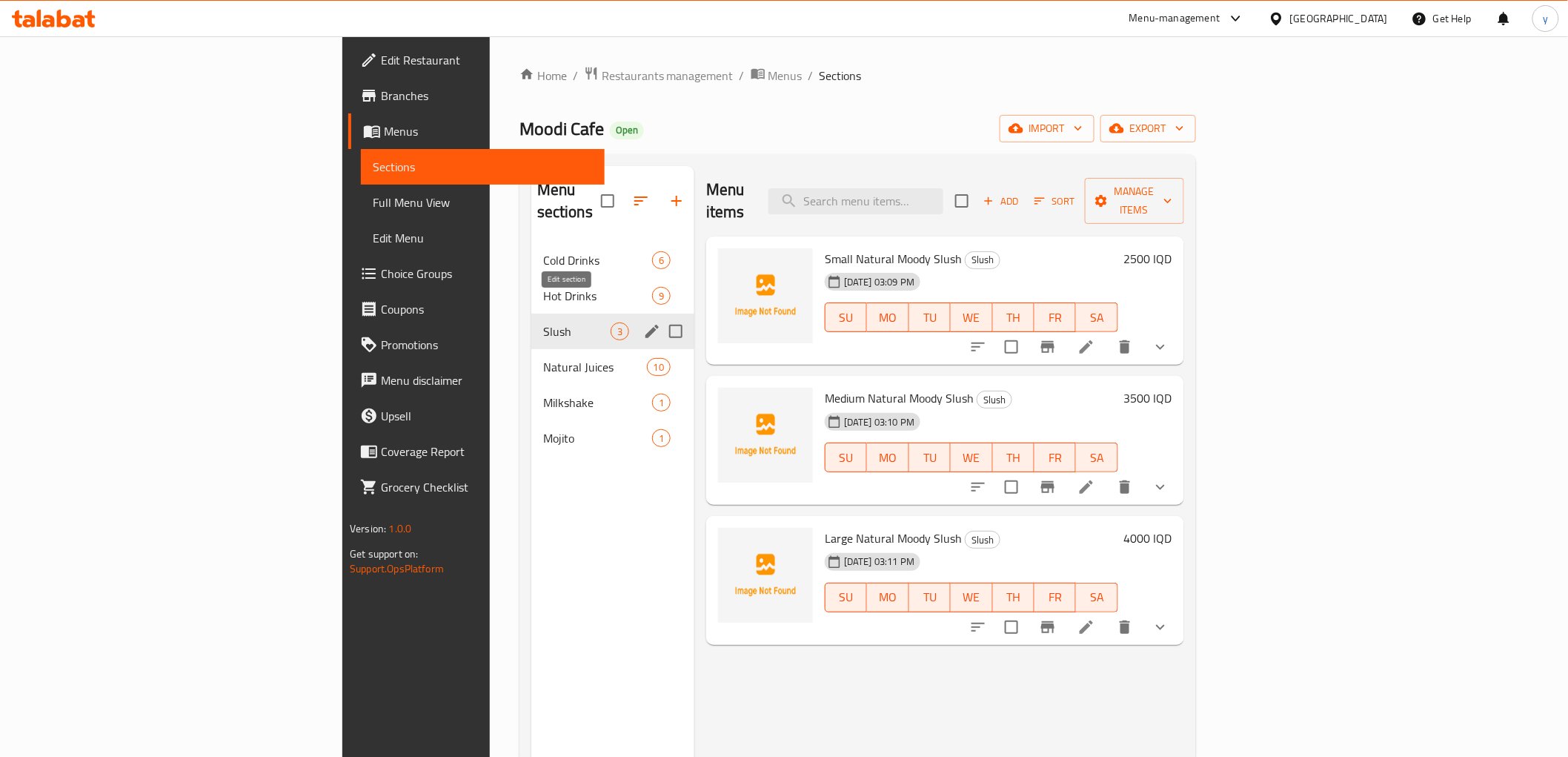
click at [646, 325] on icon "edit" at bounding box center [652, 331] width 13 height 13
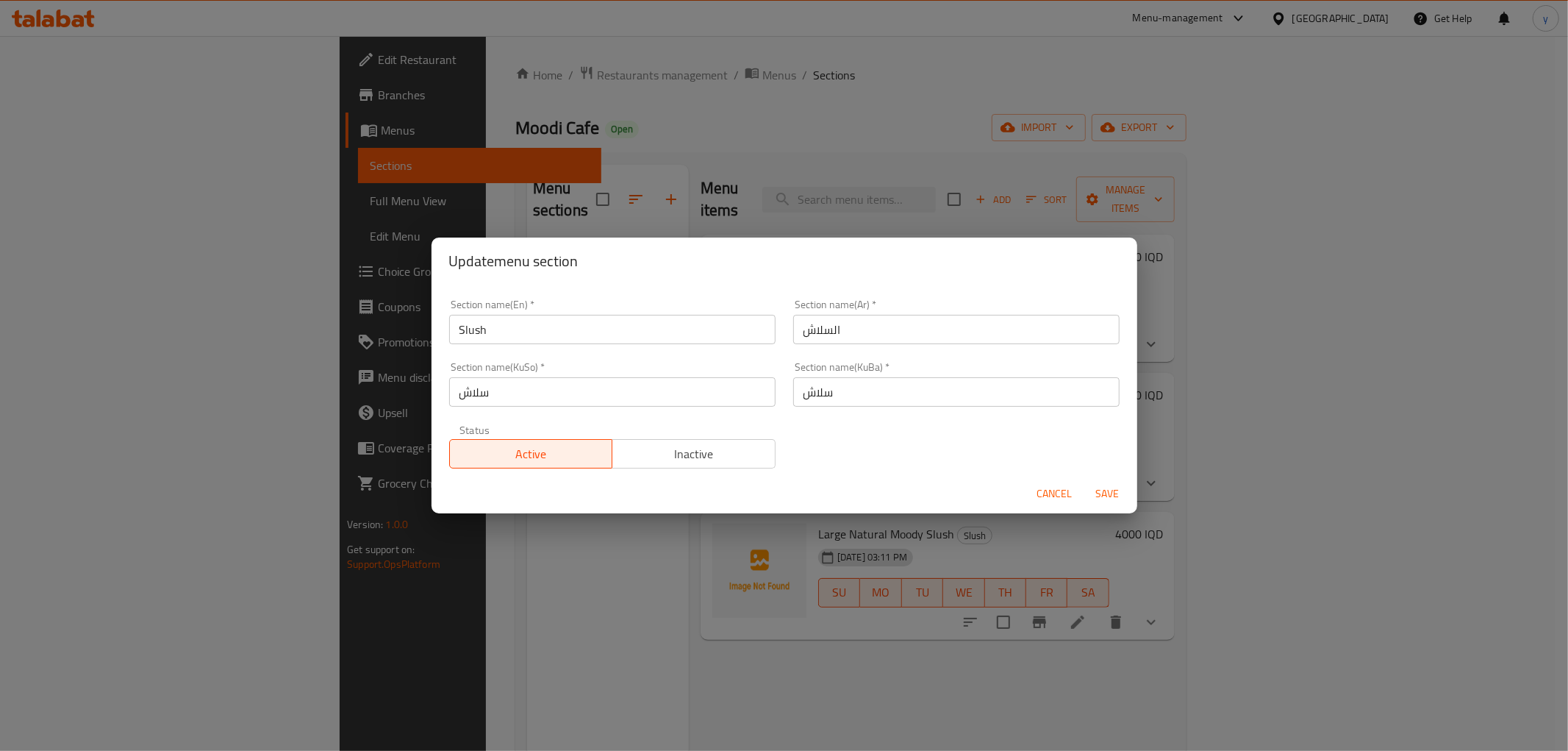
click at [1032, 487] on button "Cancel" at bounding box center [1055, 493] width 47 height 28
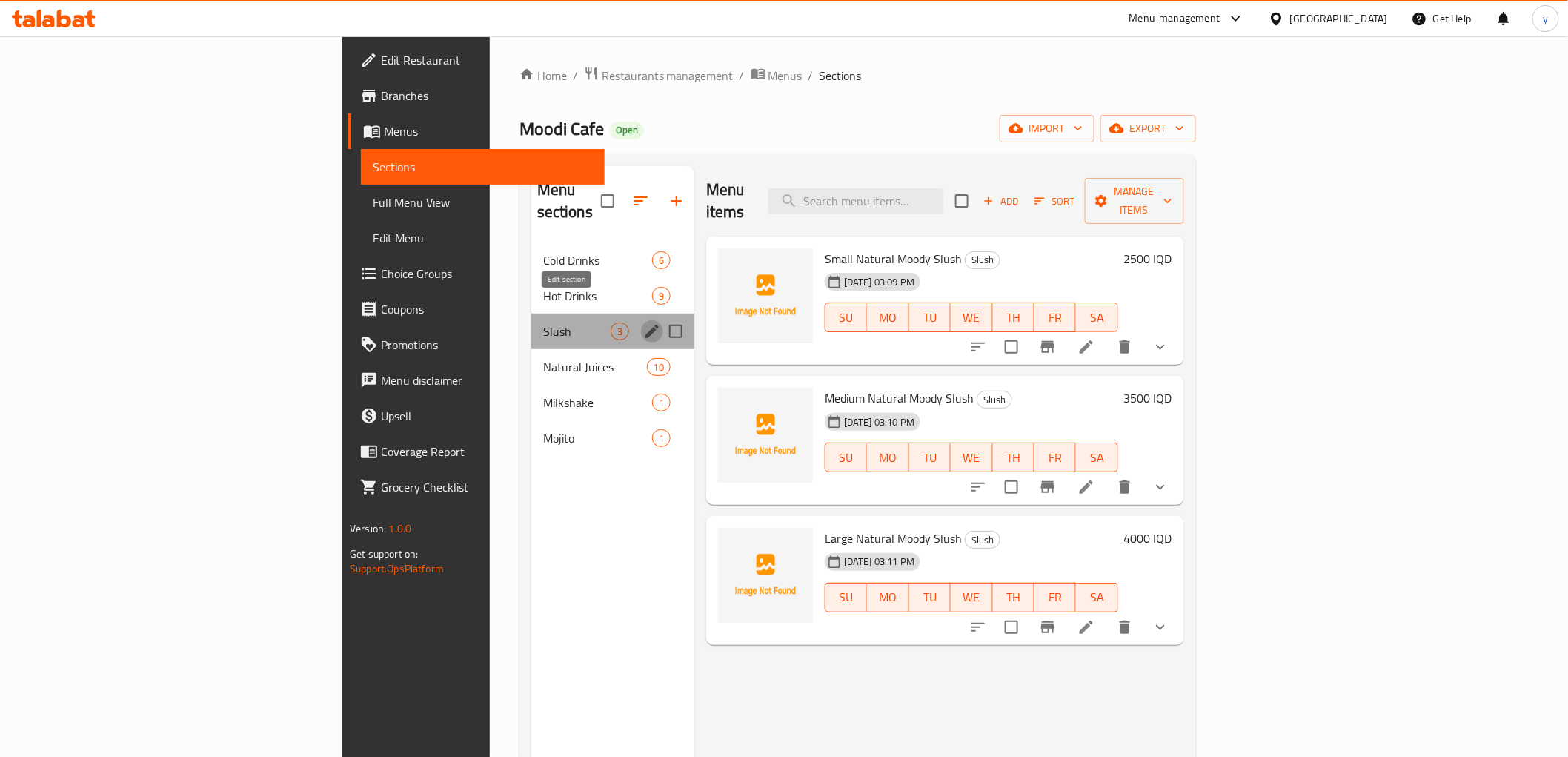
click at [643, 322] on icon "edit" at bounding box center [652, 331] width 17 height 17
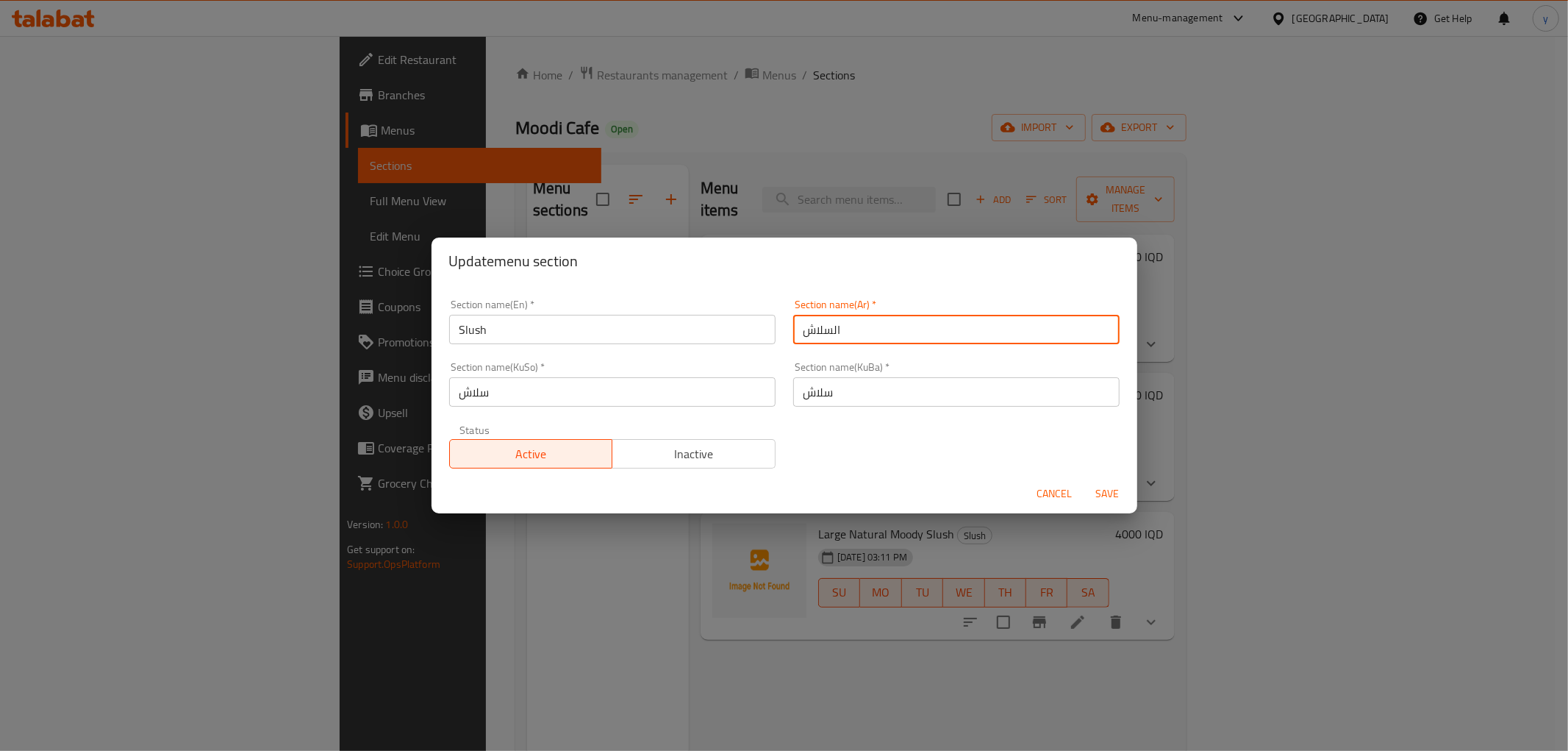
click at [831, 327] on input "السلاش" at bounding box center [956, 329] width 326 height 29
drag, startPoint x: 826, startPoint y: 329, endPoint x: 761, endPoint y: 332, distance: 65.1
click at [761, 332] on div "Section name(En)   * Slush Section name(En) * Section name(Ar)   * السلاش Secti…" at bounding box center [784, 383] width 688 height 187
click at [533, 380] on input "سلاش" at bounding box center [612, 392] width 326 height 29
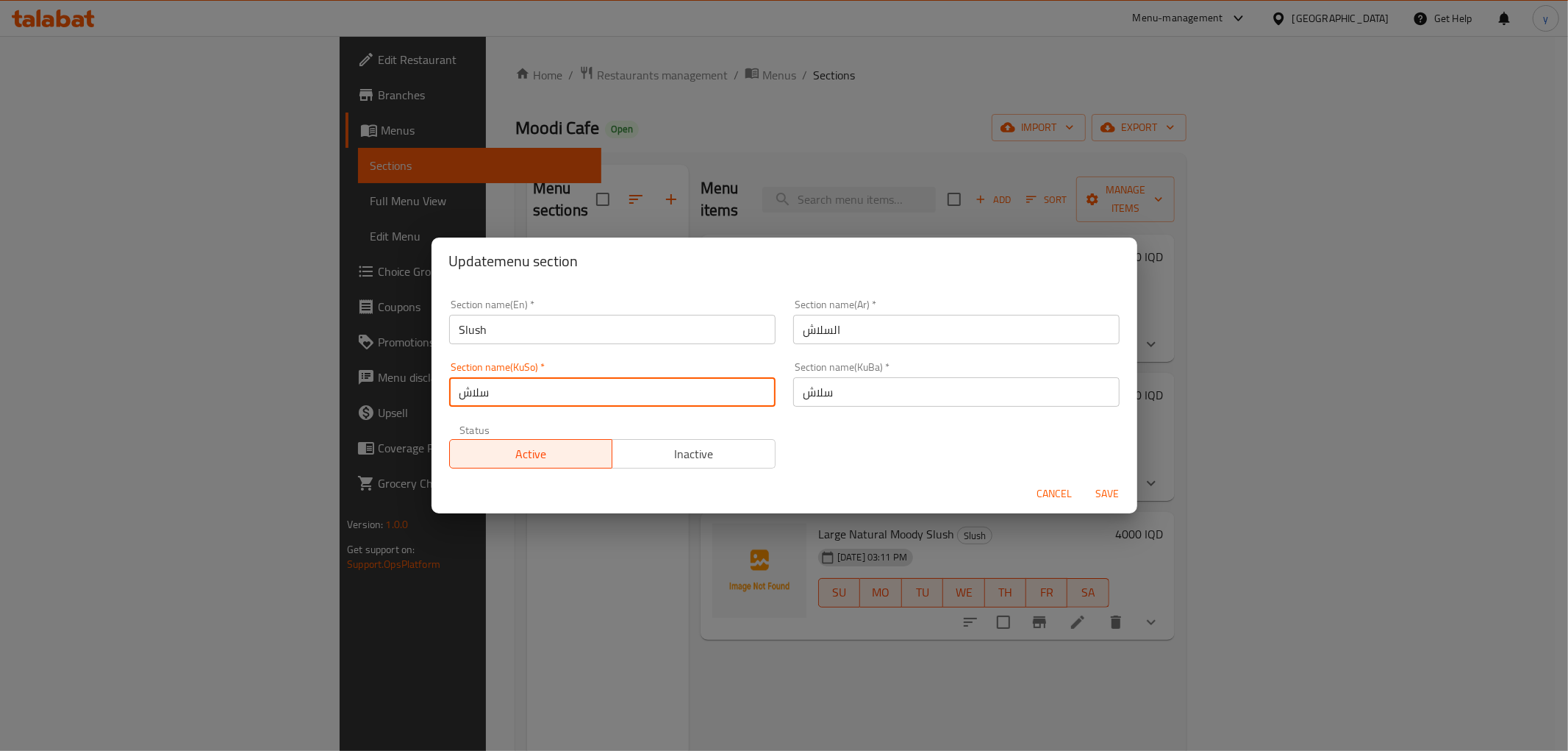
click at [533, 380] on input "سلاش" at bounding box center [612, 392] width 326 height 29
click at [1057, 490] on span "Cancel" at bounding box center [1055, 493] width 35 height 18
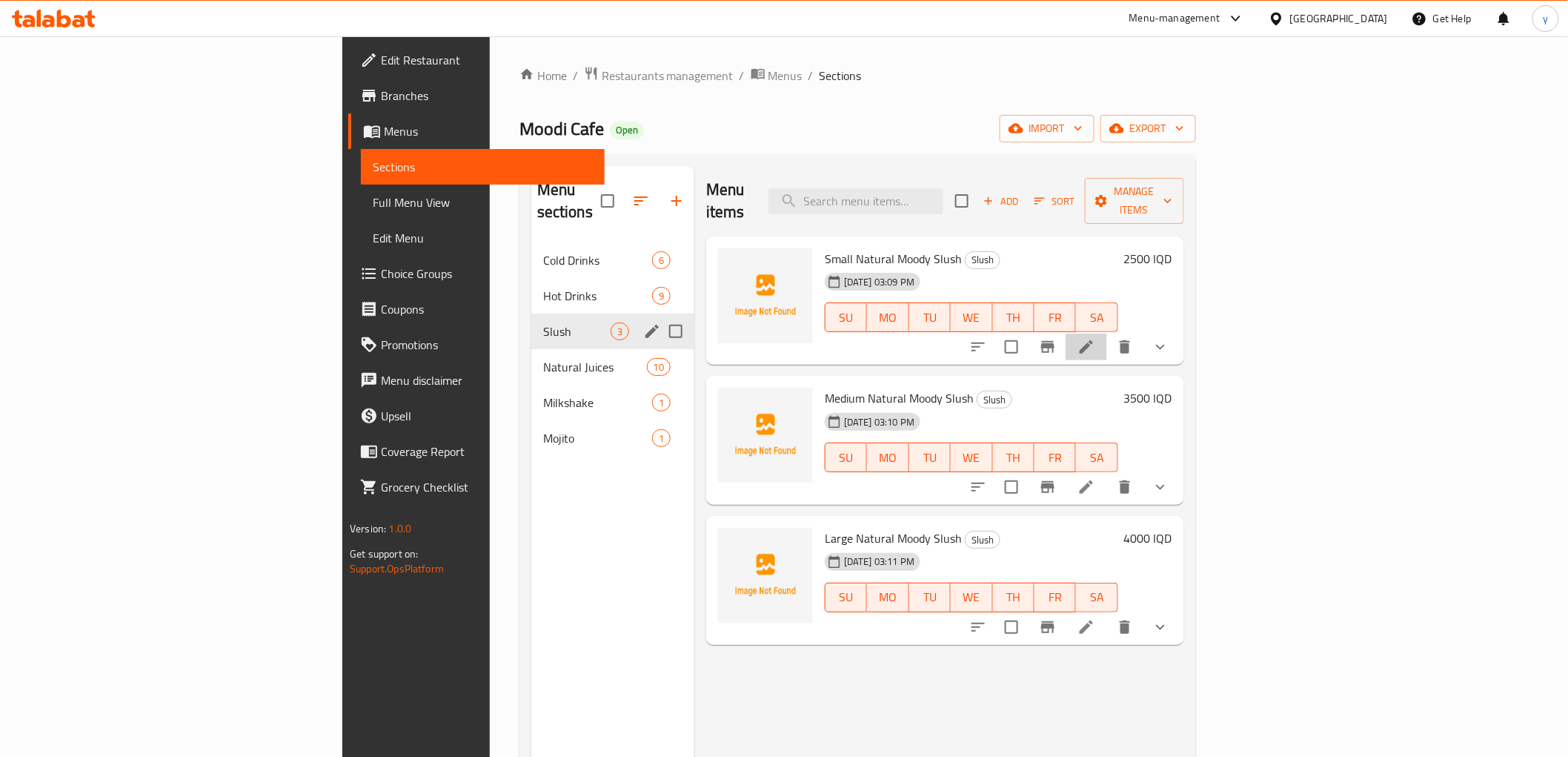
click at [1096, 338] on icon at bounding box center [1086, 346] width 17 height 17
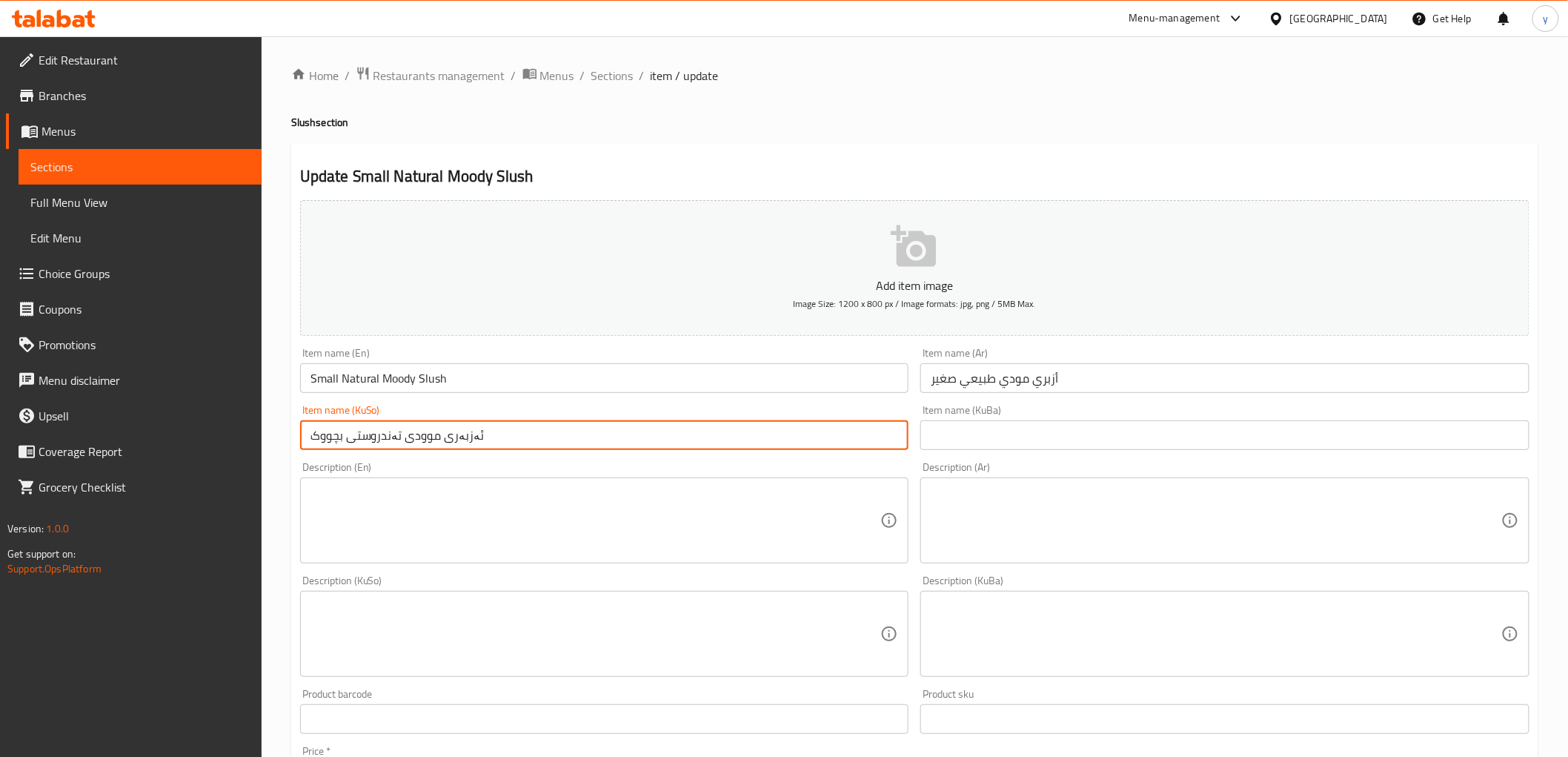
click at [467, 433] on input "ئەزبەری موودی تەندروستی بچووک" at bounding box center [605, 435] width 609 height 30
paste input "لاش"
click at [443, 432] on input "سلاش موودی تەندروستی بچووک" at bounding box center [605, 435] width 609 height 30
type input "سلاشی موودی تەندروستی بچووک"
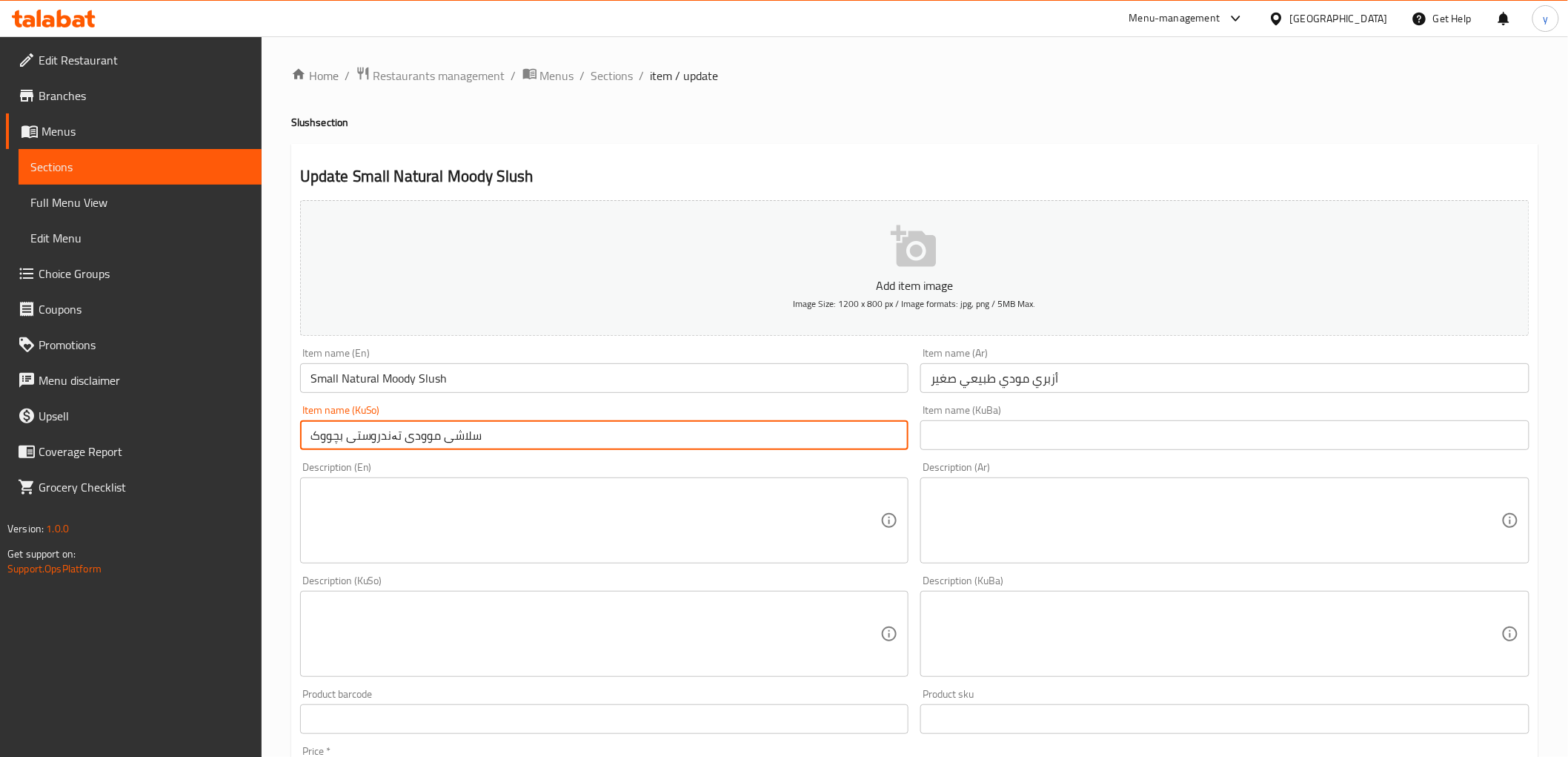
click at [1040, 385] on input "أزبري مودي طبيعي صغير" at bounding box center [1225, 378] width 609 height 30
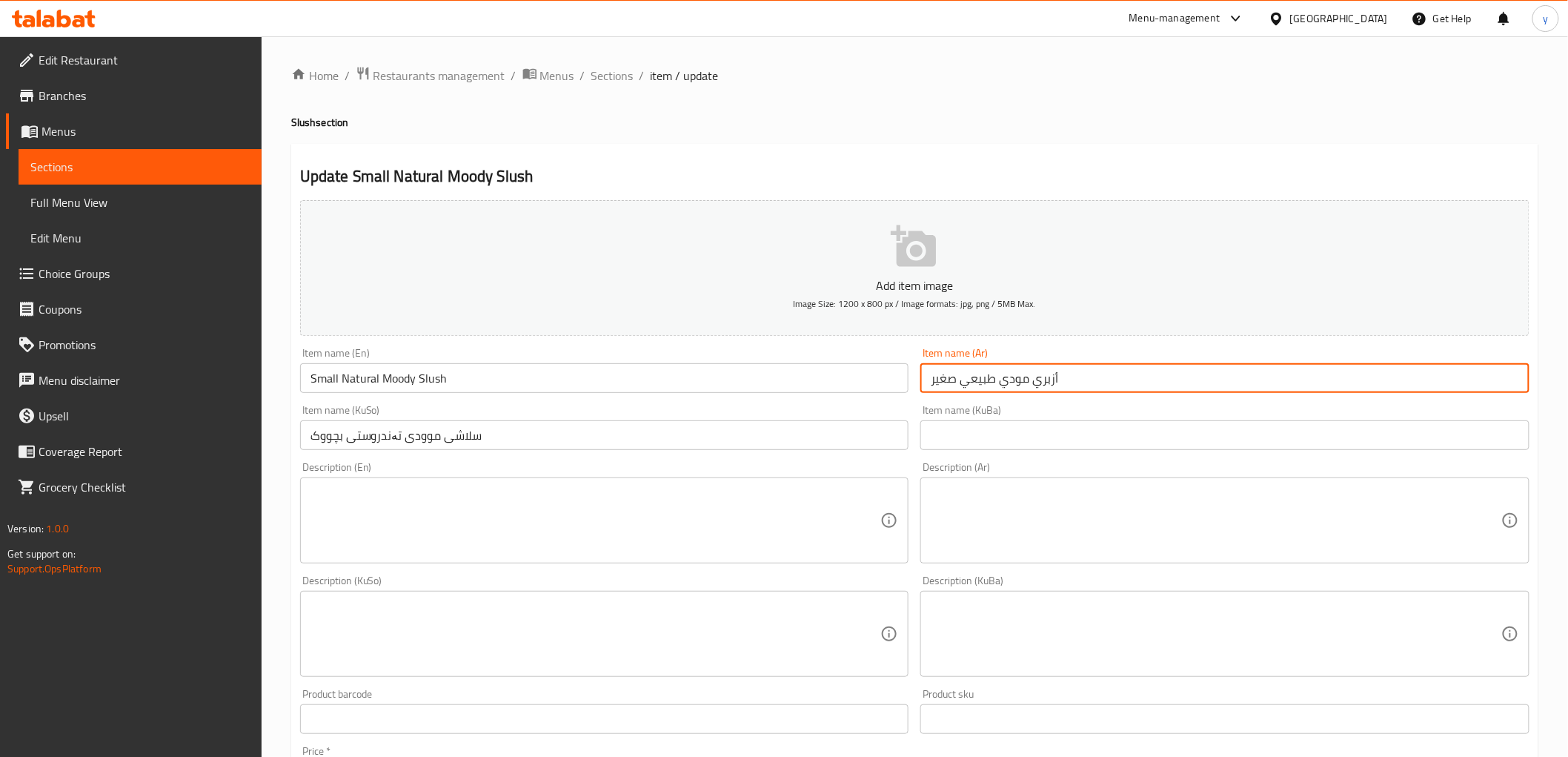
click at [1040, 385] on input "أزبري مودي طبيعي صغير" at bounding box center [1225, 378] width 609 height 30
paste input "لاش"
type input "سلاش مودي طبيعي صغير"
click at [459, 439] on input "سلاشی موودی تەندروستی بچووک" at bounding box center [605, 435] width 609 height 30
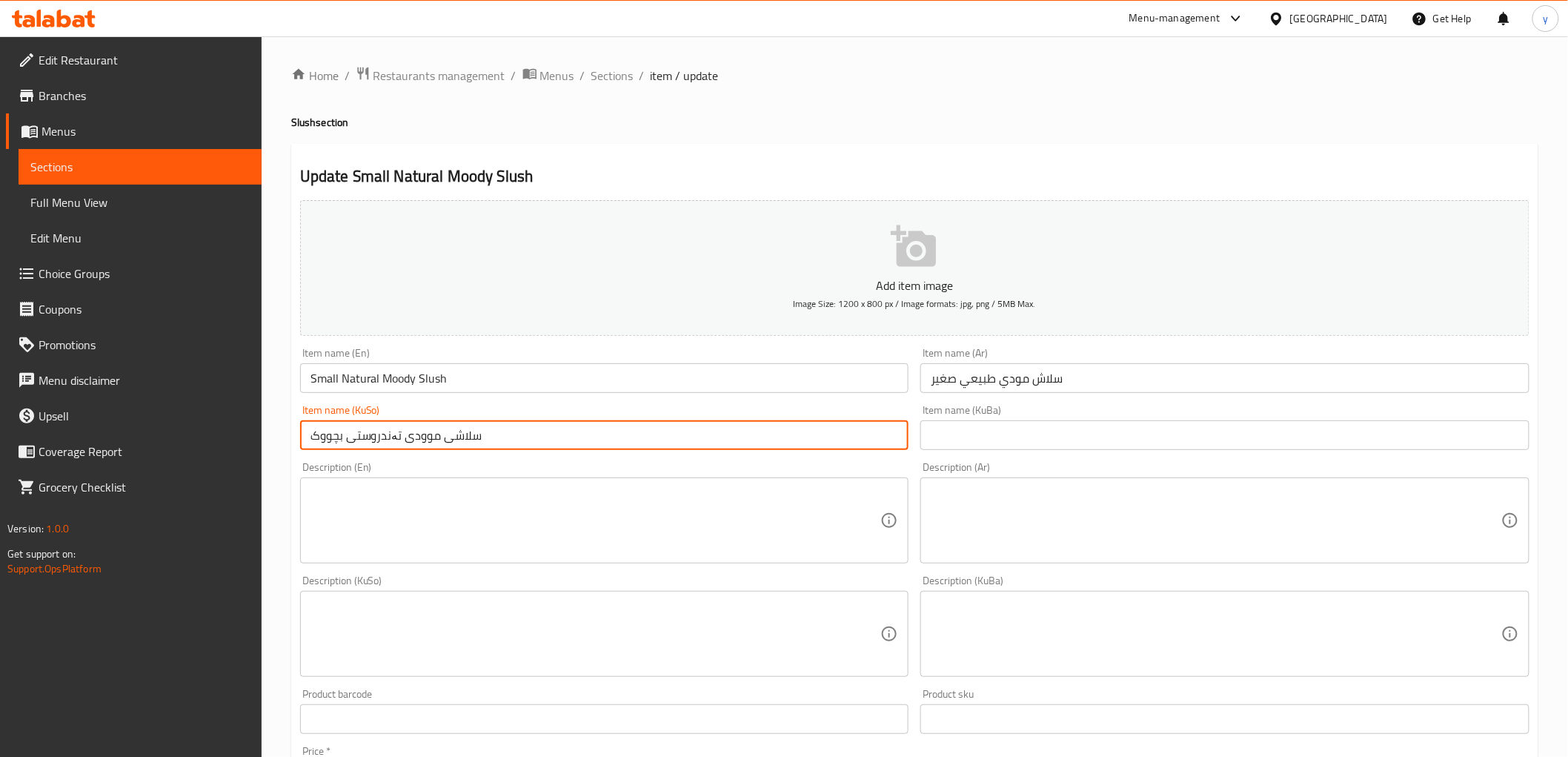
click at [459, 439] on input "سلاشی موودی تەندروستی بچووک" at bounding box center [605, 435] width 609 height 30
click at [1048, 374] on input "سلاش مودي طبيعي صغير" at bounding box center [1225, 378] width 609 height 30
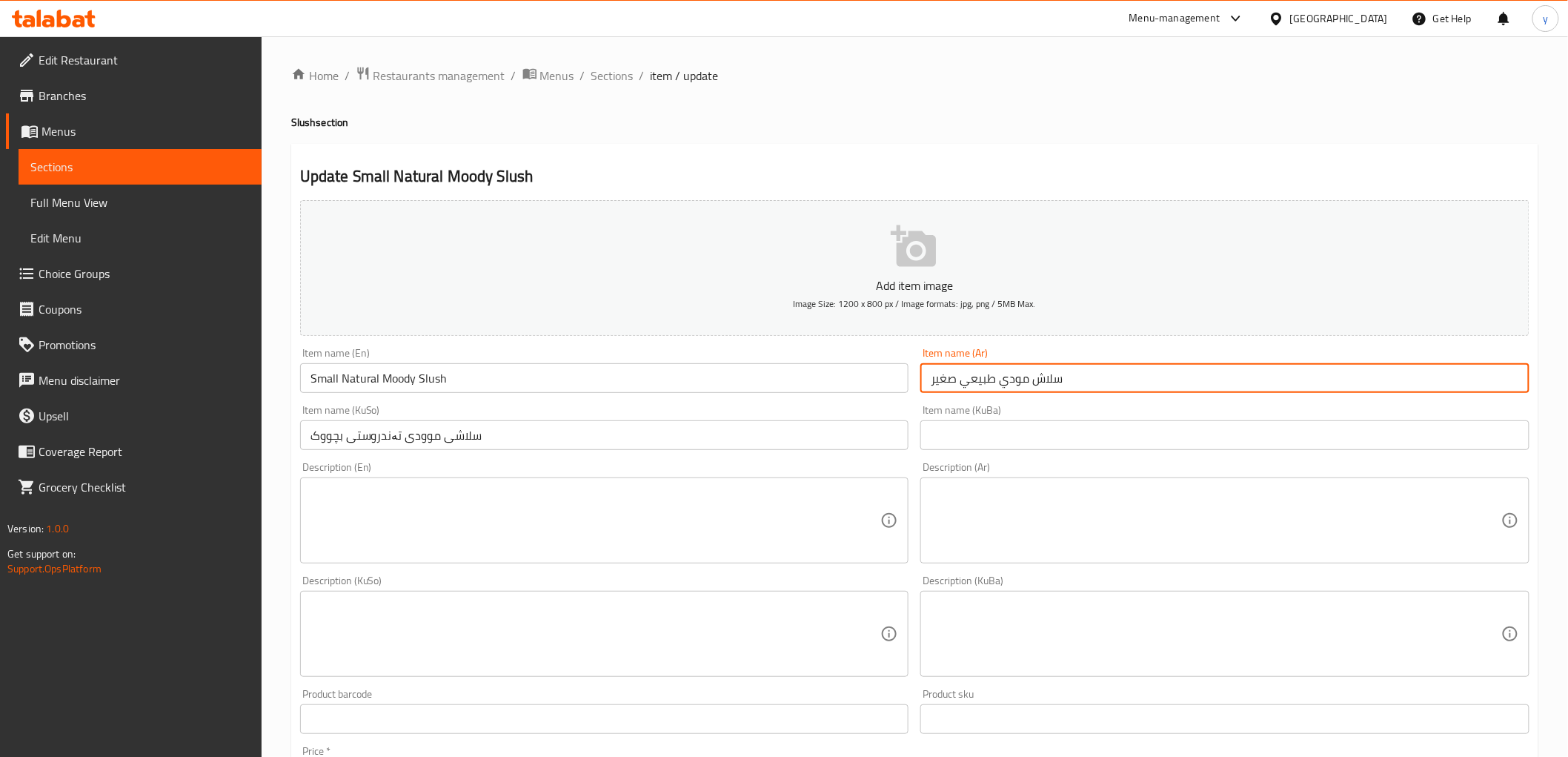
click at [1048, 374] on input "سلاش مودي طبيعي صغير" at bounding box center [1225, 378] width 609 height 30
click at [729, 464] on div "Description (En) Description (En)" at bounding box center [605, 512] width 609 height 102
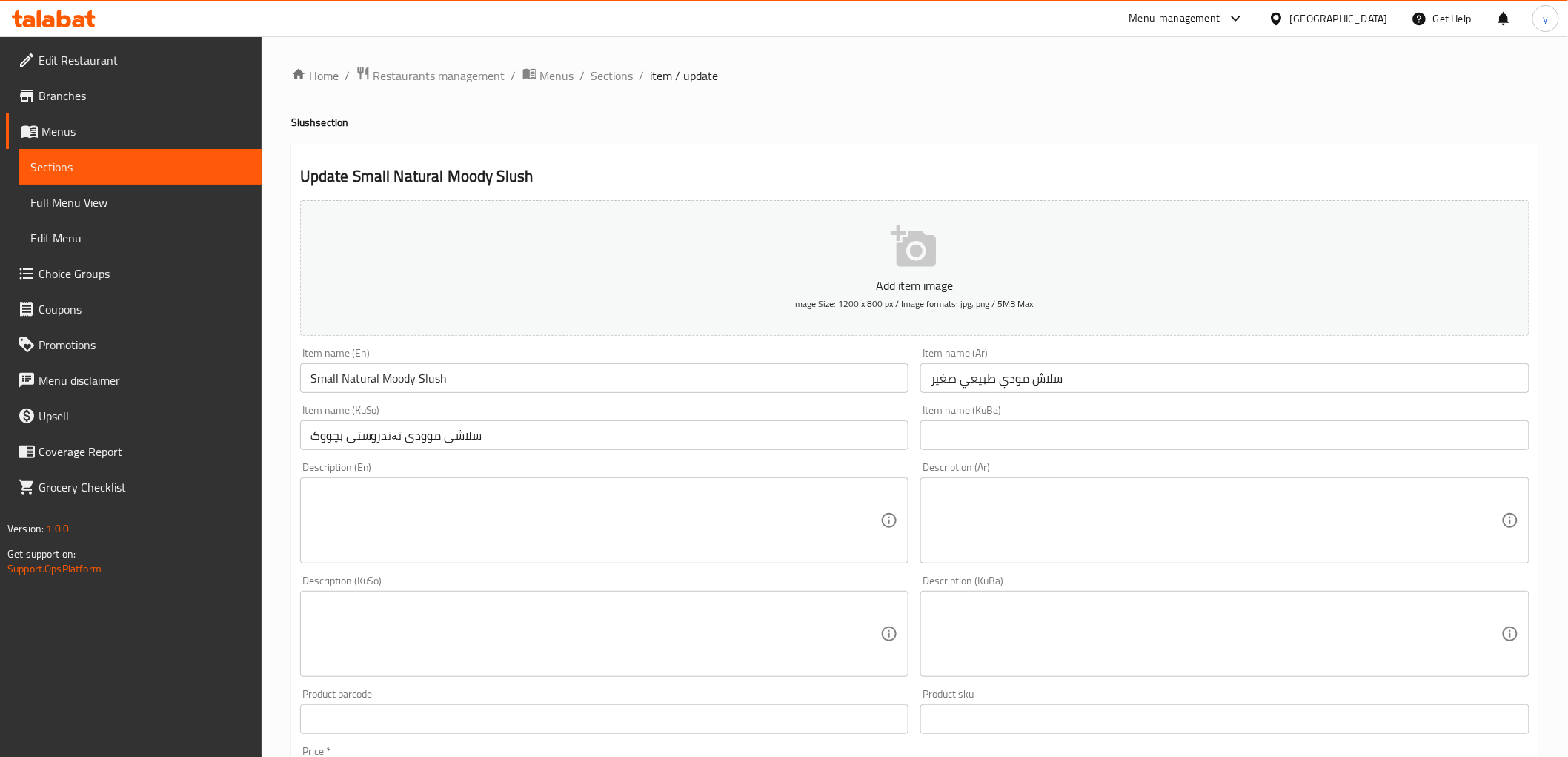
scroll to position [519, 0]
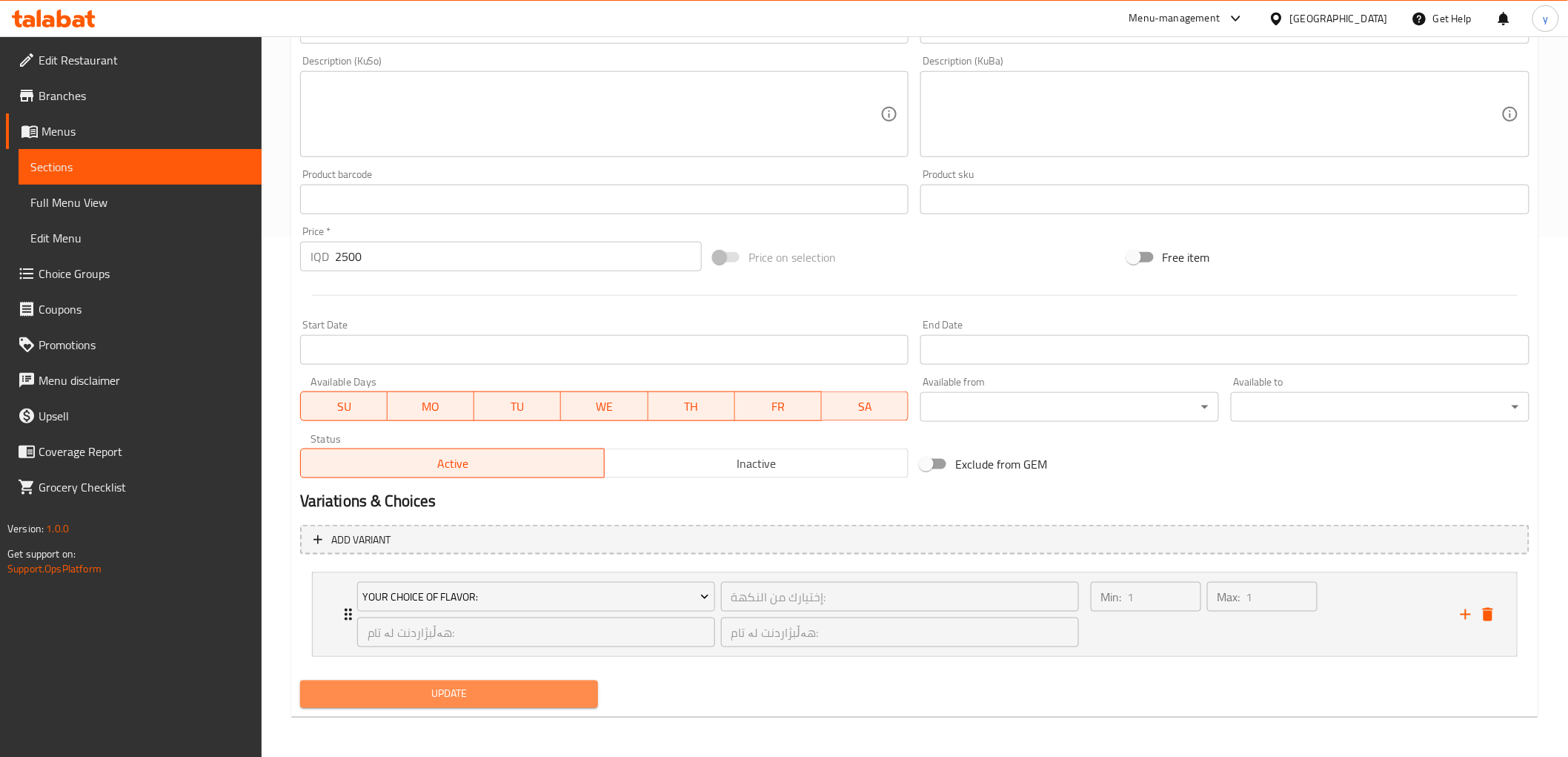
click at [461, 695] on span "Update" at bounding box center [449, 694] width 275 height 18
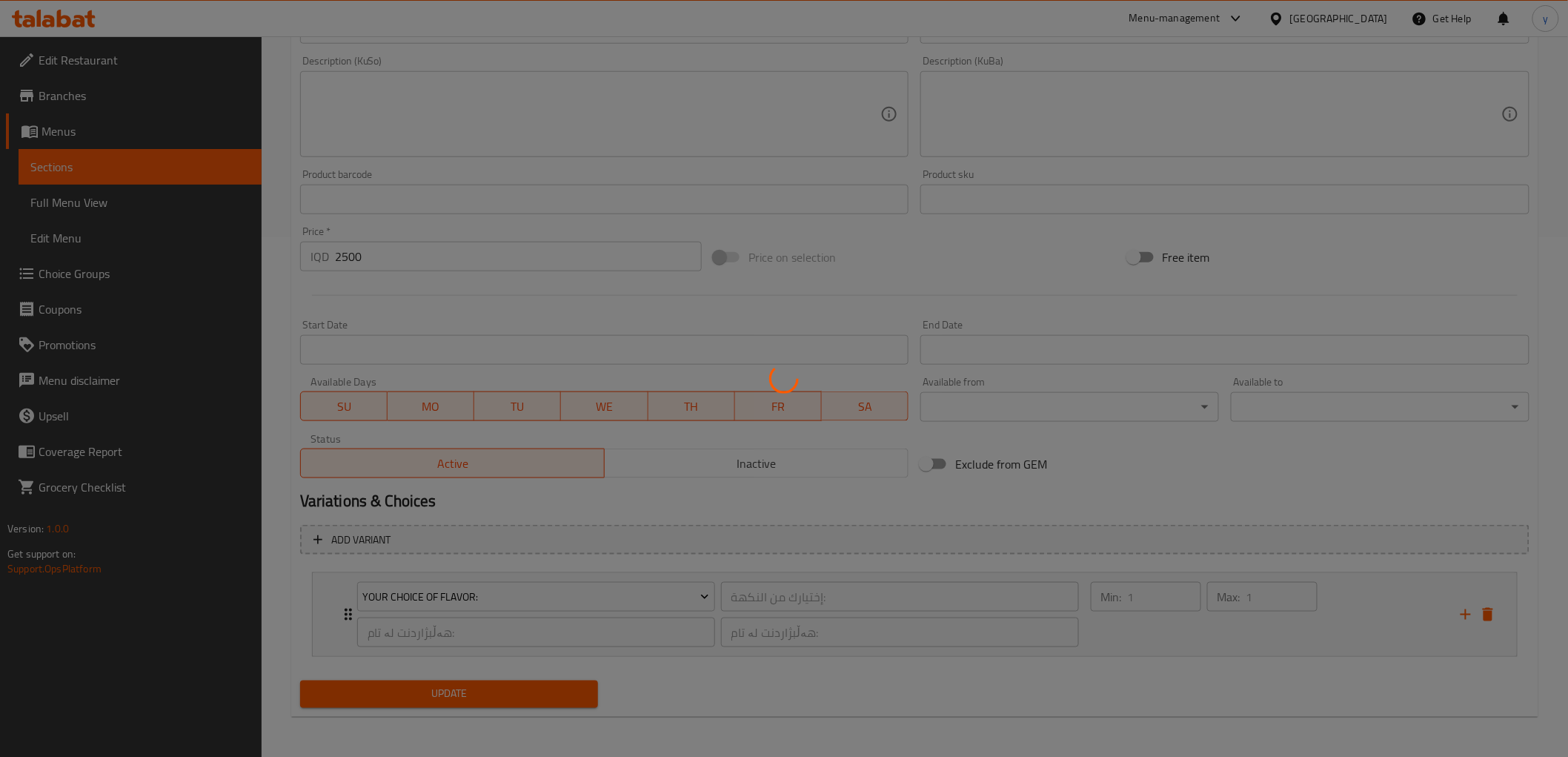
scroll to position [0, 0]
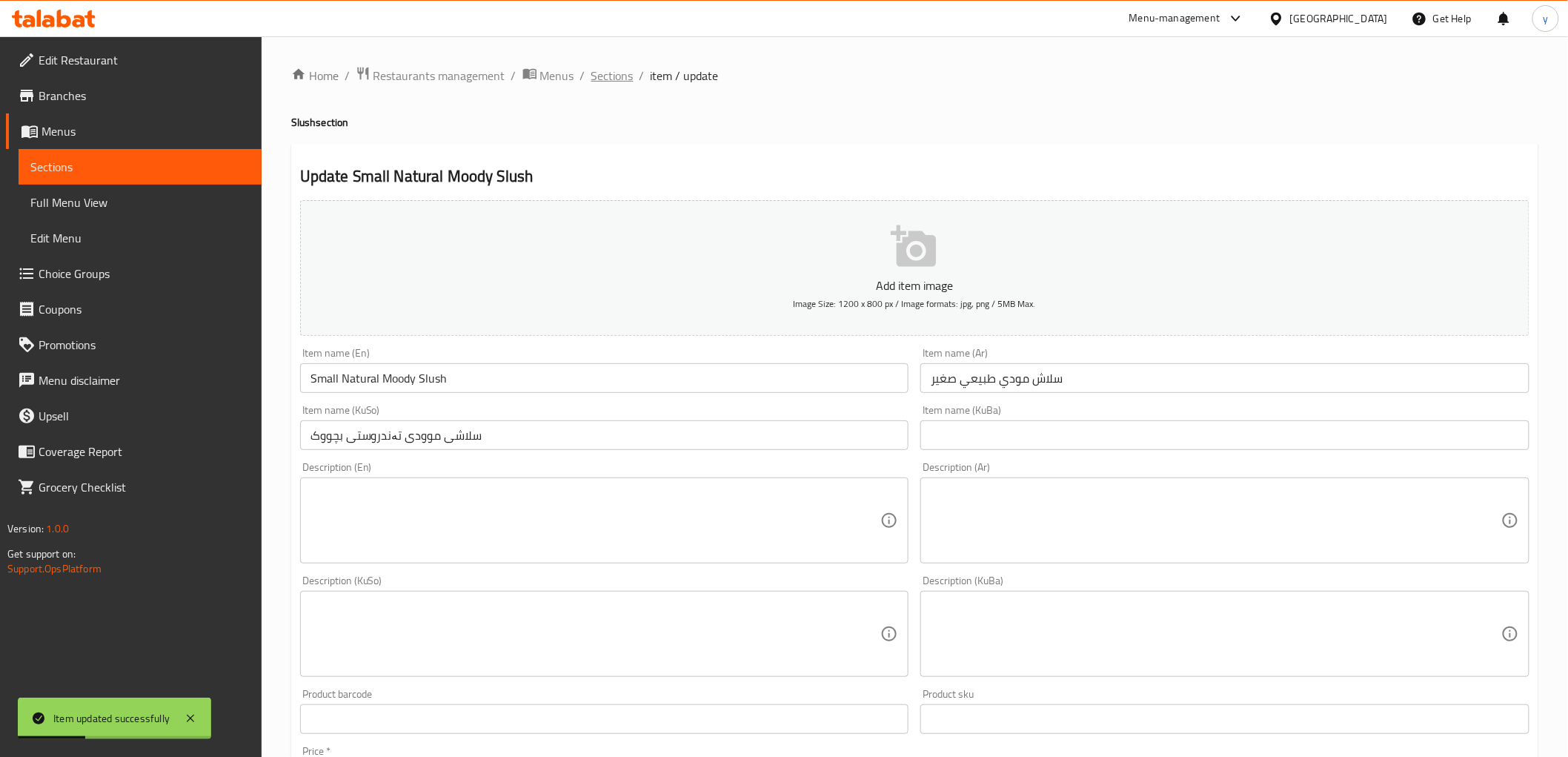
click at [621, 77] on span "Sections" at bounding box center [612, 76] width 43 height 17
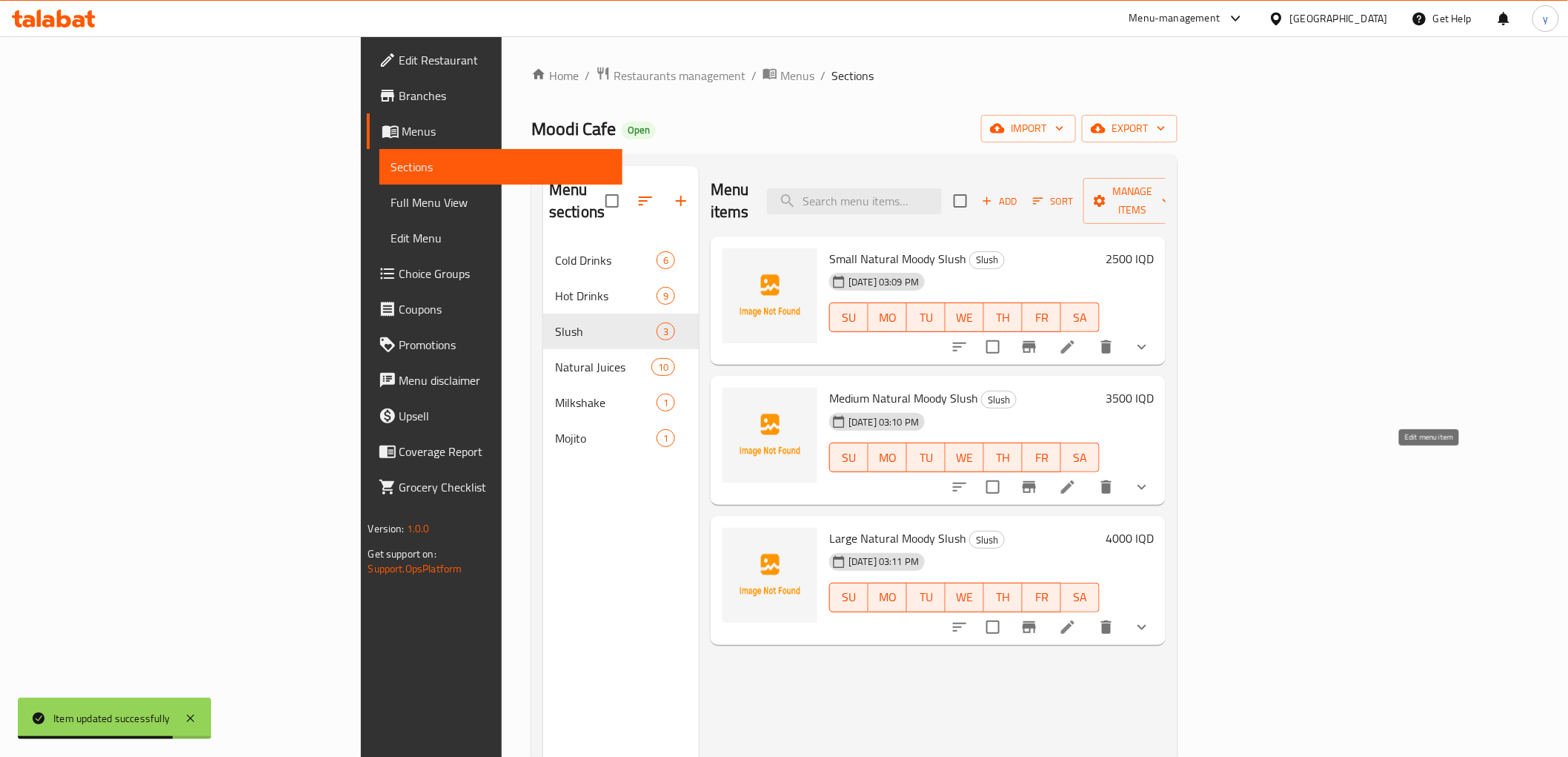
click at [1077, 478] on icon at bounding box center [1068, 487] width 17 height 17
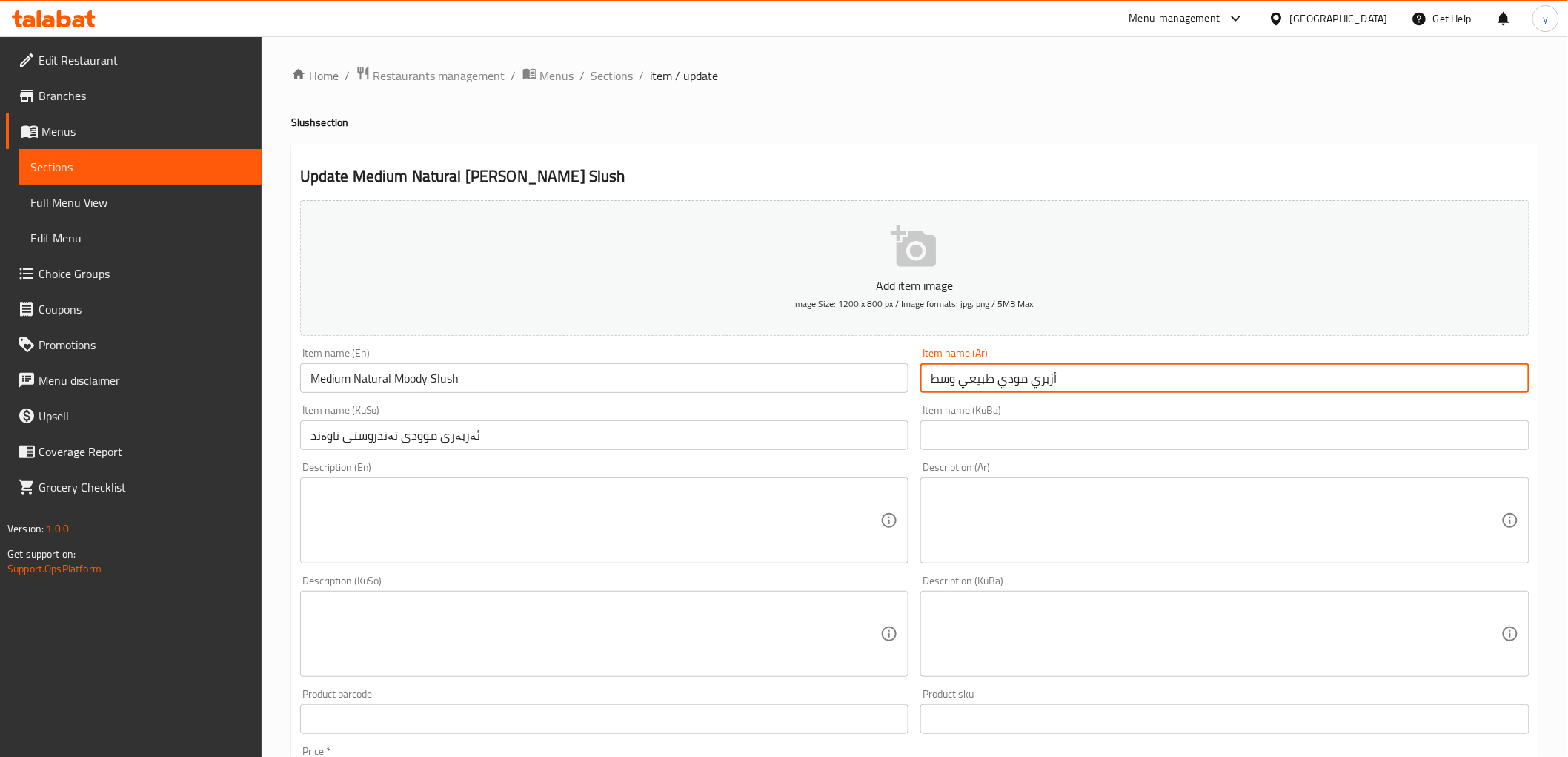
click at [1041, 384] on input "أزبري مودي طبيعي وسط" at bounding box center [1225, 378] width 609 height 30
paste input "لاش"
type input "سلاش مودي طبيعي وسط"
click at [456, 434] on input "ئەزبەری موودی تەندروستی ناوەند" at bounding box center [605, 435] width 609 height 30
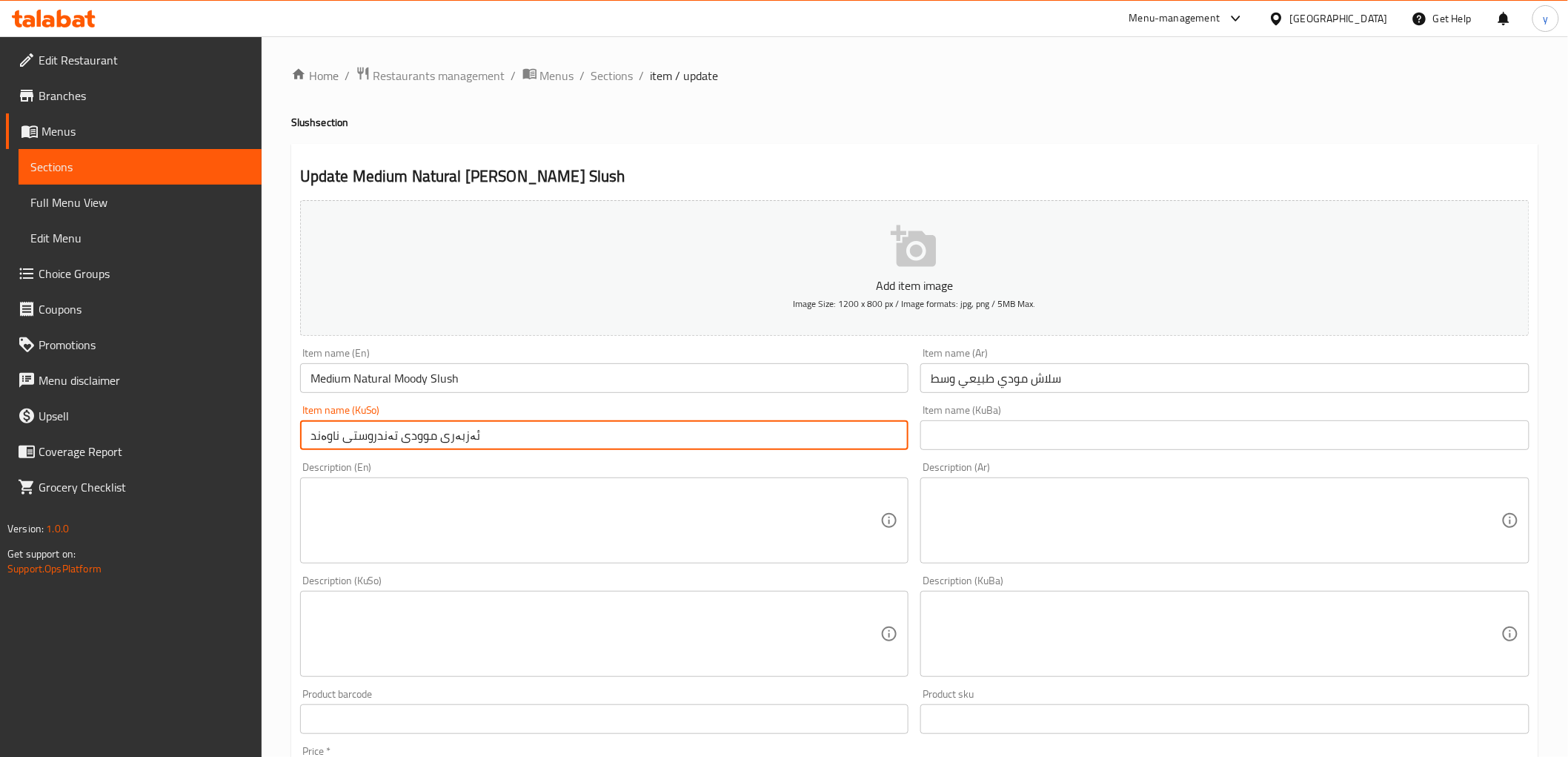
click at [456, 434] on input "ئەزبەری موودی تەندروستی ناوەند" at bounding box center [605, 435] width 609 height 30
paste input "لاش"
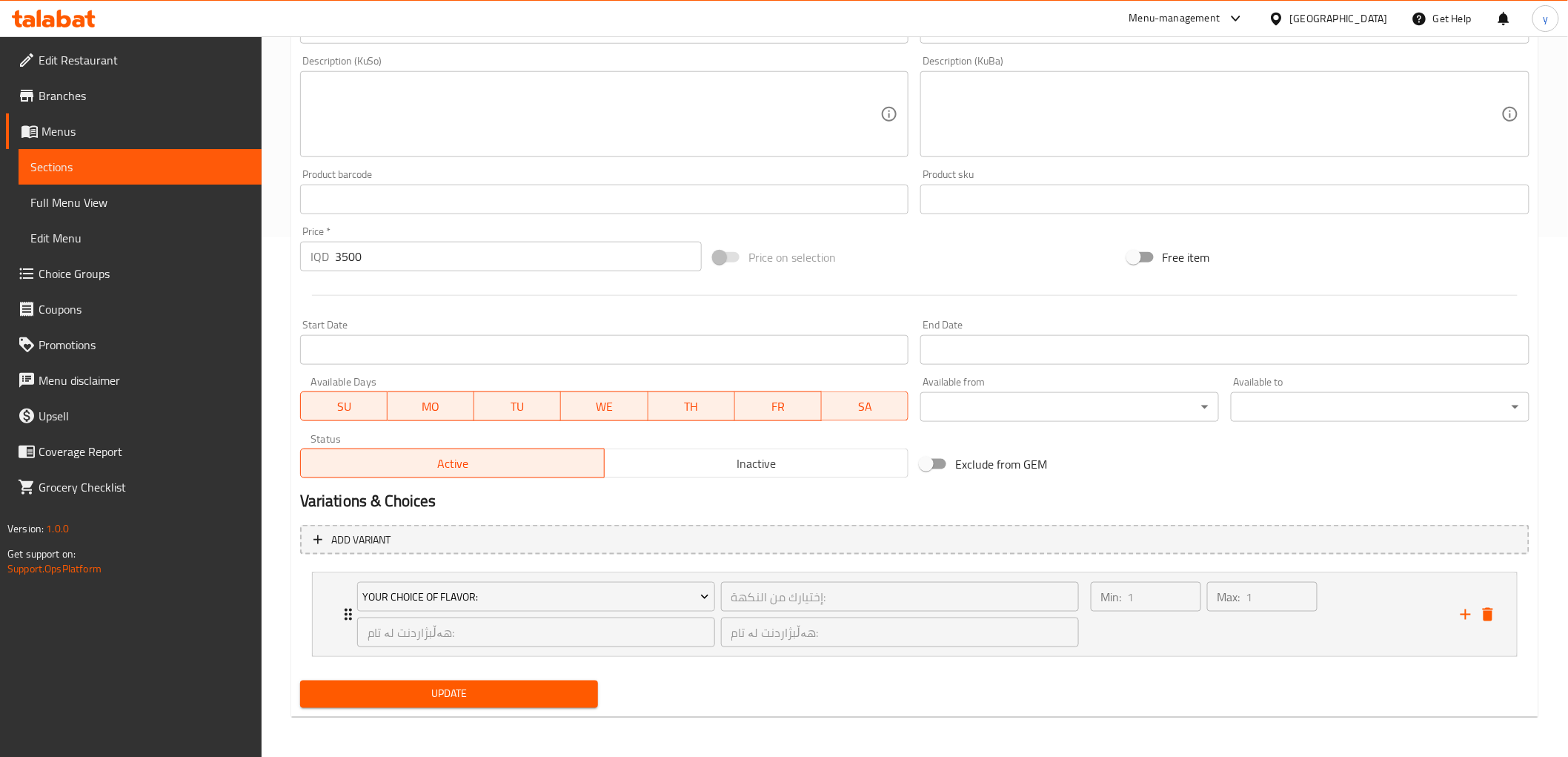
type input "سلاشی موودی تەندروستی ناوەند"
click at [438, 694] on span "Update" at bounding box center [449, 694] width 275 height 18
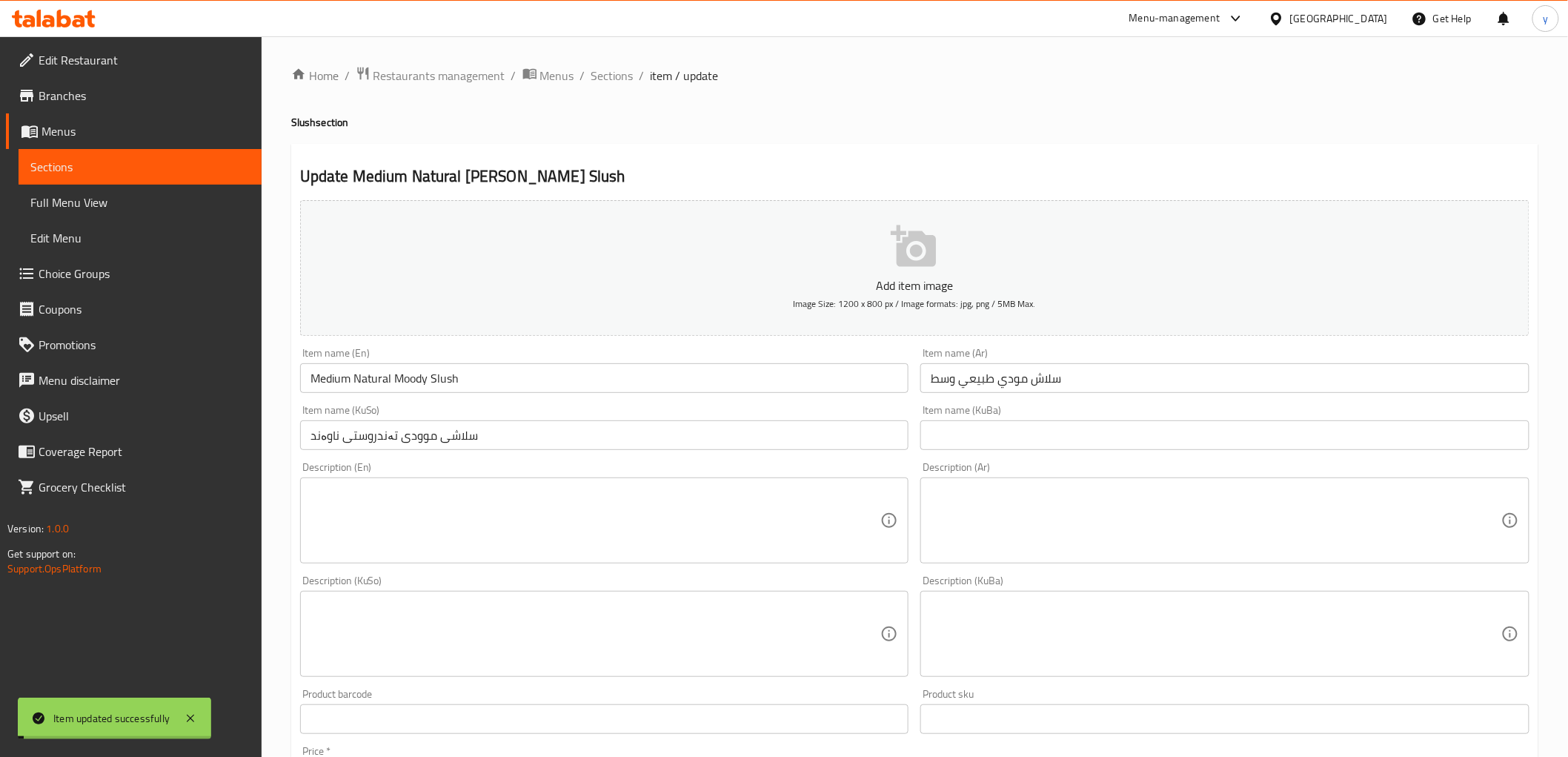
click at [619, 84] on span "Sections" at bounding box center [612, 76] width 43 height 17
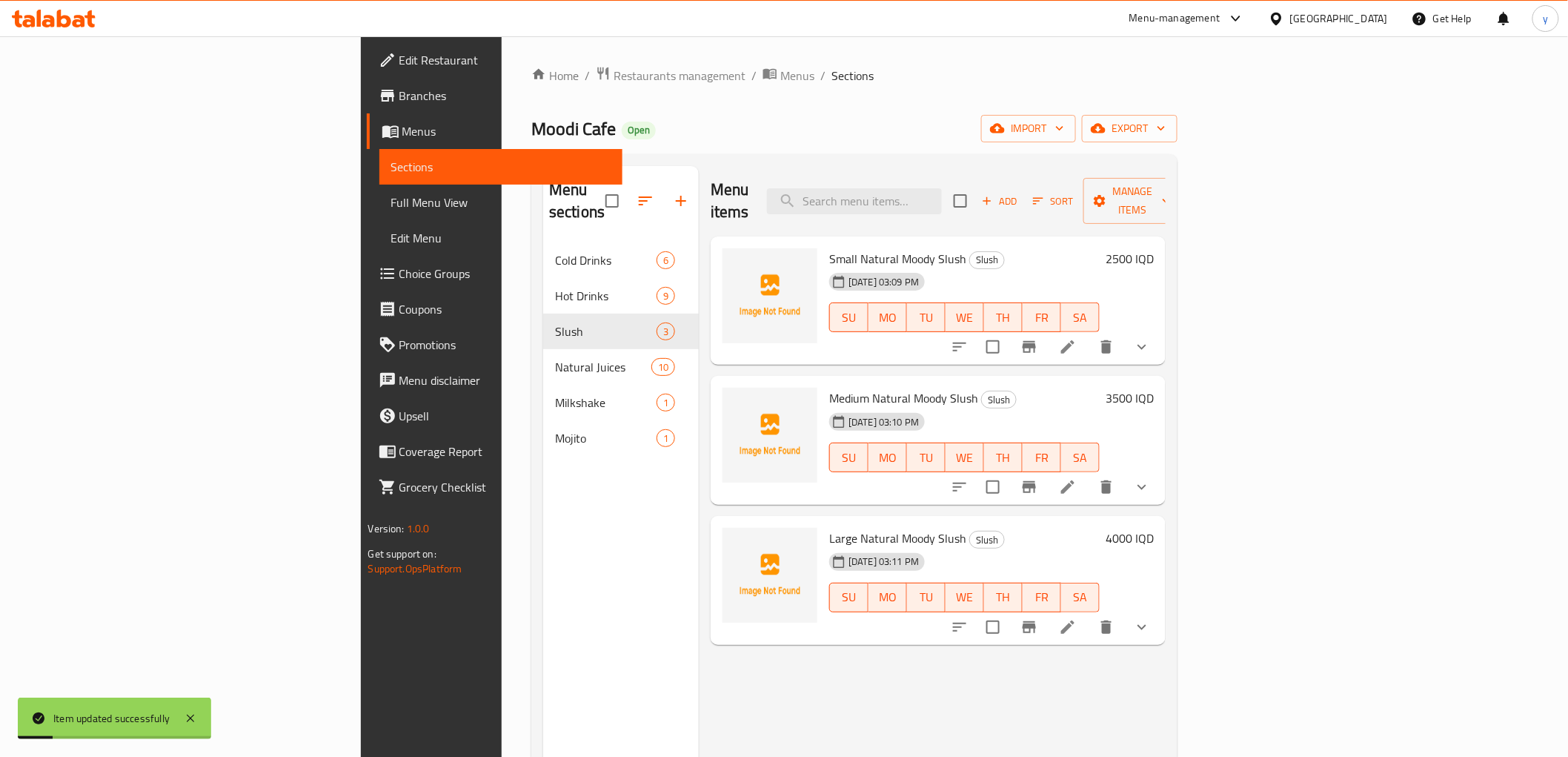
click at [1089, 614] on li at bounding box center [1068, 627] width 42 height 27
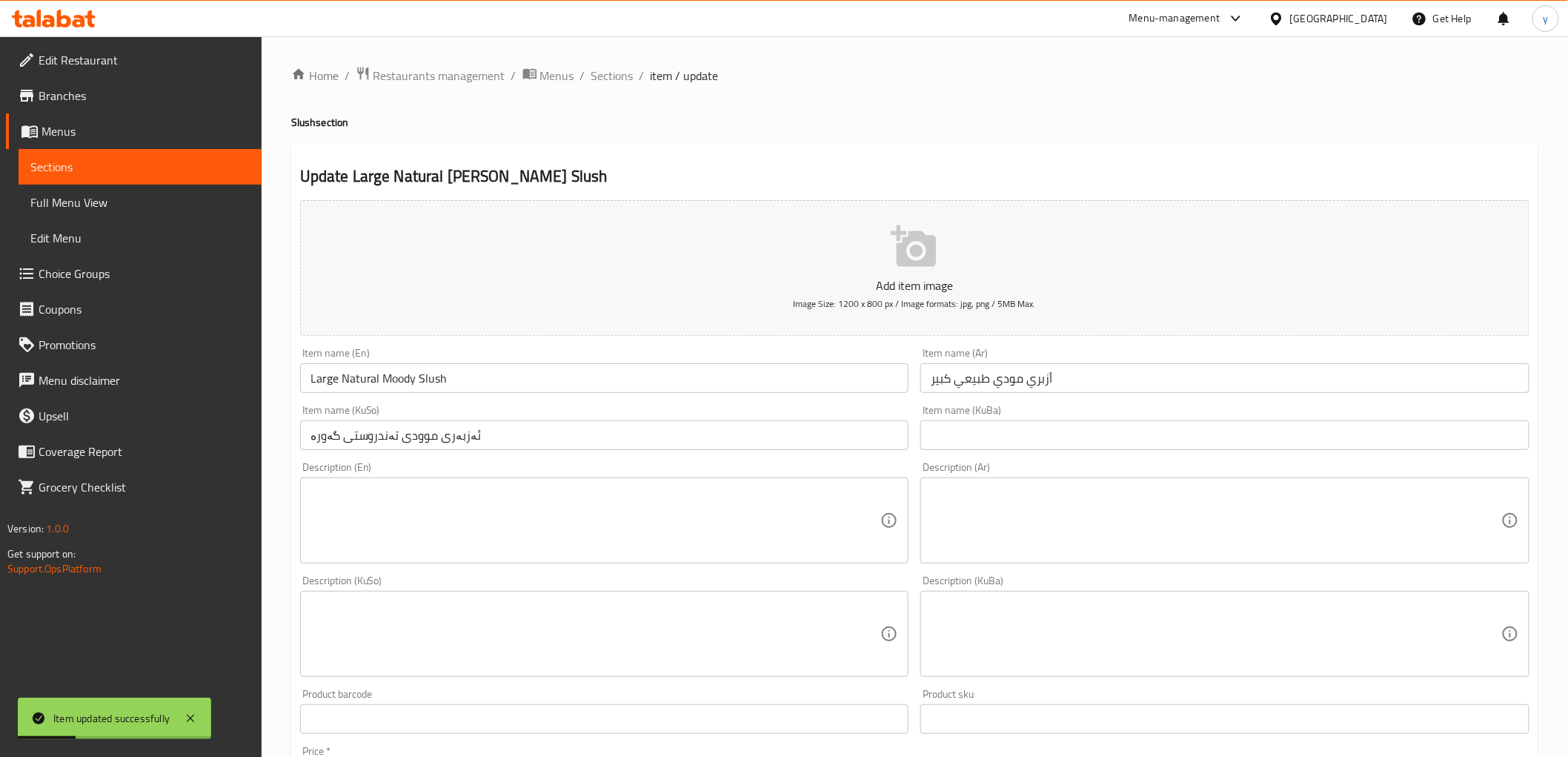
click at [1038, 380] on input "أزبري مودي طبيعي كبير" at bounding box center [1225, 378] width 609 height 30
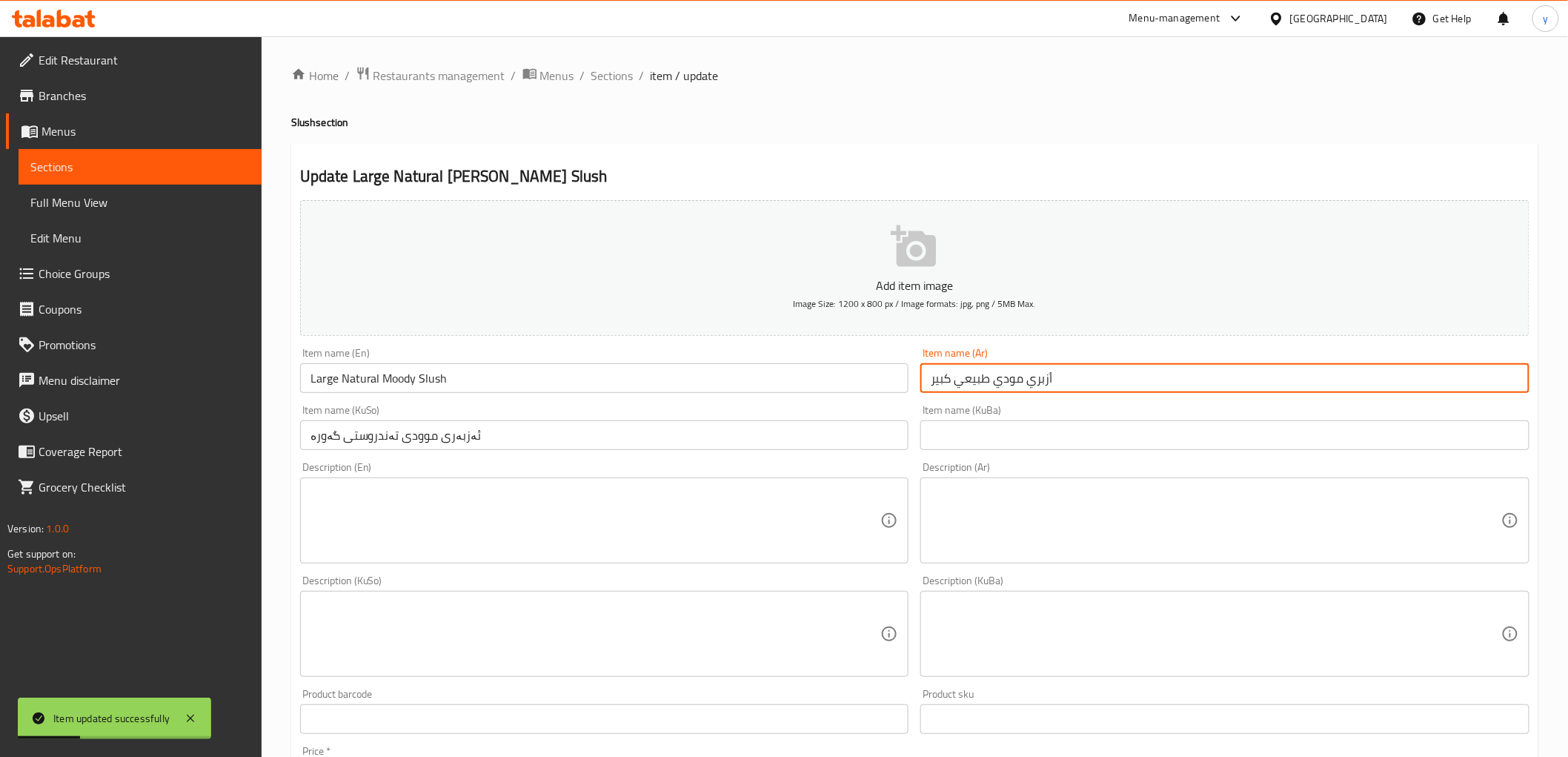
click at [1038, 380] on input "أزبري مودي طبيعي كبير" at bounding box center [1225, 378] width 609 height 30
paste input "لاش"
type input "سلاش مودي طبيعي كبير"
click at [453, 439] on input "ئەزبەری موودی تەندروستی گەورە" at bounding box center [605, 435] width 609 height 30
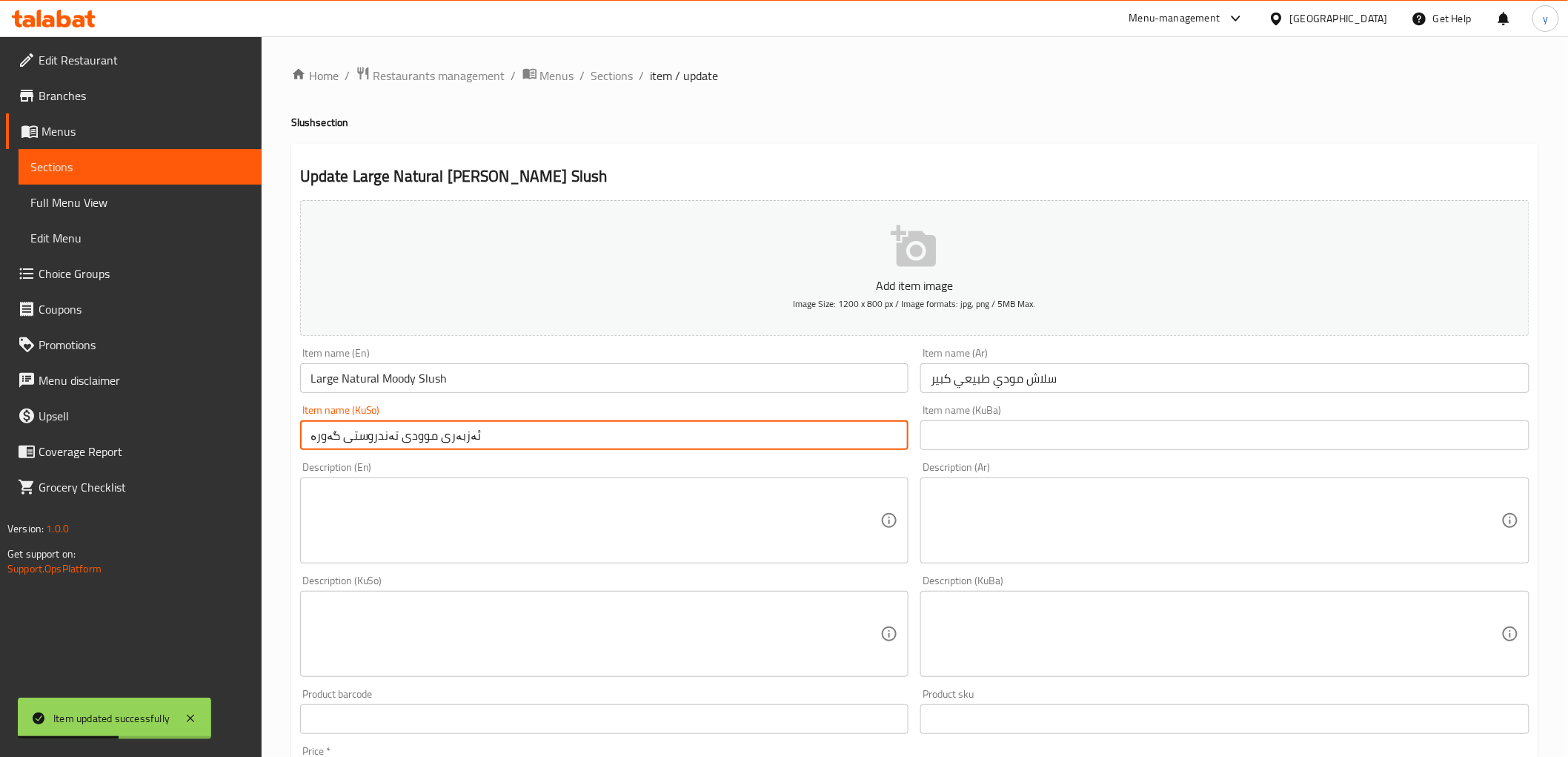
click at [453, 439] on input "ئەزبەری موودی تەندروستی گەورە" at bounding box center [605, 435] width 609 height 30
paste input "لاش"
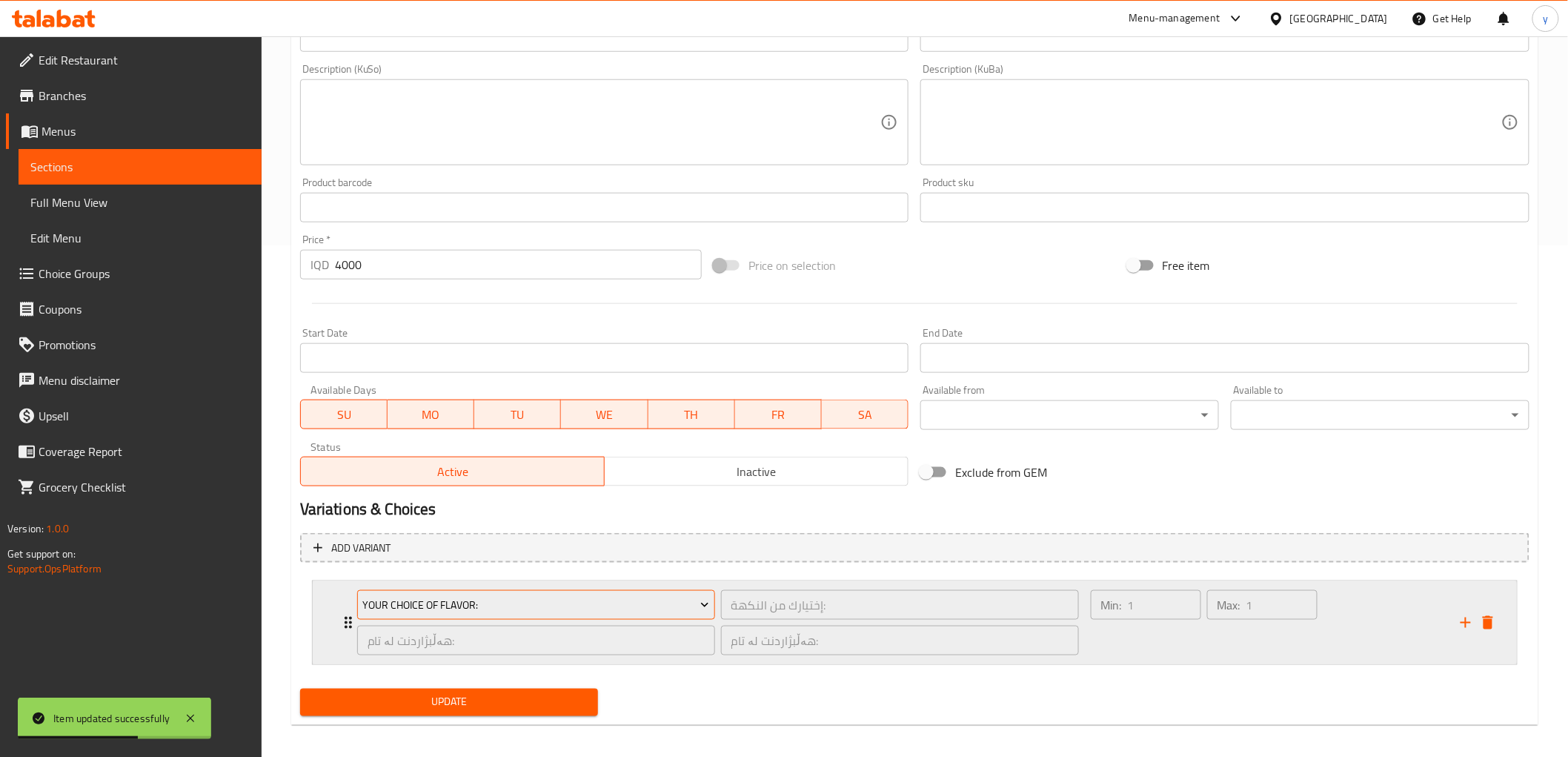
scroll to position [519, 0]
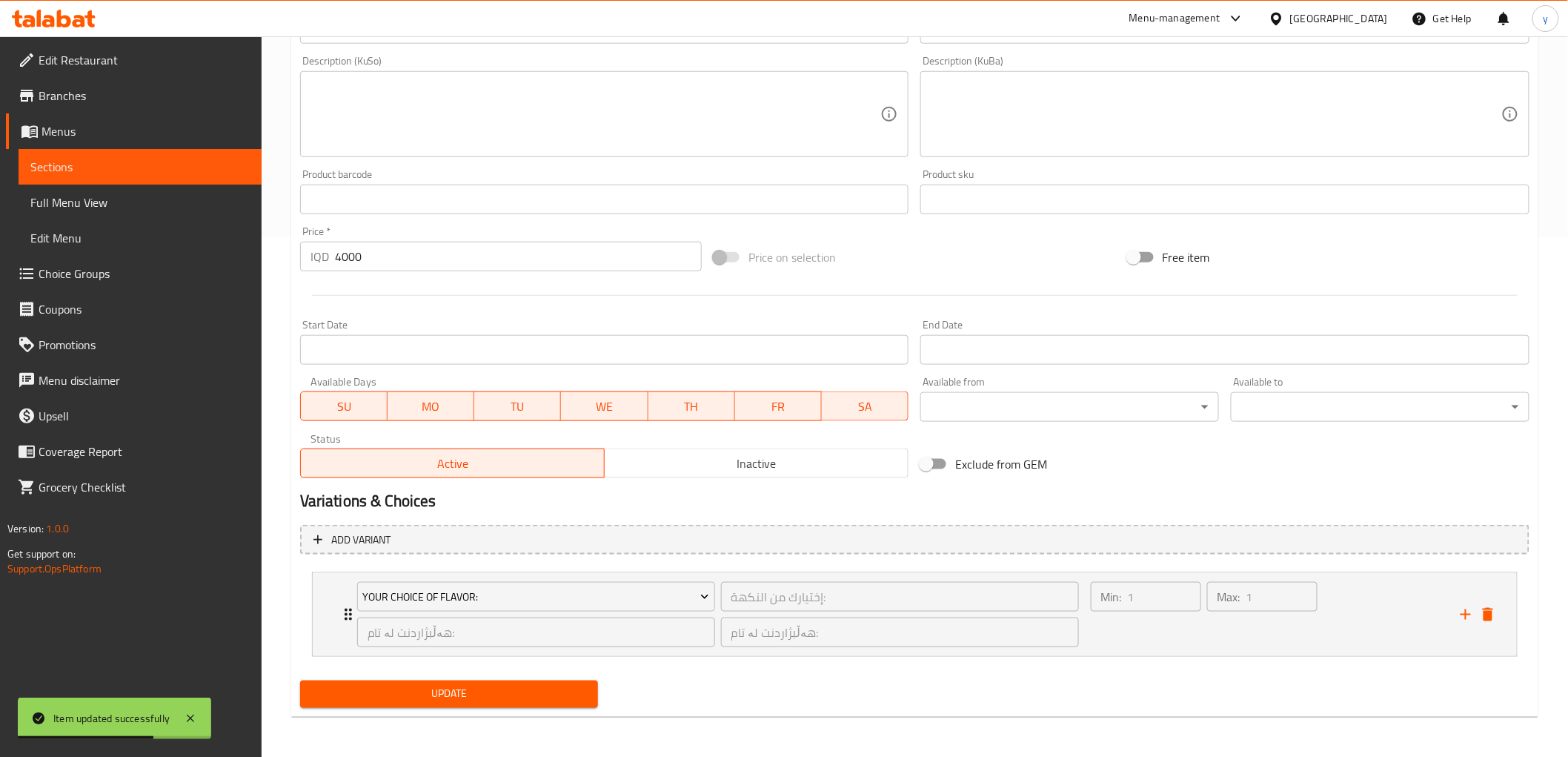
type input "سلاشی موودی تەندروستی گەورە"
click at [416, 685] on span "Update" at bounding box center [449, 694] width 275 height 18
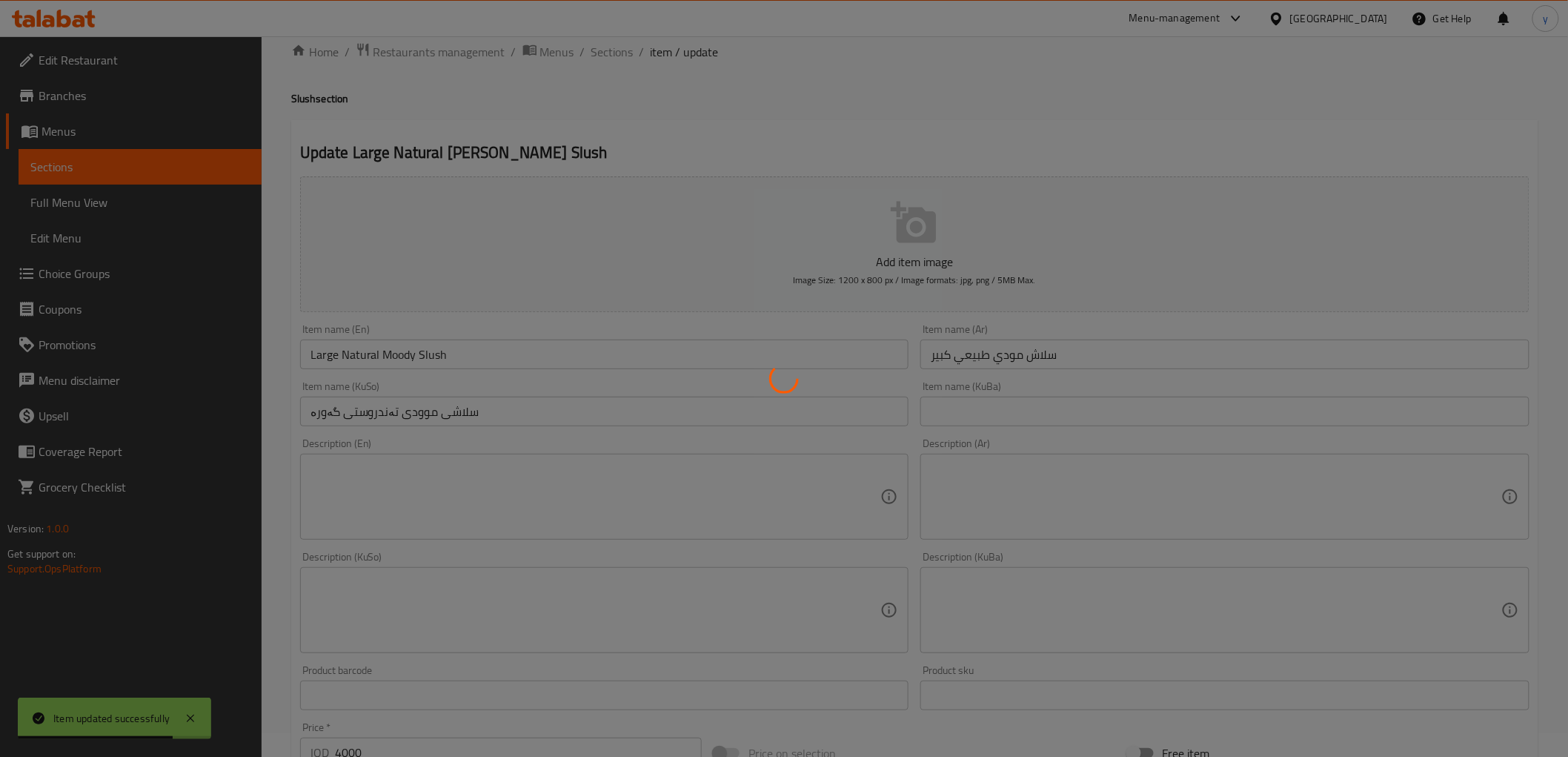
scroll to position [0, 0]
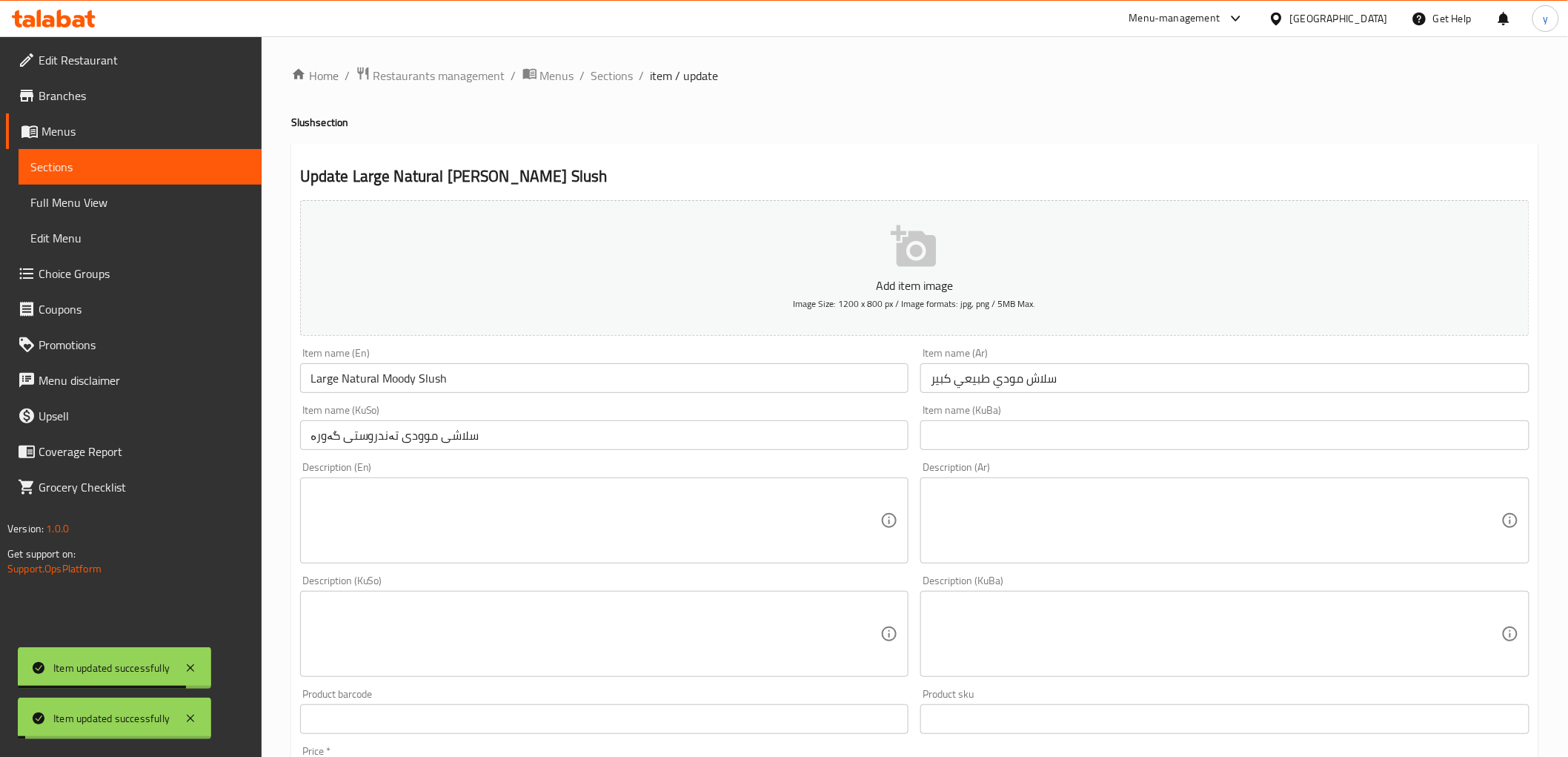
click at [628, 94] on div "Home / Restaurants management / Menus / Sections / item / update Slush section …" at bounding box center [914, 657] width 1248 height 1182
click at [623, 83] on span "Sections" at bounding box center [612, 76] width 43 height 17
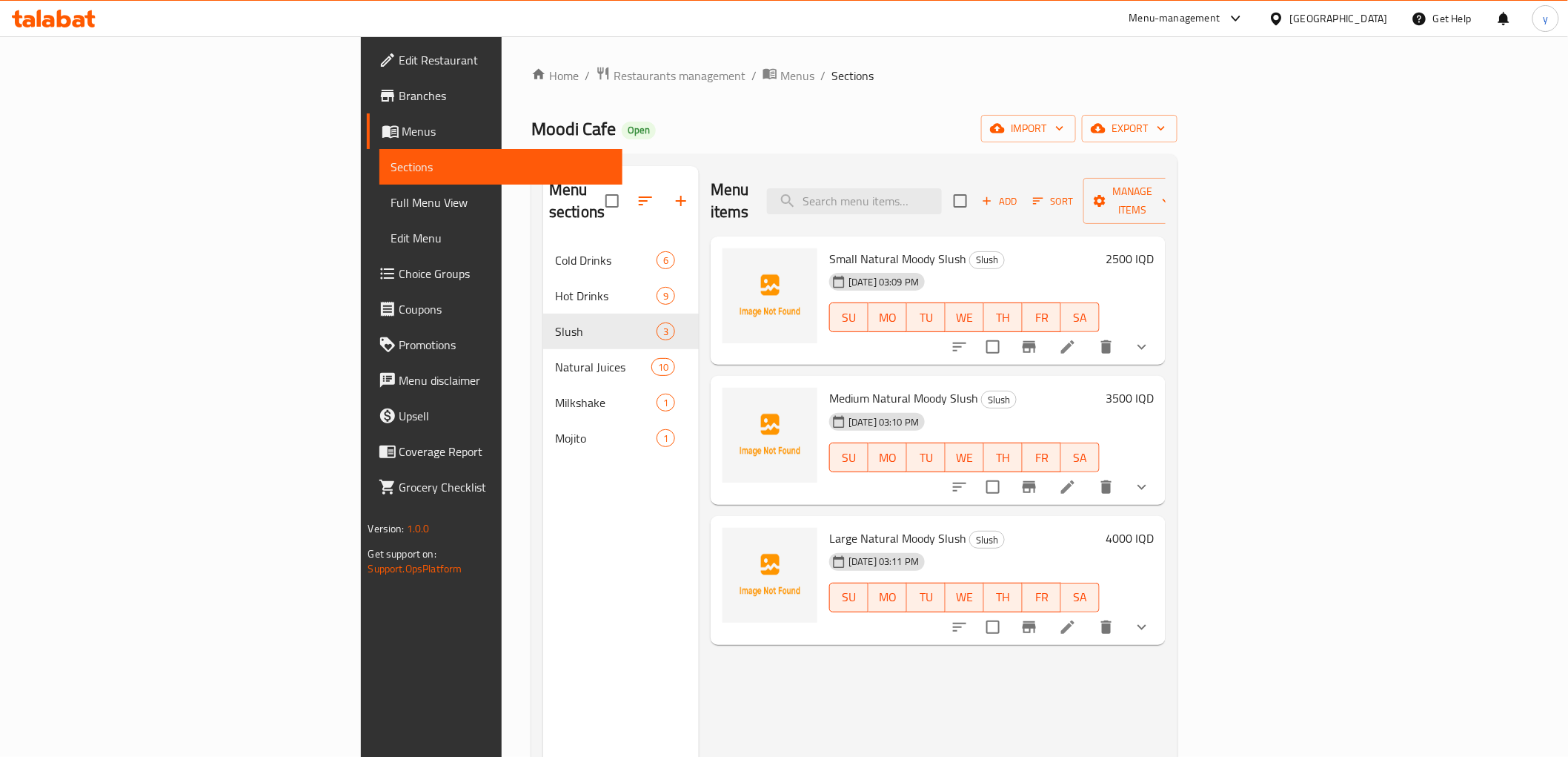
click at [72, 16] on icon at bounding box center [54, 18] width 83 height 17
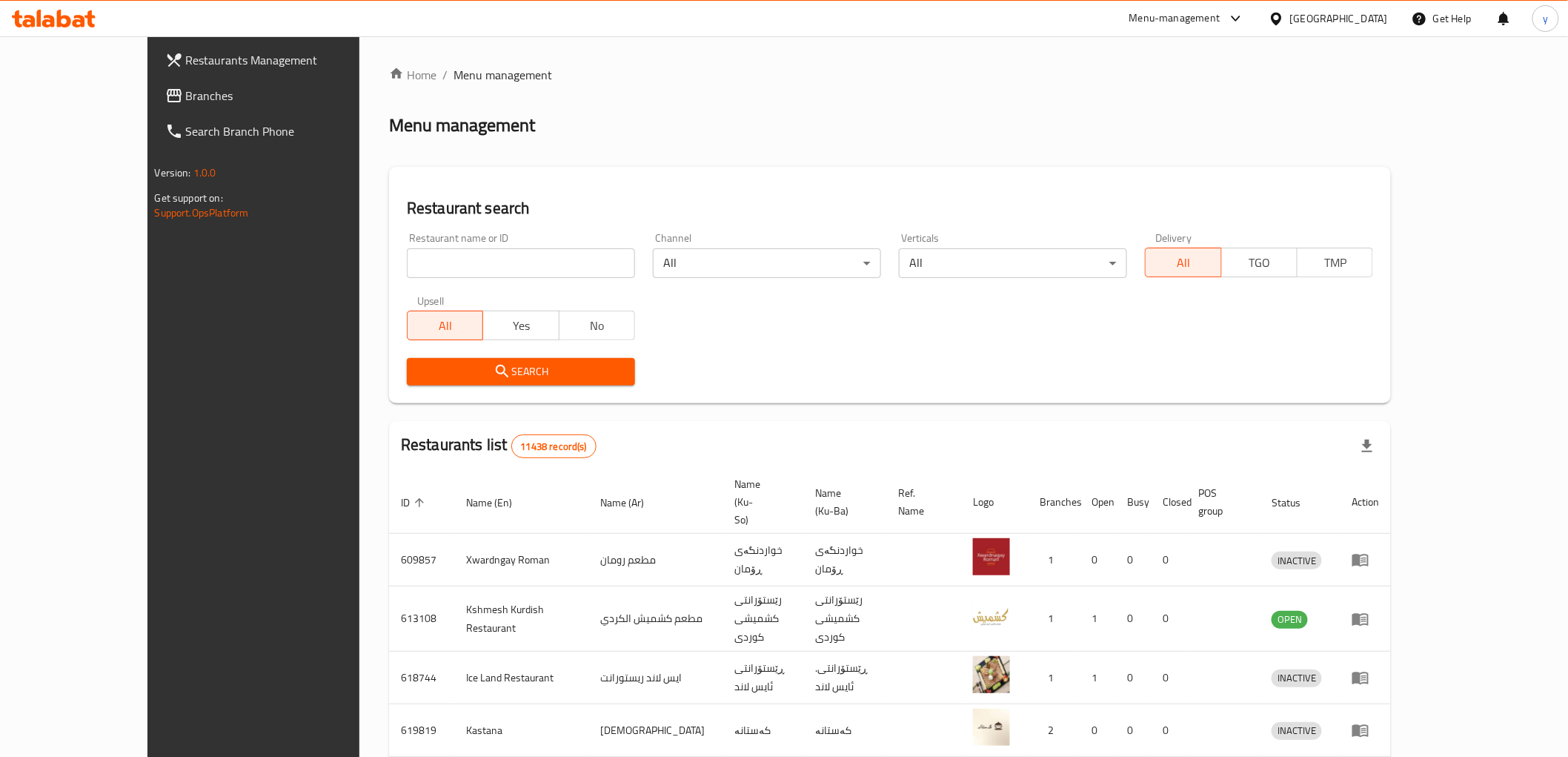
click at [352, 256] on div at bounding box center [784, 378] width 1568 height 757
click at [407, 256] on input "search" at bounding box center [521, 263] width 228 height 30
paste input "Shawarma hi to"
type input "Shawarma hi to"
click at [418, 377] on span "Search" at bounding box center [521, 371] width 205 height 18
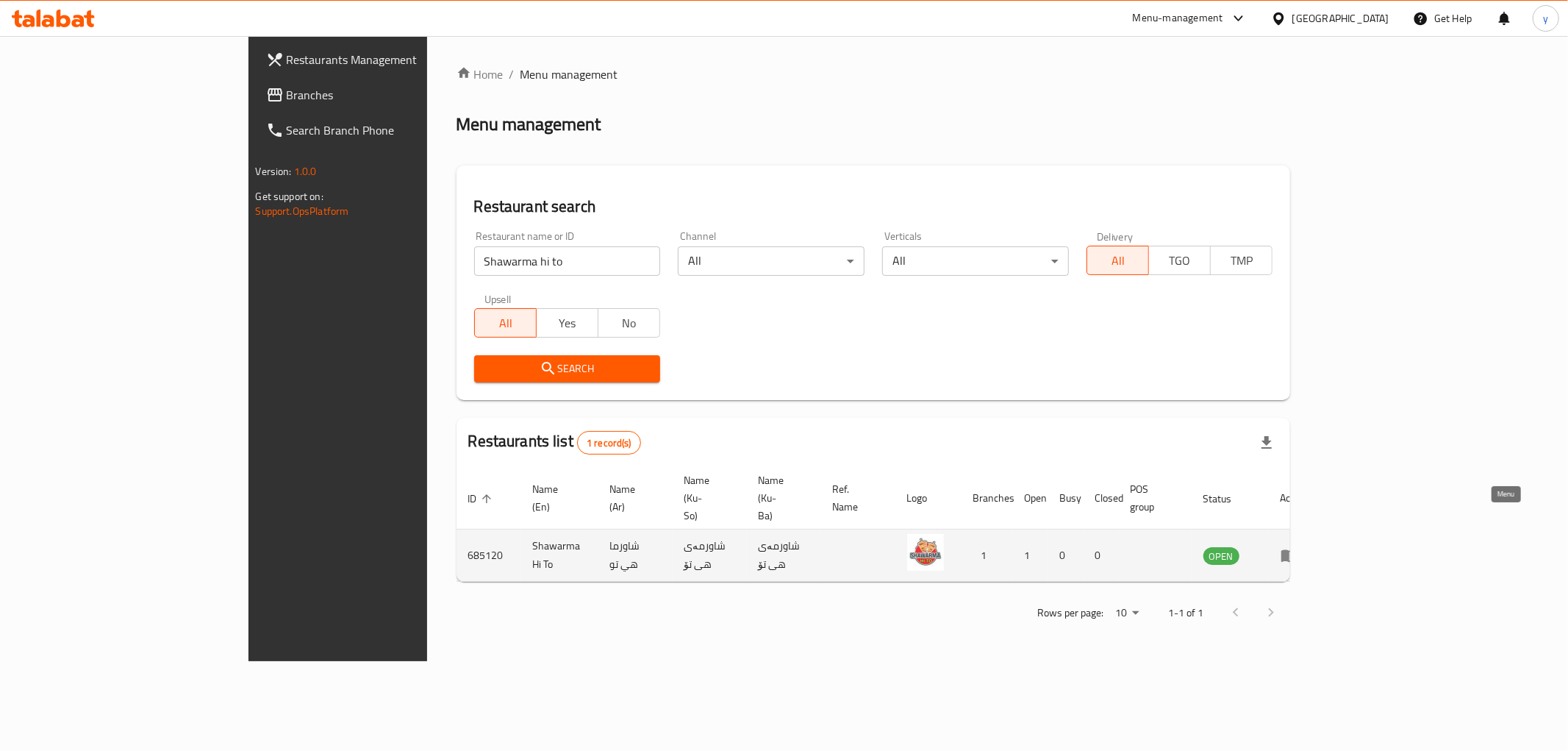
click at [1308, 546] on link "enhanced table" at bounding box center [1294, 555] width 28 height 17
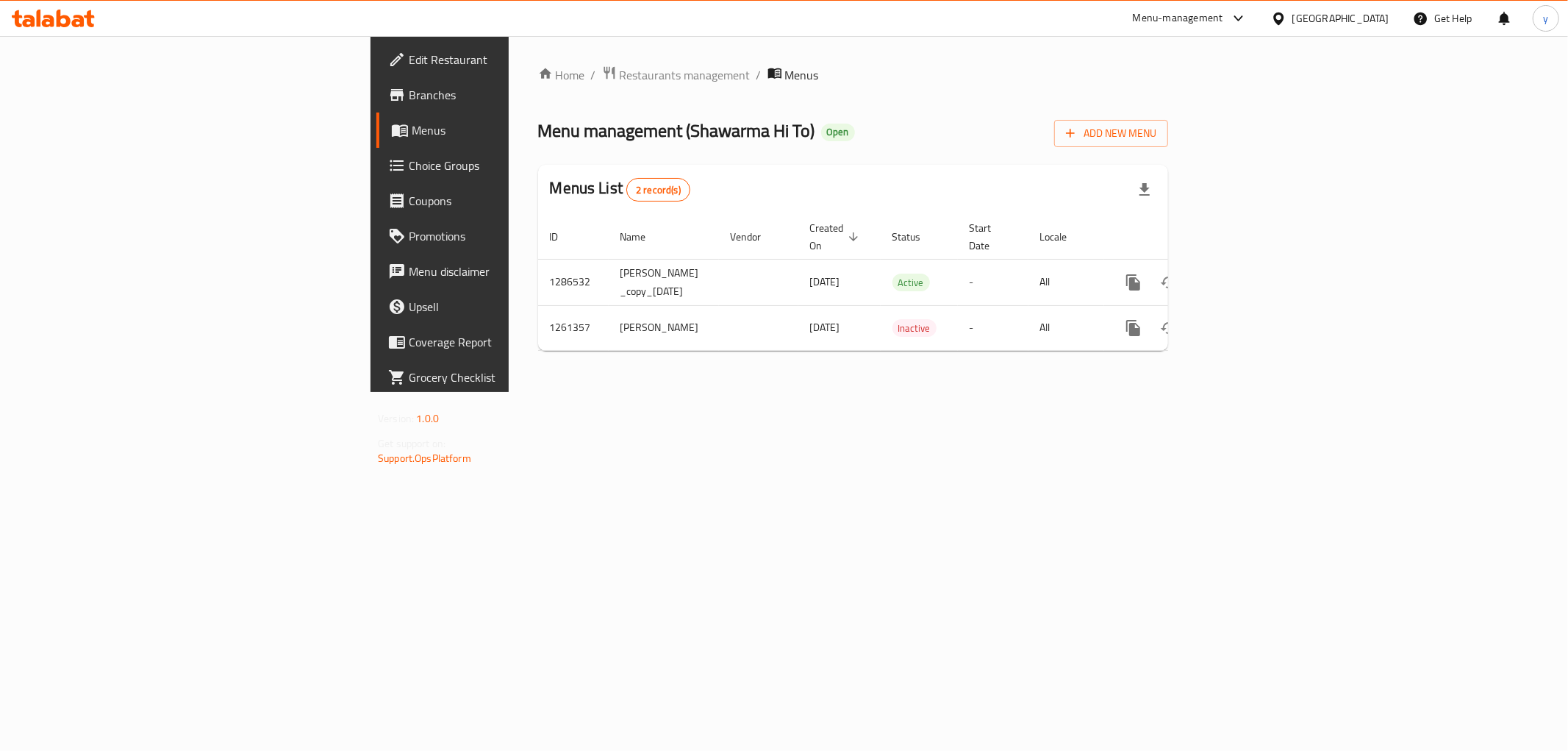
click at [409, 88] on span "Branches" at bounding box center [515, 95] width 212 height 17
